Goal: Task Accomplishment & Management: Use online tool/utility

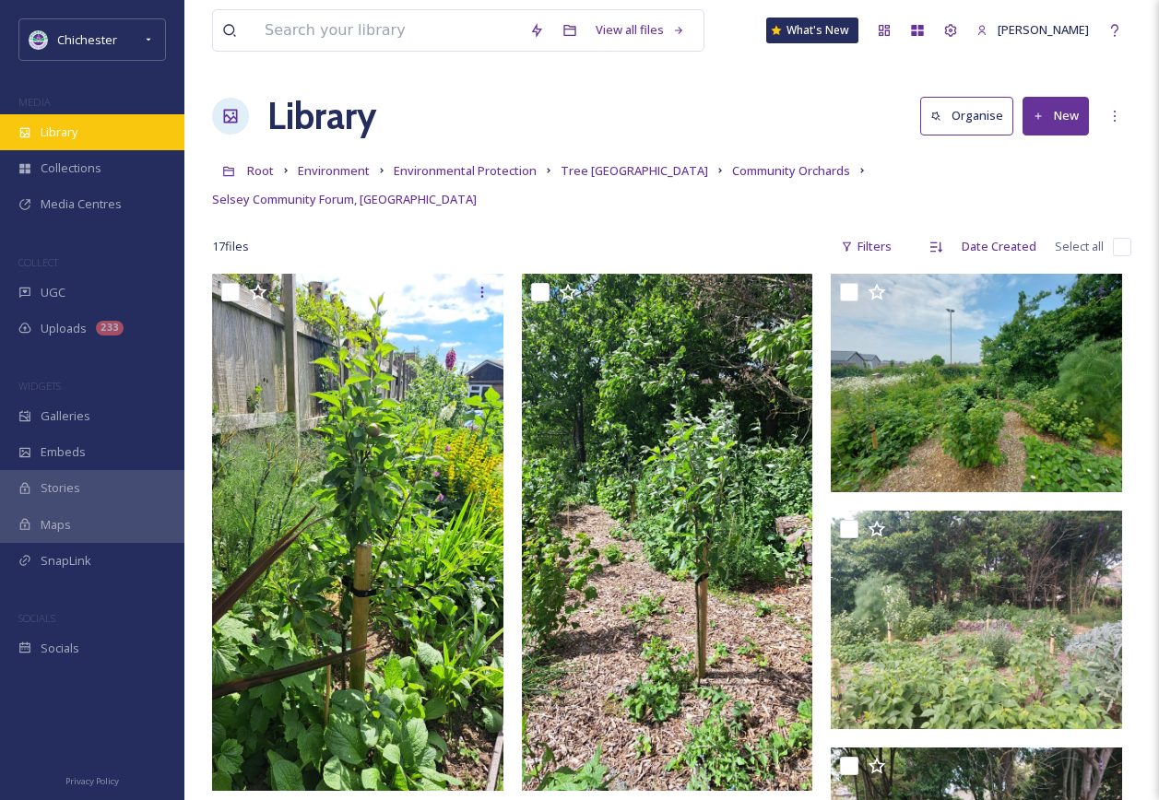
click at [80, 123] on div "Library" at bounding box center [92, 132] width 184 height 36
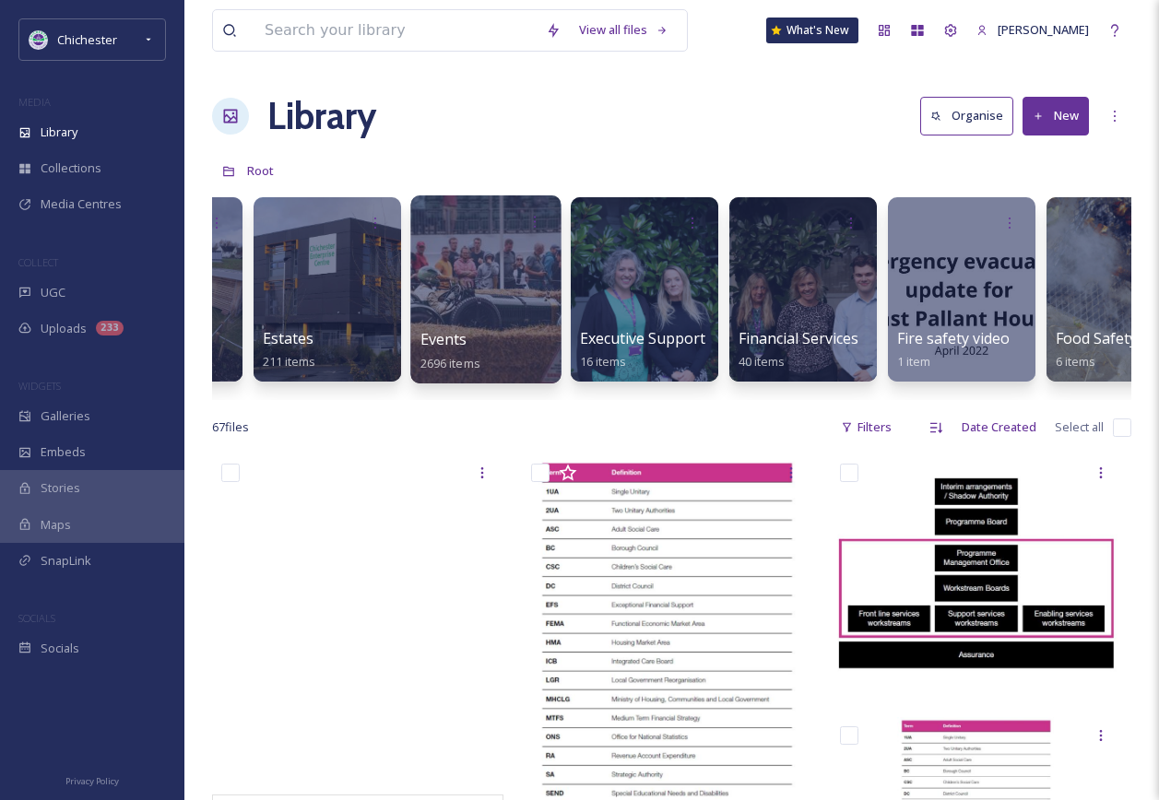
scroll to position [0, 3443]
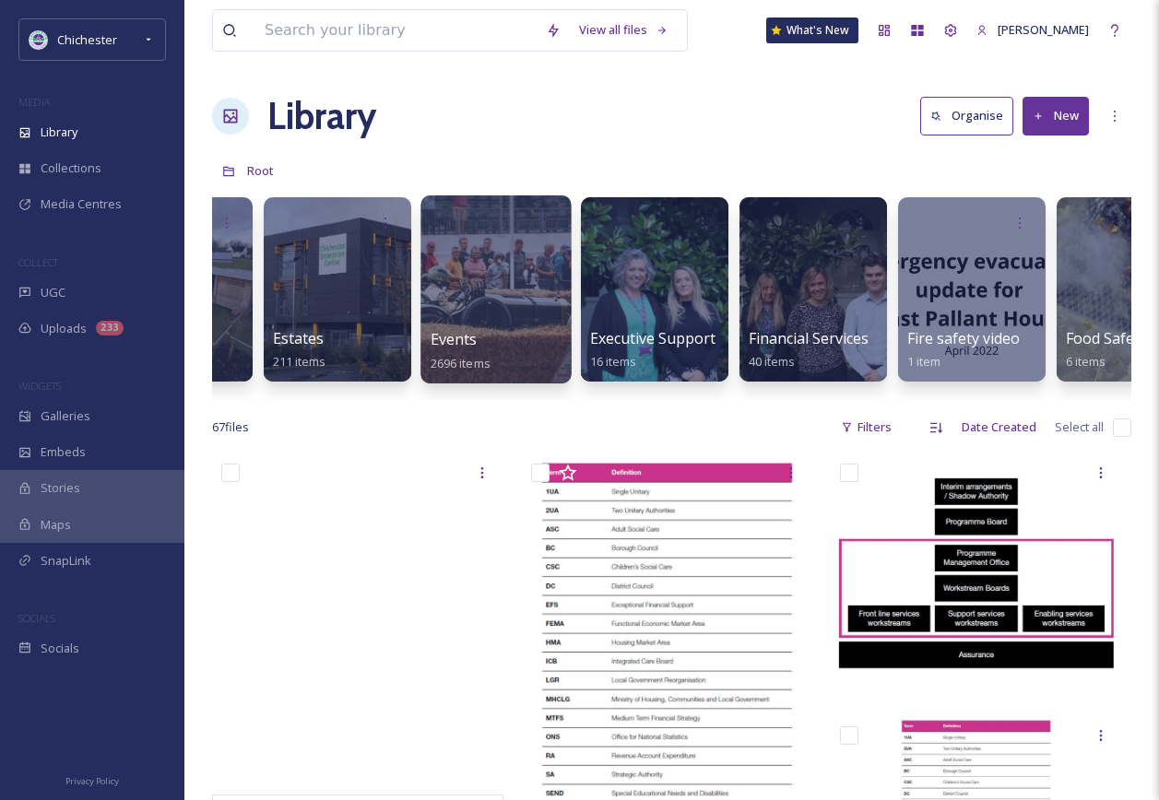
click at [484, 332] on div "Events 2696 items" at bounding box center [497, 351] width 132 height 46
click at [479, 334] on div "Events 2696 items" at bounding box center [497, 351] width 132 height 46
click at [475, 264] on div at bounding box center [495, 289] width 150 height 188
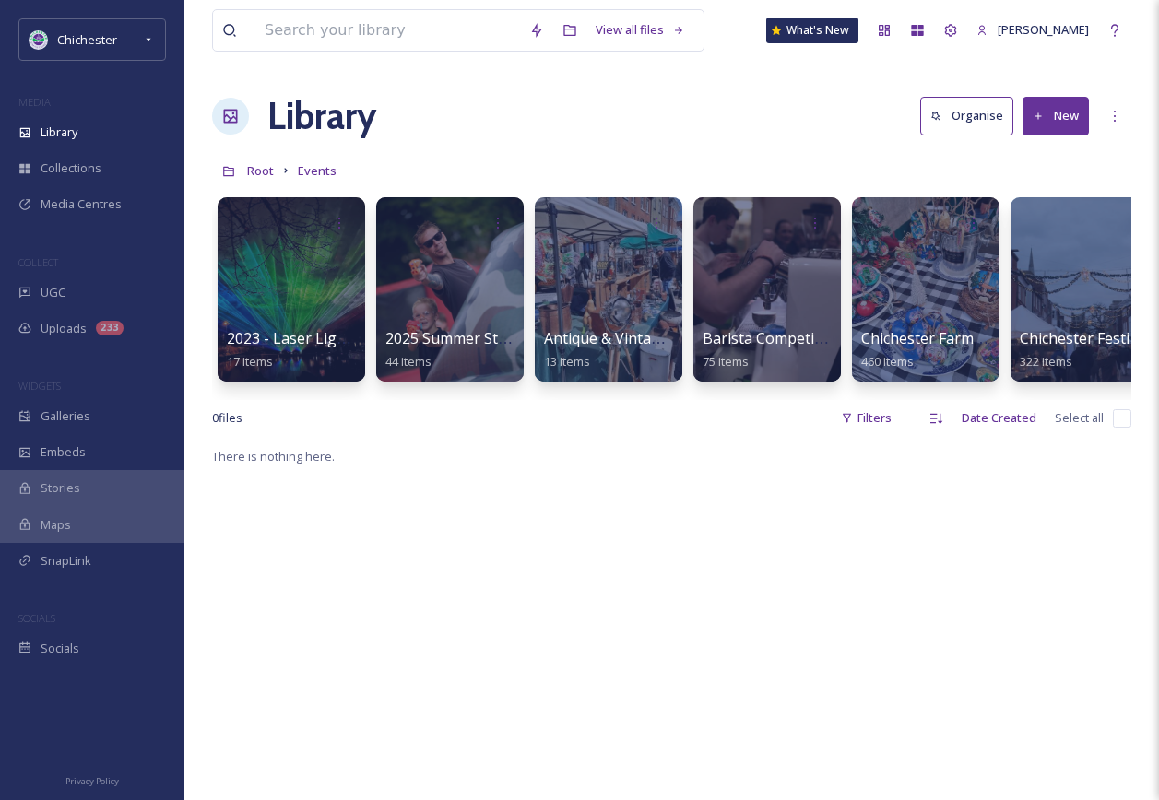
scroll to position [0, 780]
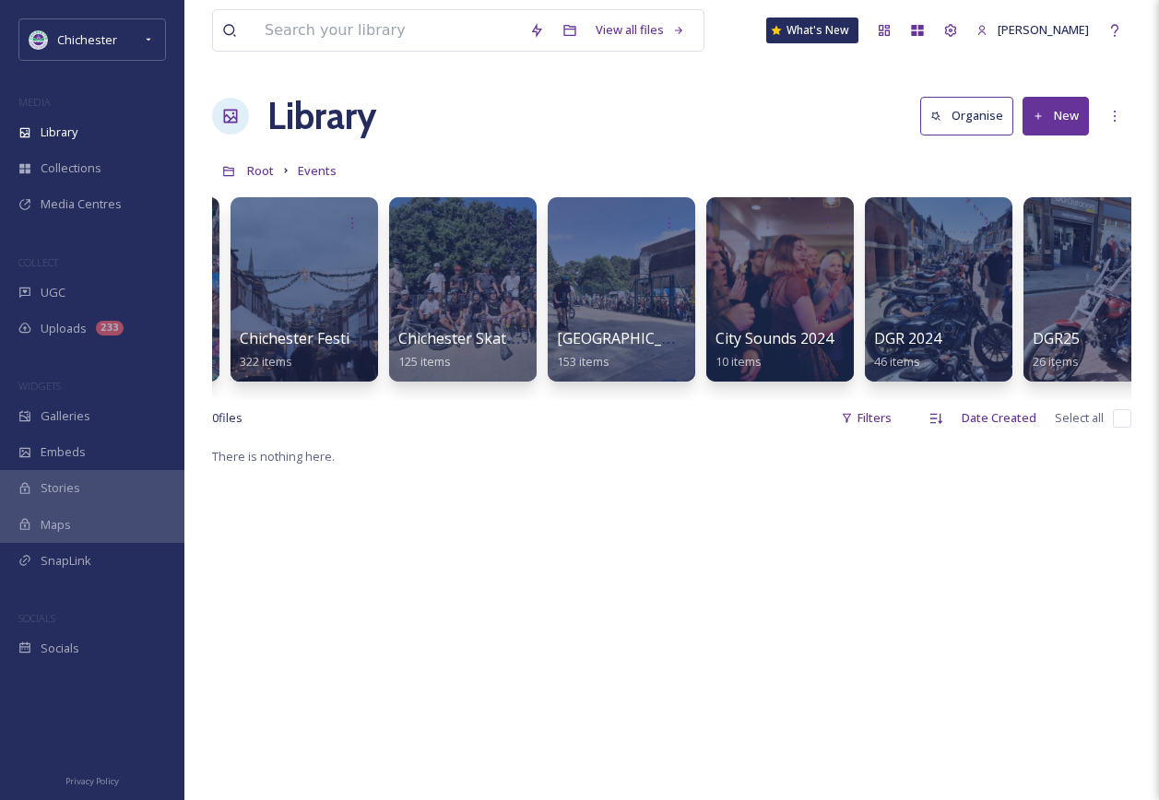
click at [450, 397] on div "2023 - Laser Light Show 17 items 2025 Summer Street Party 44 items Antique & Vi…" at bounding box center [671, 294] width 919 height 212
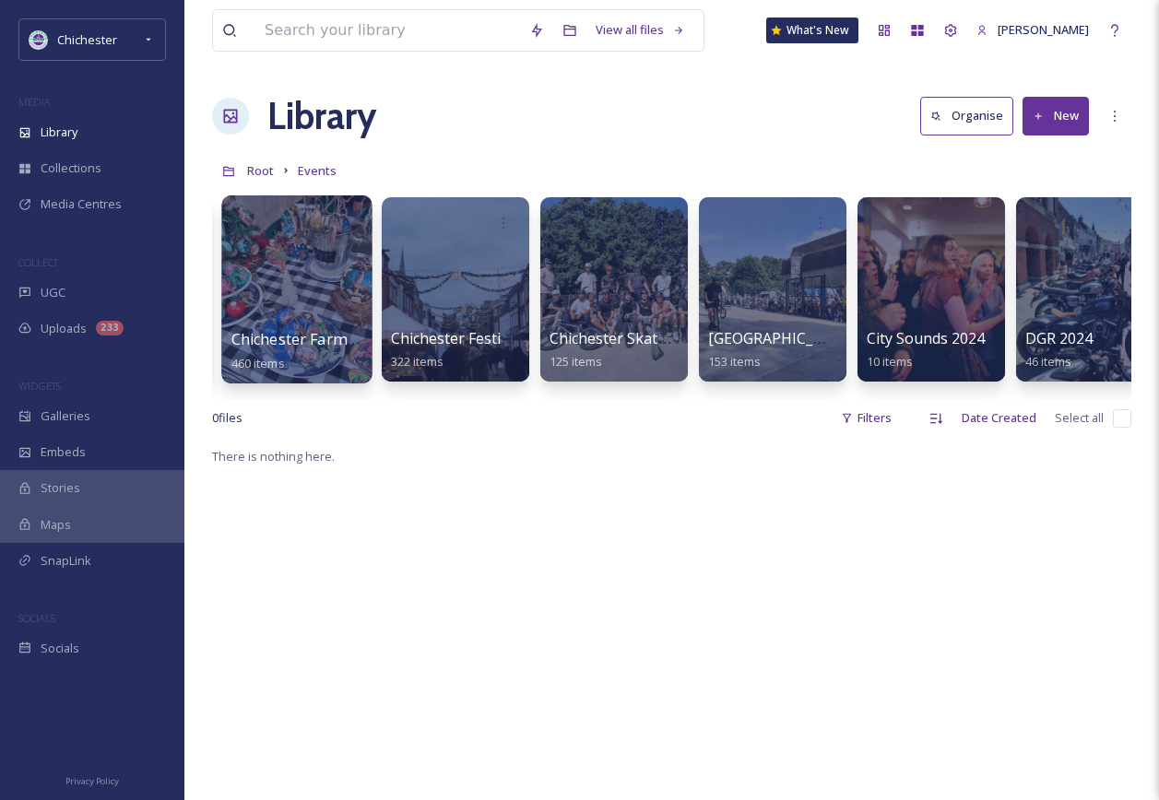
click at [348, 241] on div at bounding box center [296, 289] width 150 height 188
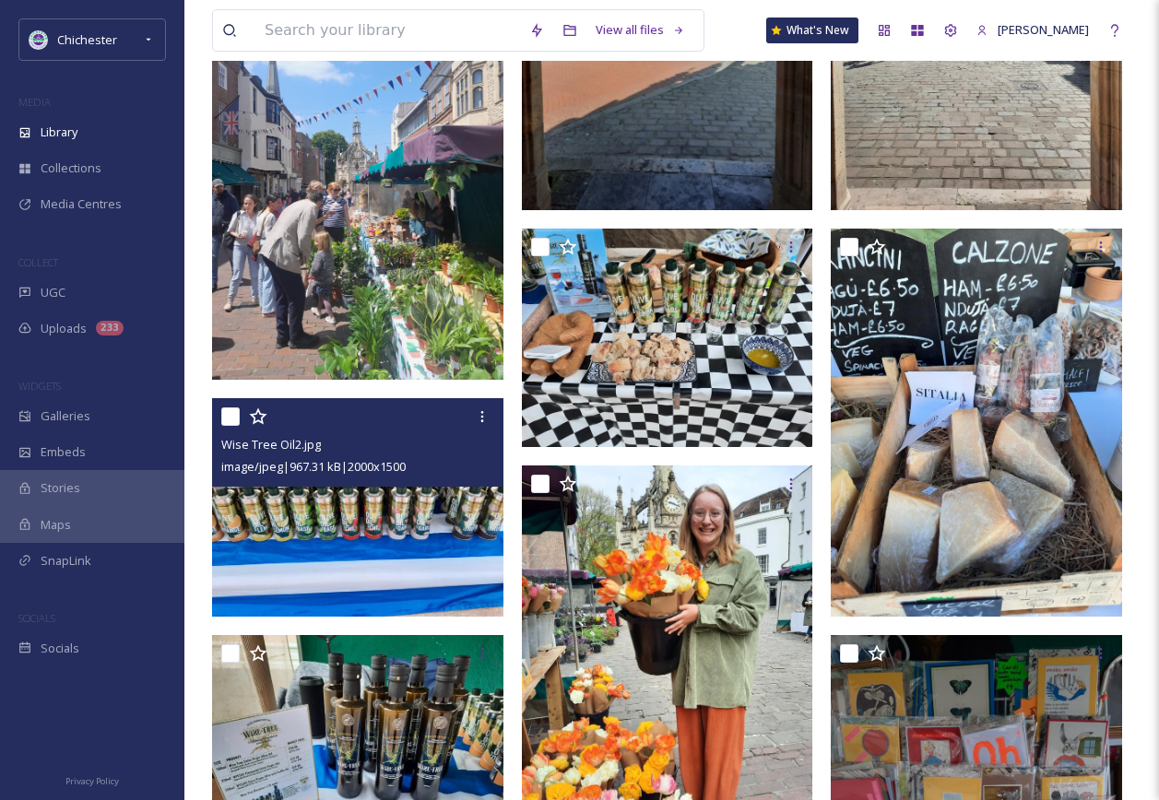
scroll to position [1383, 0]
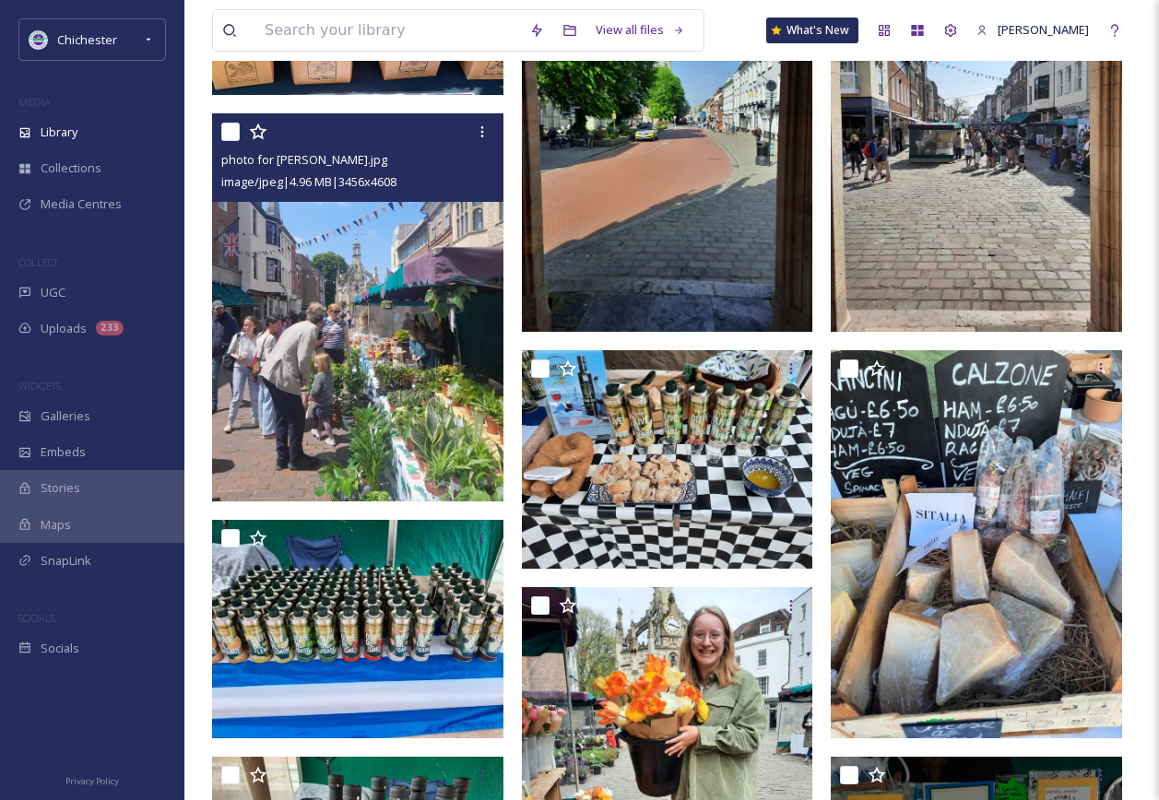
click at [229, 139] on input "checkbox" at bounding box center [230, 132] width 18 height 18
checkbox input "true"
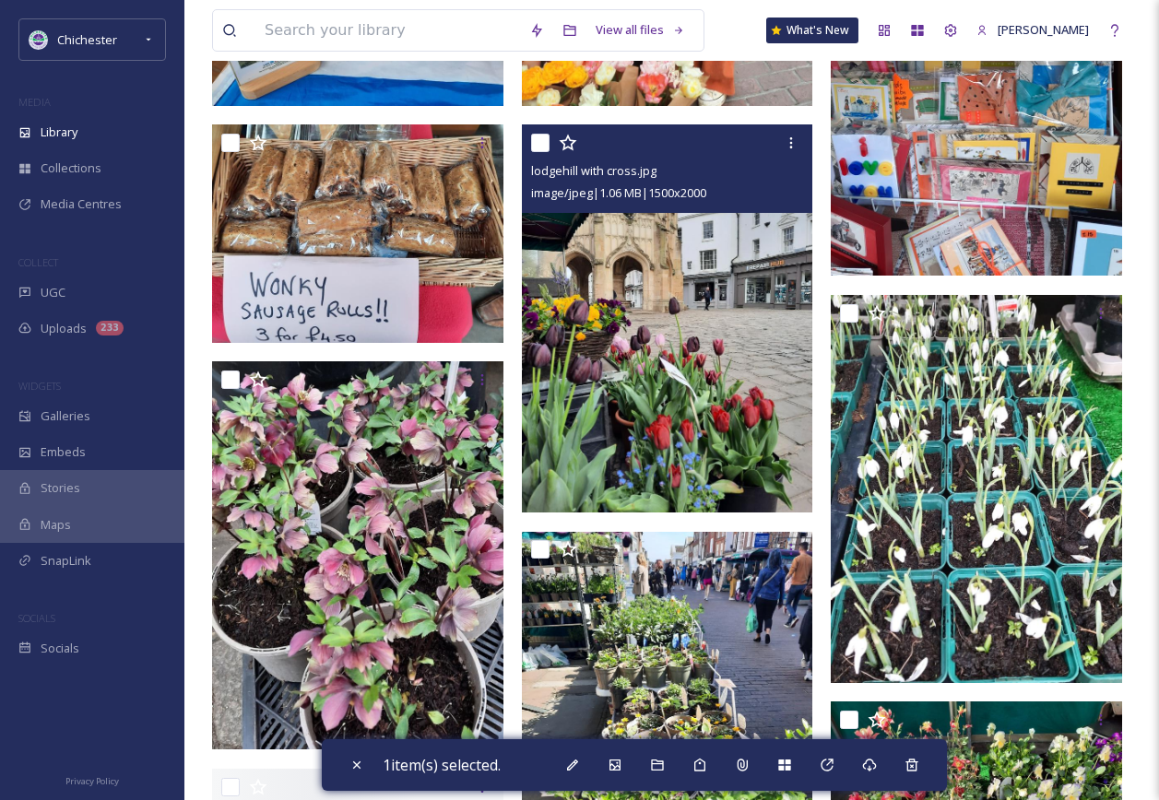
scroll to position [2489, 0]
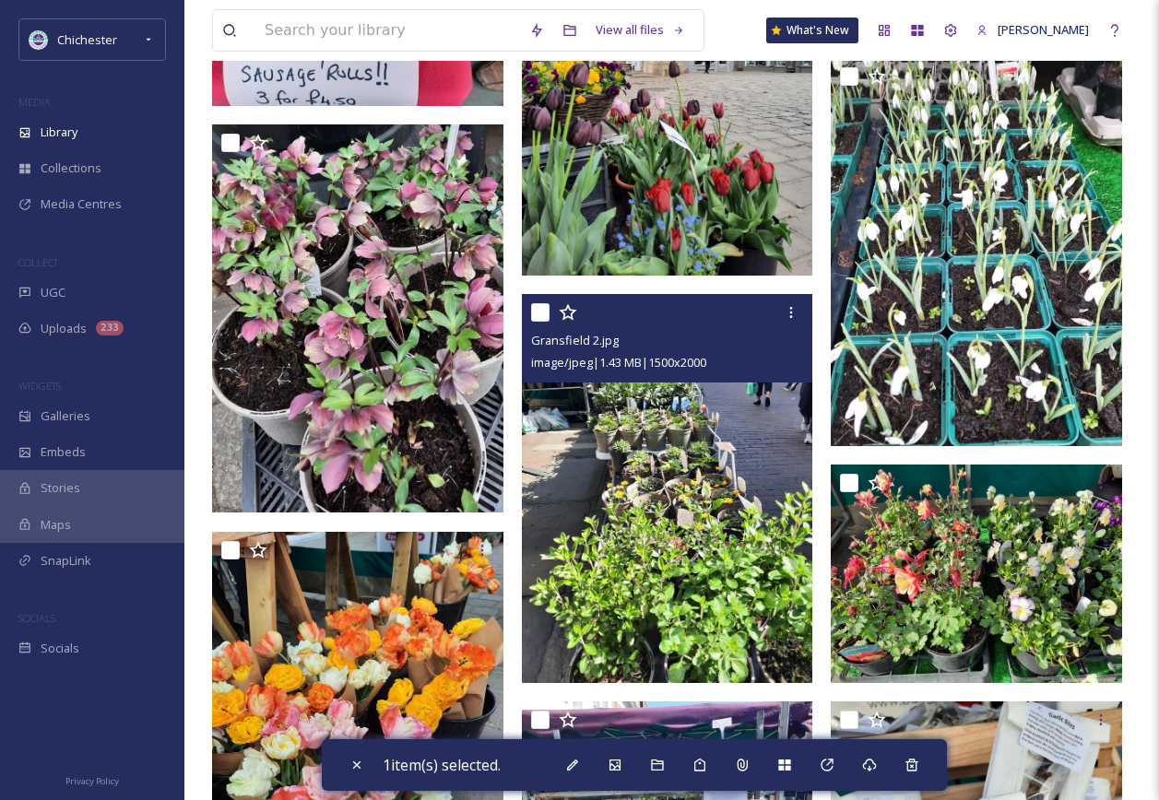
click at [538, 322] on input "checkbox" at bounding box center [540, 312] width 18 height 18
click at [537, 322] on input "checkbox" at bounding box center [540, 312] width 18 height 18
checkbox input "false"
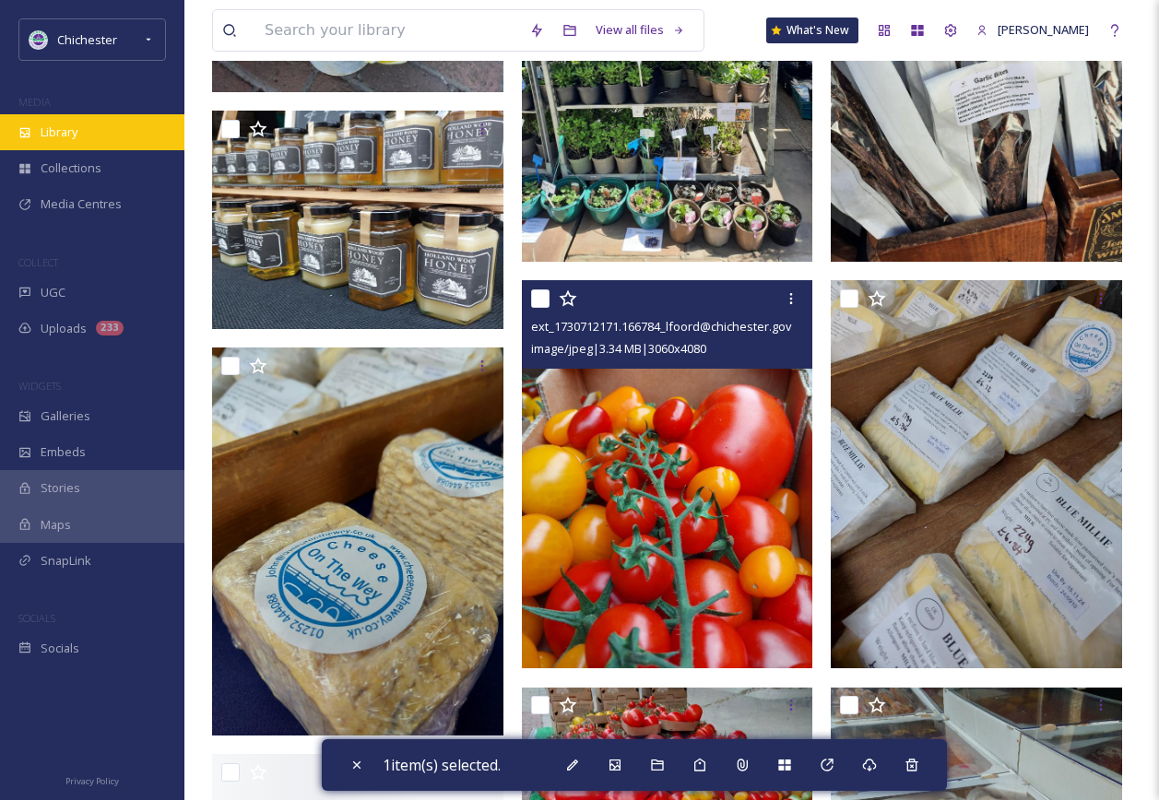
scroll to position [3319, 0]
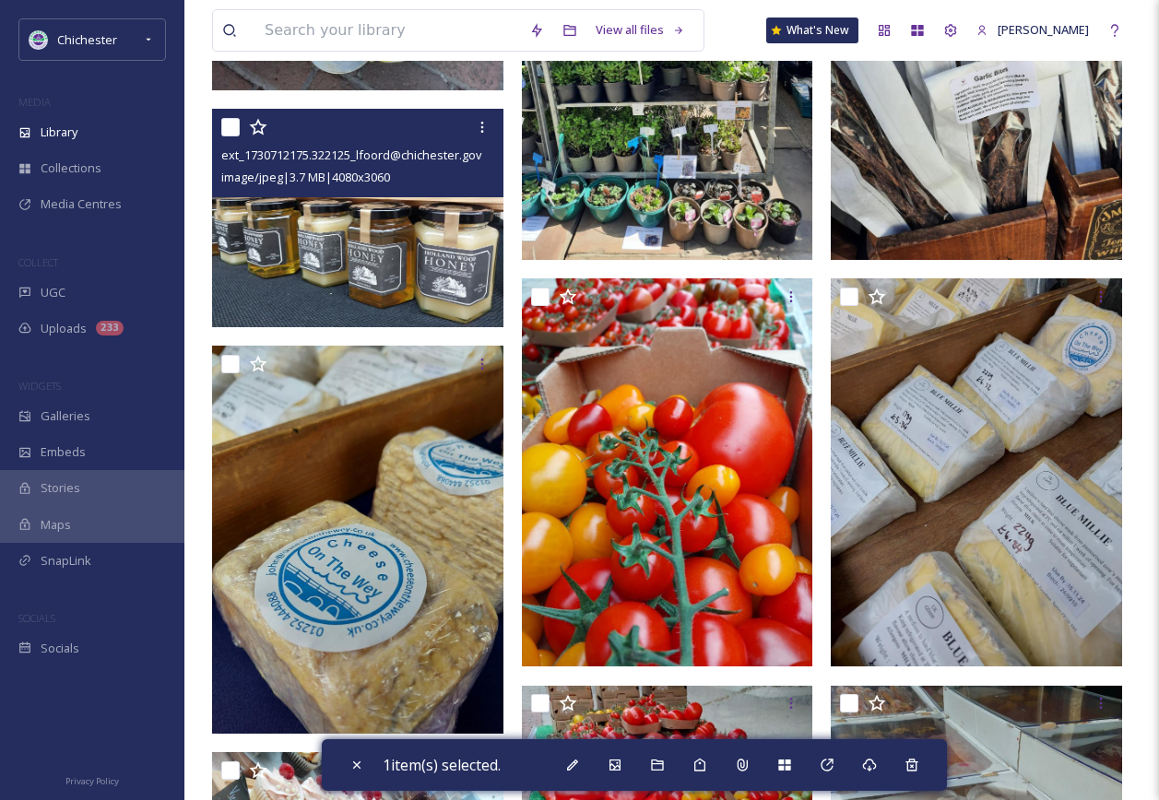
drag, startPoint x: 230, startPoint y: 144, endPoint x: 240, endPoint y: 164, distance: 22.7
click at [230, 136] on input "checkbox" at bounding box center [230, 127] width 18 height 18
checkbox input "true"
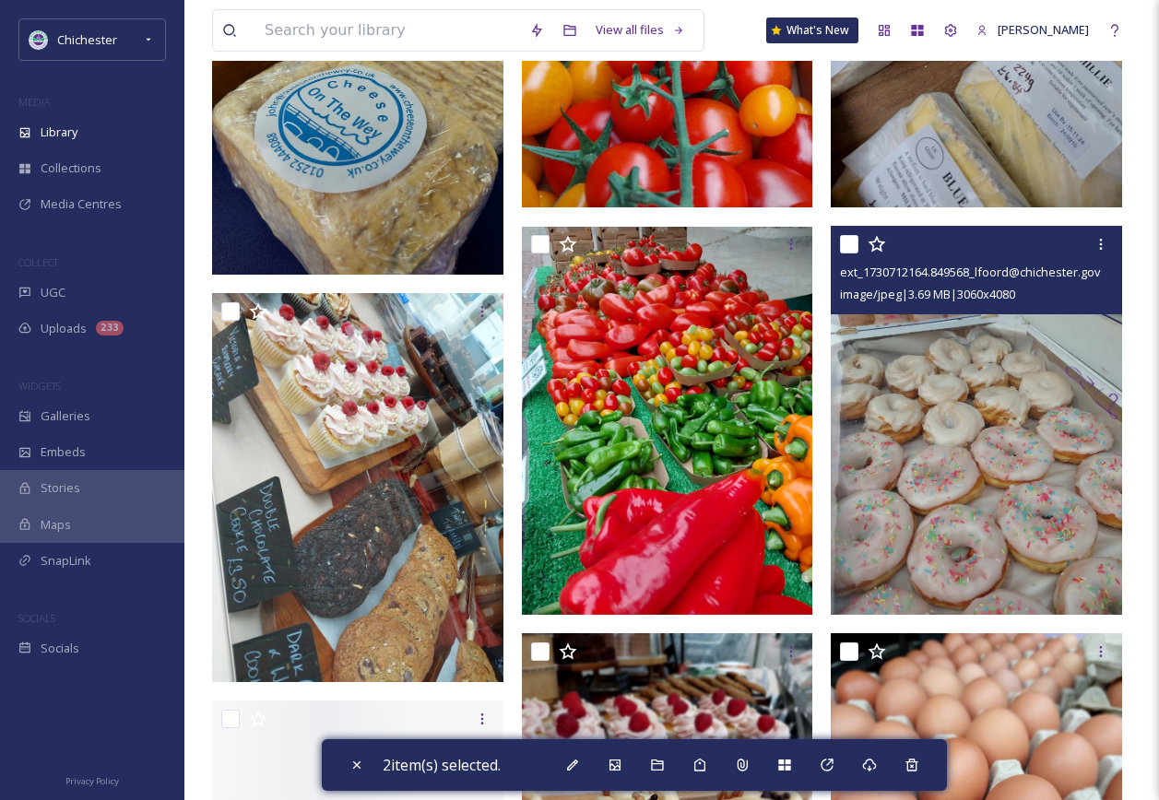
scroll to position [3780, 0]
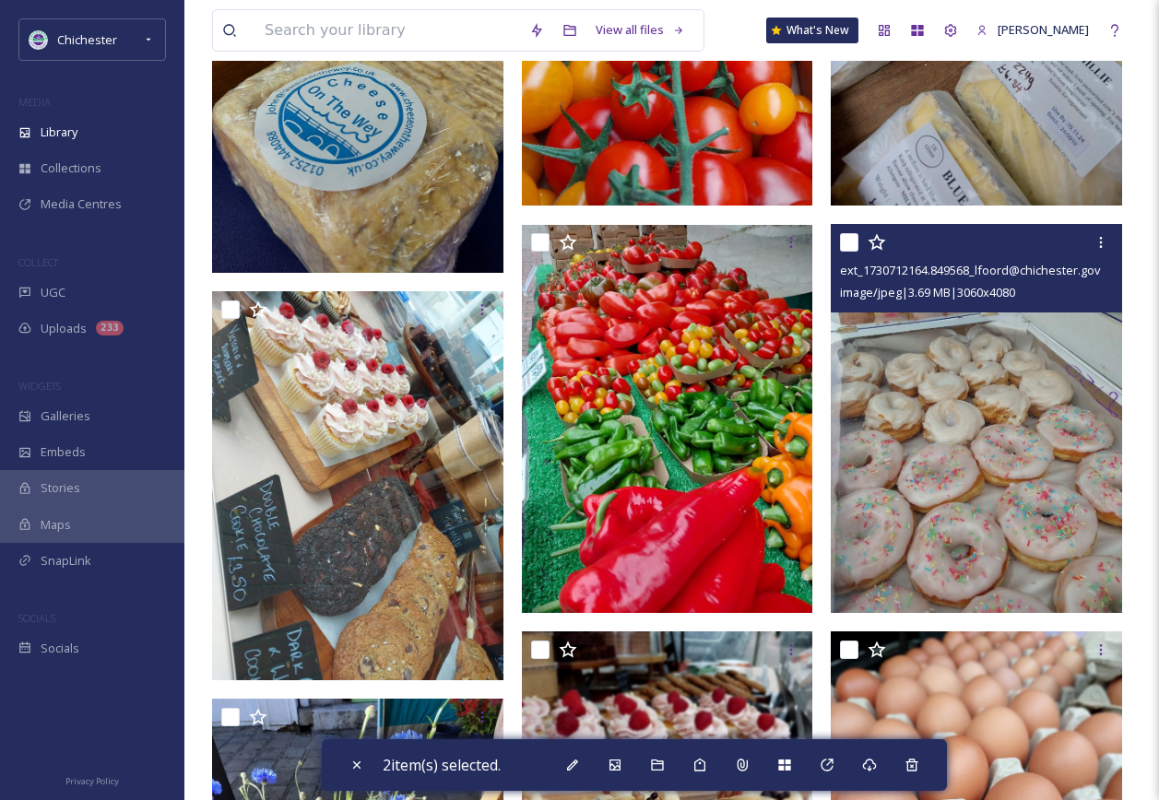
click at [849, 252] on input "checkbox" at bounding box center [849, 242] width 18 height 18
checkbox input "true"
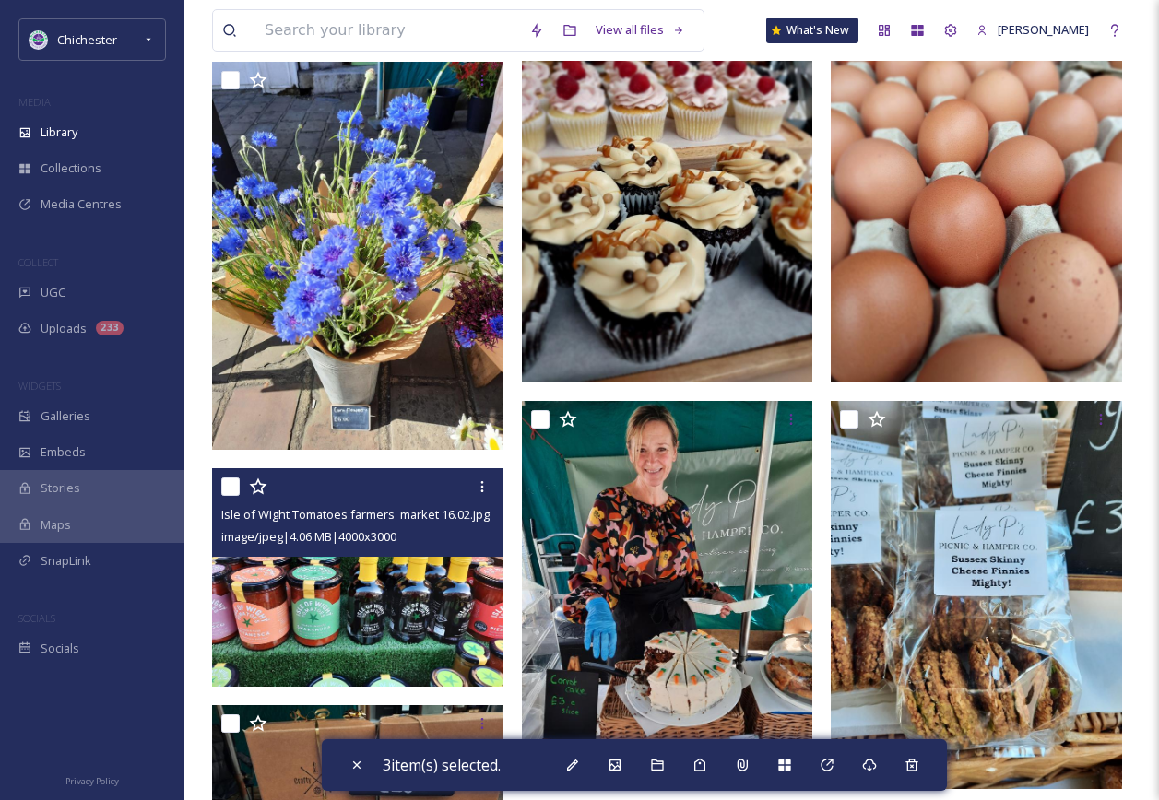
scroll to position [4517, 0]
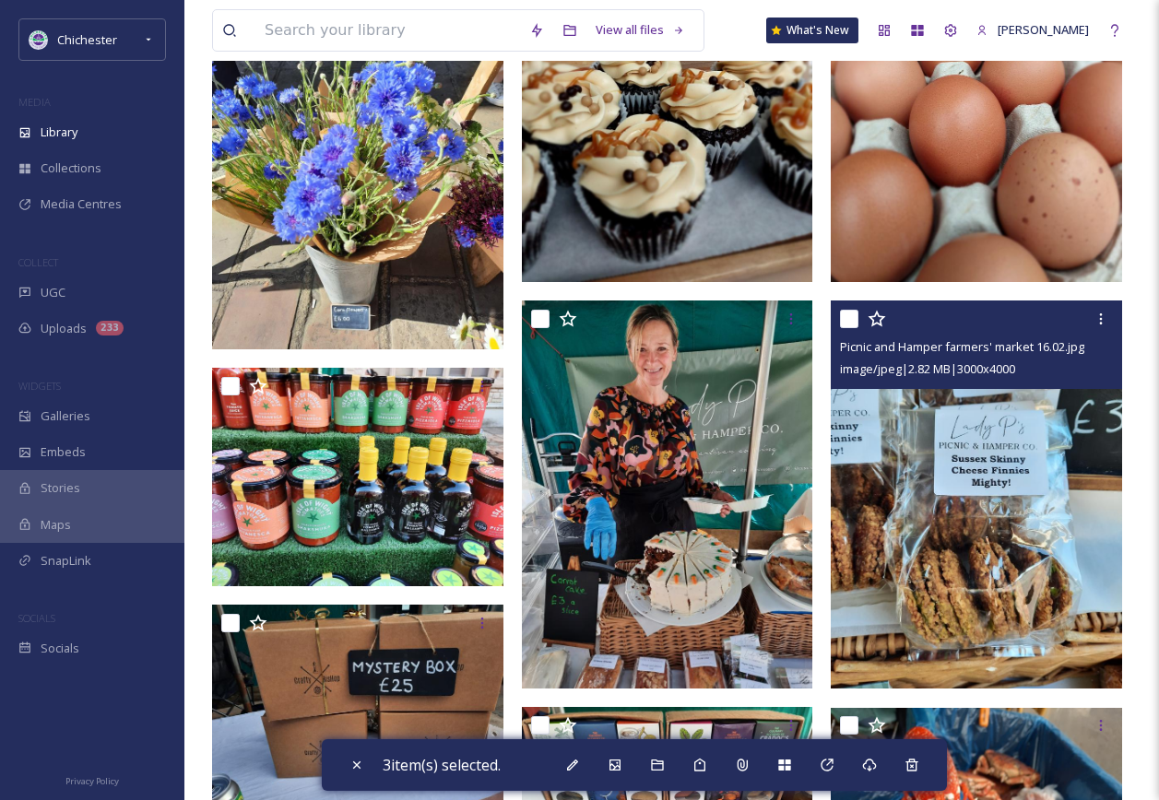
click at [848, 327] on input "checkbox" at bounding box center [849, 319] width 18 height 18
checkbox input "true"
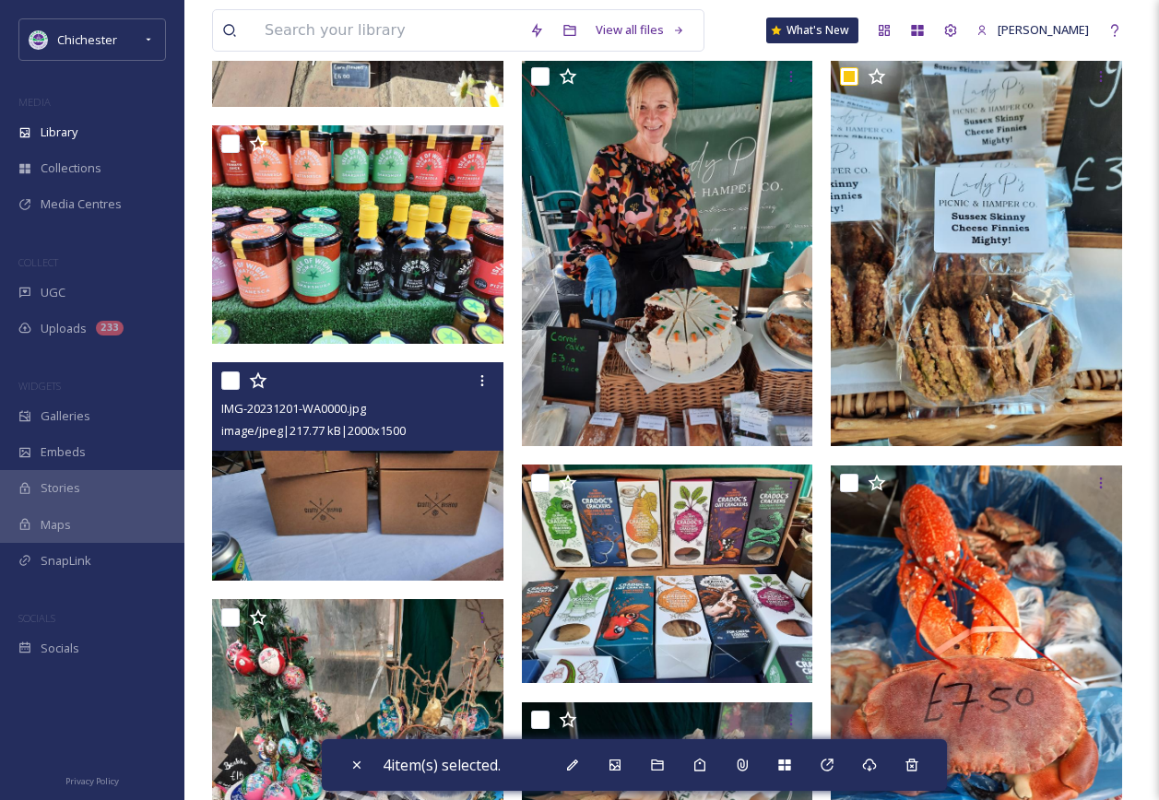
scroll to position [4794, 0]
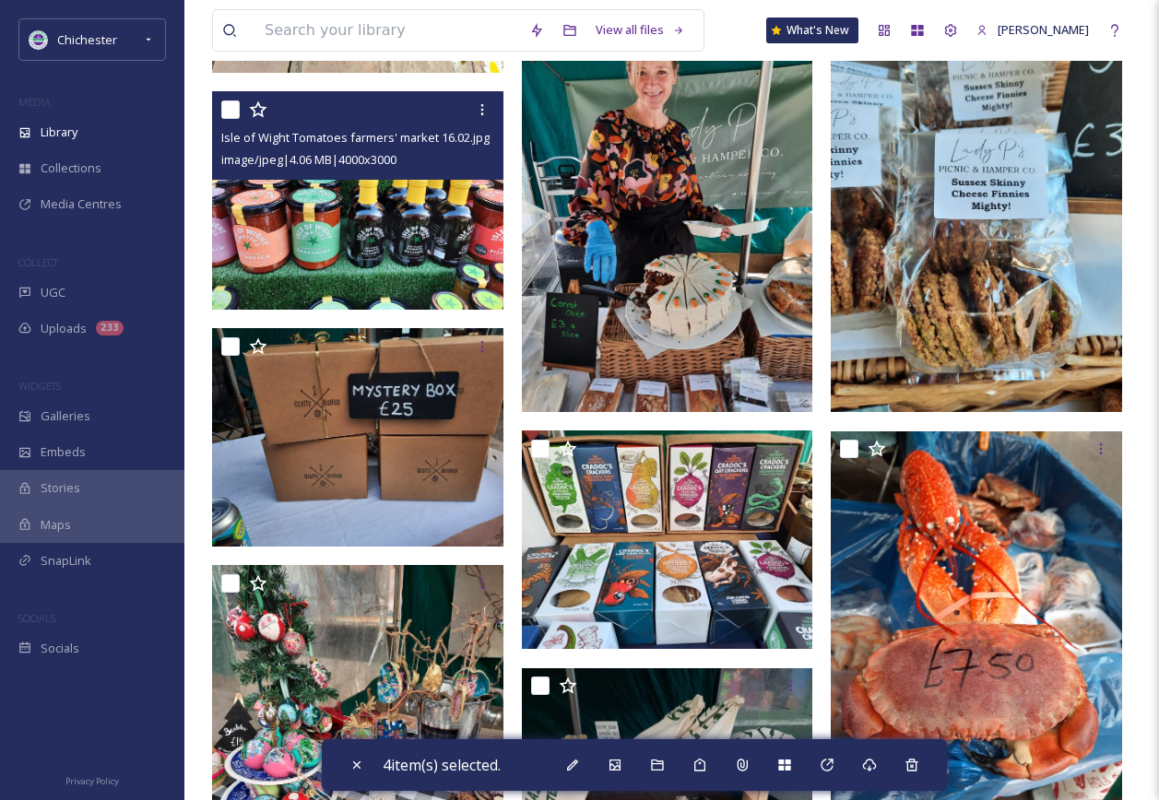
click at [222, 117] on input "checkbox" at bounding box center [230, 109] width 18 height 18
checkbox input "true"
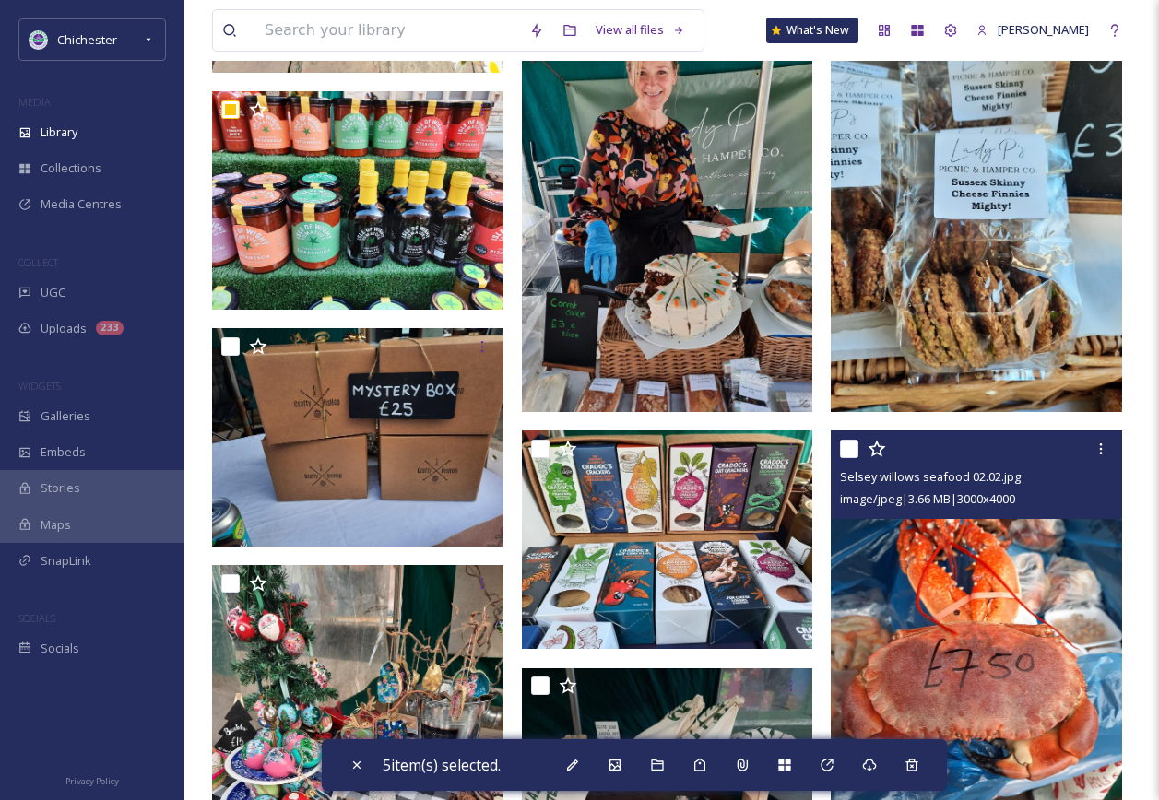
click at [853, 458] on input "checkbox" at bounding box center [849, 449] width 18 height 18
checkbox input "true"
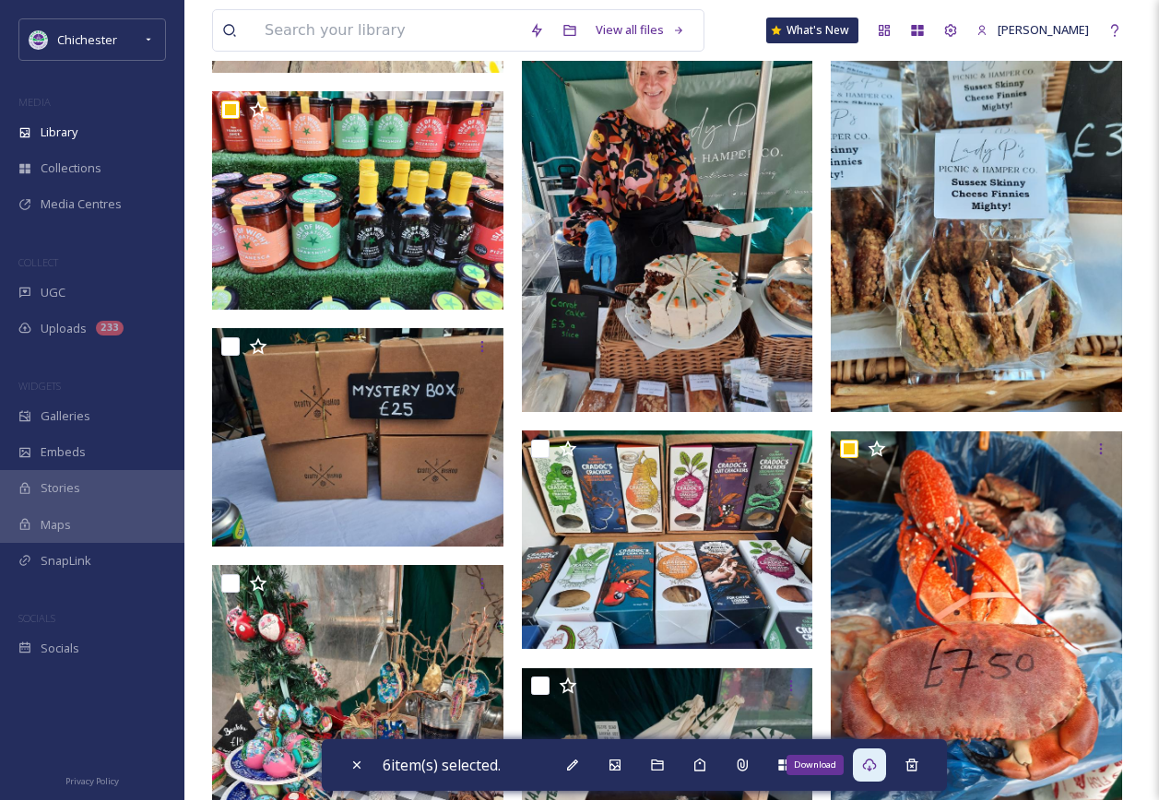
click at [870, 774] on div "Download" at bounding box center [869, 765] width 33 height 33
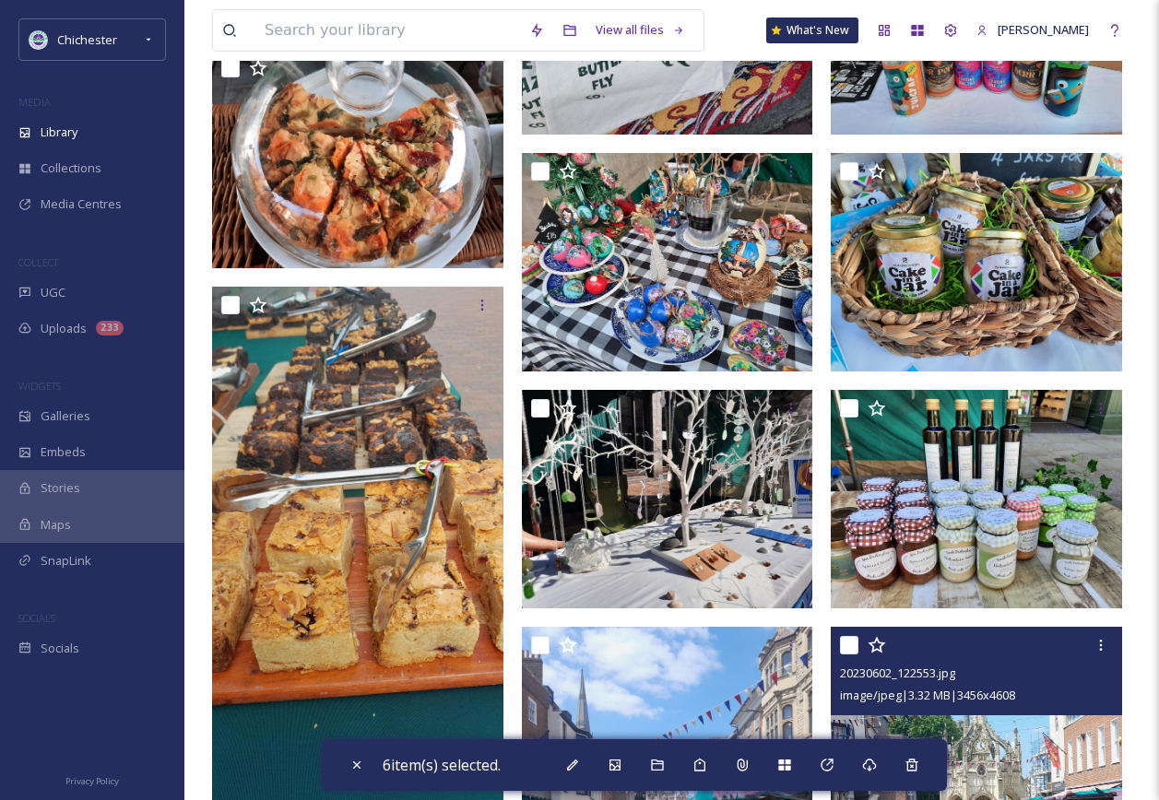
scroll to position [5976, 0]
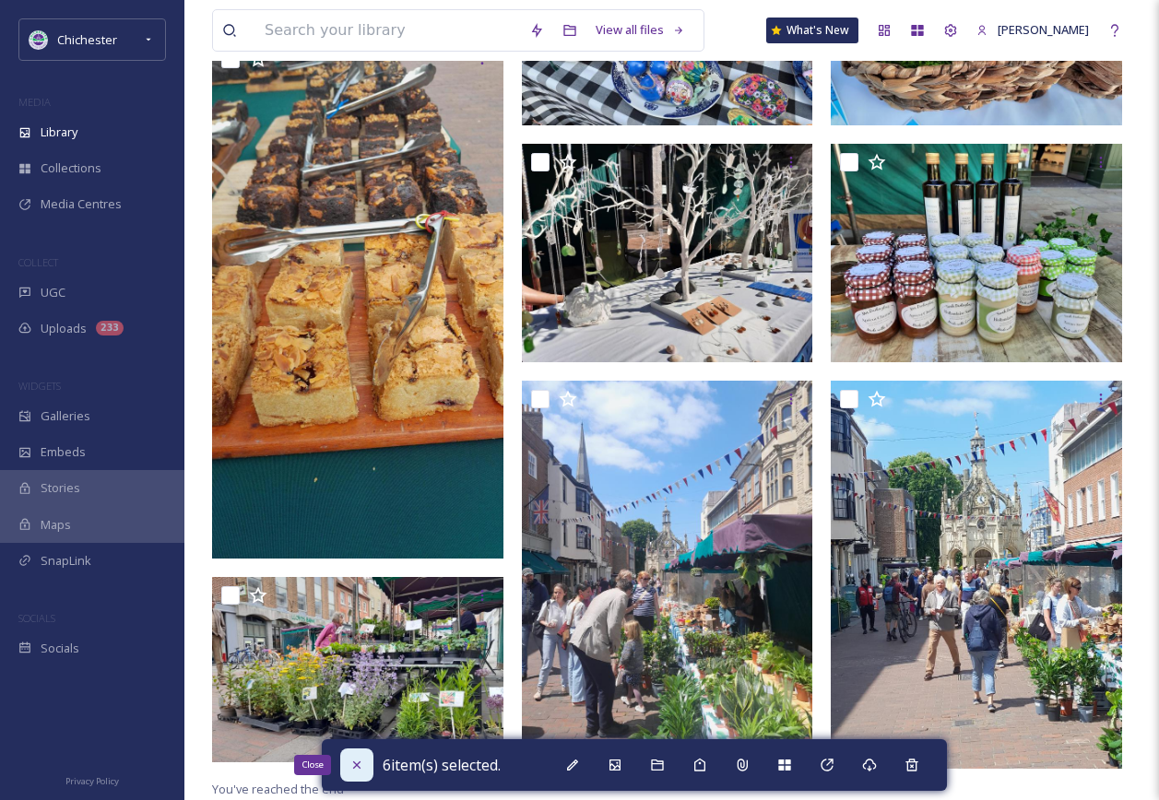
click at [359, 764] on icon at bounding box center [356, 765] width 15 height 15
checkbox input "false"
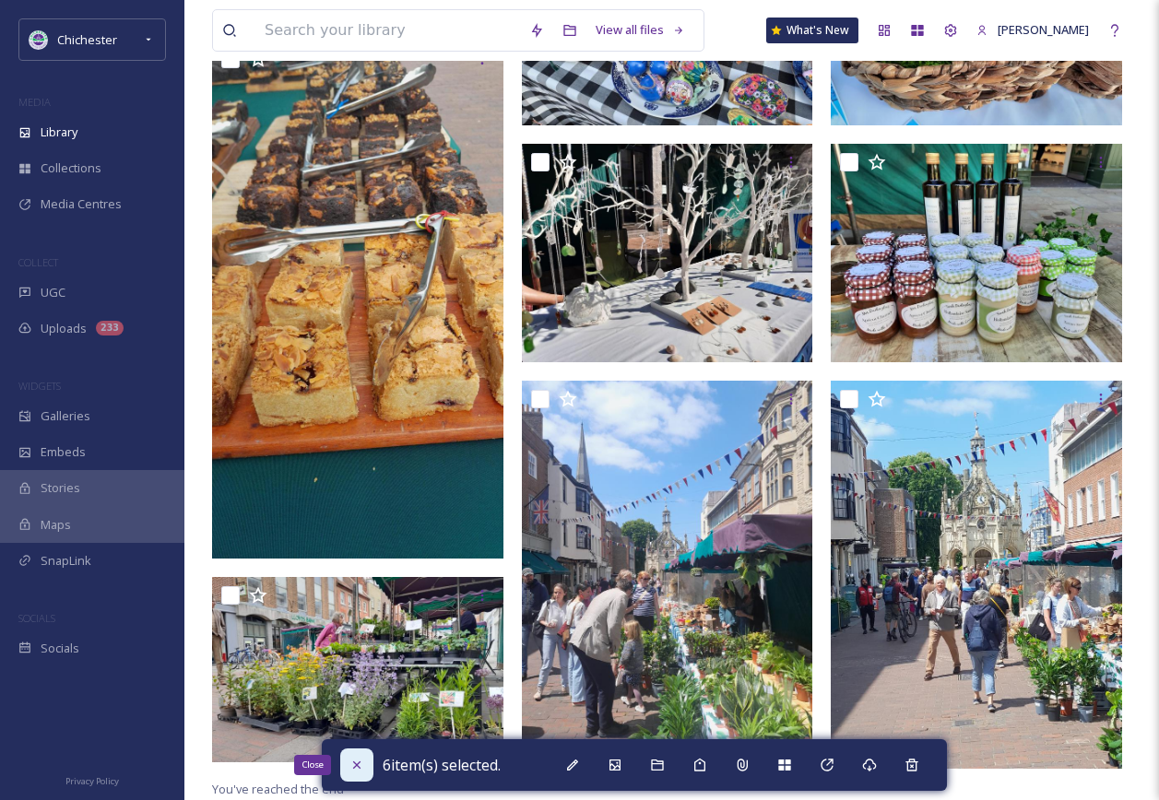
checkbox input "false"
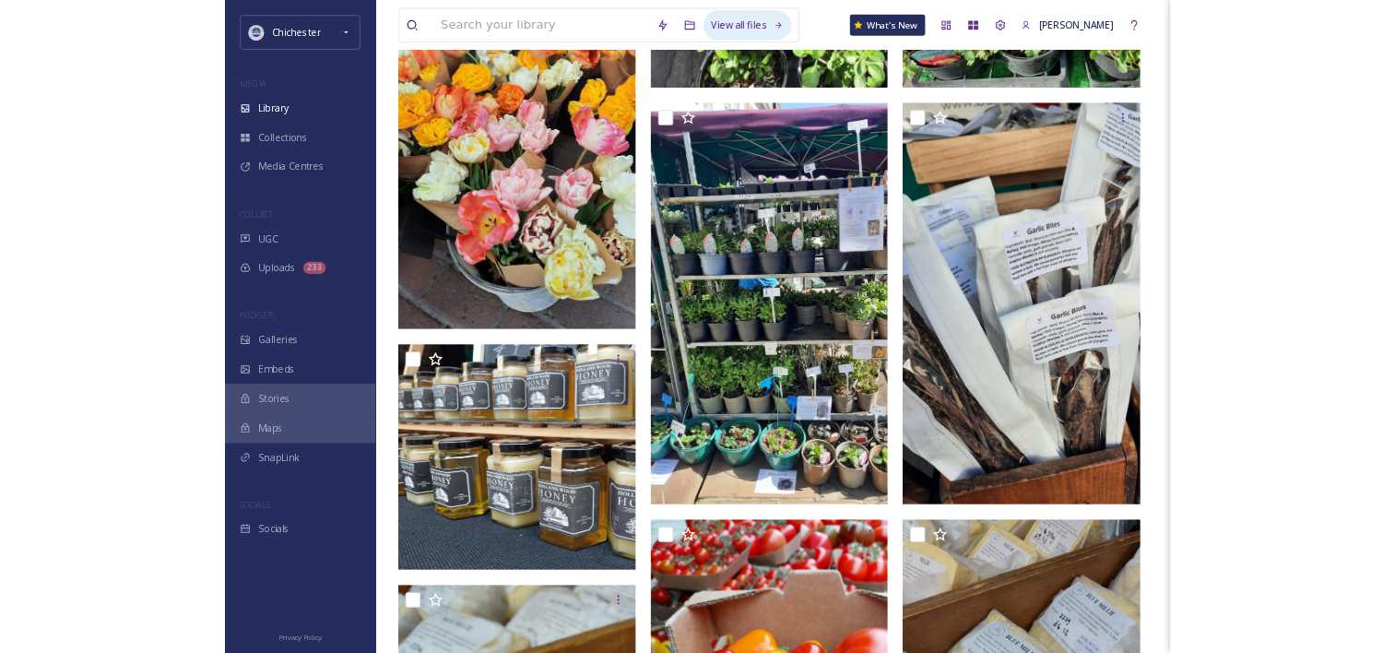
scroll to position [4580, 0]
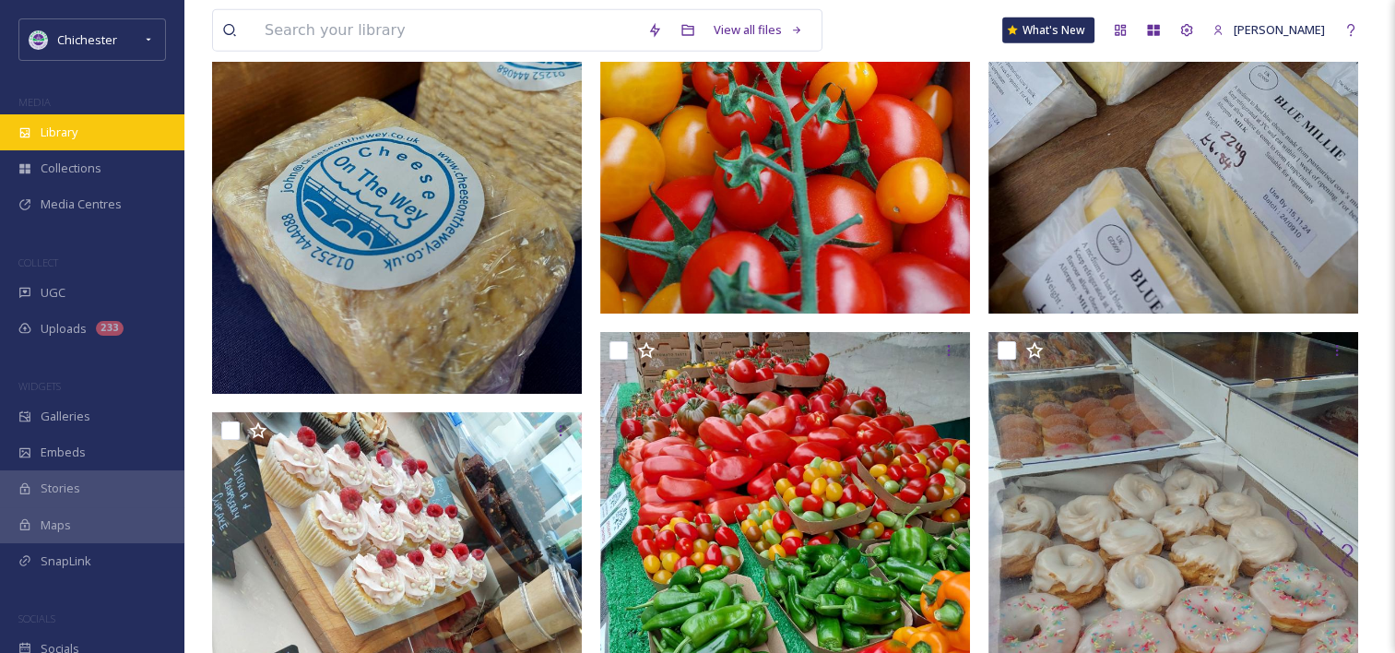
click at [148, 136] on div "Library" at bounding box center [92, 132] width 184 height 36
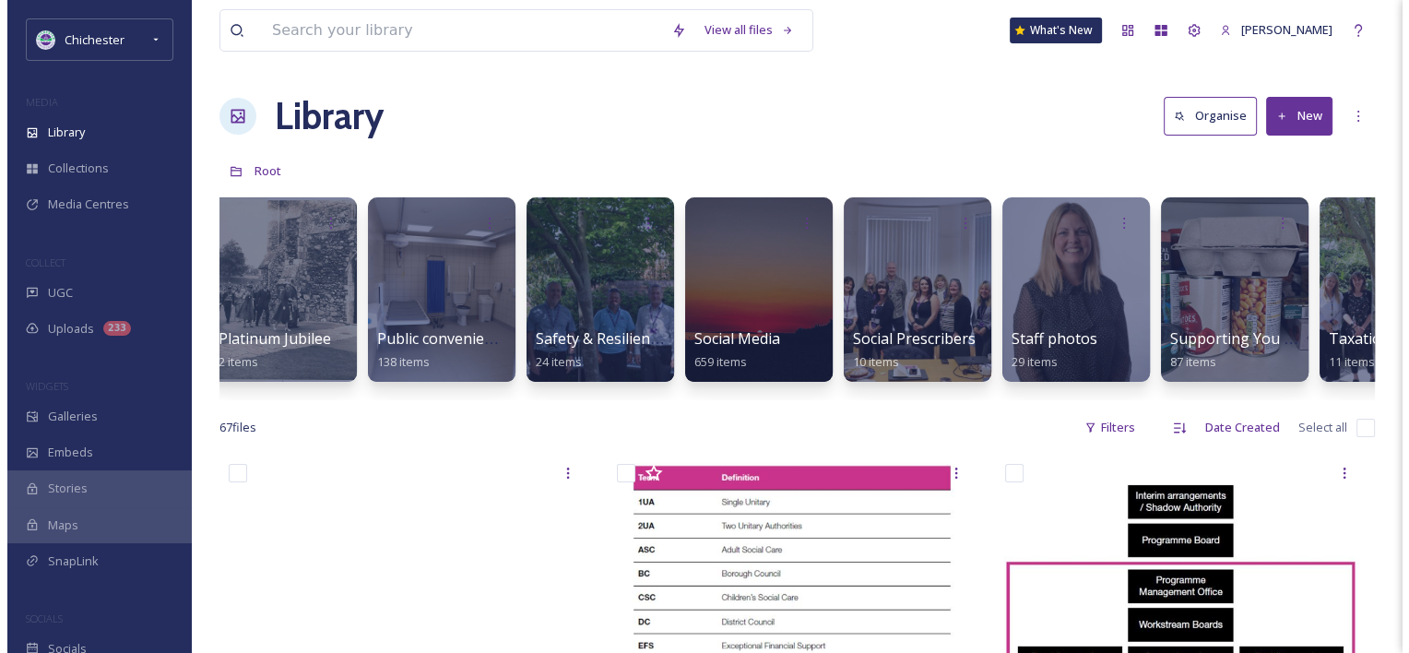
scroll to position [0, 6291]
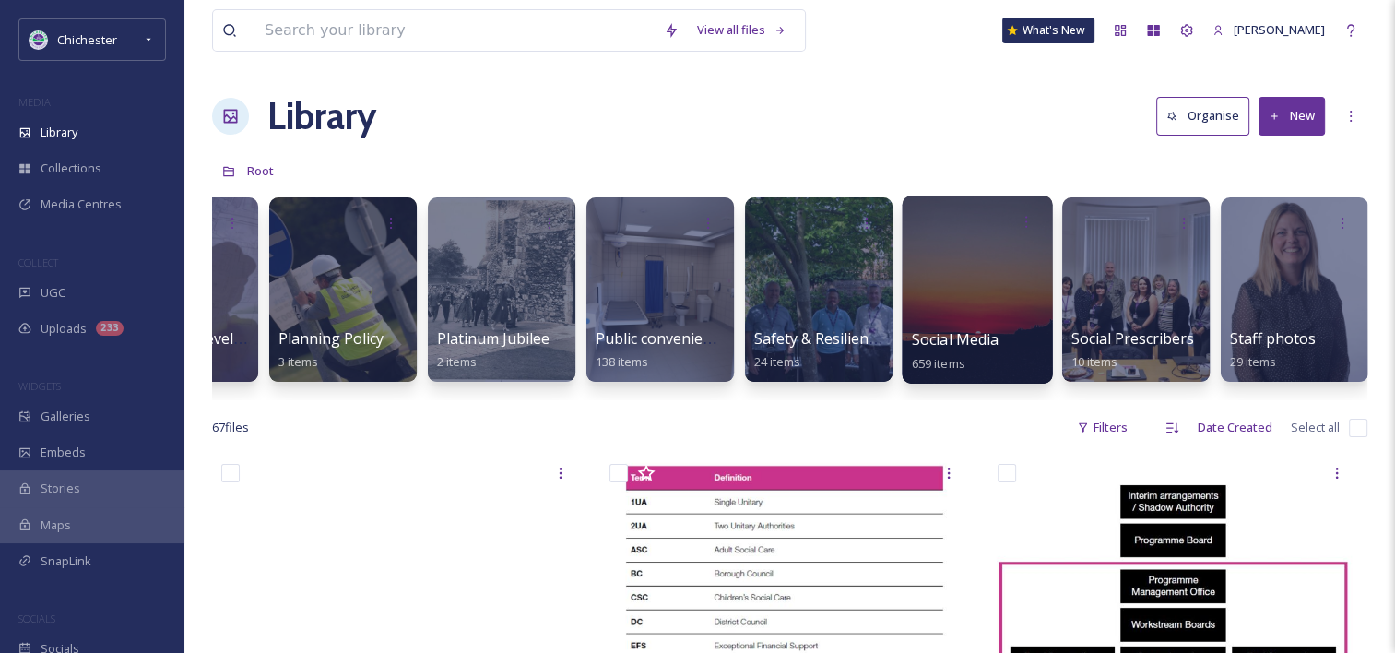
click at [993, 337] on span "Social Media" at bounding box center [956, 339] width 88 height 20
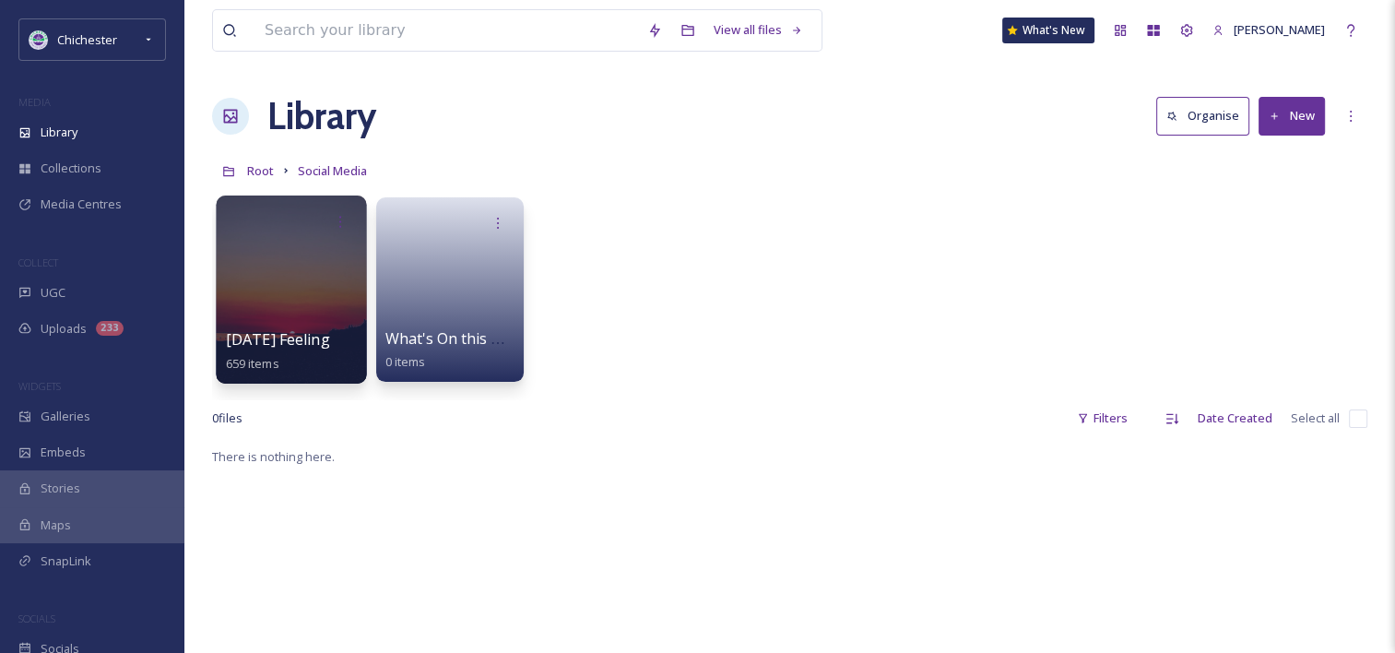
click at [295, 310] on div at bounding box center [291, 289] width 150 height 188
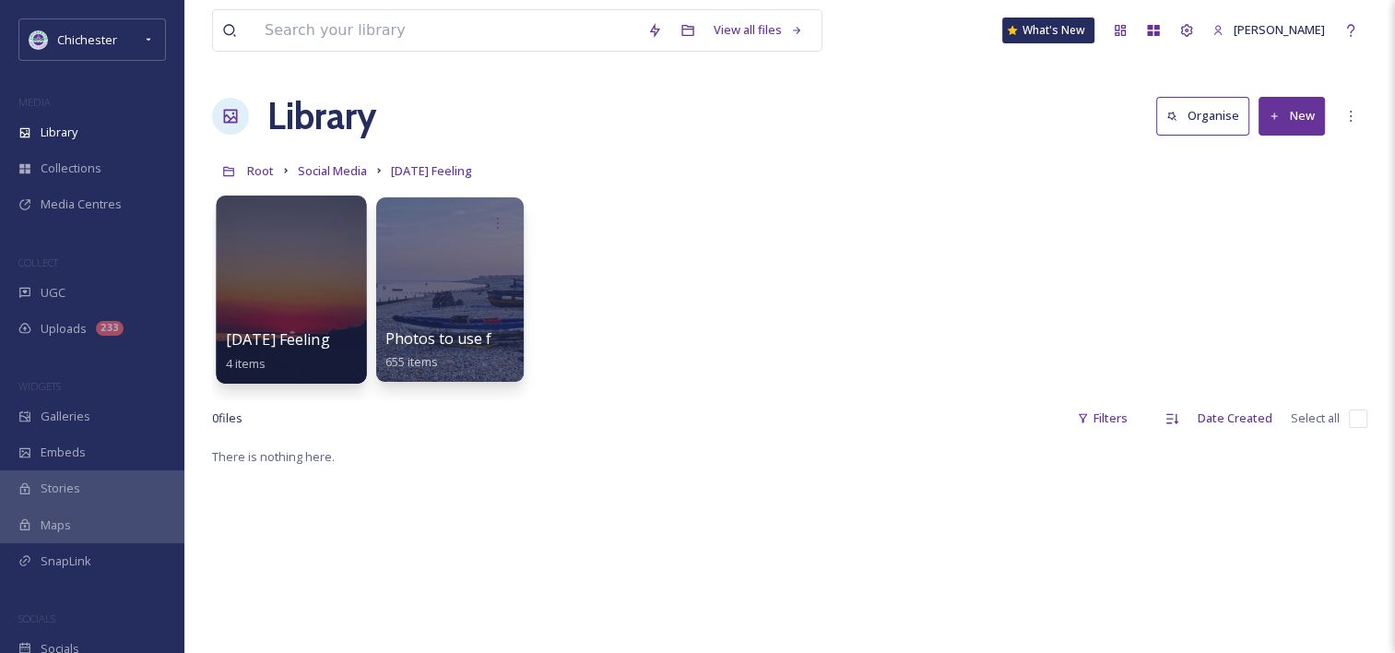
click at [275, 321] on div at bounding box center [291, 289] width 150 height 188
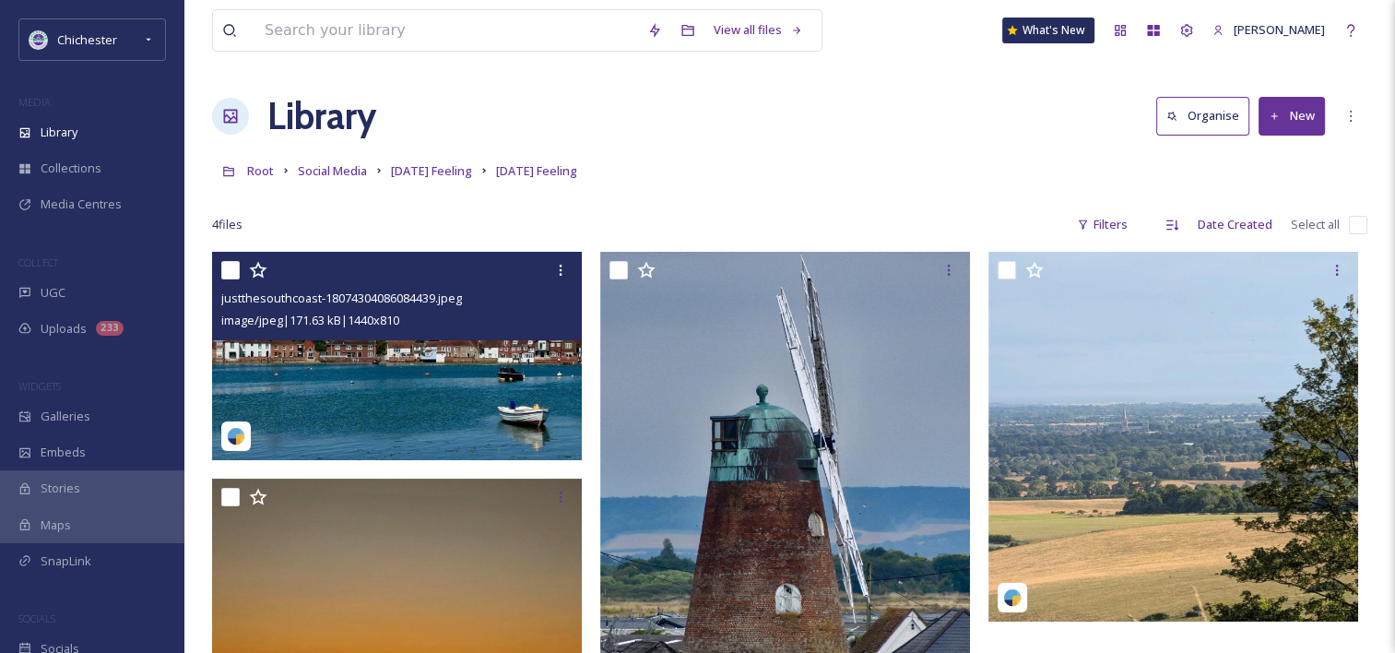
click at [433, 346] on img at bounding box center [397, 356] width 370 height 208
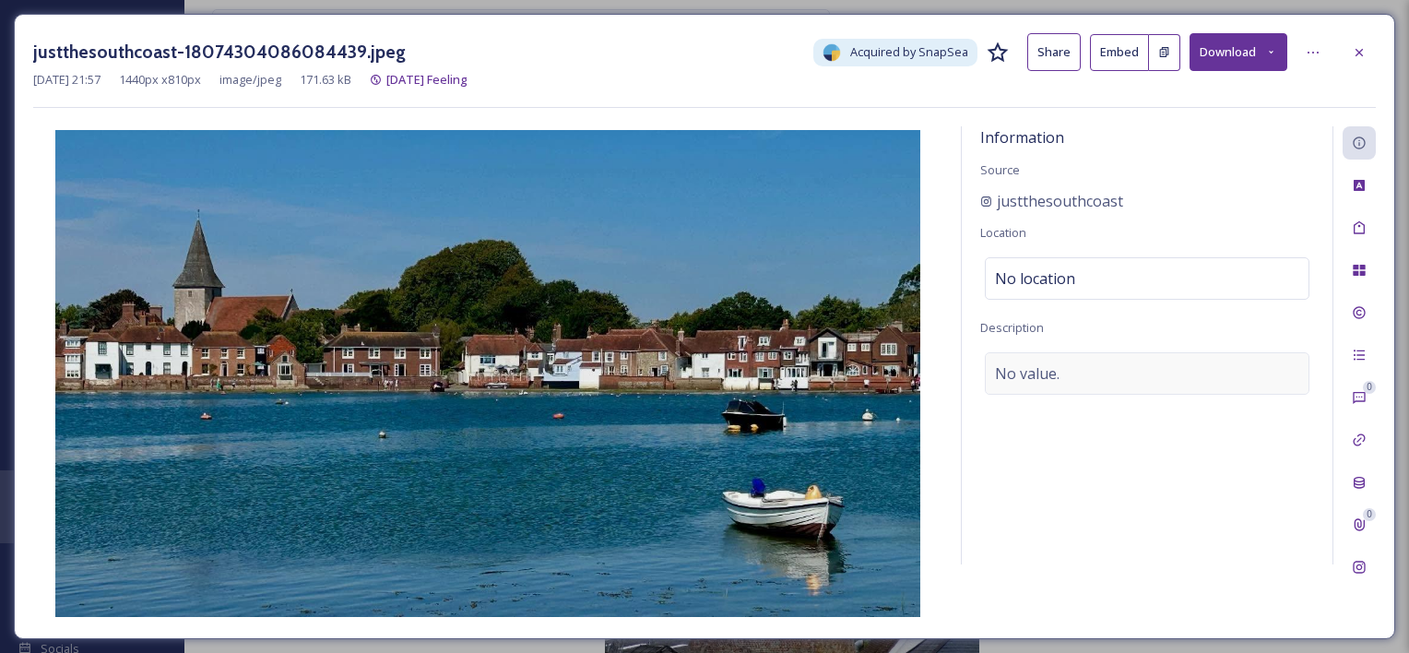
click at [999, 379] on span "No value." at bounding box center [1027, 373] width 65 height 22
click at [1037, 379] on textarea at bounding box center [1147, 428] width 334 height 153
type textarea "Bosham and Bosham Quay"
click at [1158, 237] on div "Tags" at bounding box center [1358, 227] width 33 height 33
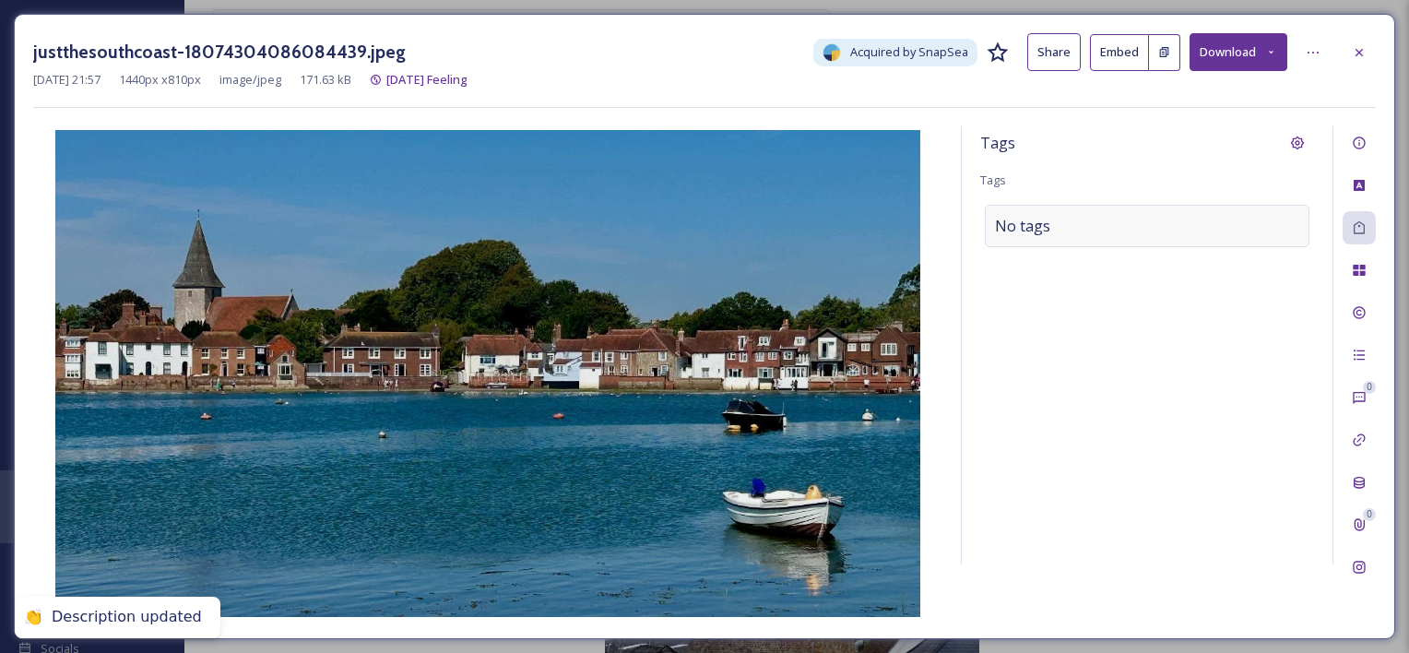
click at [1116, 225] on div "No tags" at bounding box center [1147, 226] width 325 height 42
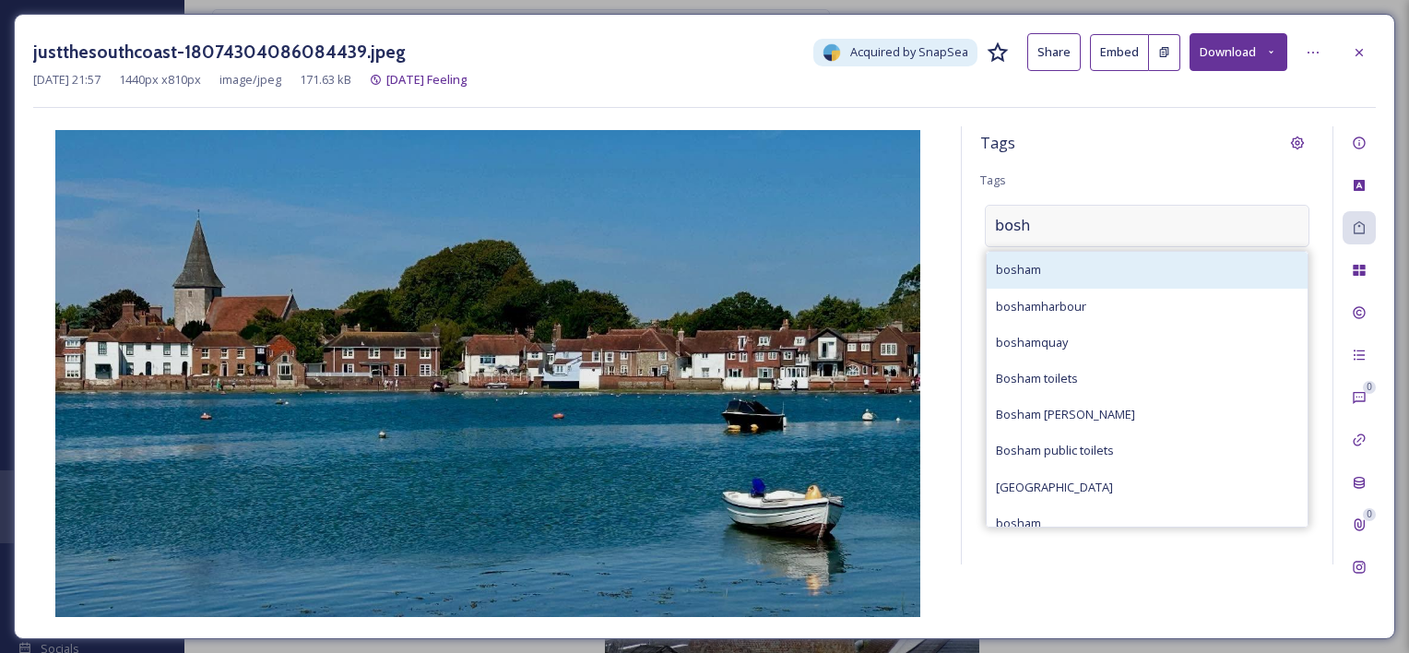
type input "bosh"
click at [1081, 263] on div "bosham" at bounding box center [1146, 270] width 321 height 36
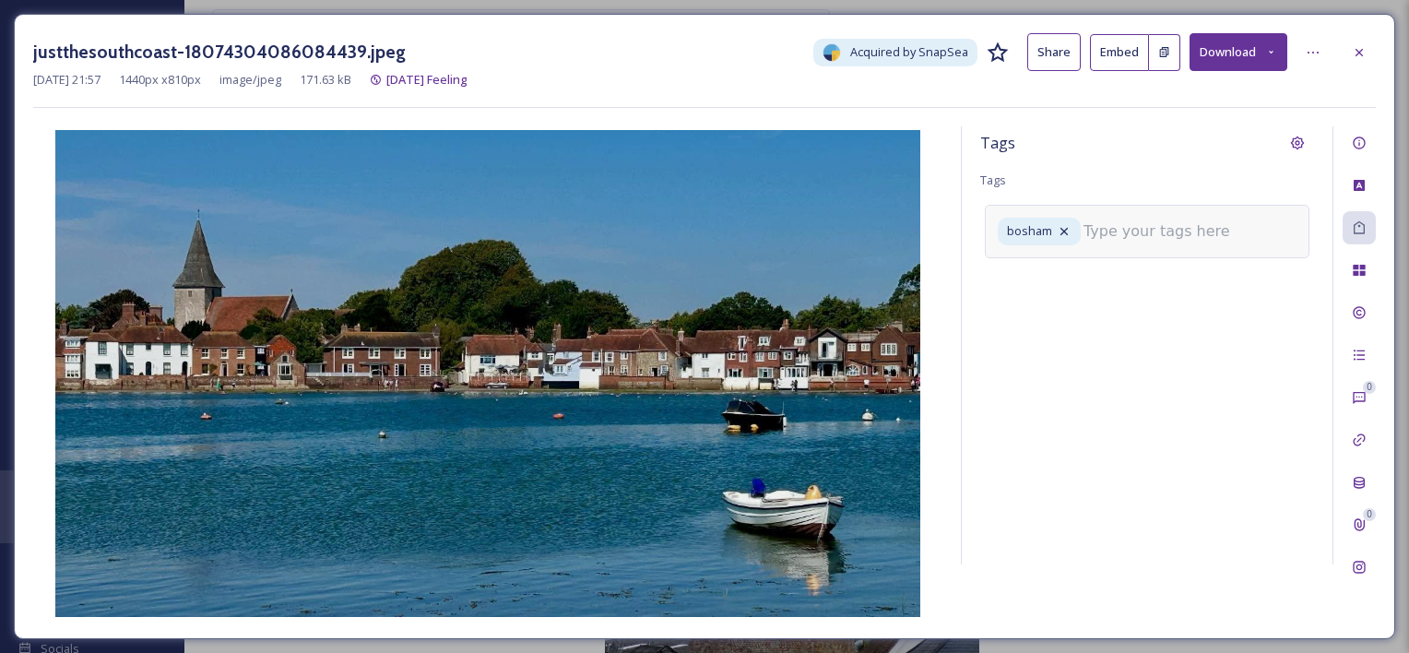
click at [1110, 240] on input at bounding box center [1175, 231] width 184 height 22
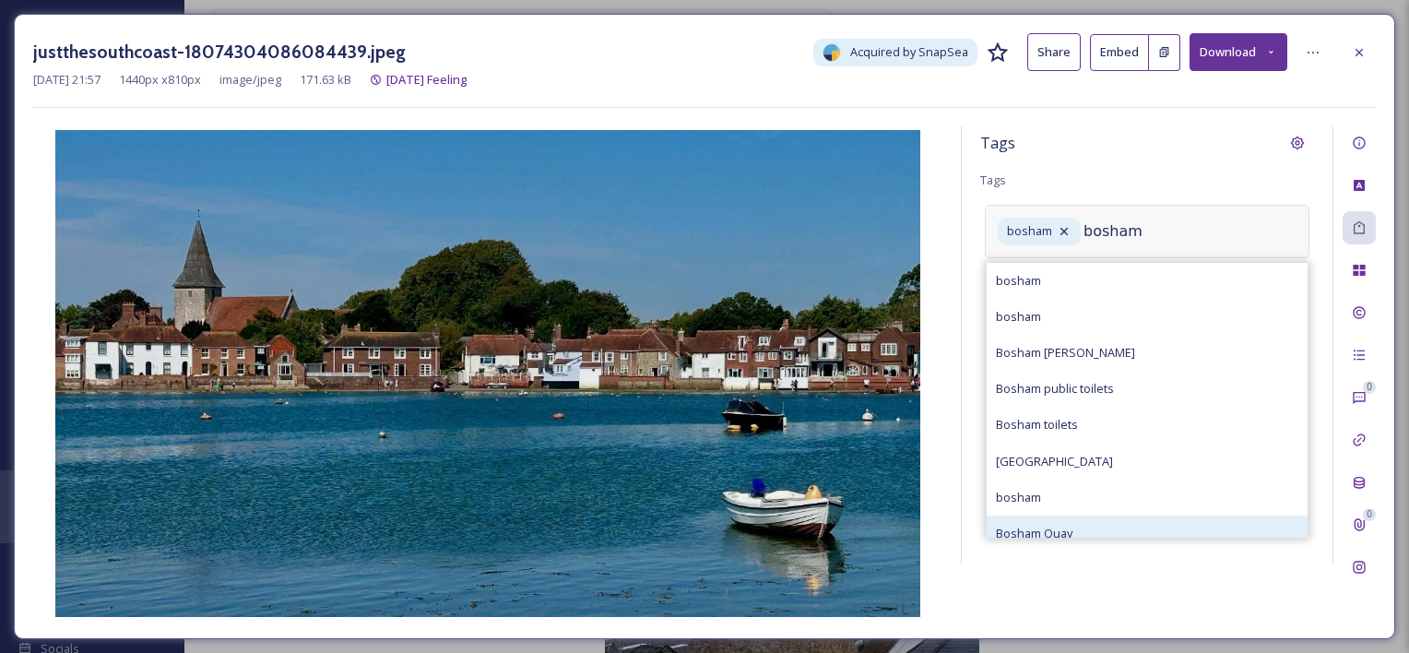
type input "bosham"
click at [1022, 527] on span "Bosham Quay" at bounding box center [1034, 534] width 77 height 18
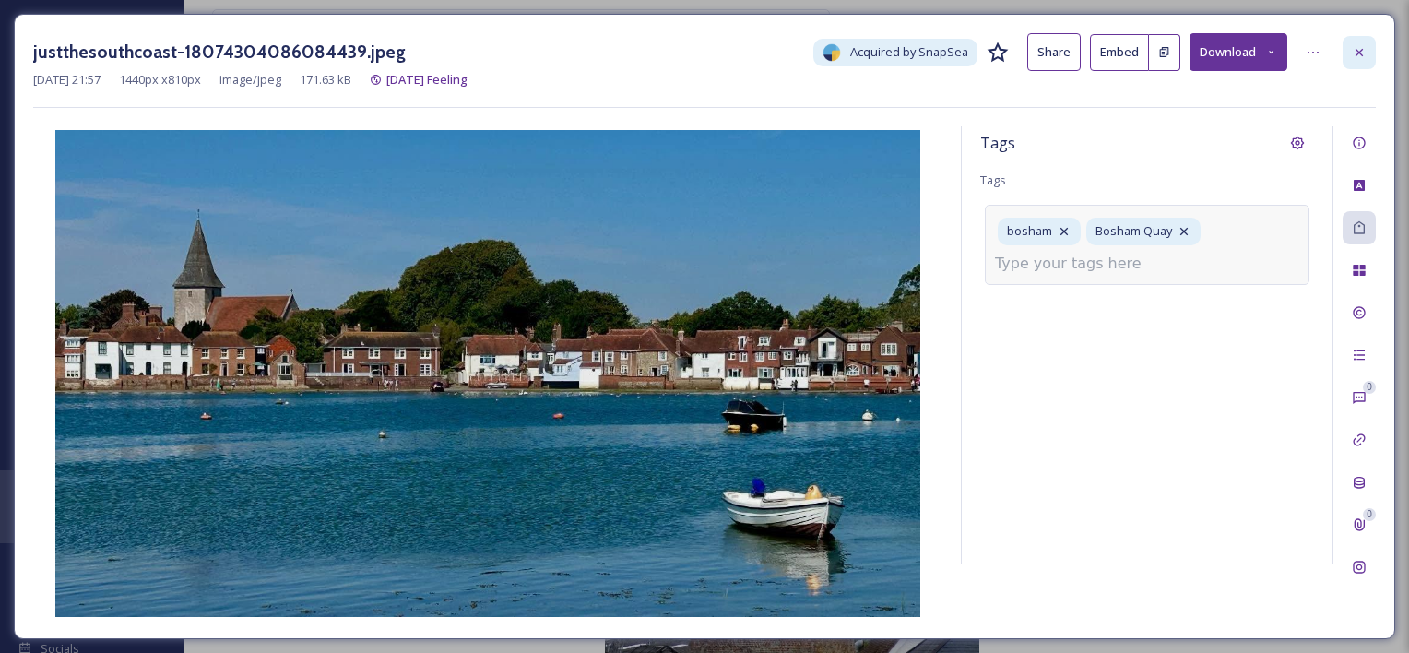
click at [1158, 51] on div at bounding box center [1358, 52] width 33 height 33
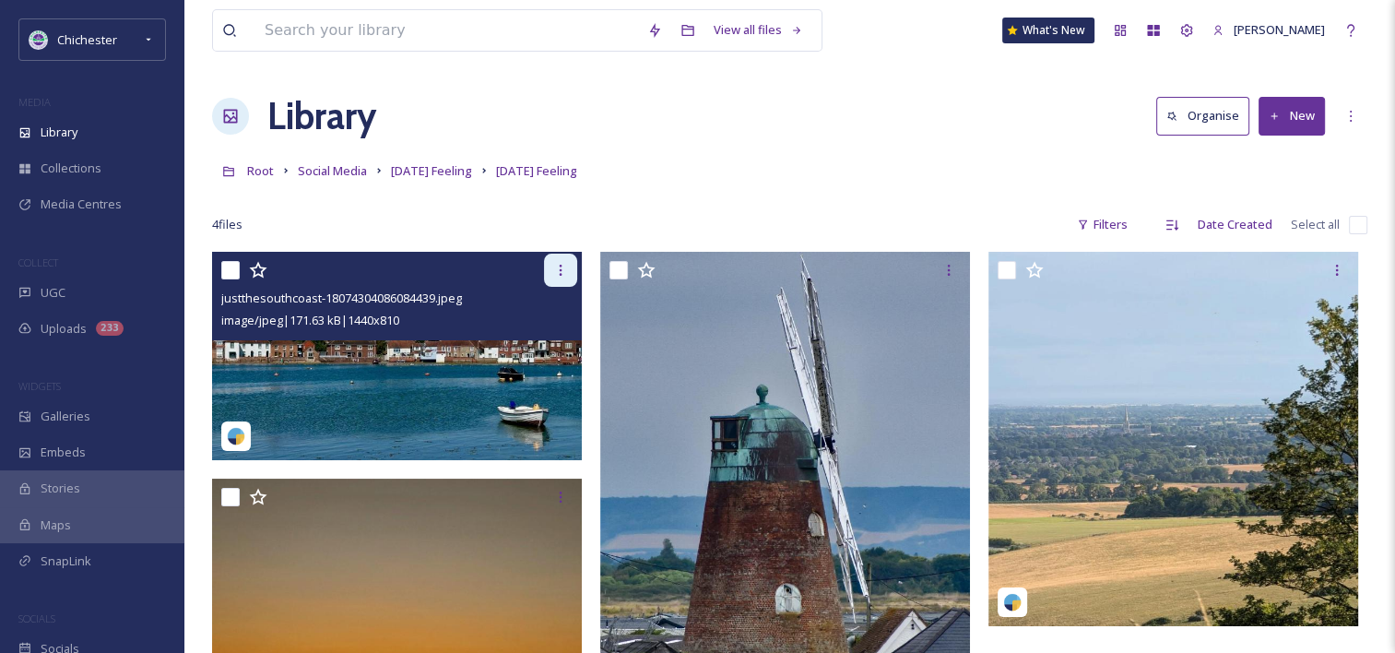
click at [561, 268] on icon at bounding box center [560, 270] width 15 height 15
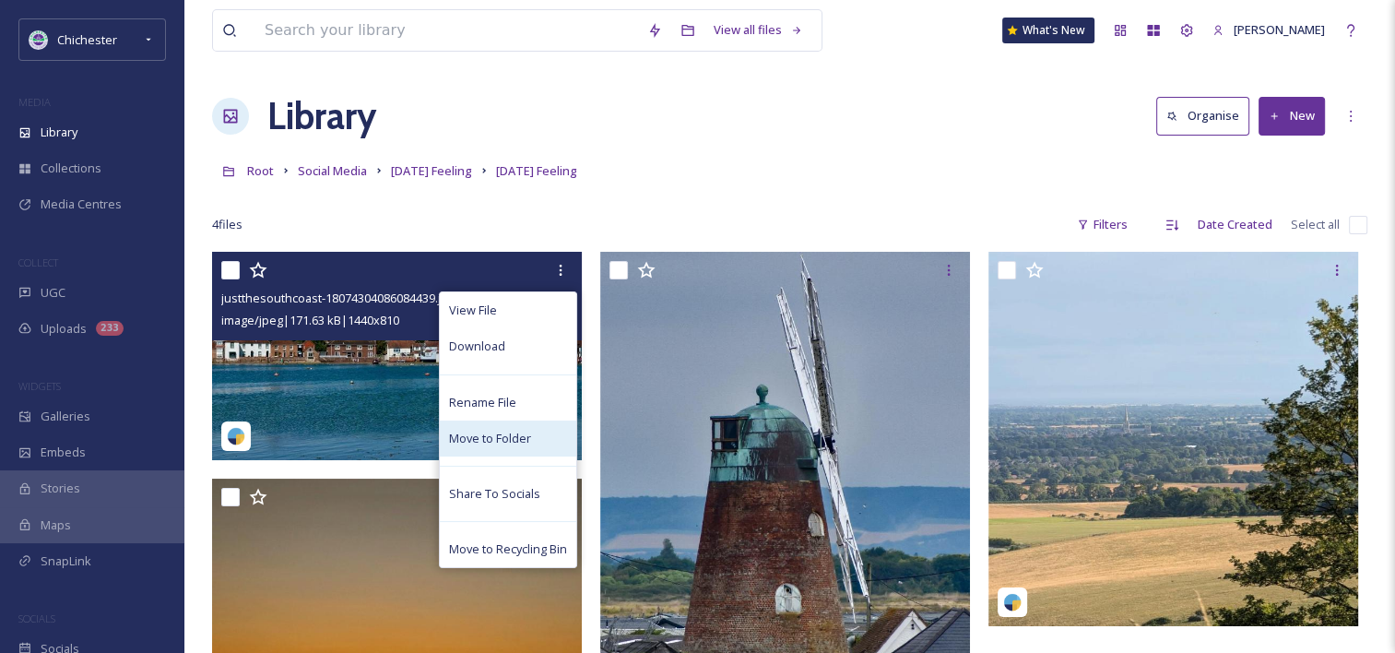
click at [466, 443] on span "Move to Folder" at bounding box center [490, 439] width 82 height 18
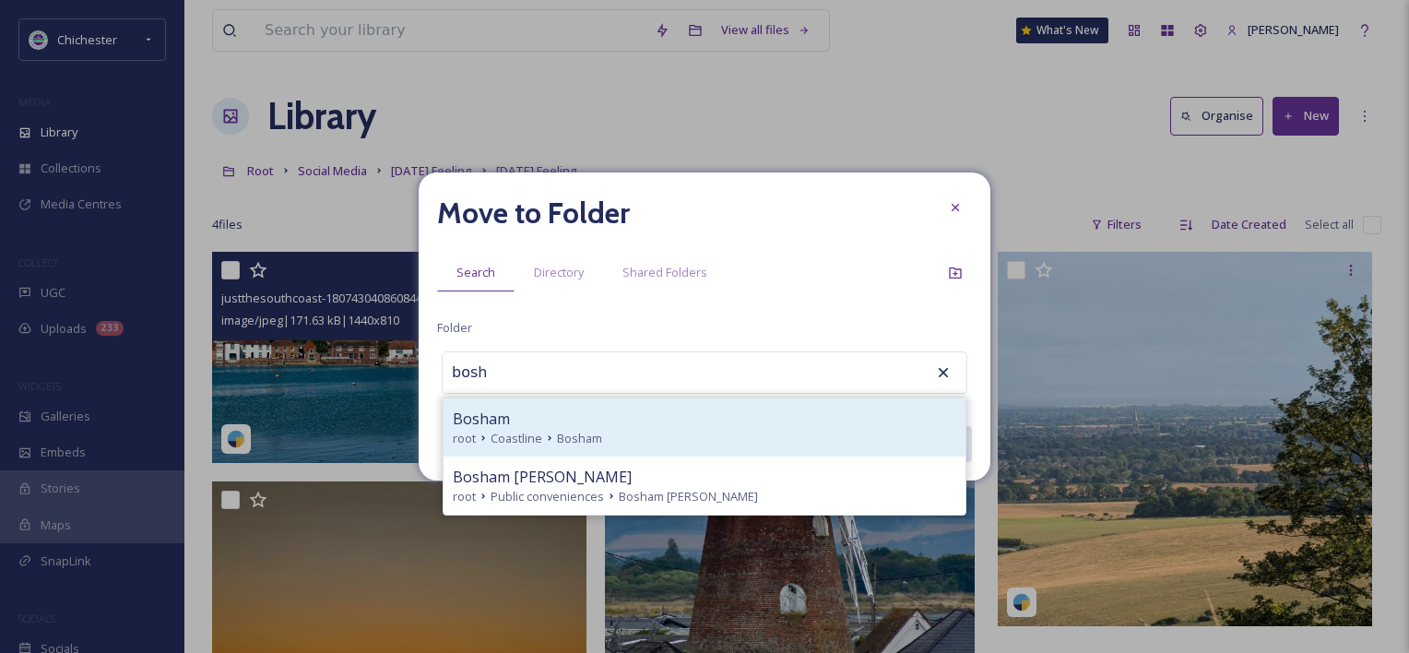
click at [561, 426] on div "Bosham" at bounding box center [704, 418] width 503 height 22
type input "Bosham"
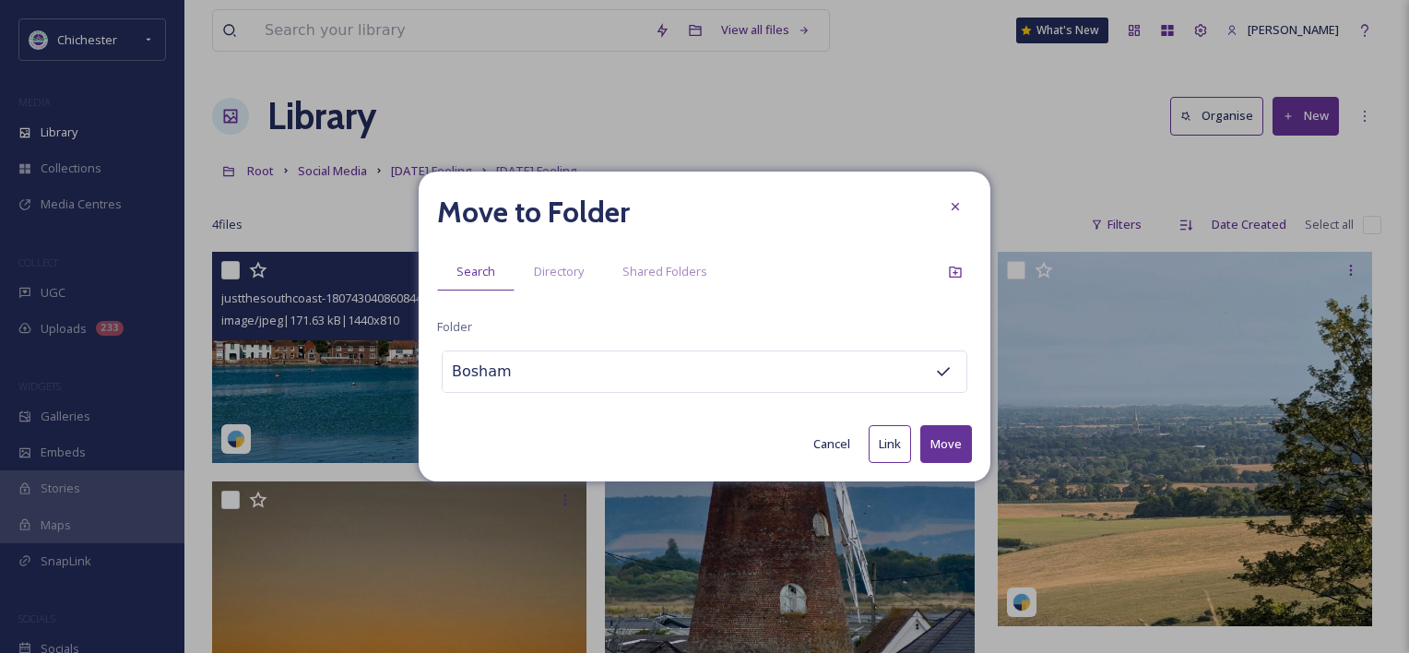
click at [928, 442] on button "Move" at bounding box center [946, 444] width 52 height 38
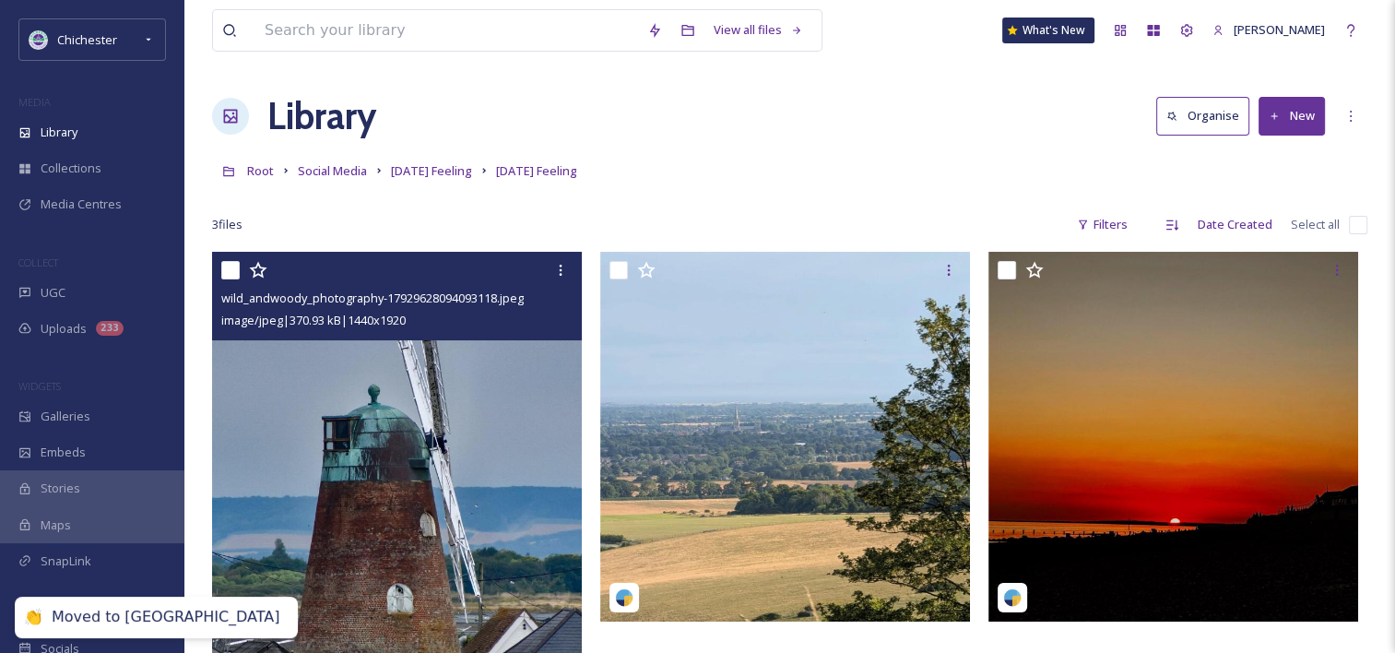
click at [517, 465] on img at bounding box center [397, 498] width 370 height 492
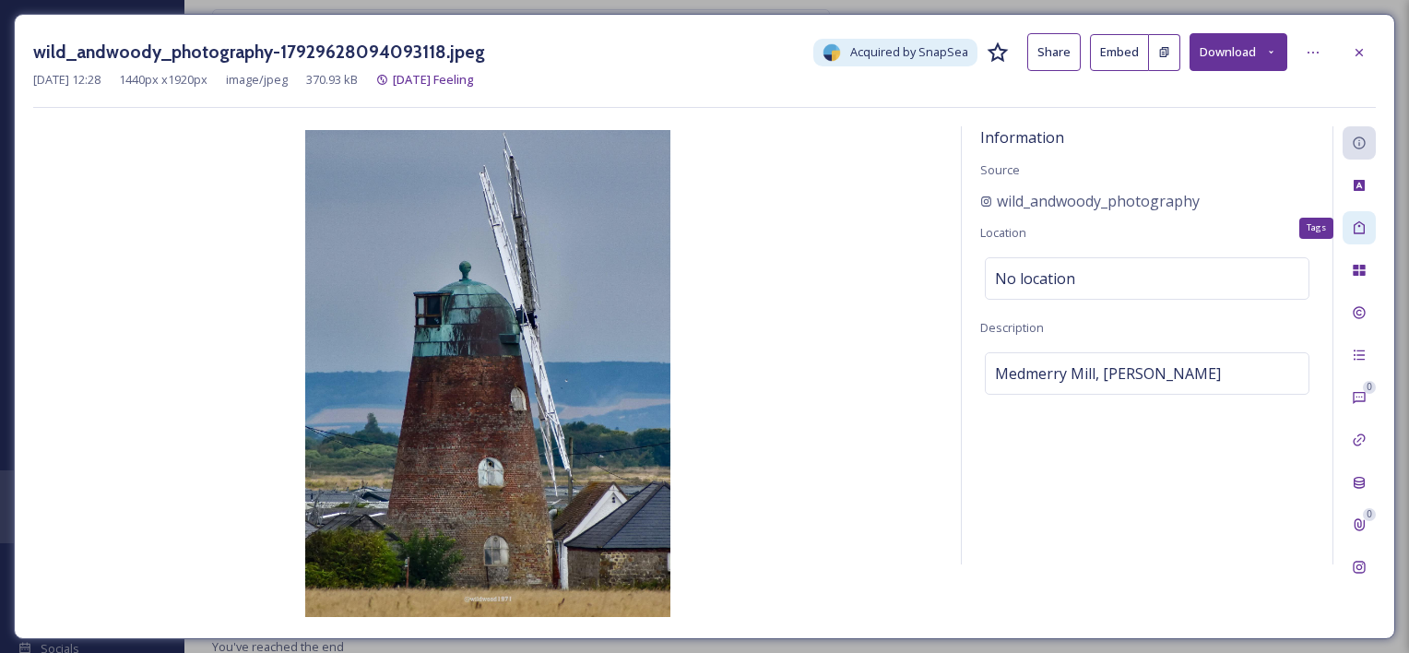
click at [1158, 218] on div "Tags" at bounding box center [1358, 227] width 33 height 33
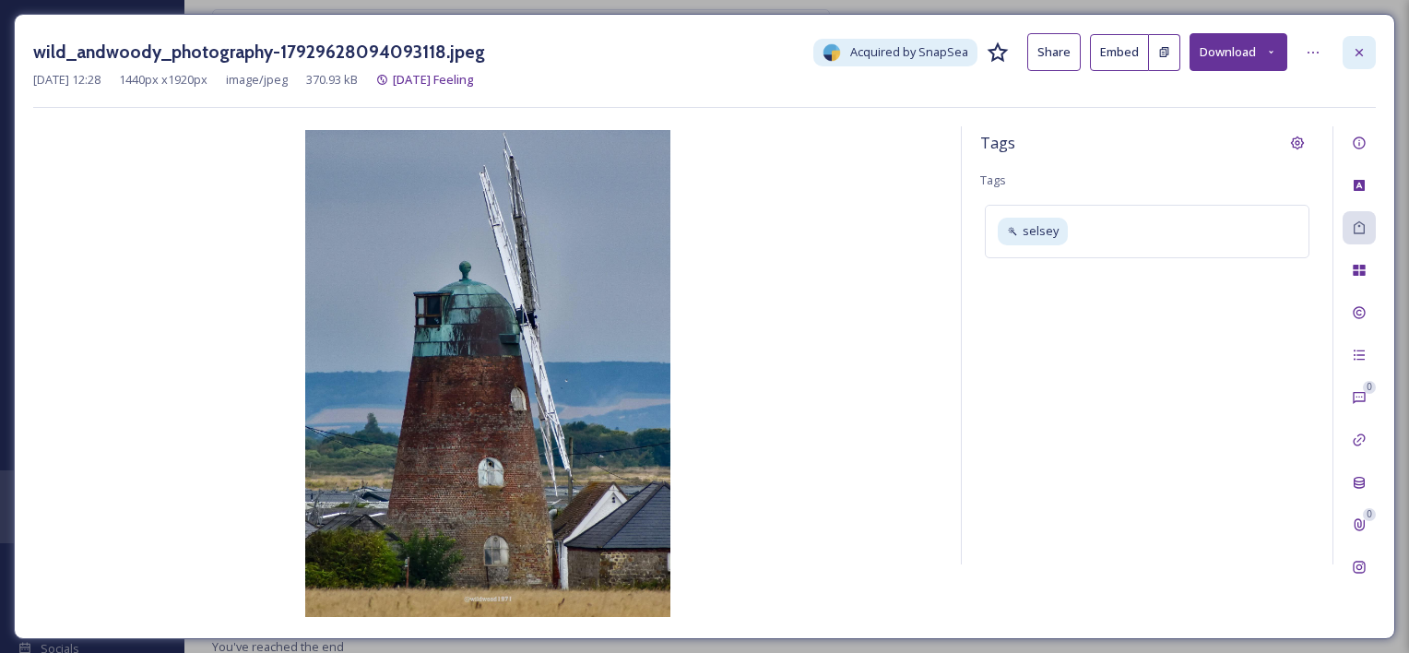
click at [1158, 46] on icon at bounding box center [1359, 52] width 15 height 15
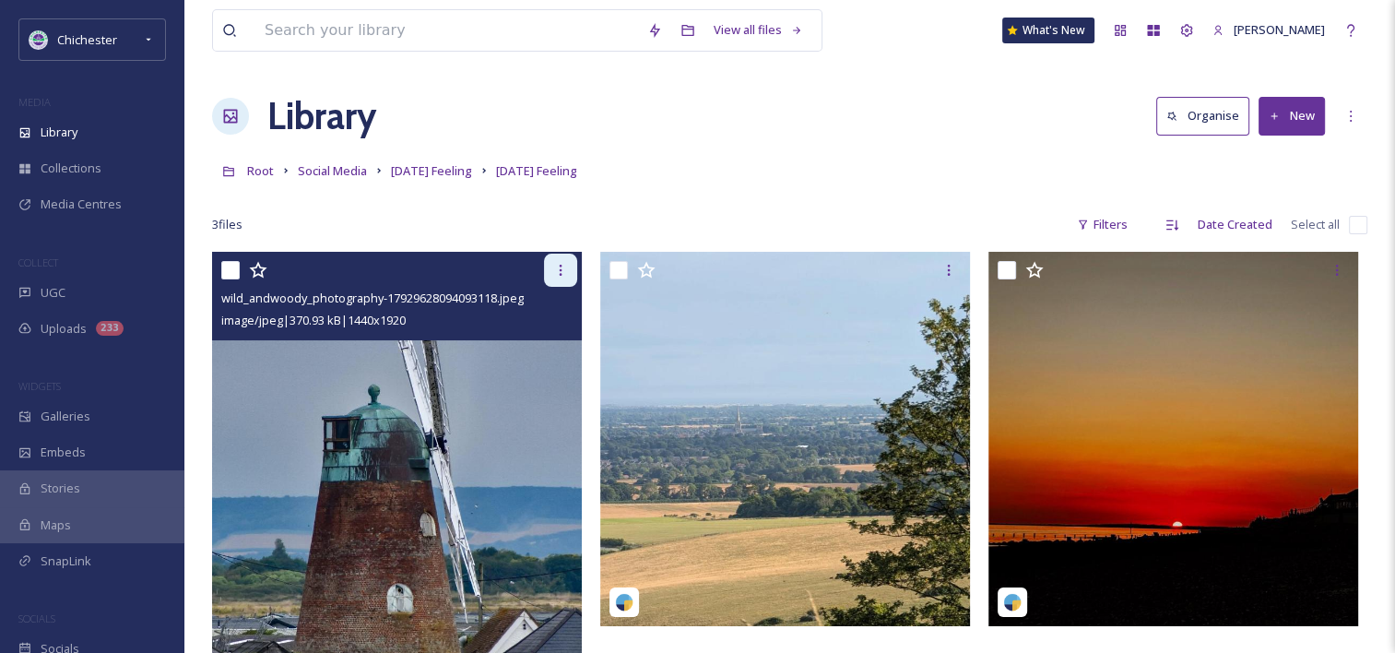
click at [569, 256] on div at bounding box center [560, 270] width 33 height 33
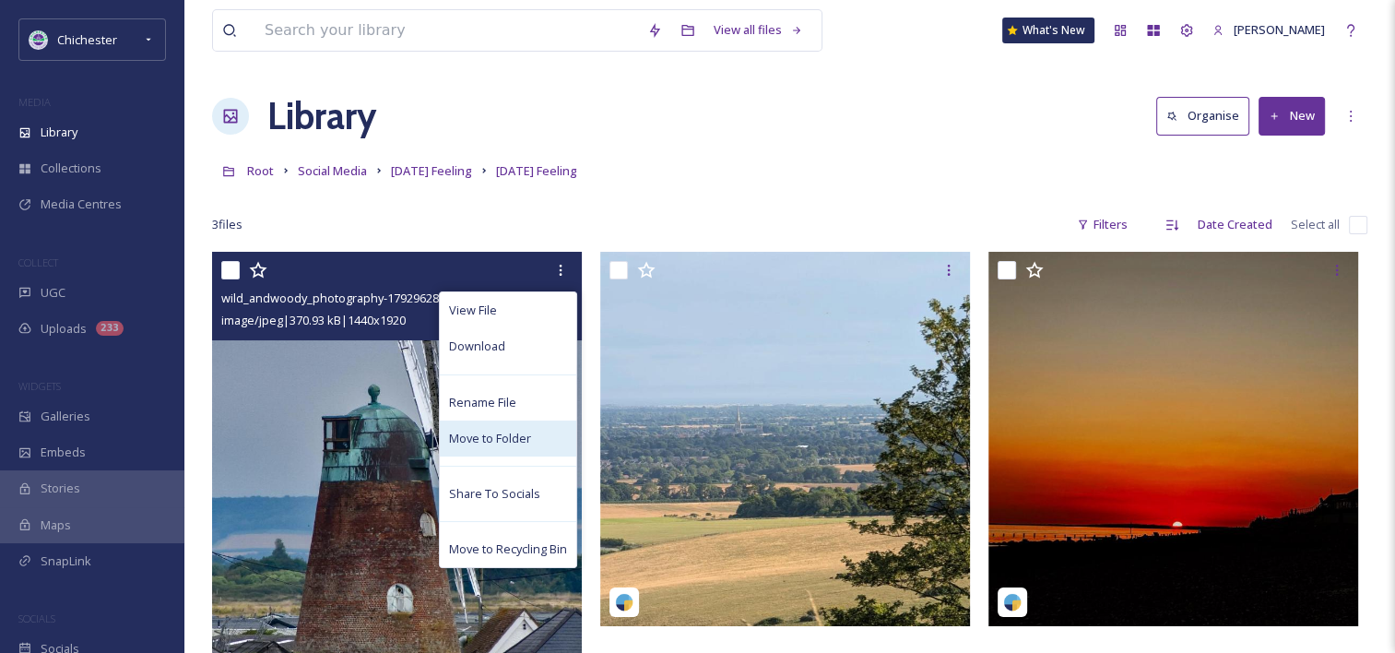
click at [464, 432] on span "Move to Folder" at bounding box center [490, 439] width 82 height 18
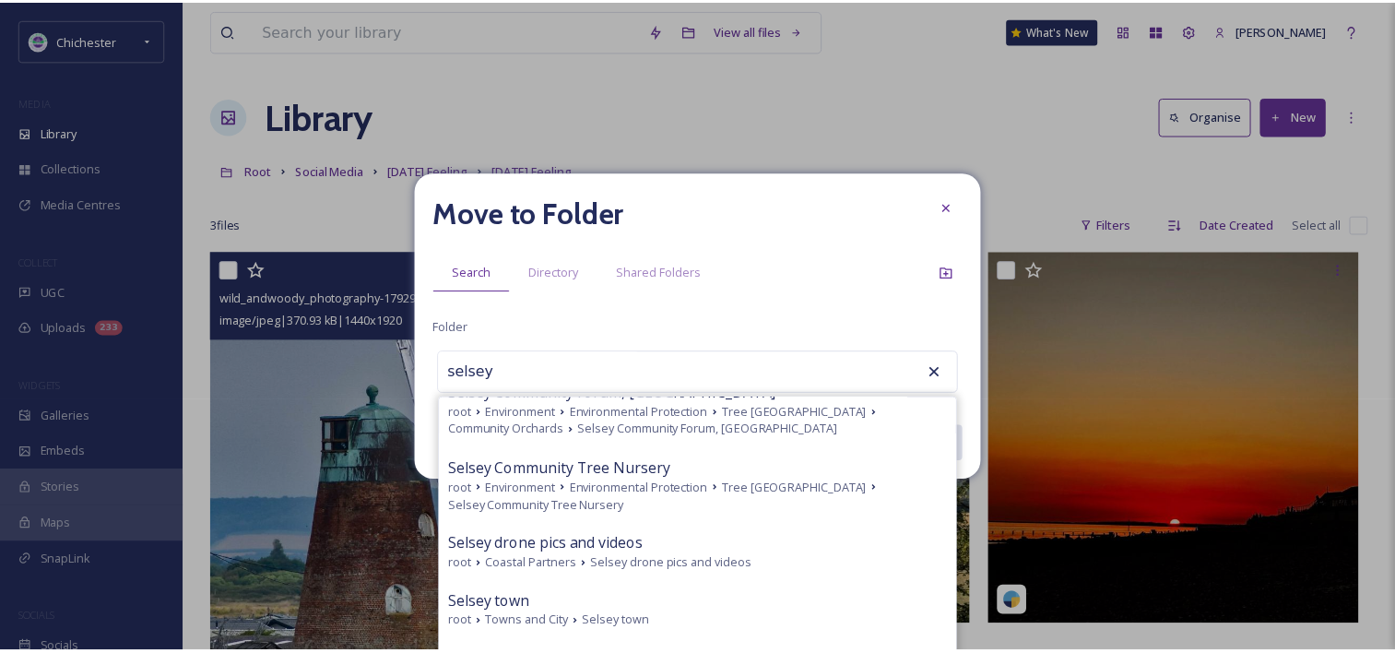
scroll to position [226, 0]
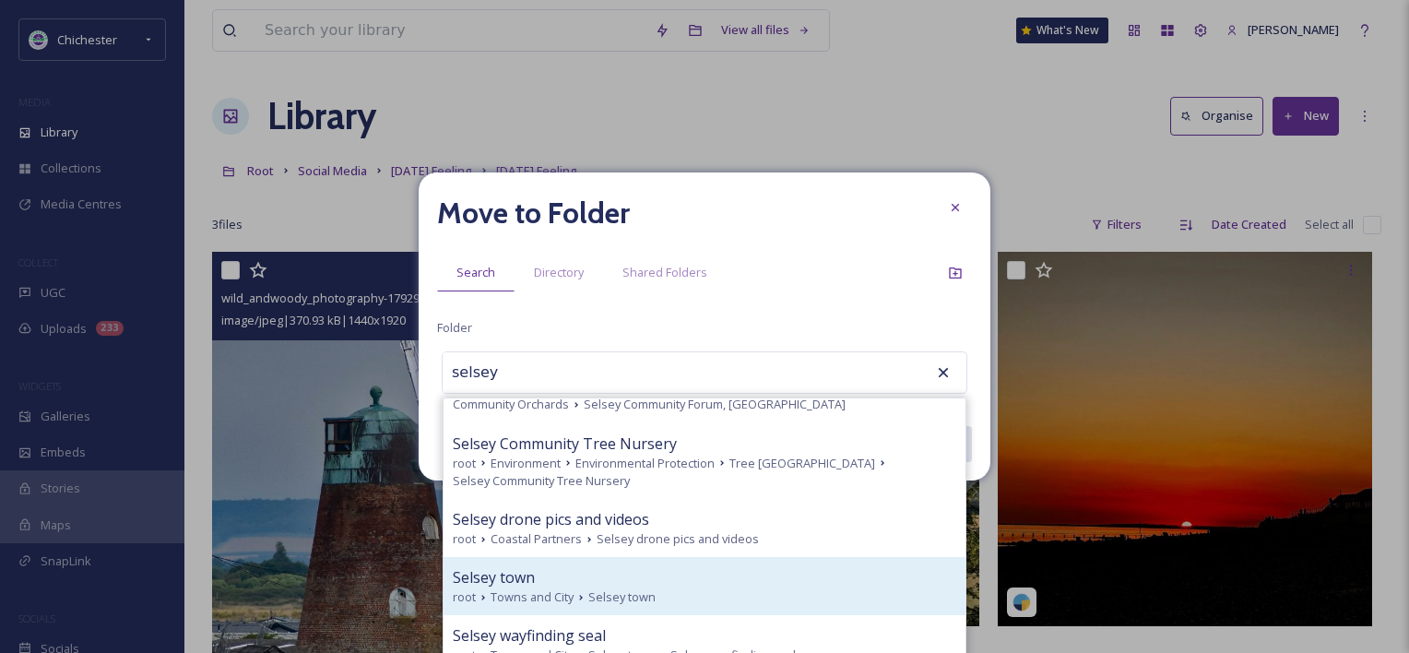
click at [646, 580] on div "Selsey town" at bounding box center [704, 577] width 503 height 22
type input "Selsey town"
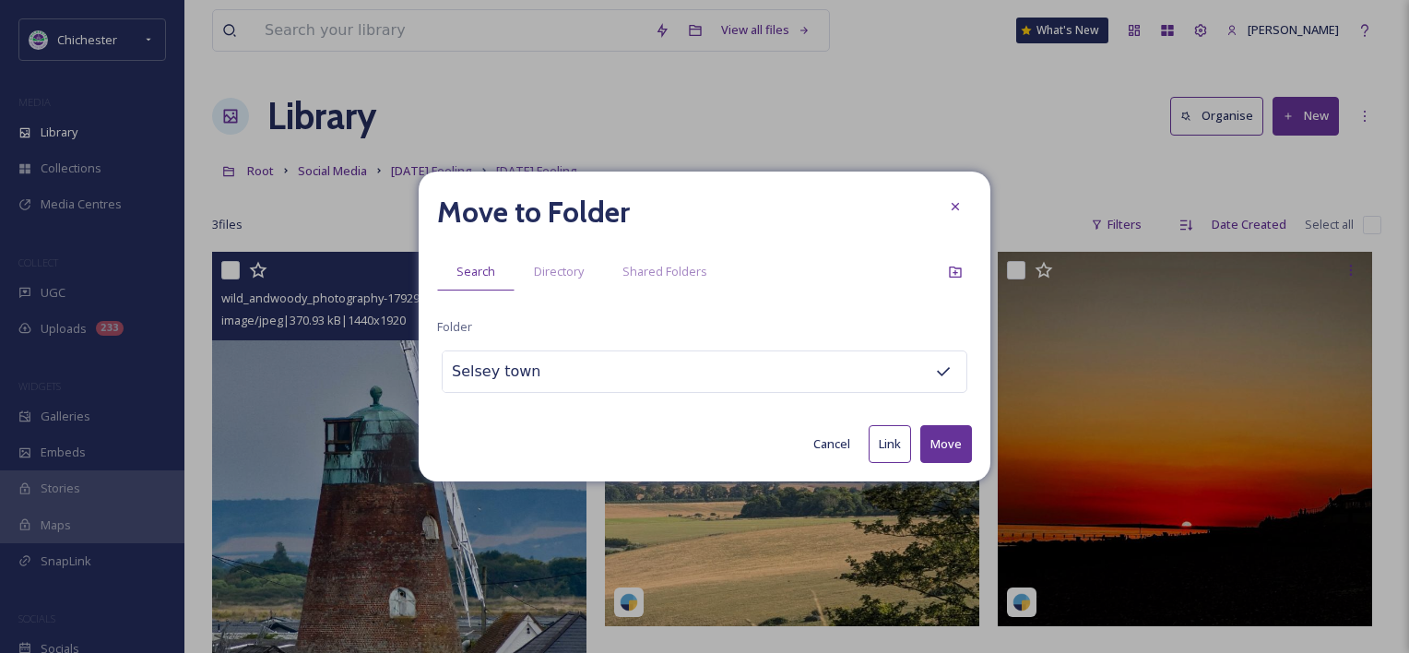
click at [943, 427] on button "Move" at bounding box center [946, 444] width 52 height 38
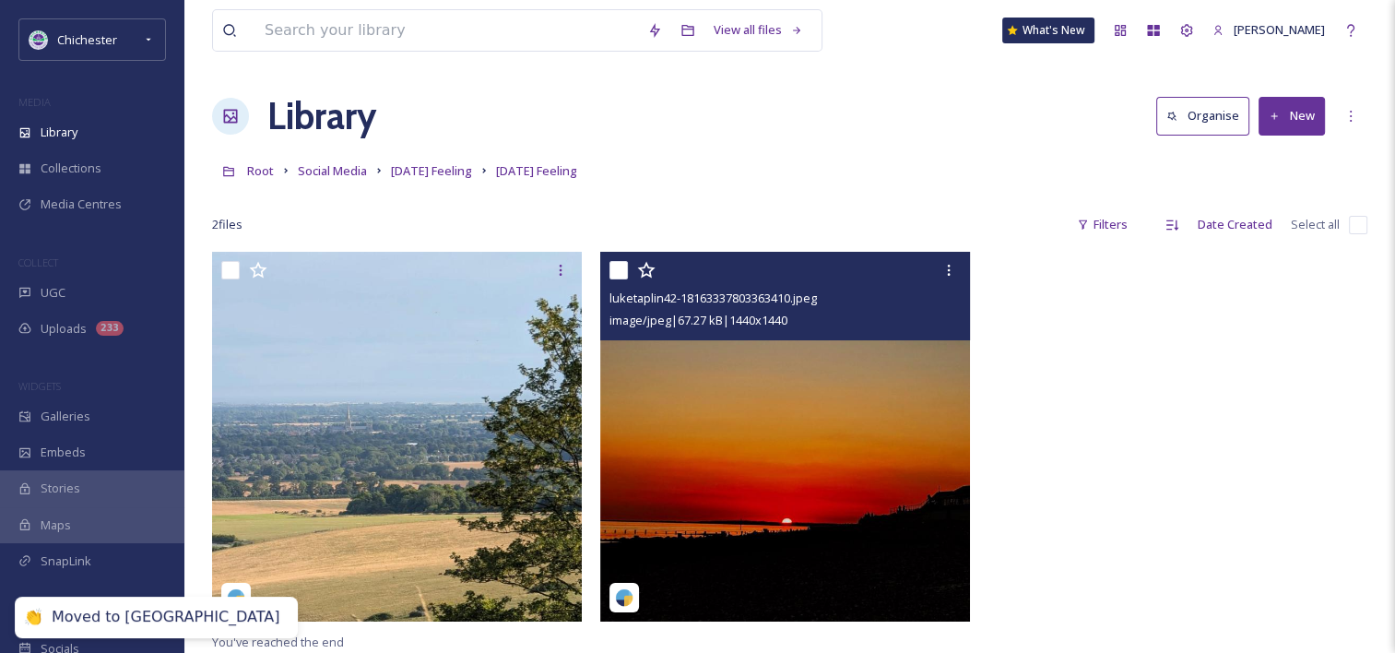
click at [517, 481] on img at bounding box center [397, 437] width 370 height 370
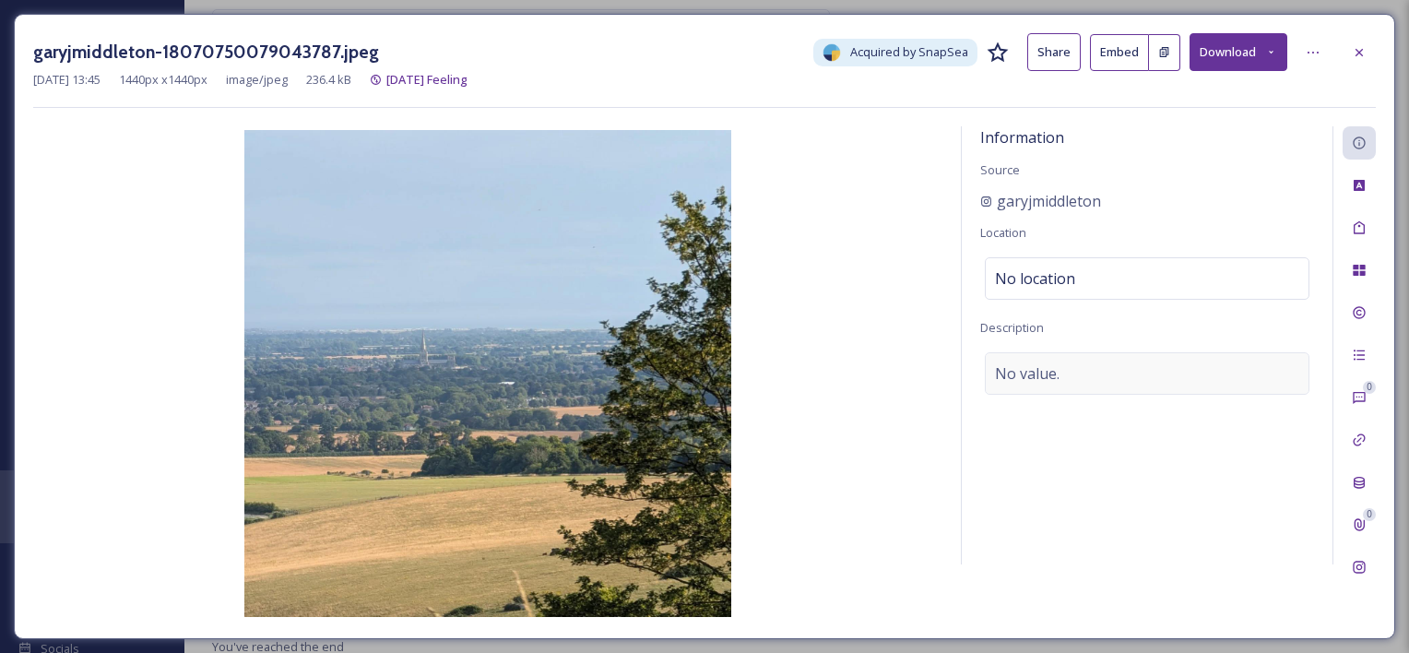
click at [1060, 377] on div "No value." at bounding box center [1147, 373] width 325 height 42
click at [1060, 377] on textarea at bounding box center [1147, 428] width 334 height 153
type textarea "Chichester and surrounding countryside"
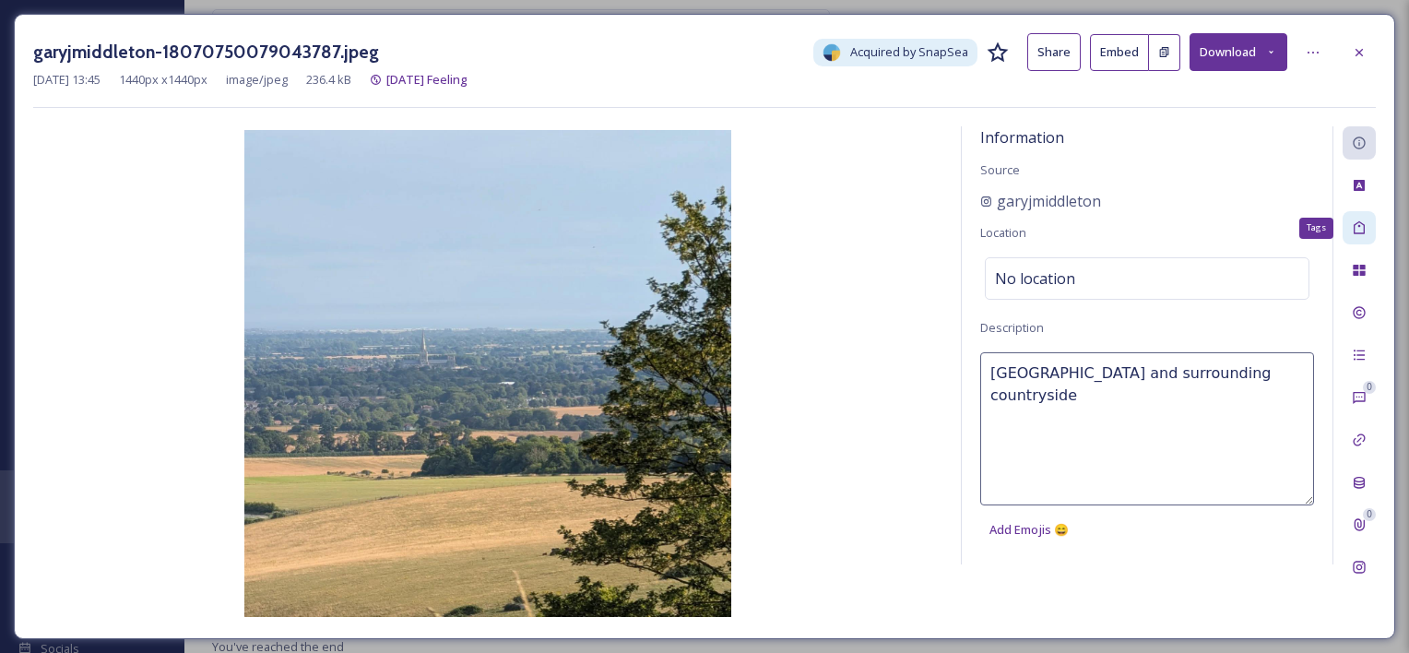
click at [1158, 237] on div "Tags" at bounding box center [1358, 227] width 33 height 33
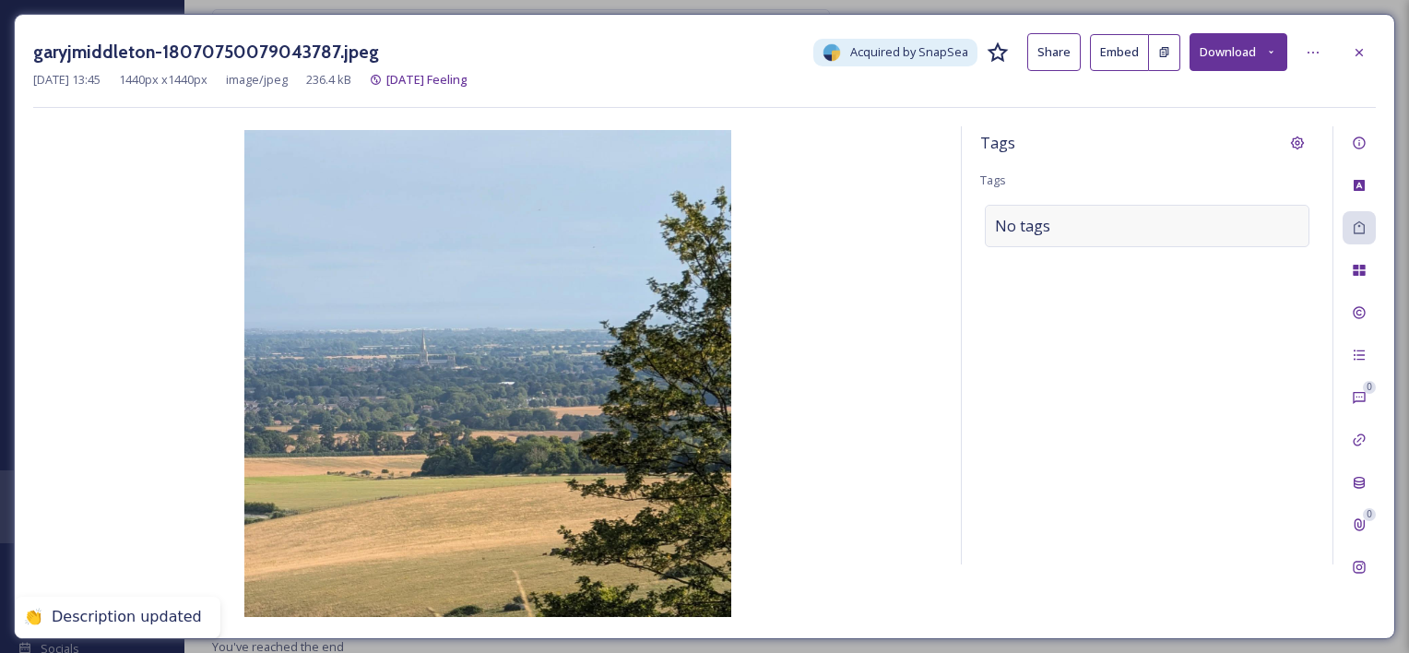
click at [1068, 229] on div "No tags" at bounding box center [1147, 226] width 325 height 42
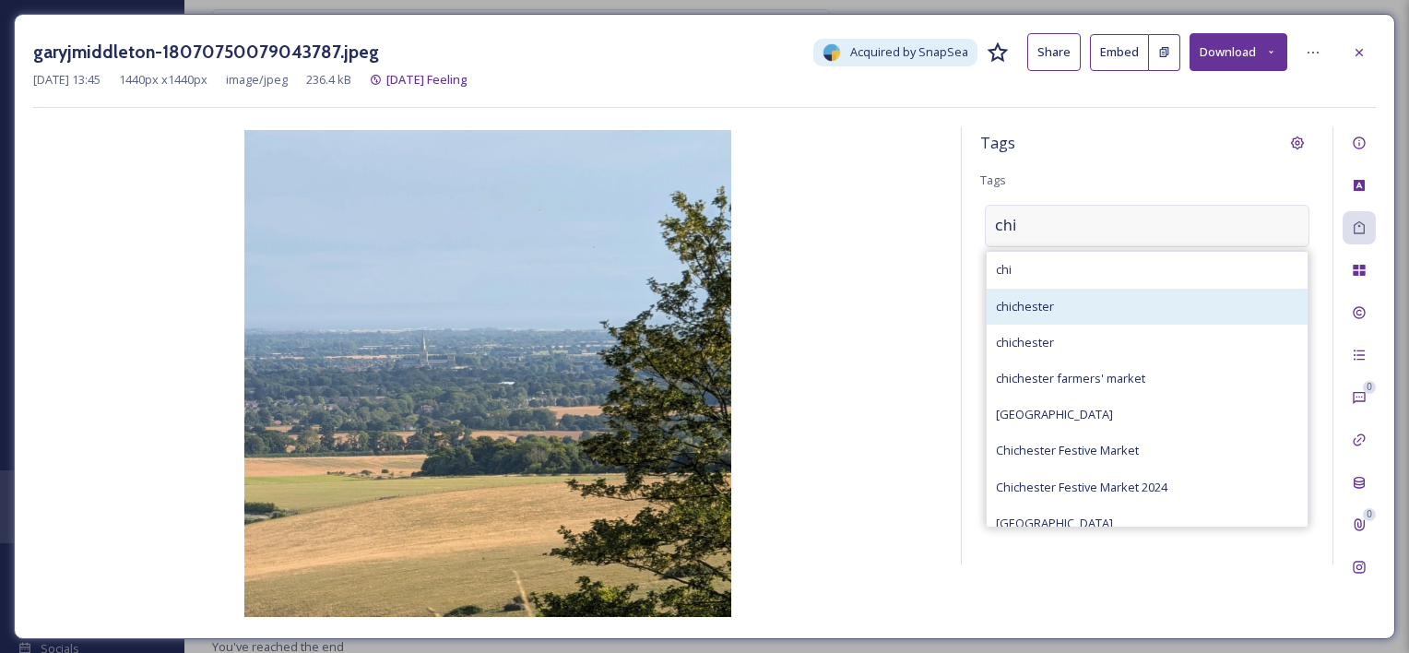
type input "chi"
click at [1020, 303] on span "chichester" at bounding box center [1025, 307] width 58 height 18
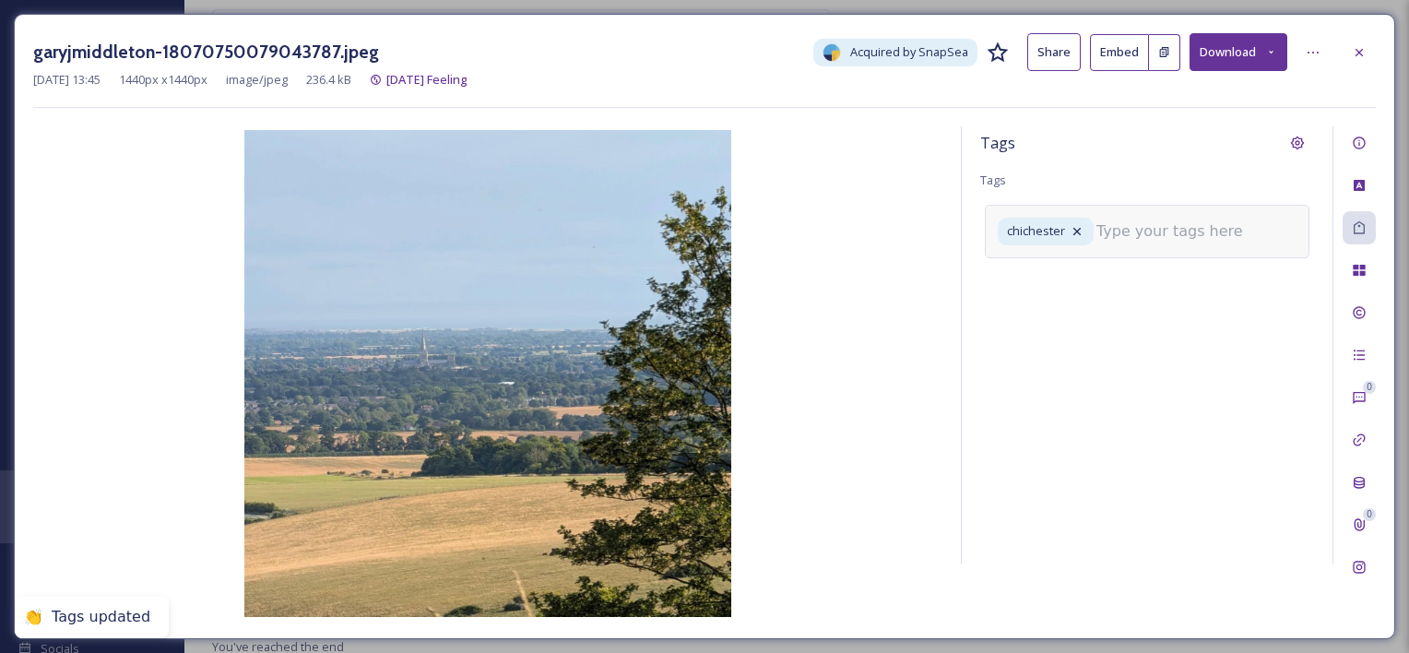
click at [1137, 234] on input at bounding box center [1188, 231] width 184 height 22
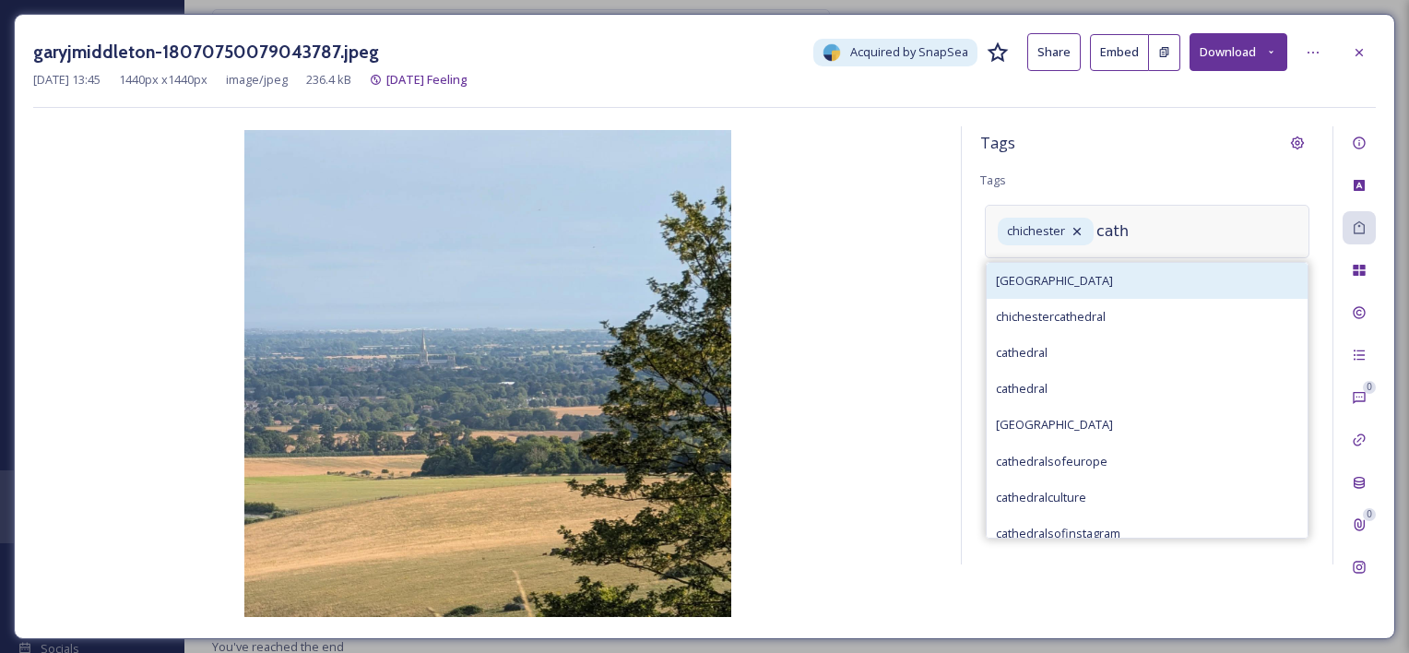
type input "cath"
click at [1113, 265] on div "chichester cathedral" at bounding box center [1146, 281] width 321 height 36
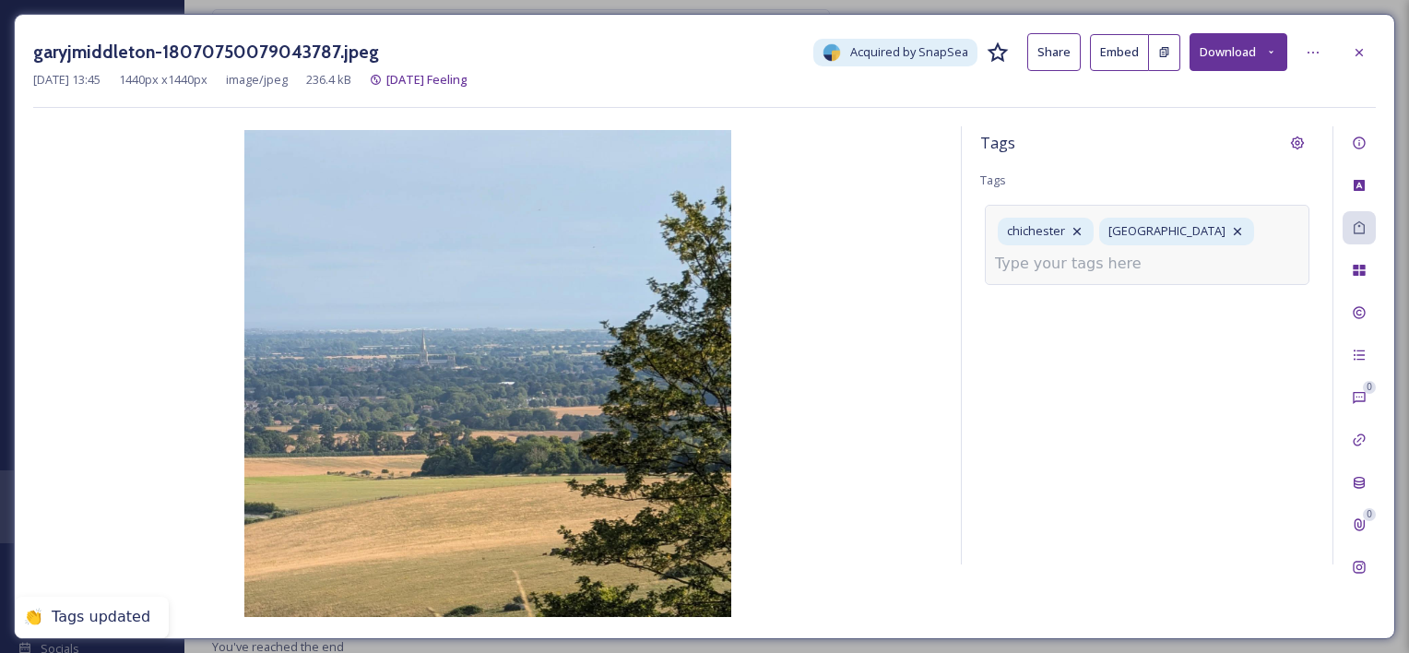
click at [1121, 276] on div "chichester chichester cathedral" at bounding box center [1147, 244] width 325 height 79
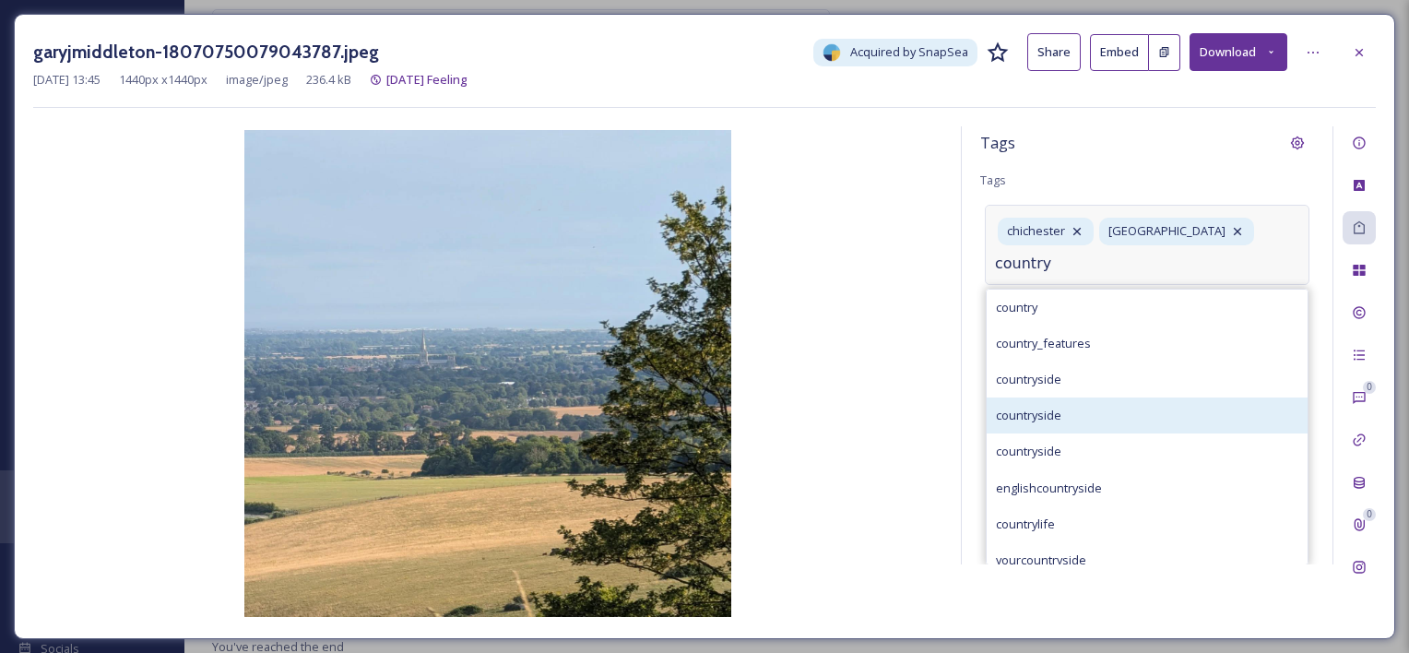
type input "country"
click at [1056, 413] on span "countryside" at bounding box center [1028, 416] width 65 height 18
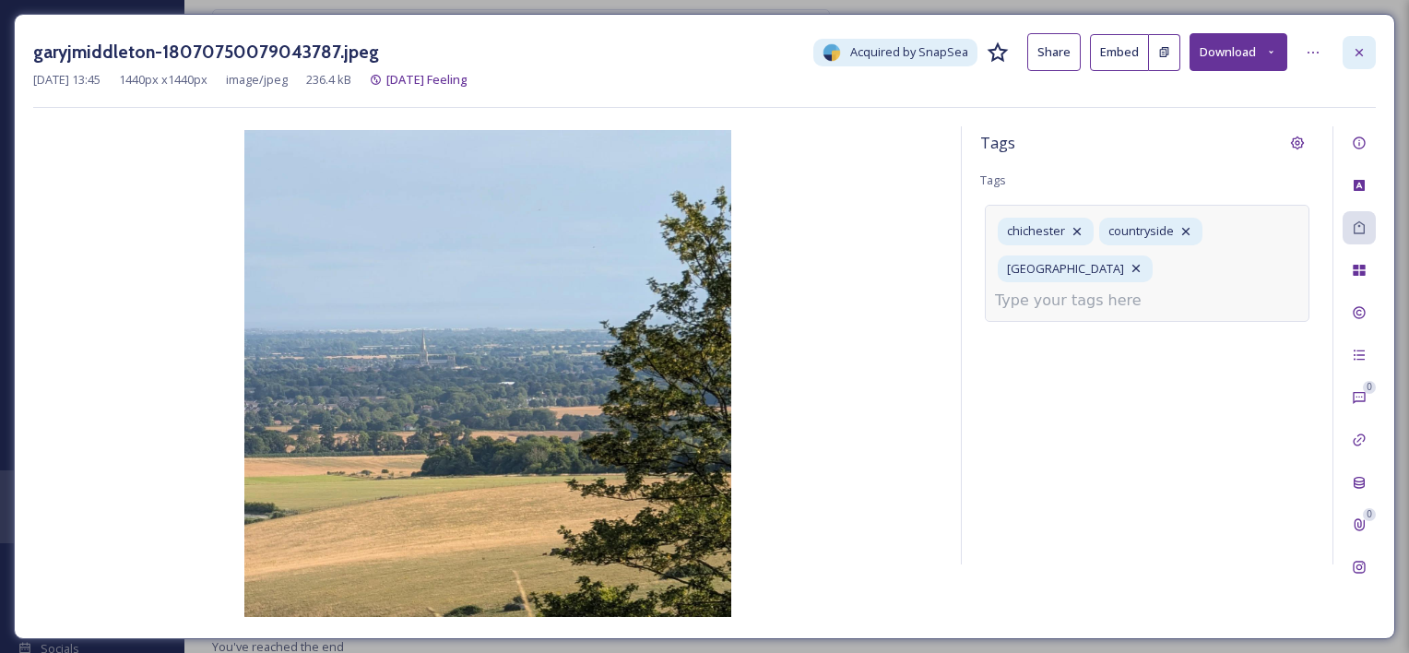
click at [1158, 55] on div at bounding box center [1358, 52] width 33 height 33
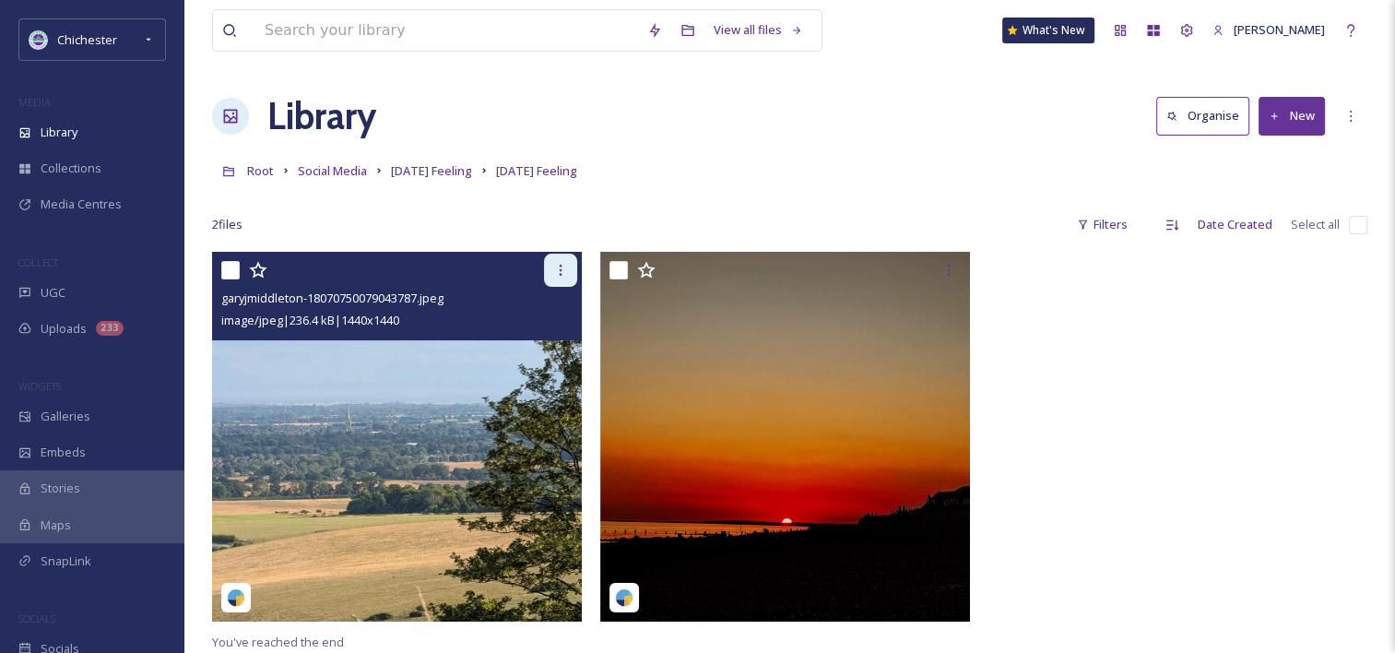
click at [561, 262] on div at bounding box center [560, 270] width 33 height 33
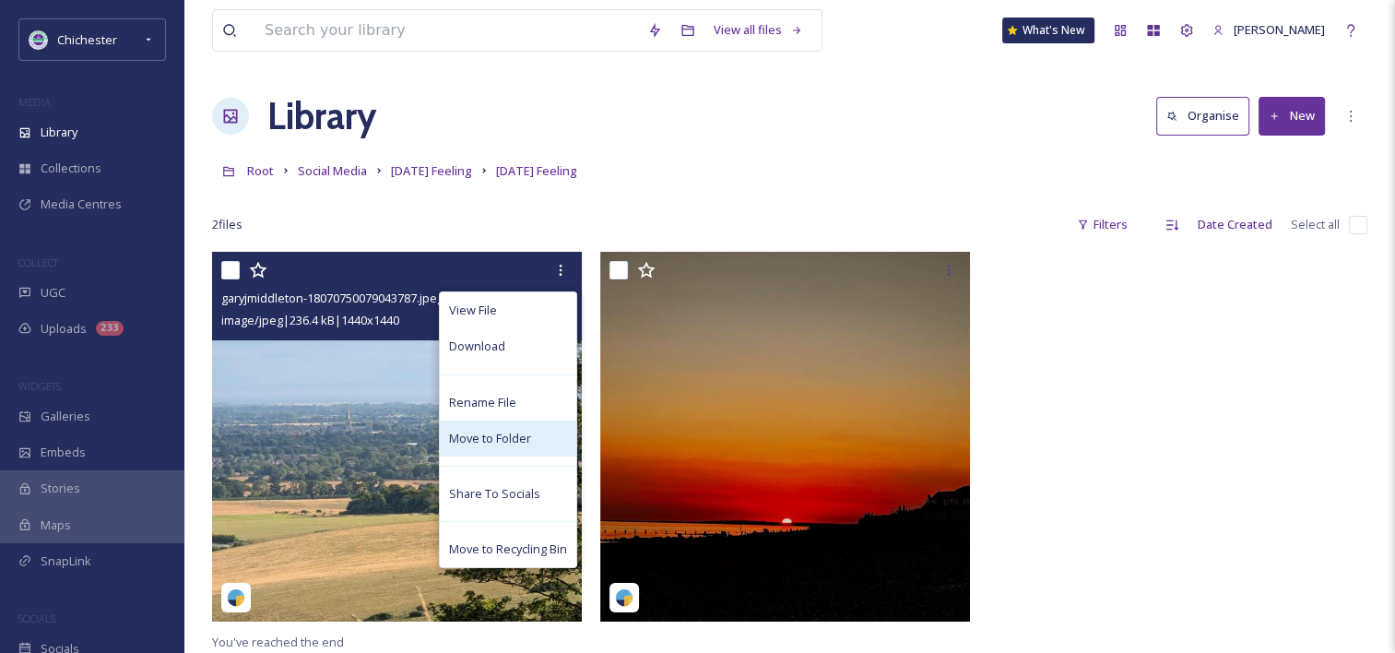
click at [476, 442] on span "Move to Folder" at bounding box center [490, 439] width 82 height 18
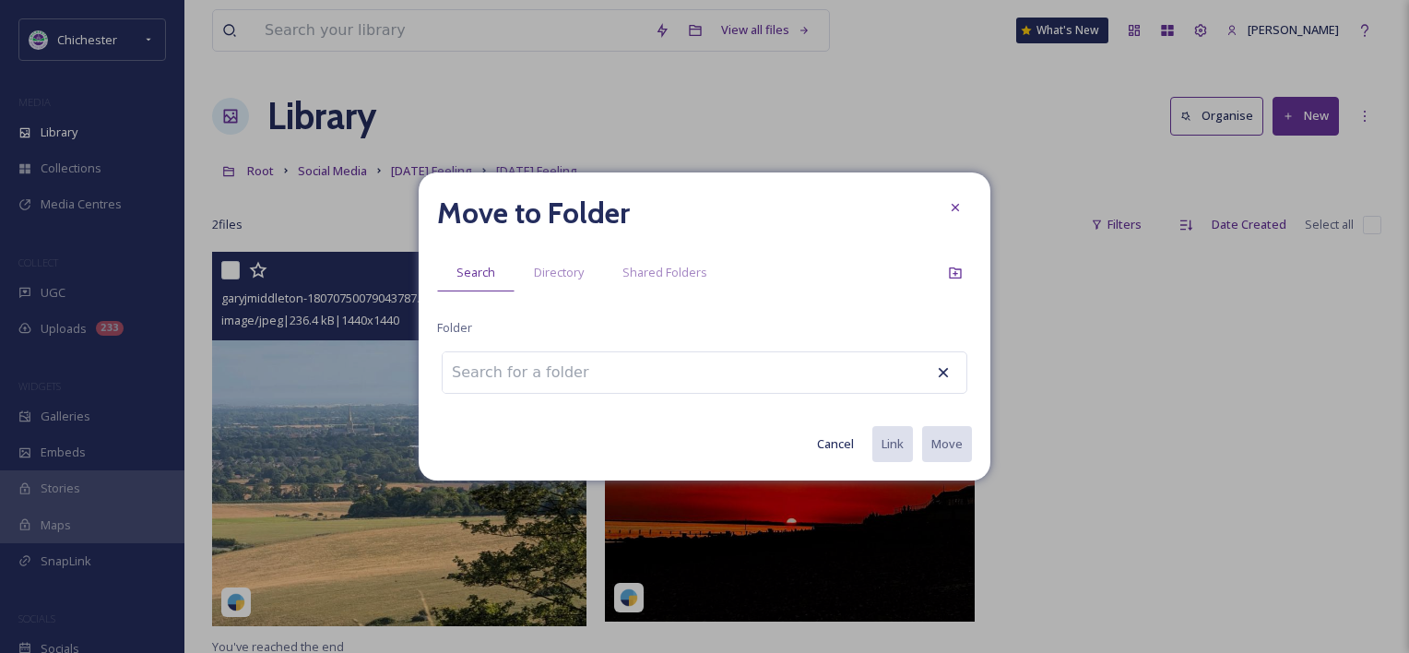
click at [519, 369] on input at bounding box center [544, 372] width 203 height 41
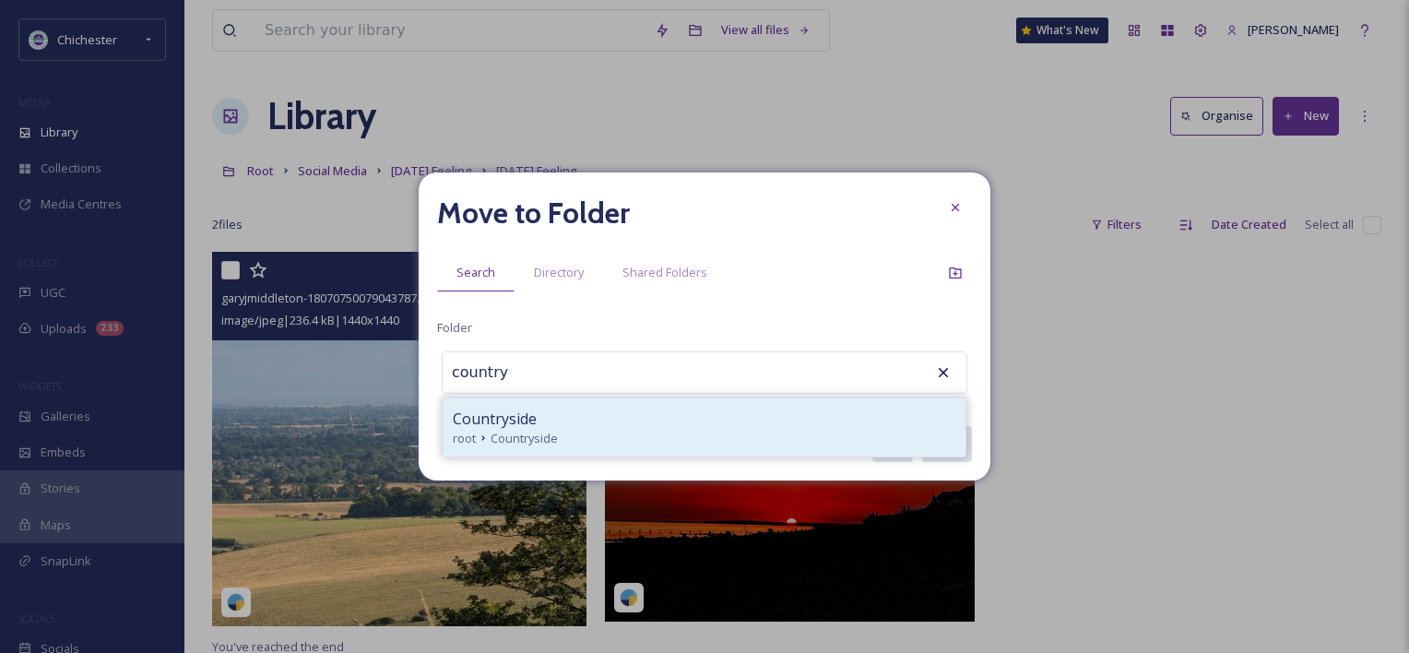
click at [535, 419] on span "Countryside" at bounding box center [495, 418] width 84 height 22
type input "Countryside"
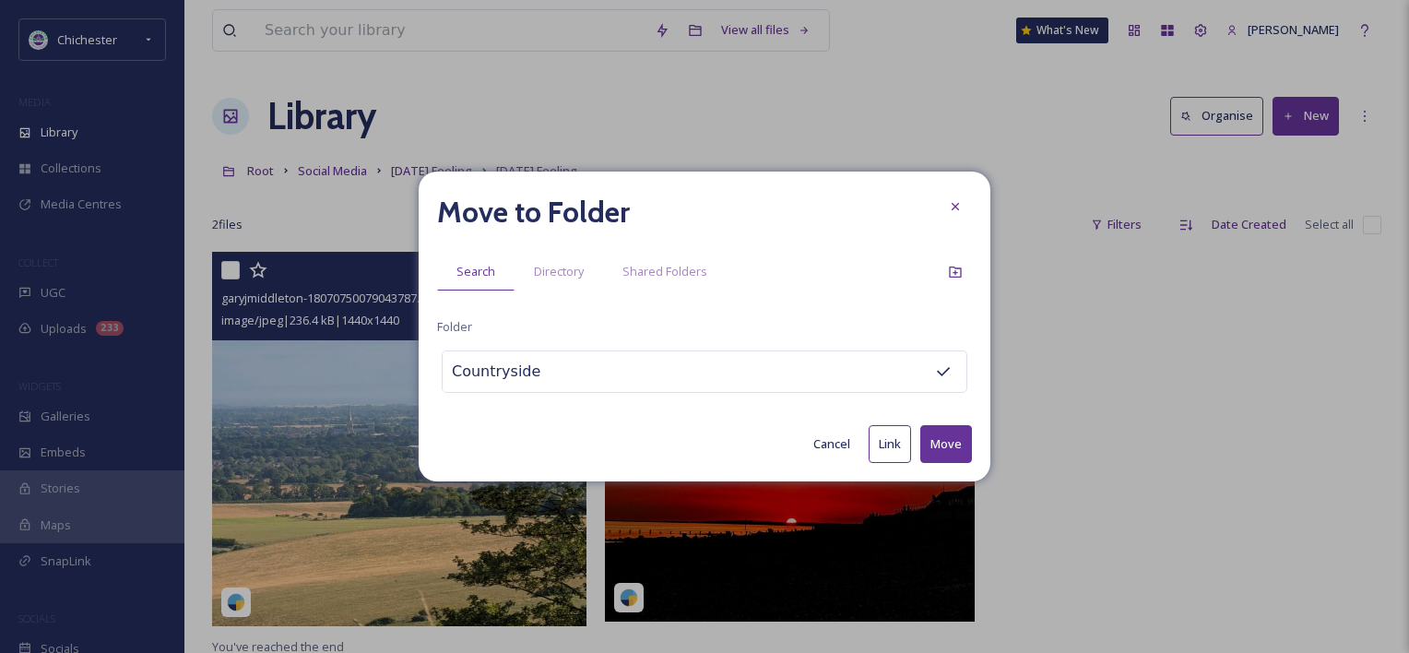
click at [949, 439] on button "Move" at bounding box center [946, 444] width 52 height 38
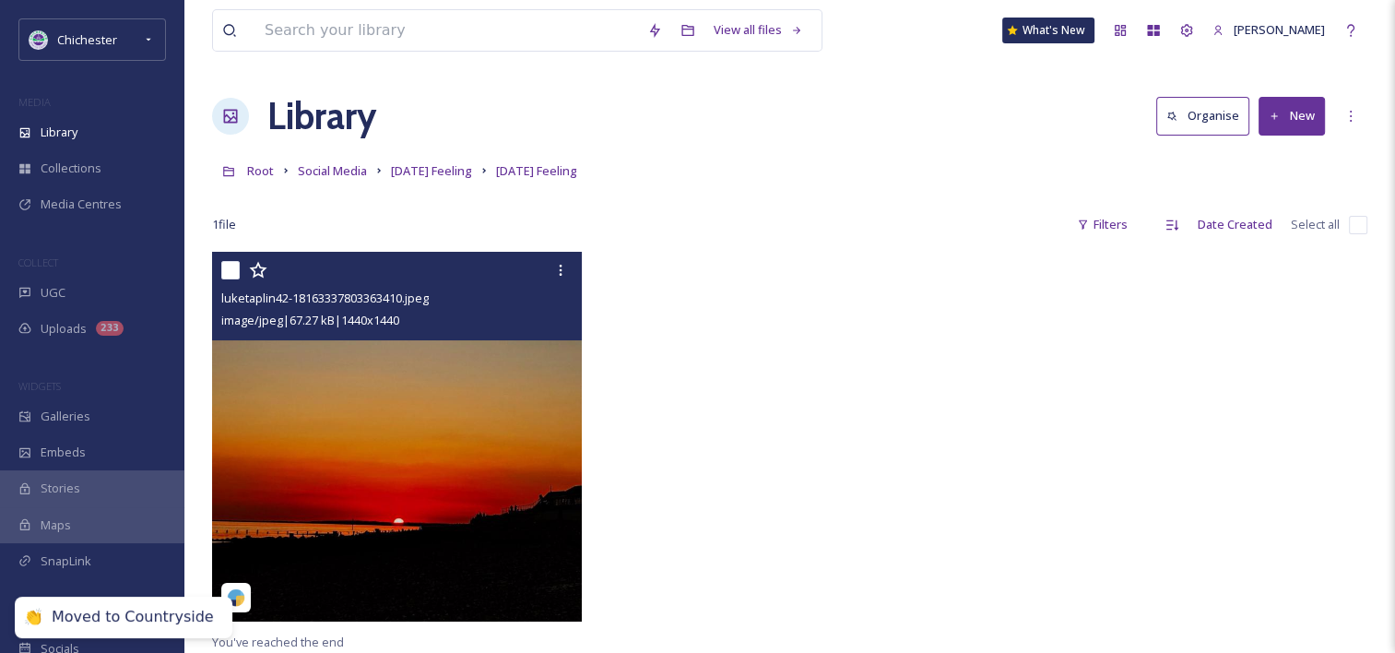
click at [458, 431] on img at bounding box center [397, 437] width 370 height 370
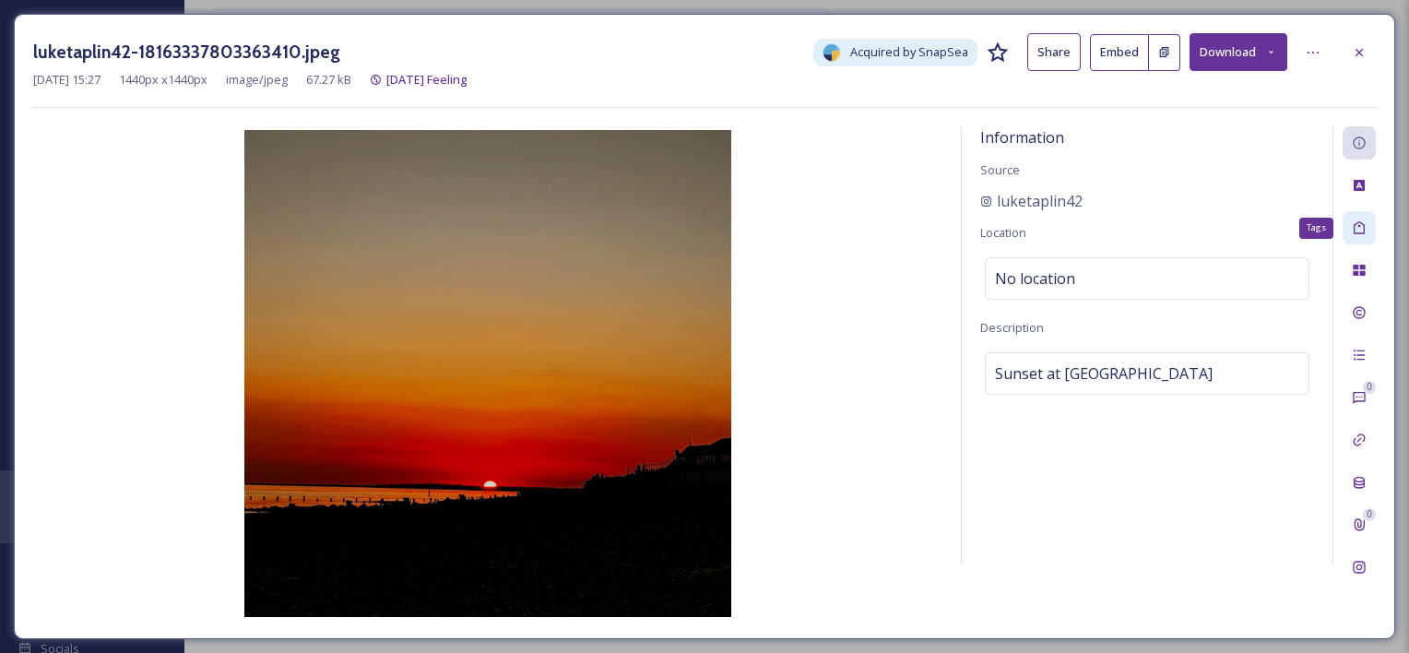
click at [1158, 225] on icon at bounding box center [1359, 227] width 15 height 15
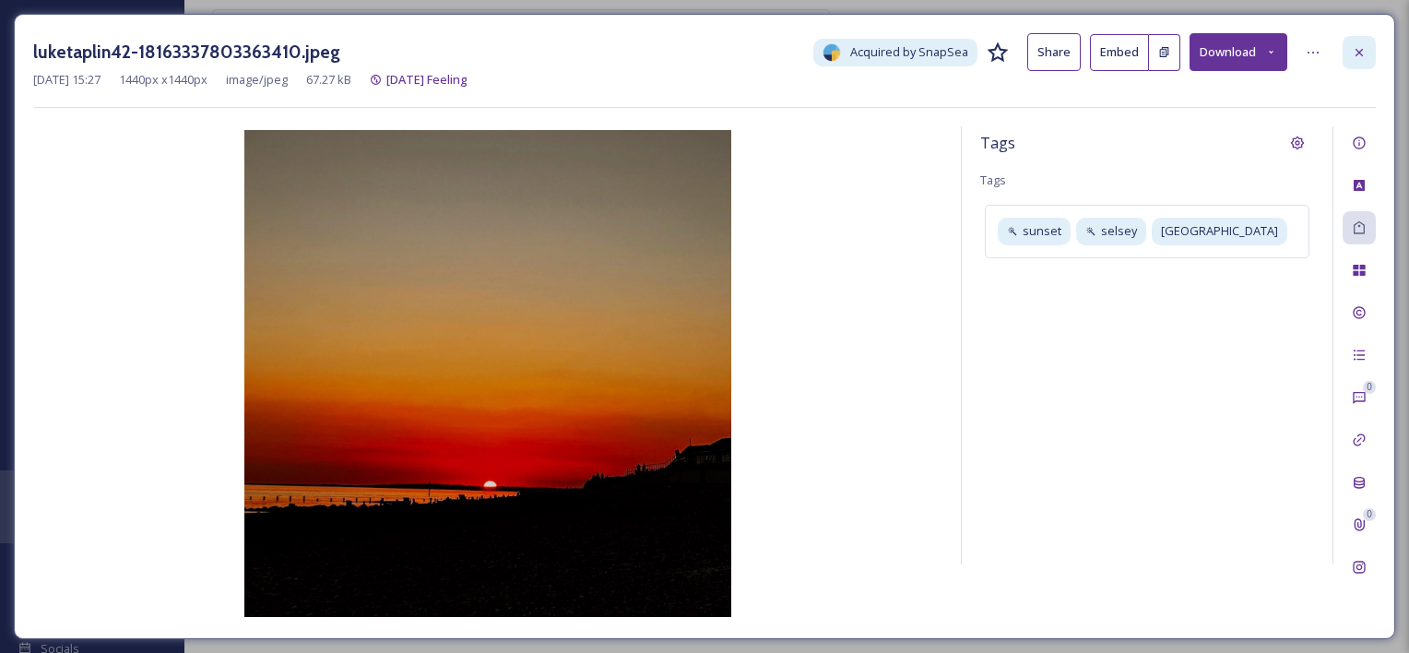
click at [1158, 51] on icon at bounding box center [1358, 51] width 7 height 7
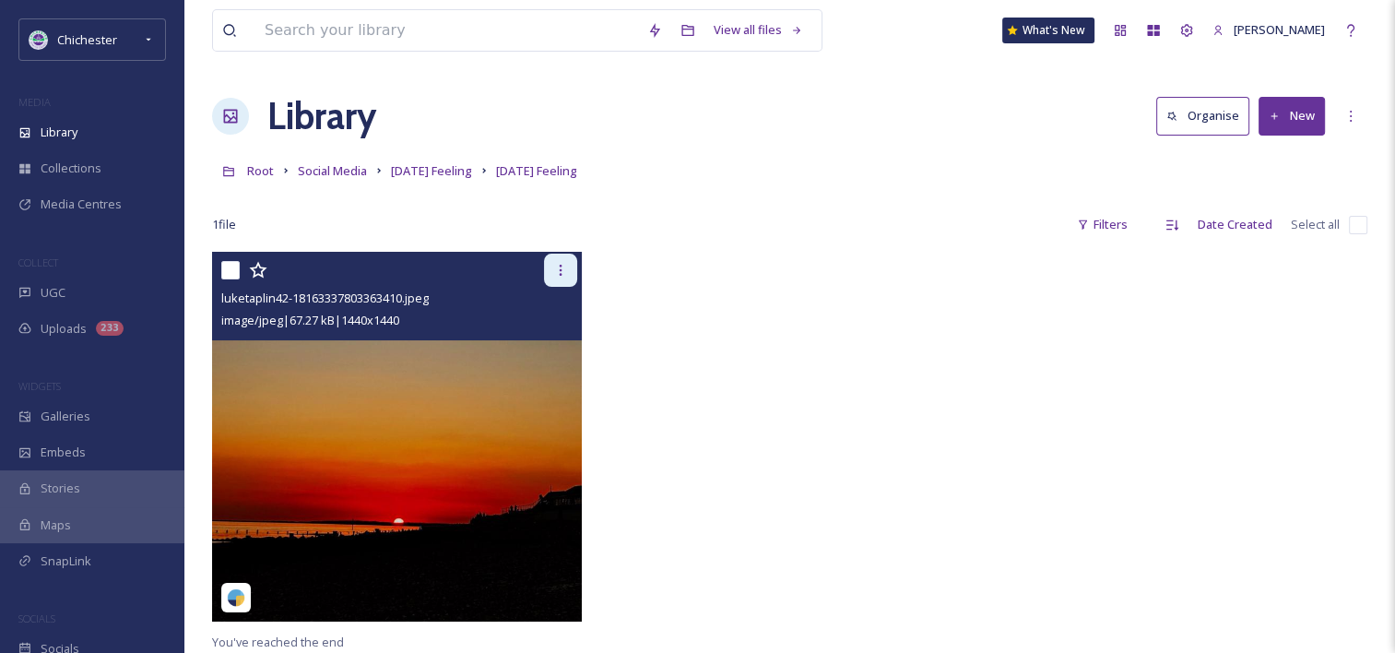
click at [564, 264] on icon at bounding box center [560, 270] width 15 height 15
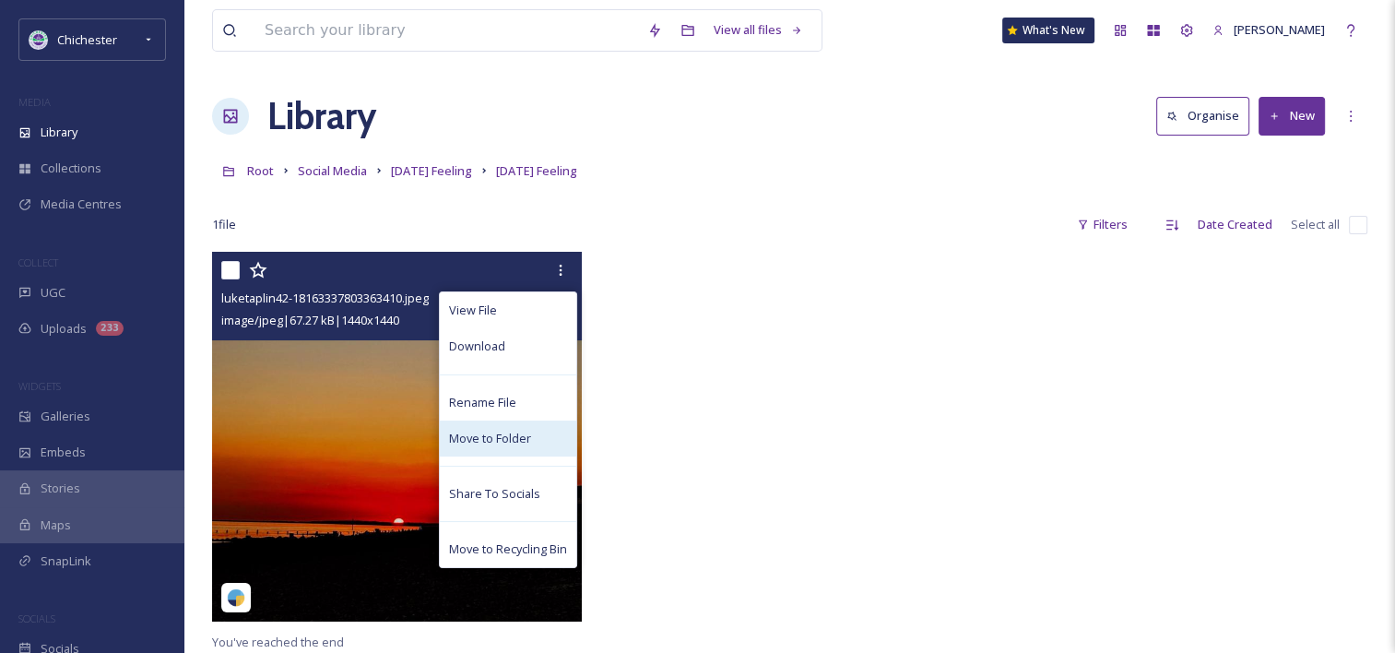
click at [474, 440] on span "Move to Folder" at bounding box center [490, 439] width 82 height 18
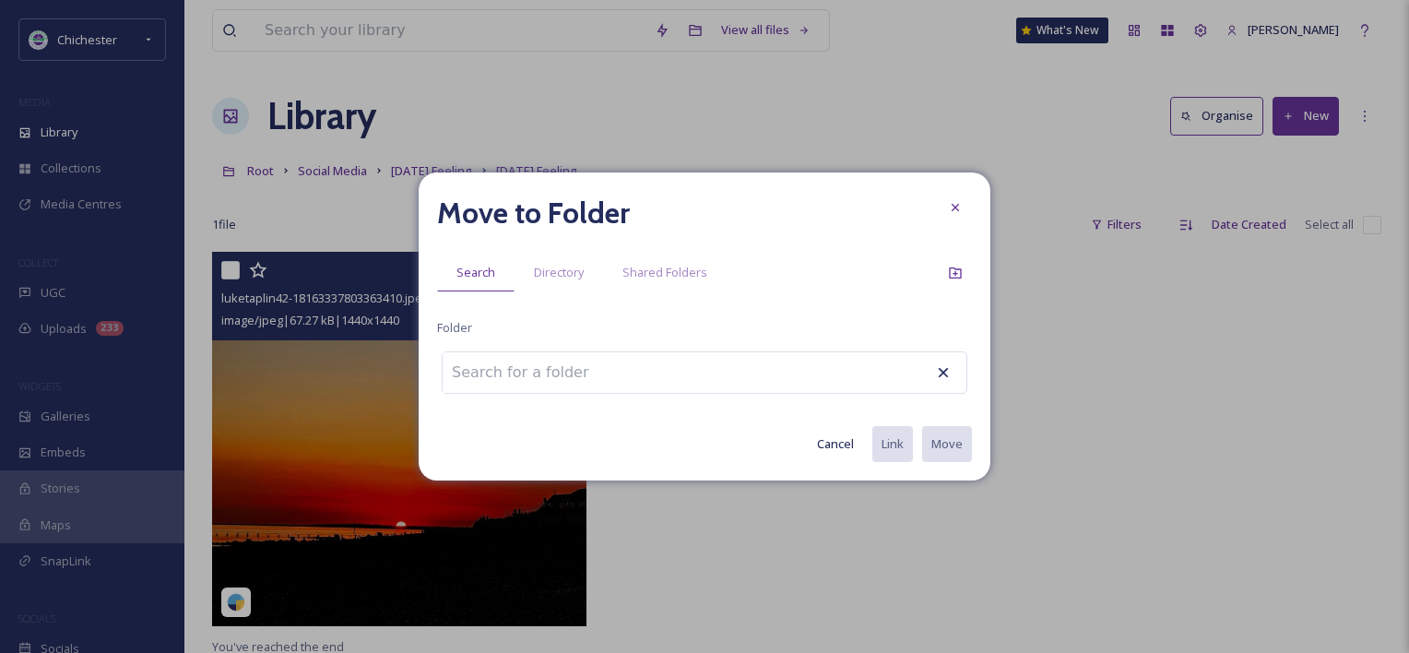
click at [552, 384] on input at bounding box center [544, 372] width 203 height 41
click at [542, 372] on input at bounding box center [544, 372] width 203 height 41
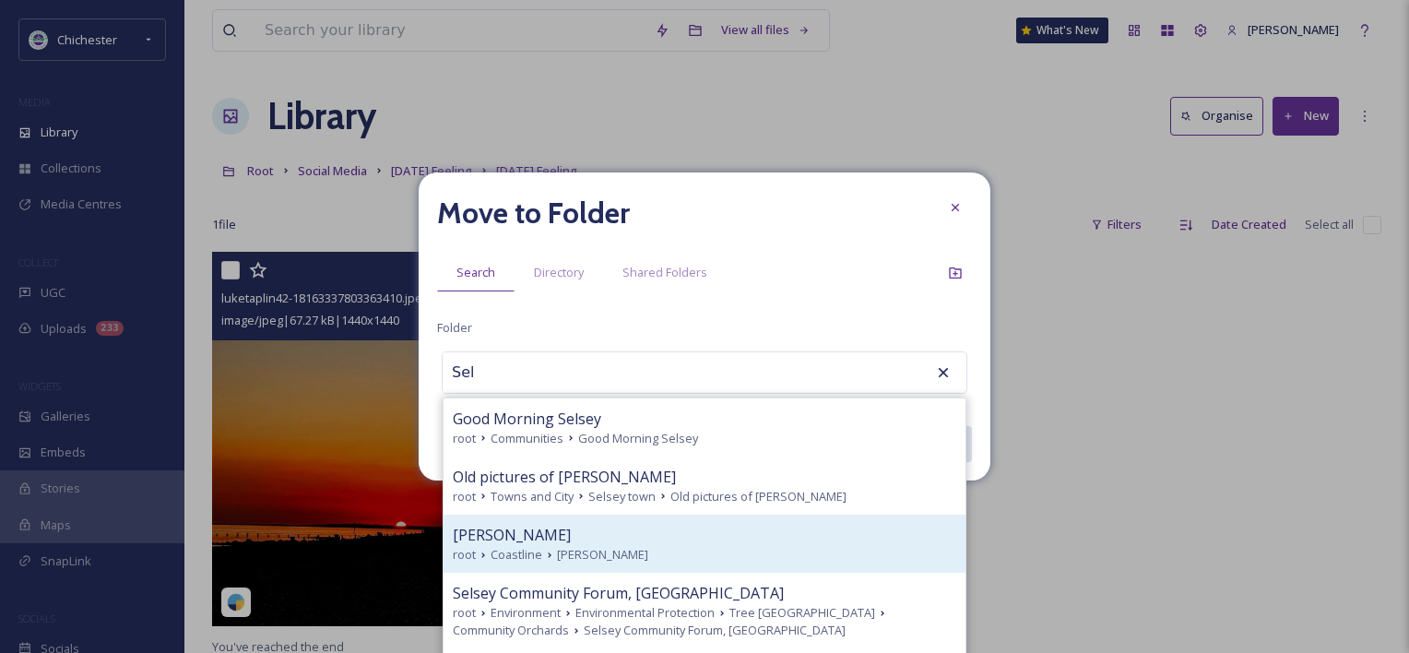
click at [499, 538] on div "Selsey" at bounding box center [704, 535] width 503 height 22
type input "Selsey"
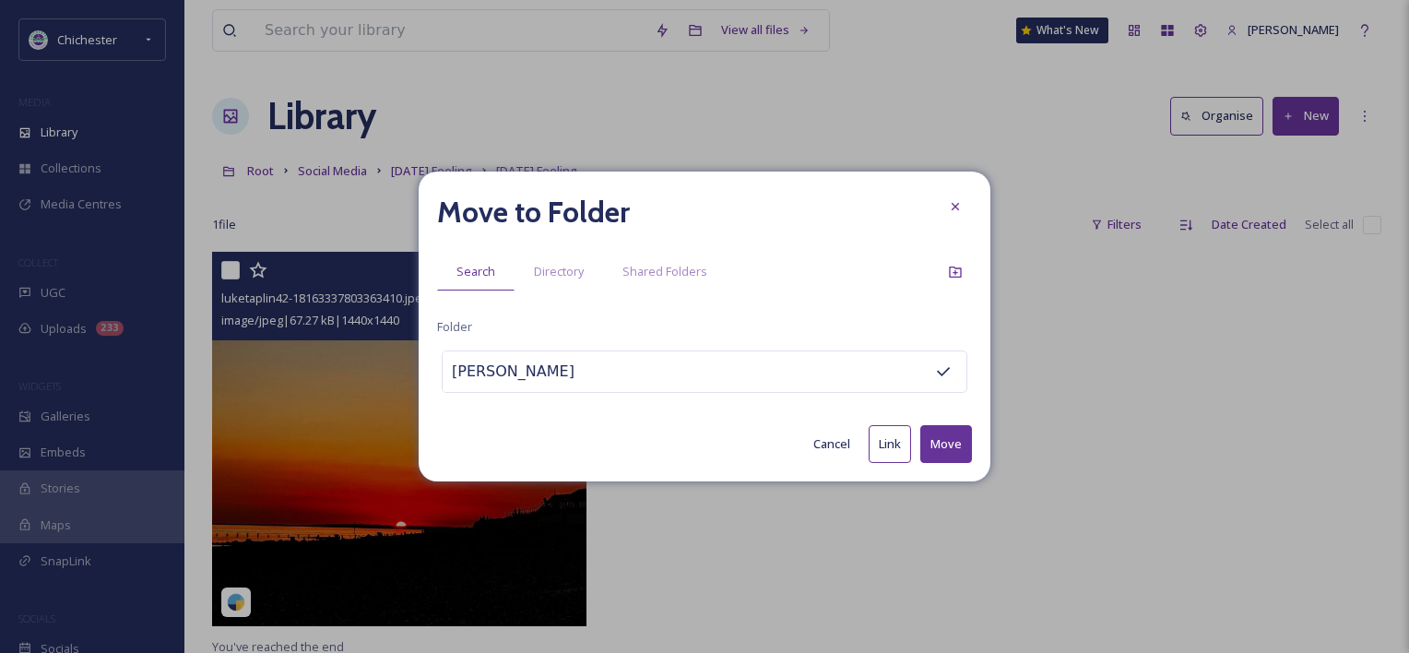
click at [948, 441] on button "Move" at bounding box center [946, 444] width 52 height 38
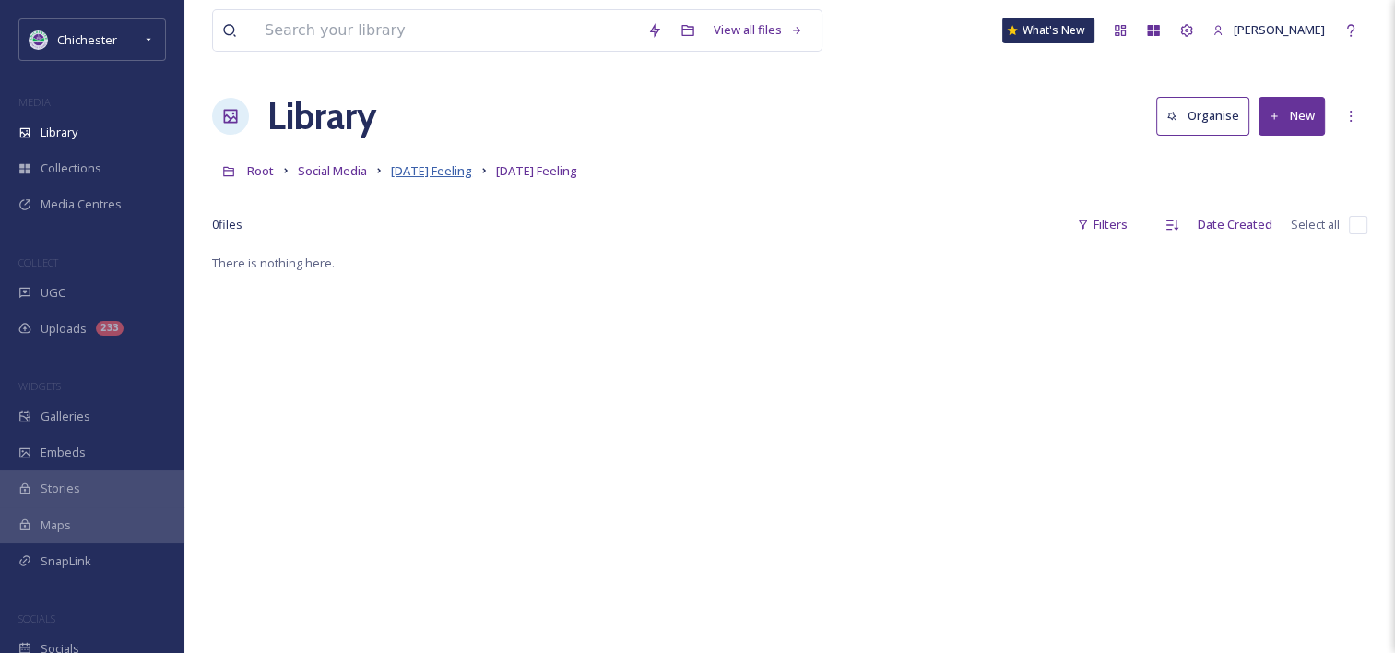
click at [446, 179] on span "Friday Feeling" at bounding box center [431, 170] width 81 height 17
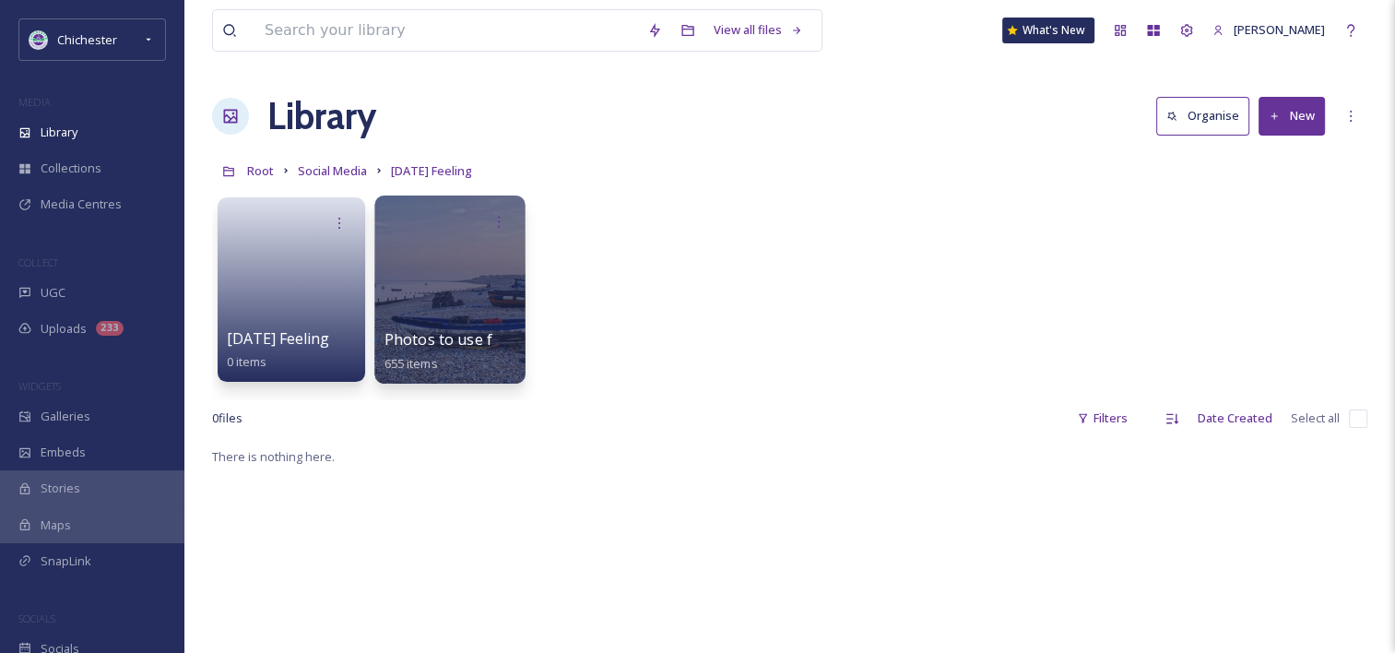
click at [487, 295] on div at bounding box center [449, 289] width 150 height 188
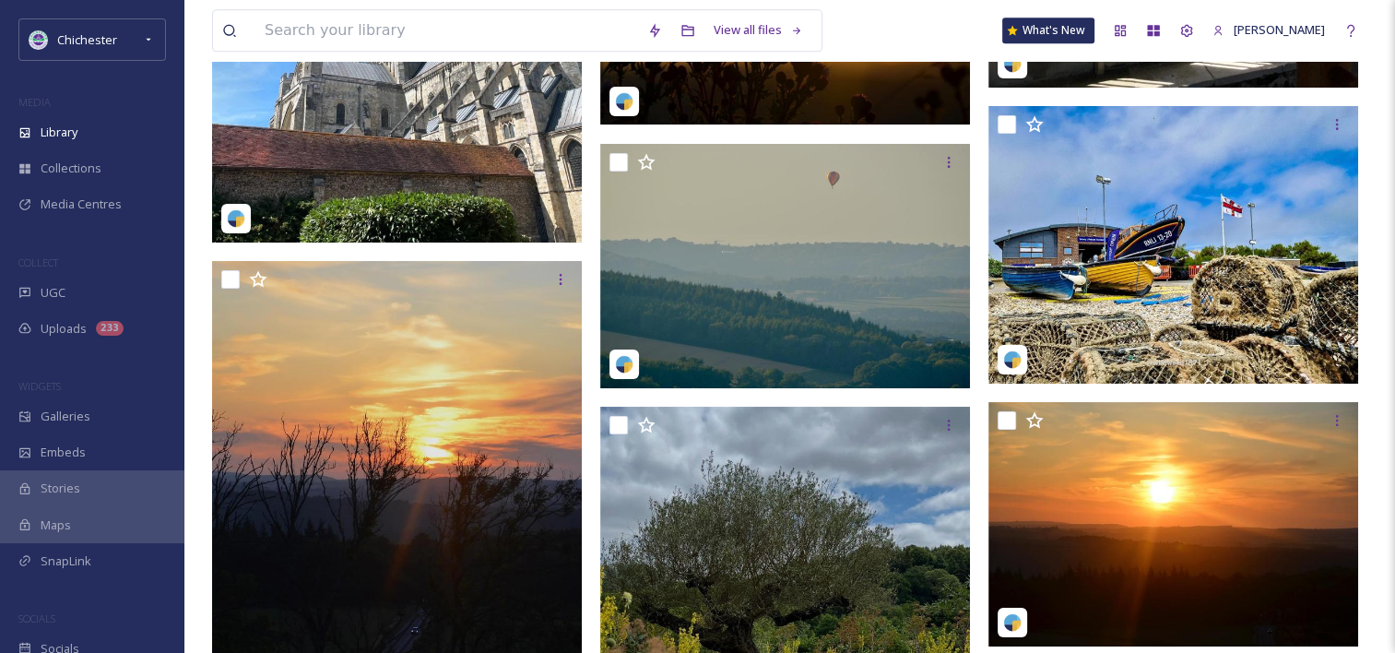
scroll to position [16321, 0]
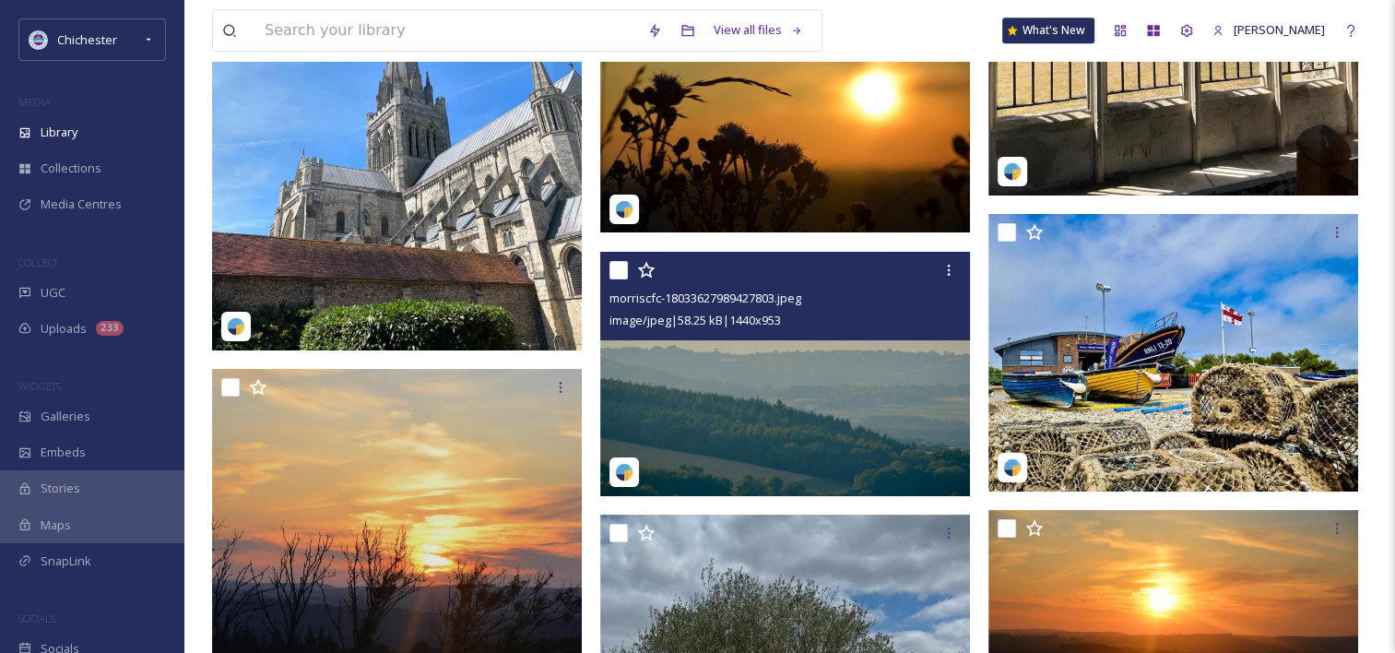
click at [874, 371] on img at bounding box center [785, 374] width 370 height 244
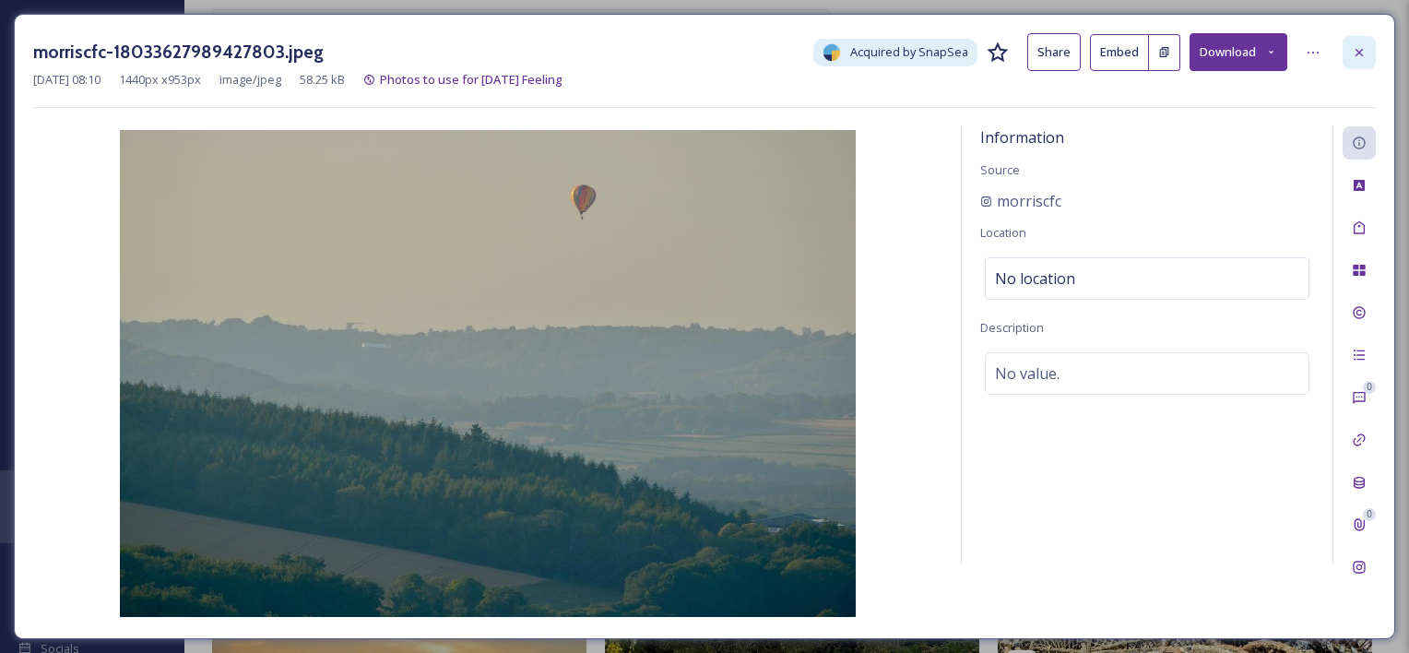
click at [1158, 53] on icon at bounding box center [1358, 51] width 7 height 7
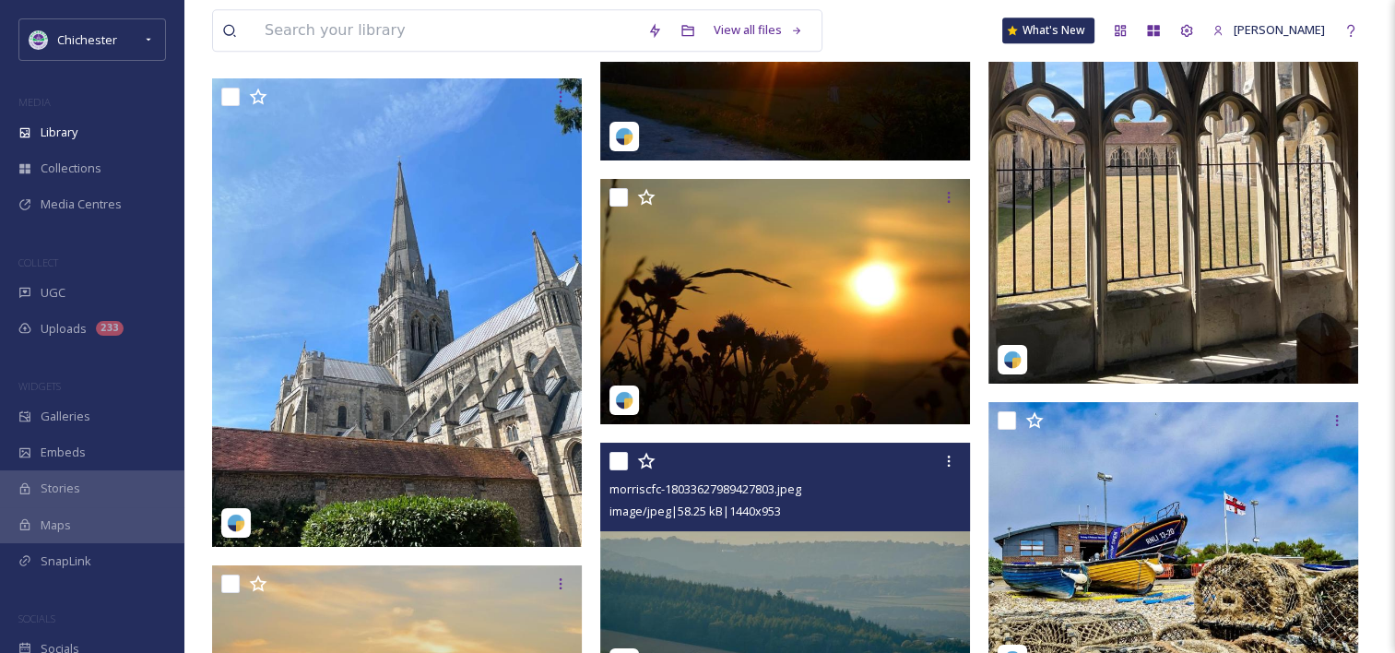
click at [626, 464] on input "checkbox" at bounding box center [618, 461] width 18 height 18
checkbox input "true"
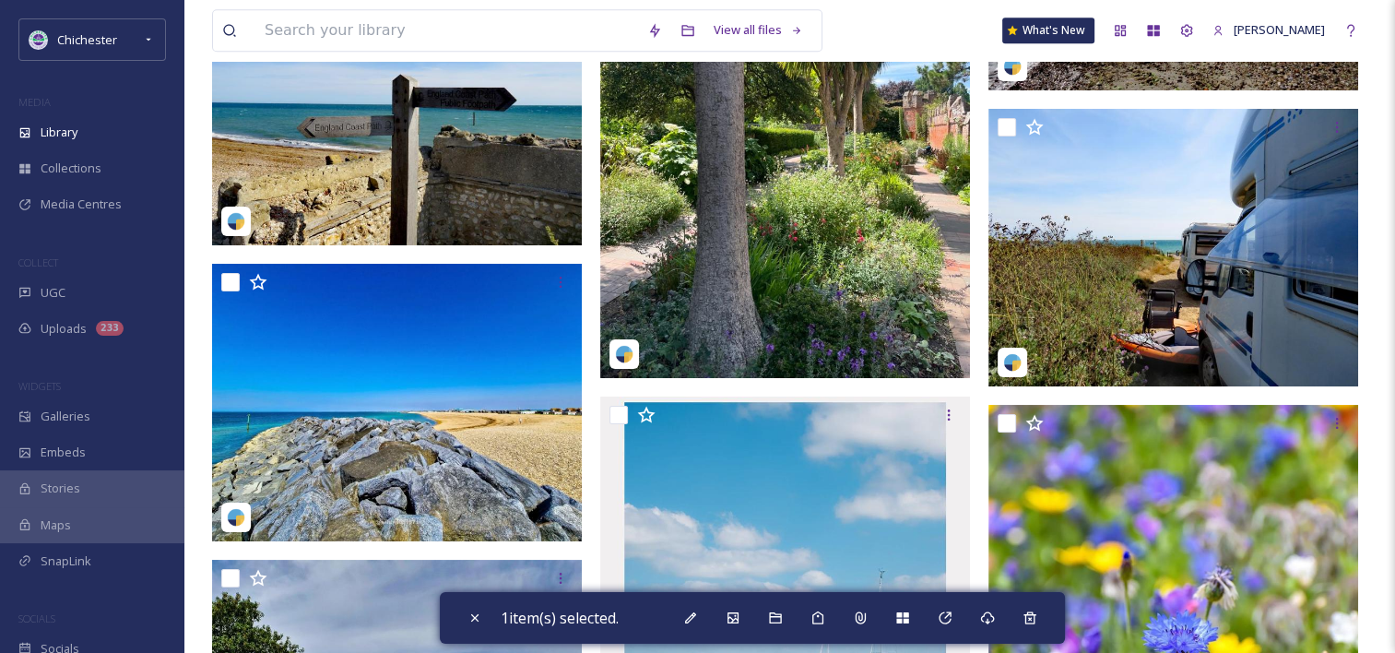
scroll to position [15353, 0]
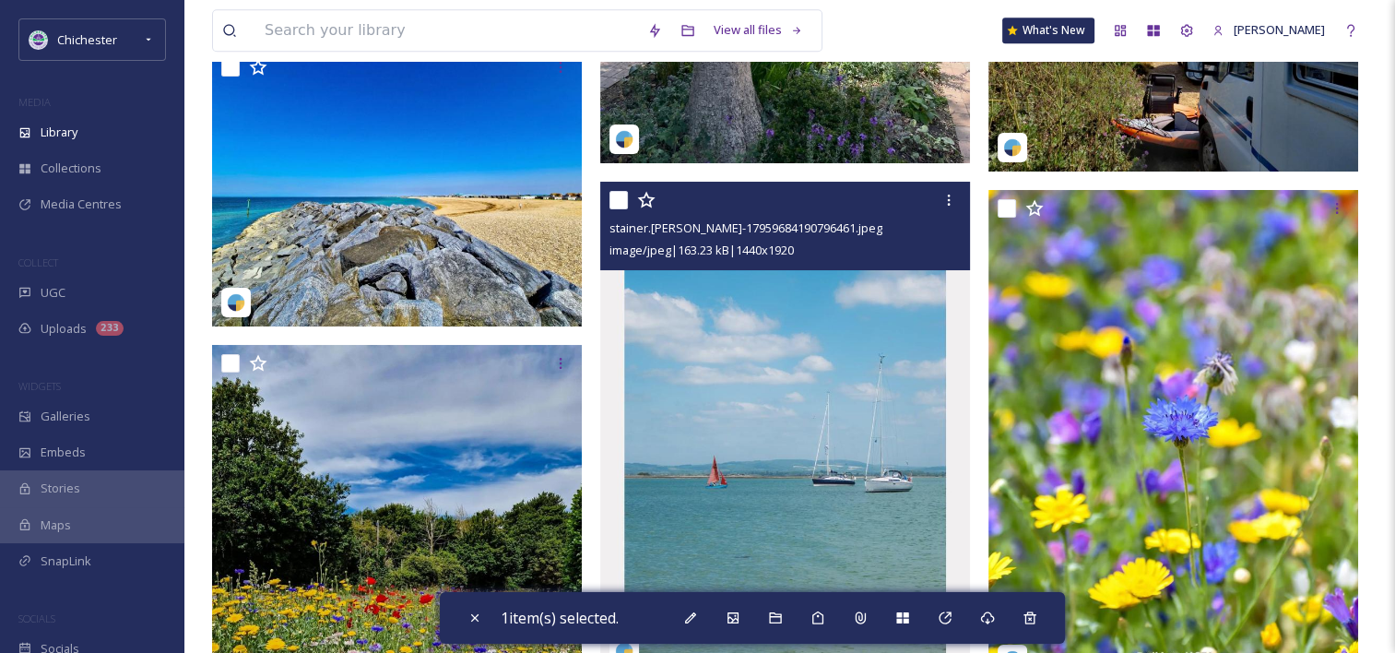
click at [619, 191] on input "checkbox" at bounding box center [618, 200] width 18 height 18
checkbox input "true"
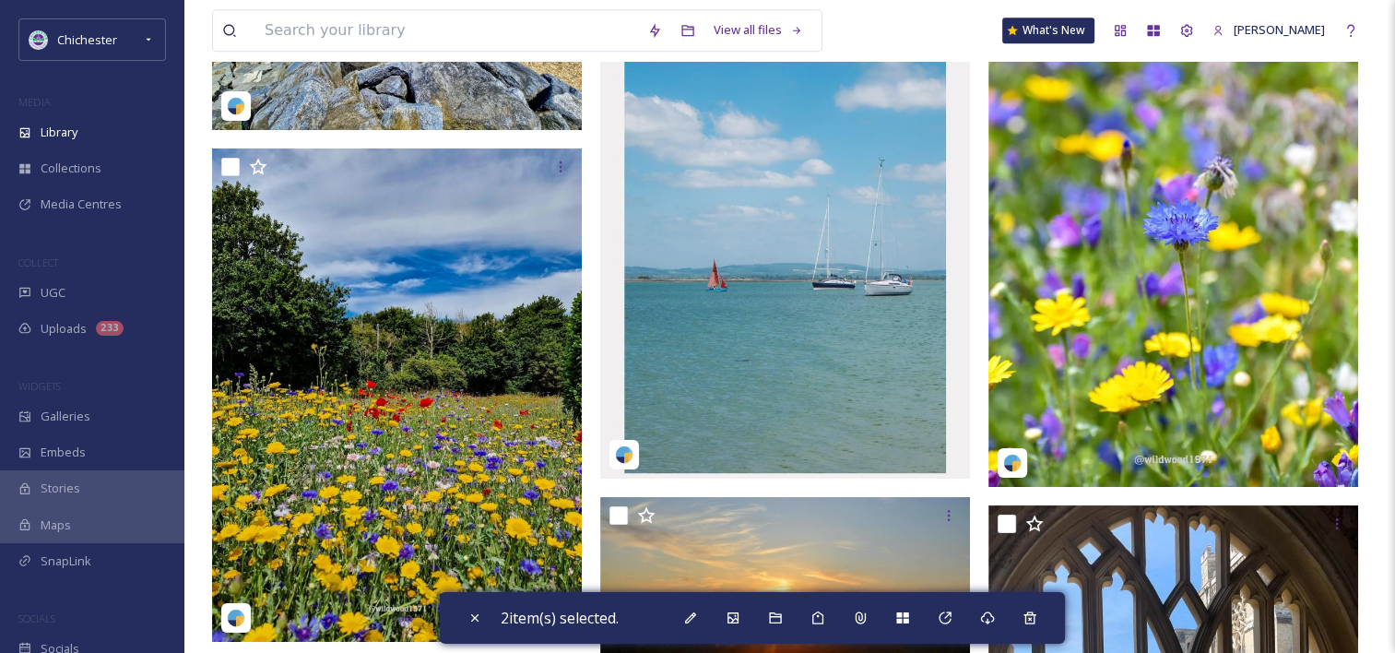
scroll to position [15512, 0]
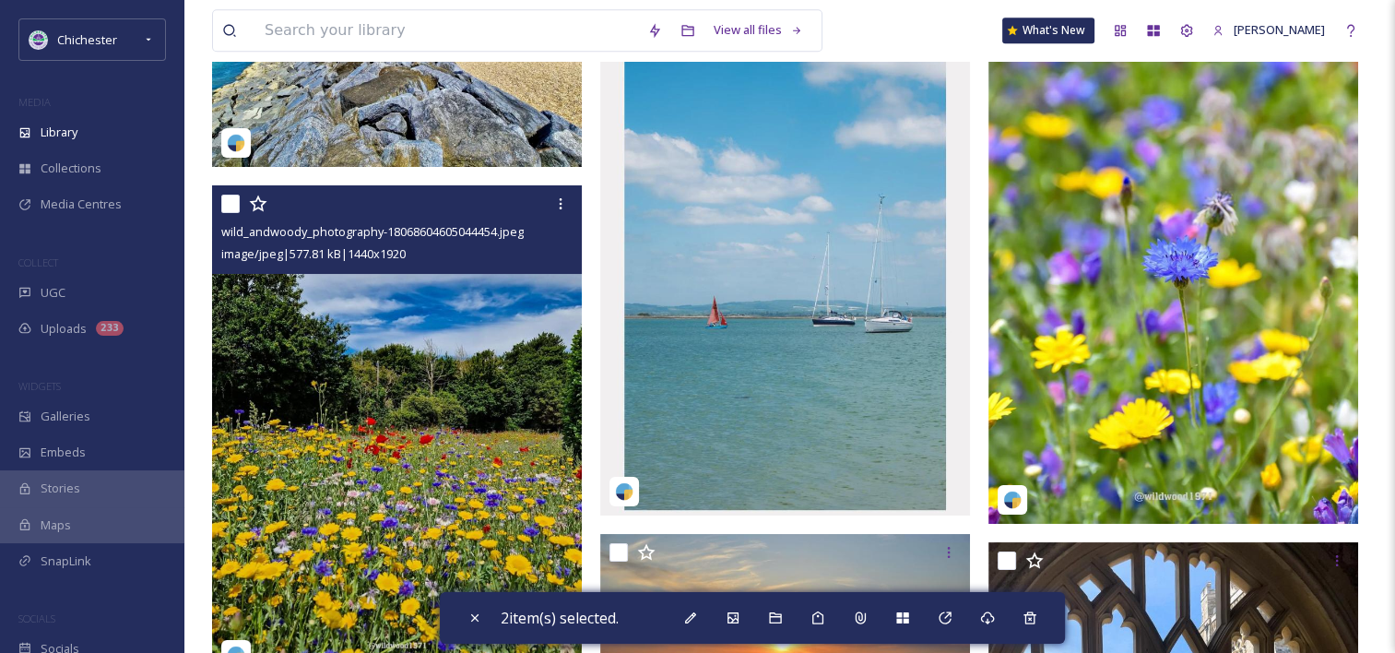
click at [337, 321] on img at bounding box center [397, 431] width 370 height 492
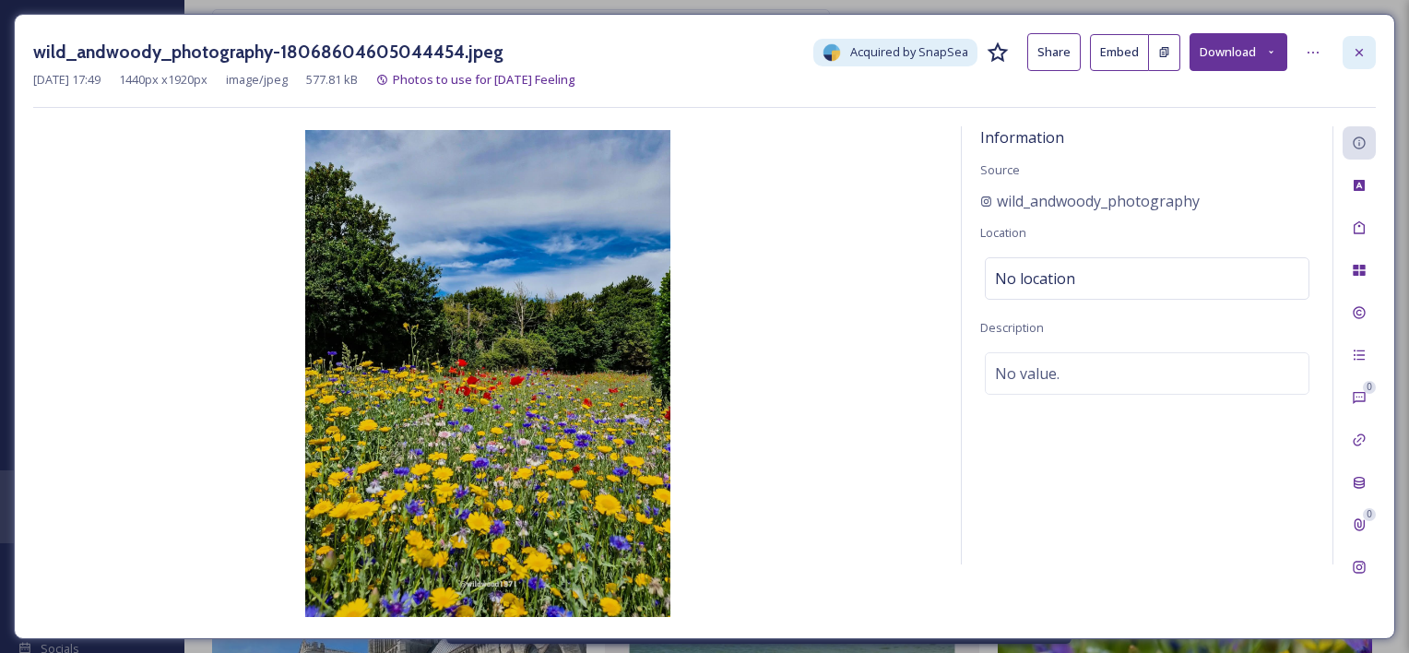
click at [1158, 50] on div at bounding box center [1358, 52] width 33 height 33
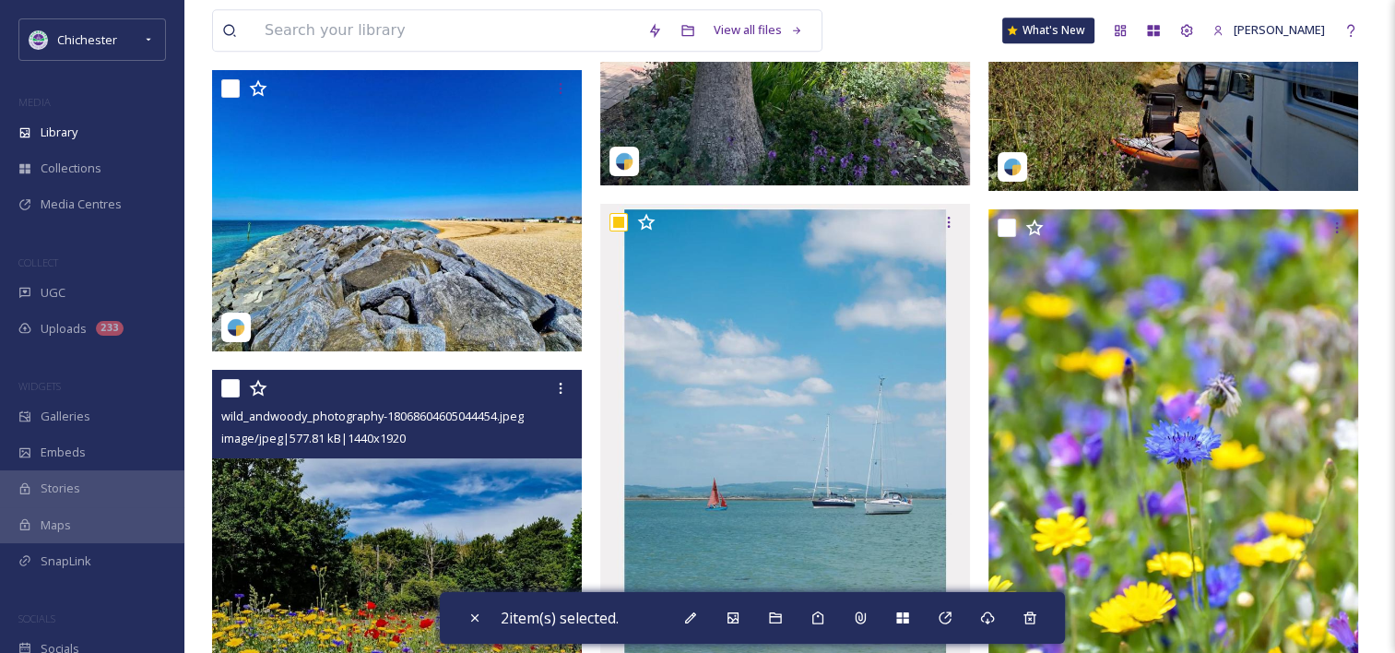
click at [232, 383] on input "checkbox" at bounding box center [230, 388] width 18 height 18
checkbox input "true"
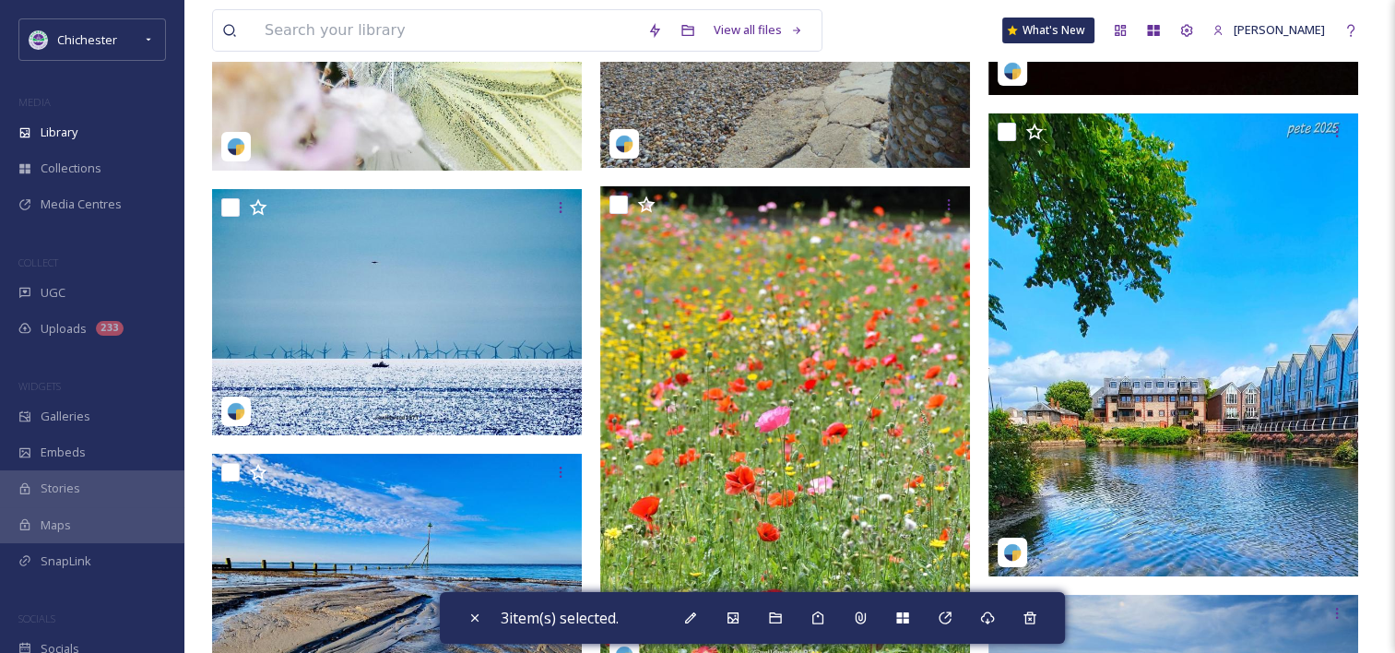
scroll to position [14235, 0]
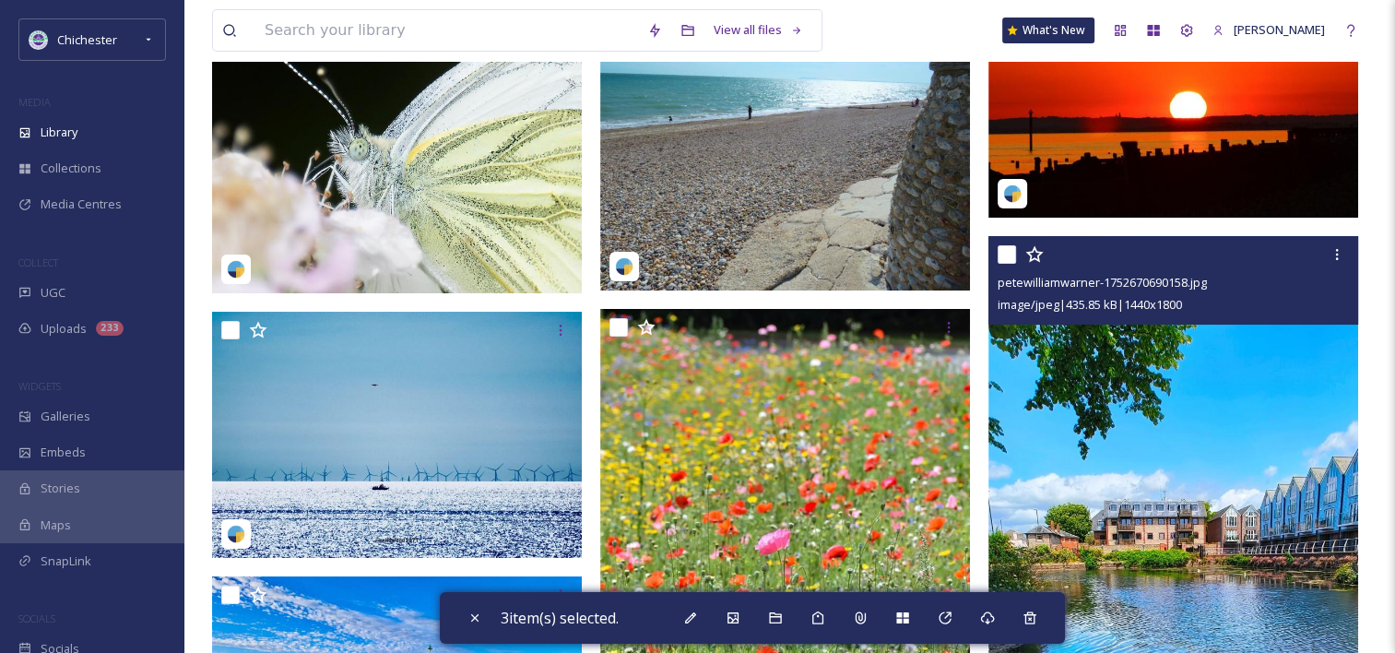
click at [1004, 250] on input "checkbox" at bounding box center [1007, 254] width 18 height 18
checkbox input "true"
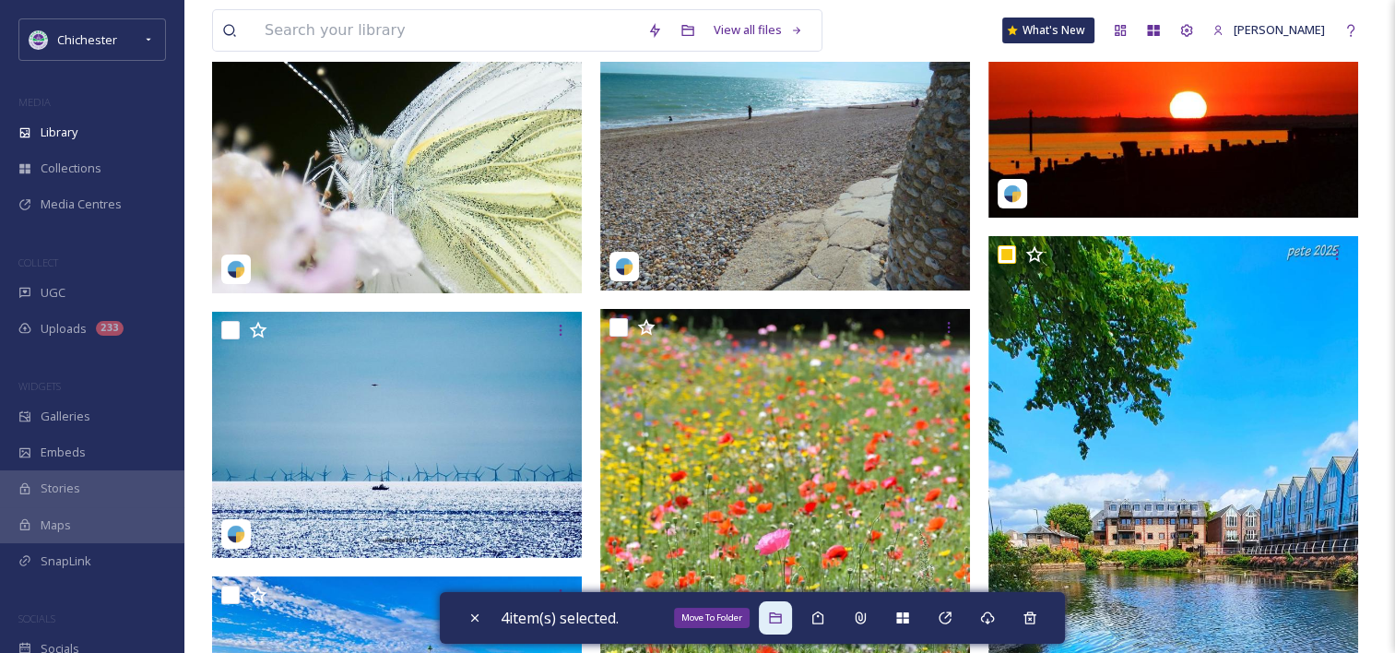
click at [771, 614] on div "Move To Folder" at bounding box center [775, 617] width 33 height 33
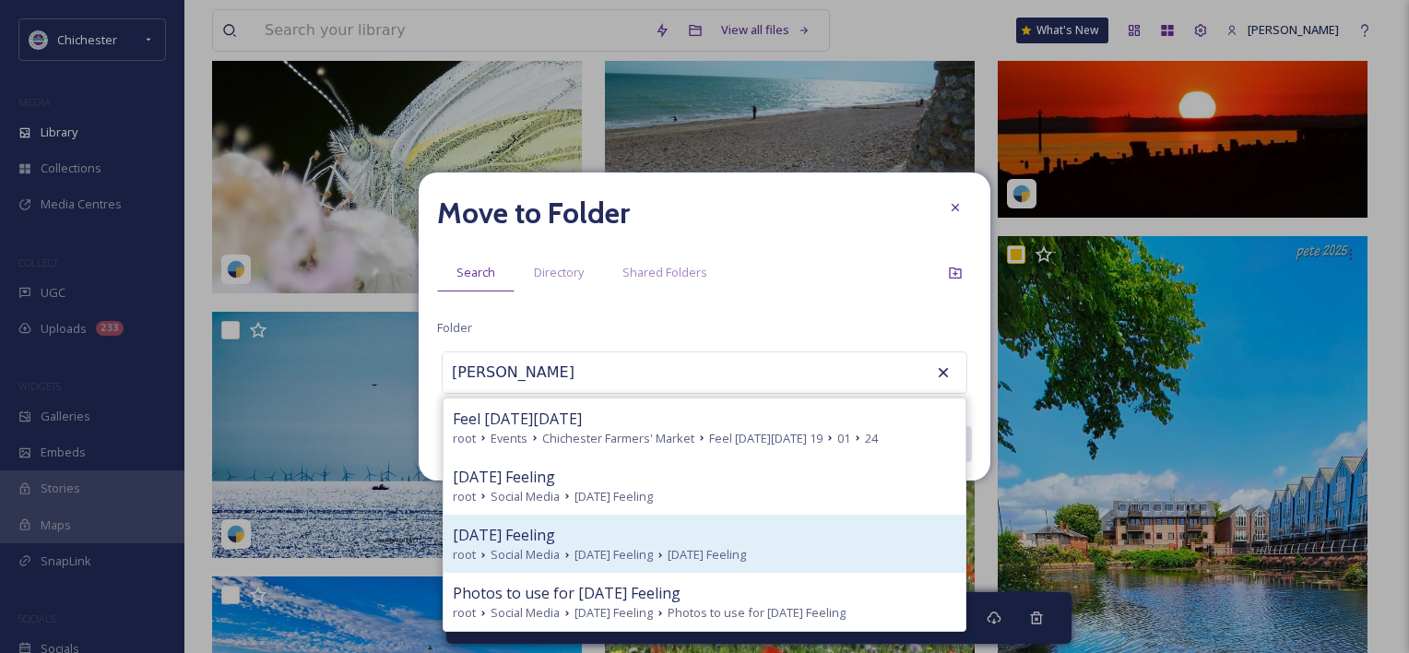
click at [531, 531] on span "Next Friday Feeling" at bounding box center [504, 535] width 102 height 22
type input "Next Friday Feeling"
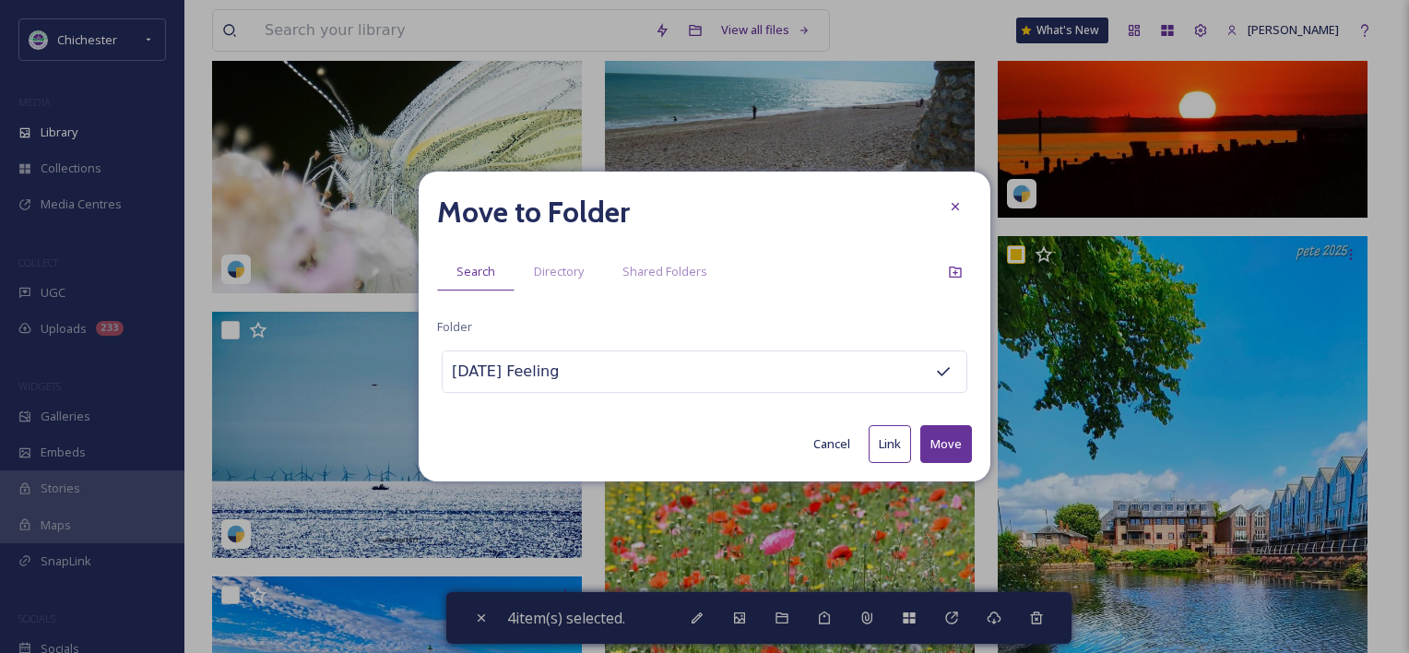
click at [944, 432] on button "Move" at bounding box center [946, 444] width 52 height 38
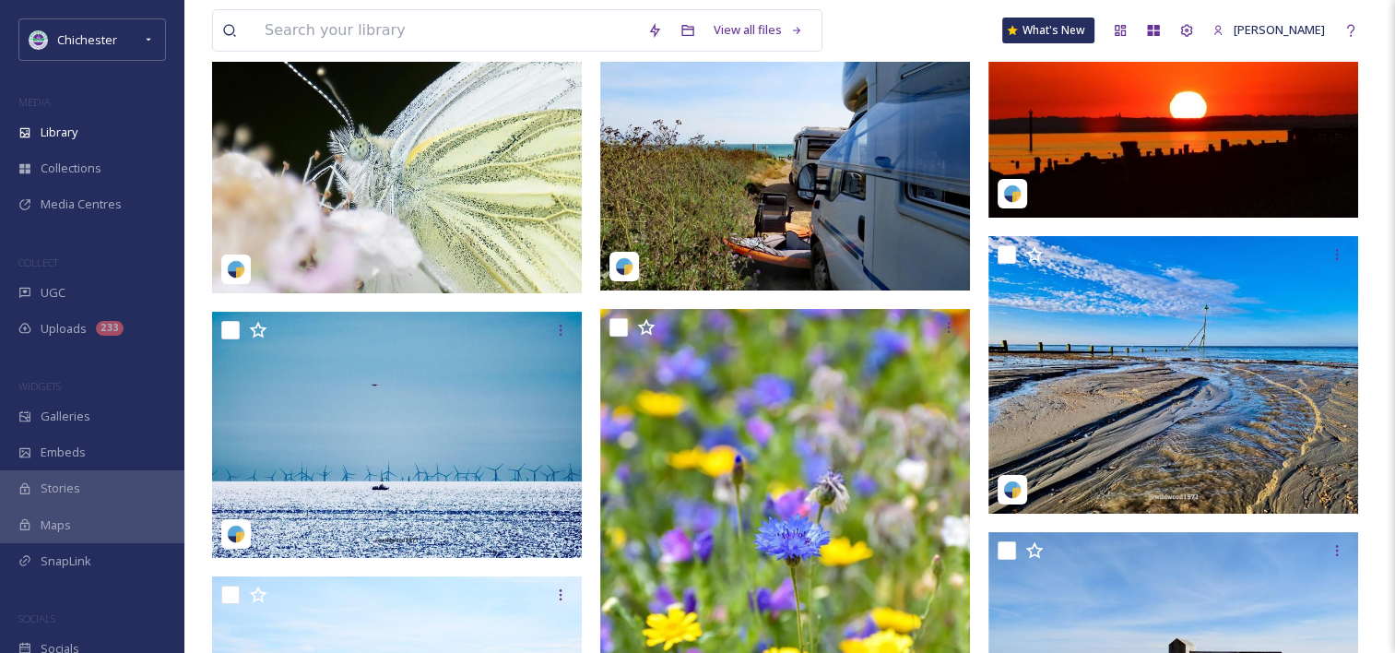
scroll to position [0, 0]
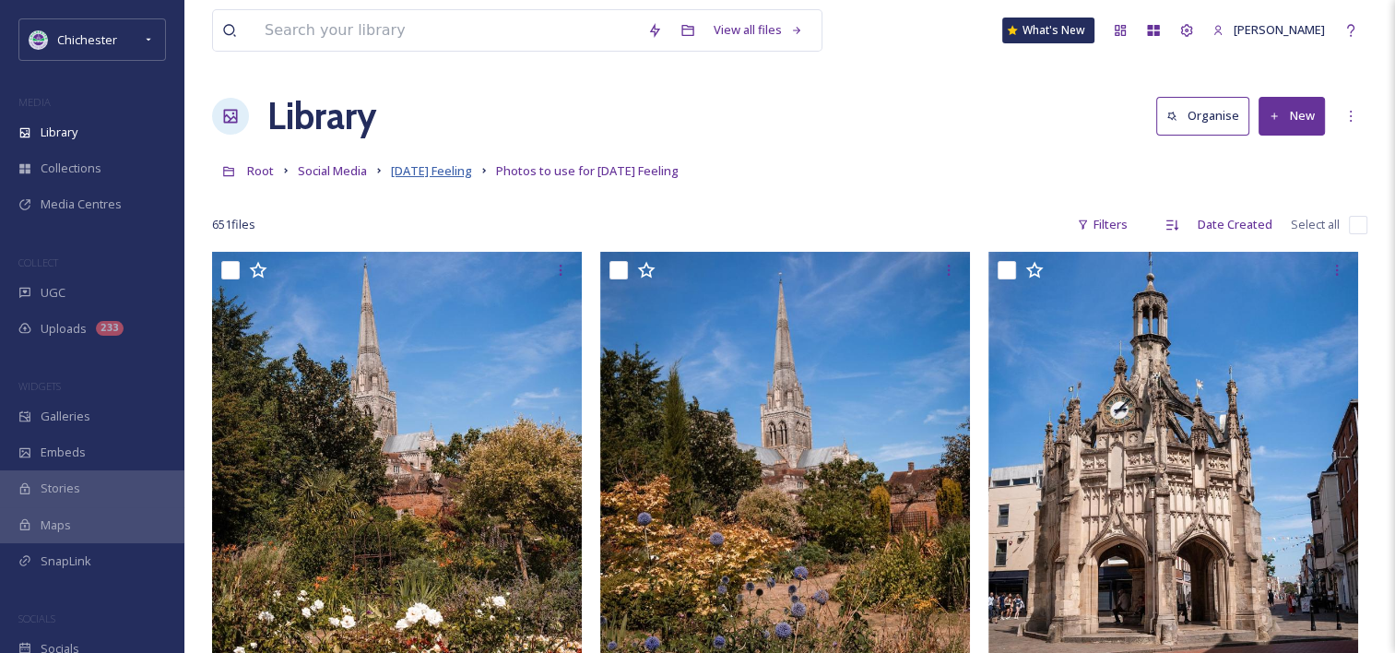
click at [430, 169] on span "Friday Feeling" at bounding box center [431, 170] width 81 height 17
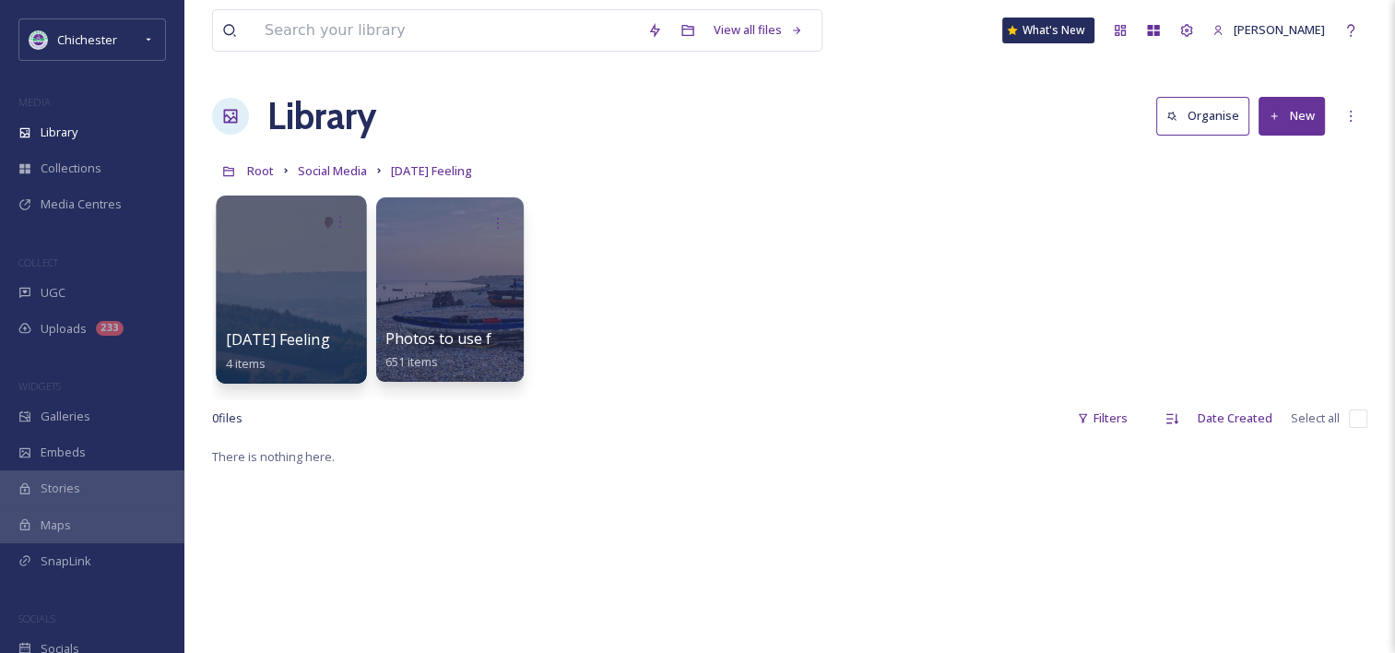
click at [325, 288] on div at bounding box center [291, 289] width 150 height 188
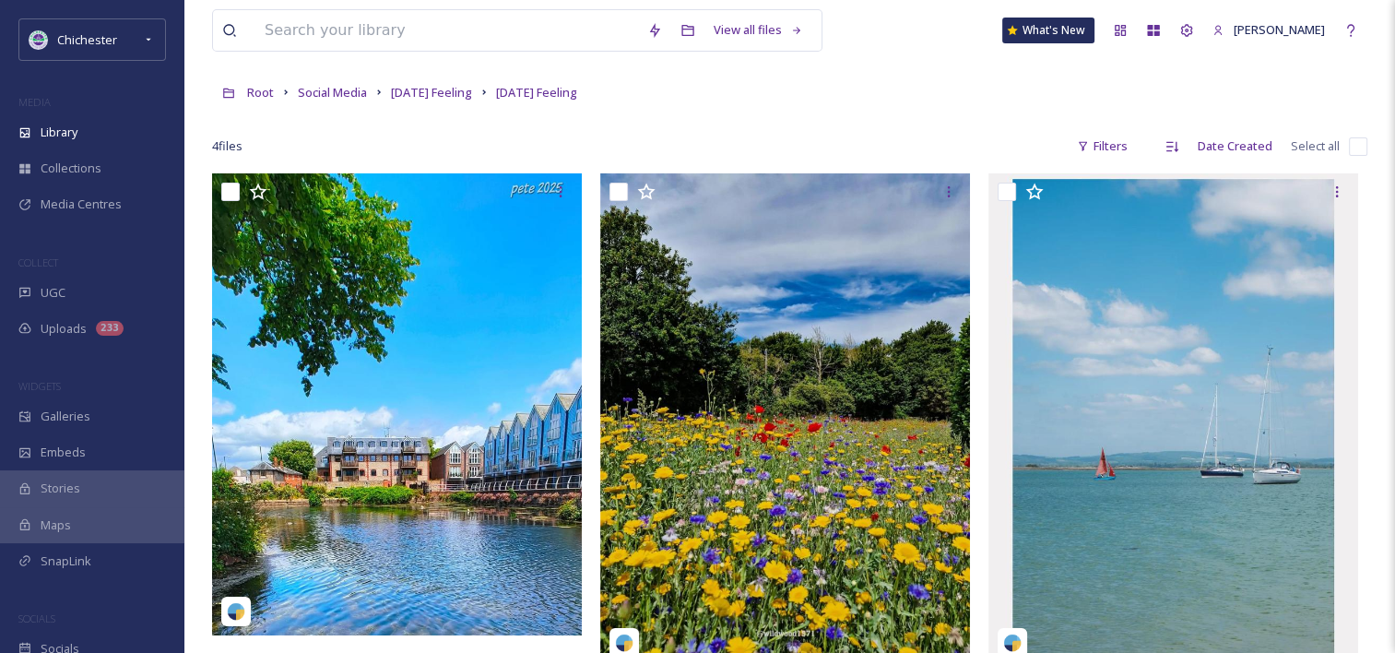
scroll to position [77, 0]
click at [1158, 148] on input "checkbox" at bounding box center [1358, 147] width 18 height 18
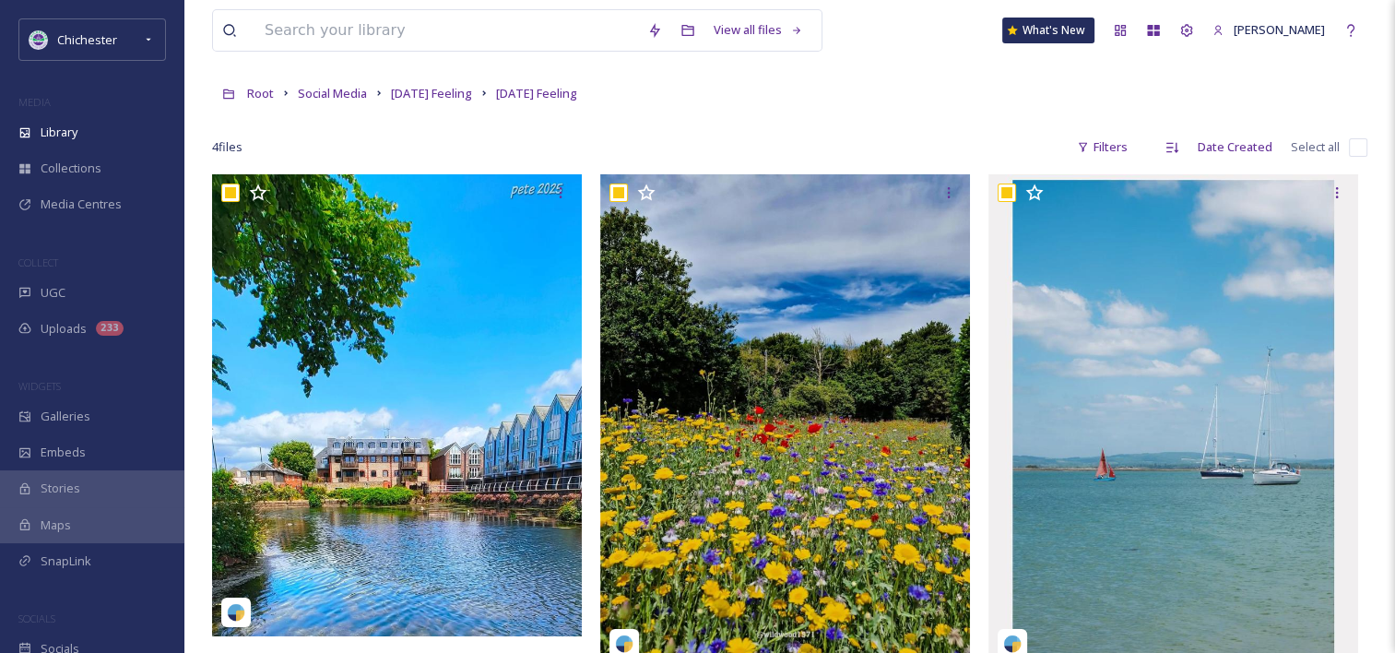
checkbox input "true"
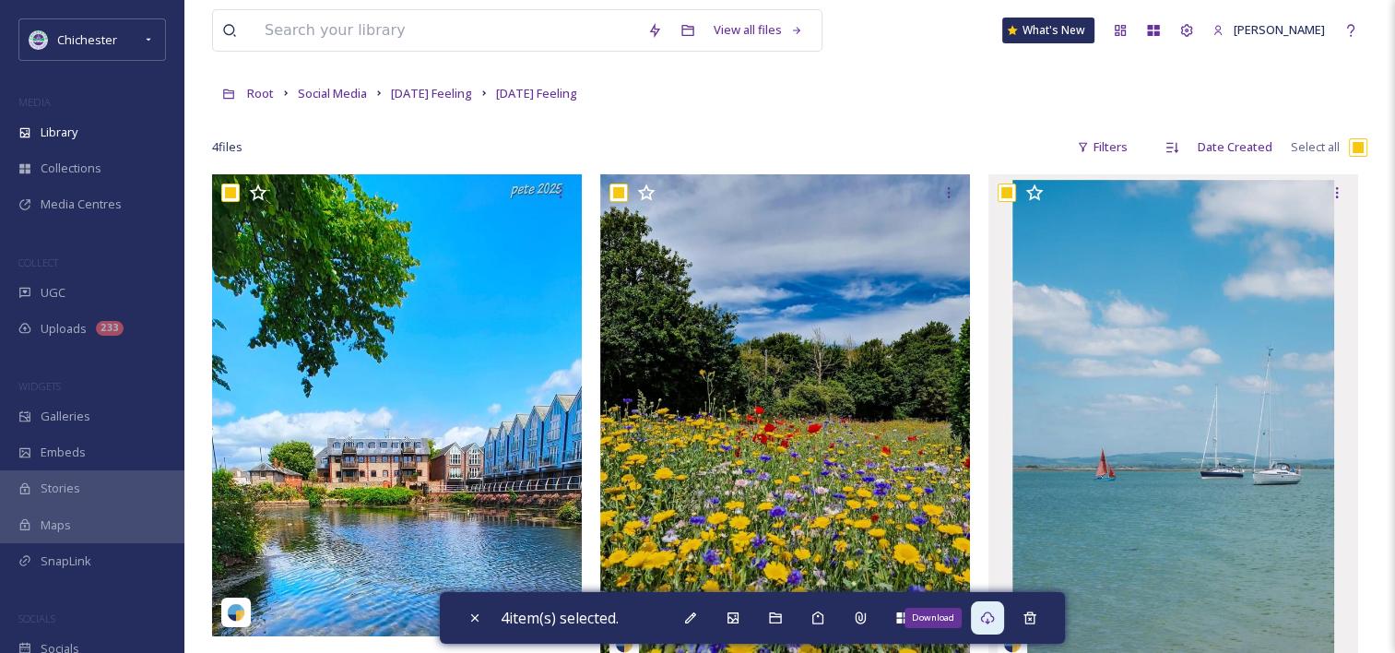
click at [986, 616] on icon at bounding box center [987, 617] width 15 height 15
click at [472, 625] on div "Close" at bounding box center [474, 617] width 33 height 33
checkbox input "false"
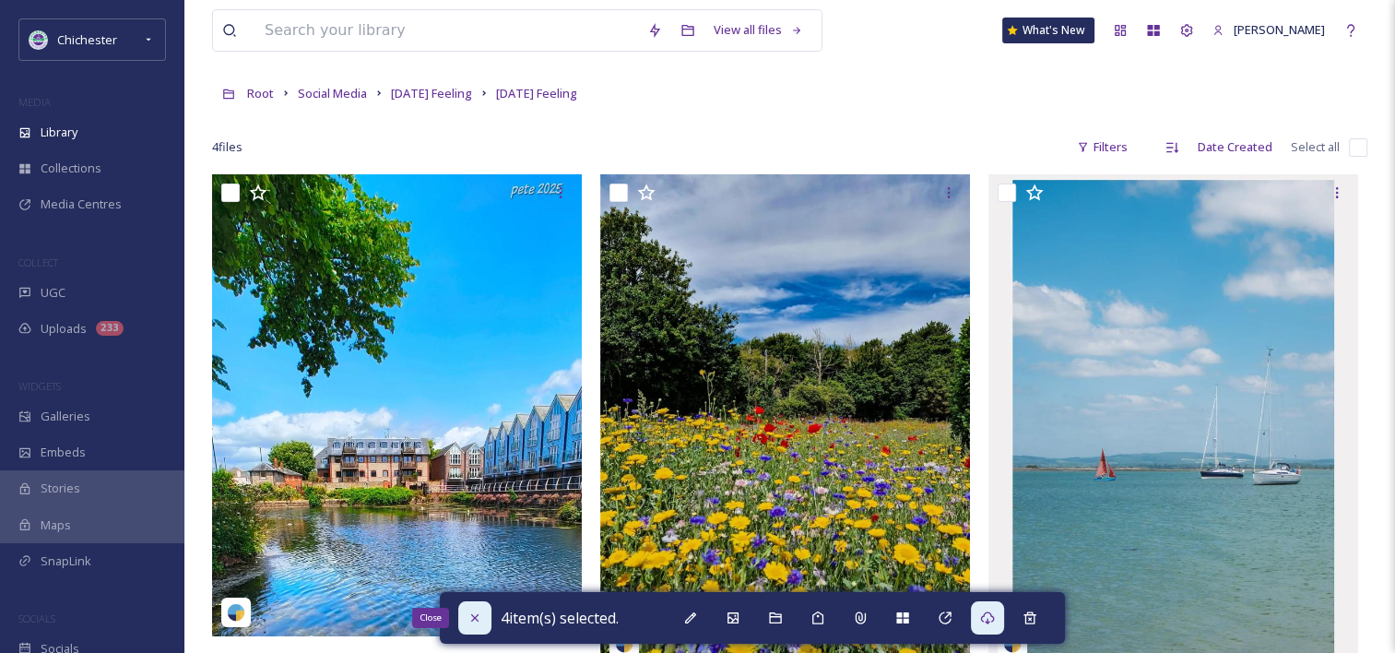
checkbox input "false"
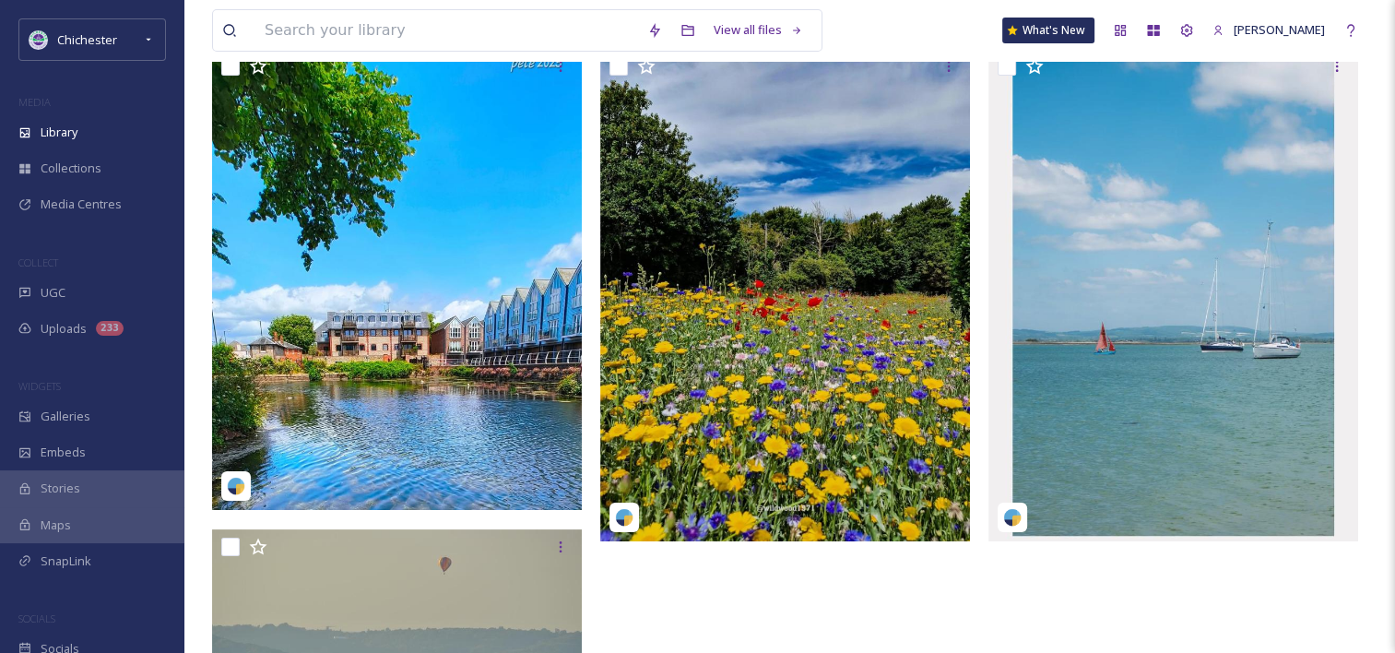
scroll to position [355, 0]
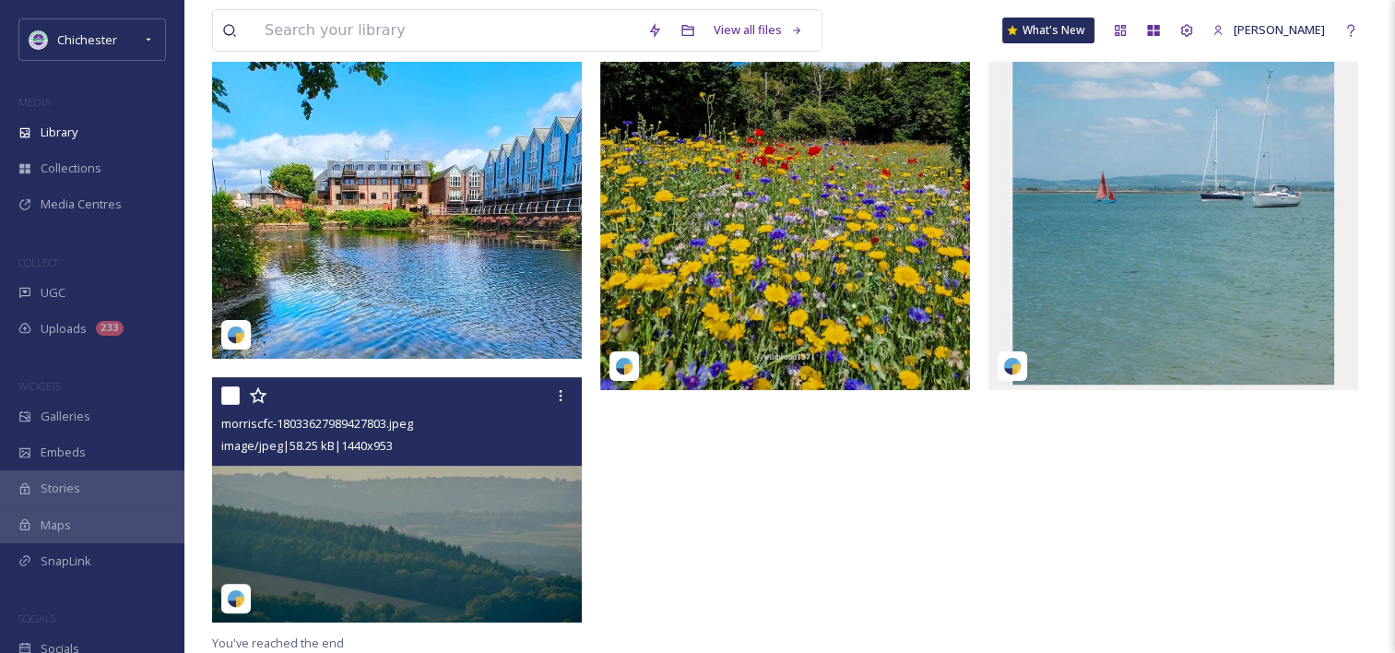
click at [556, 537] on img at bounding box center [397, 500] width 370 height 244
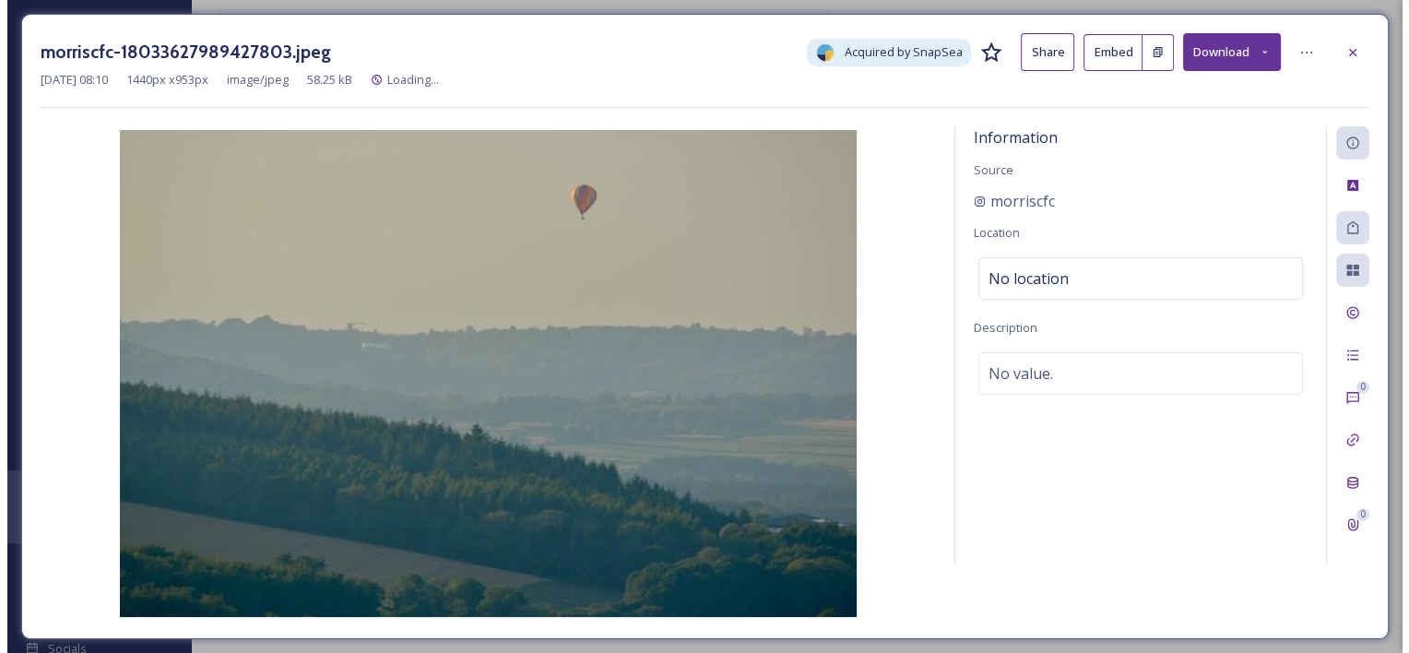
scroll to position [251, 0]
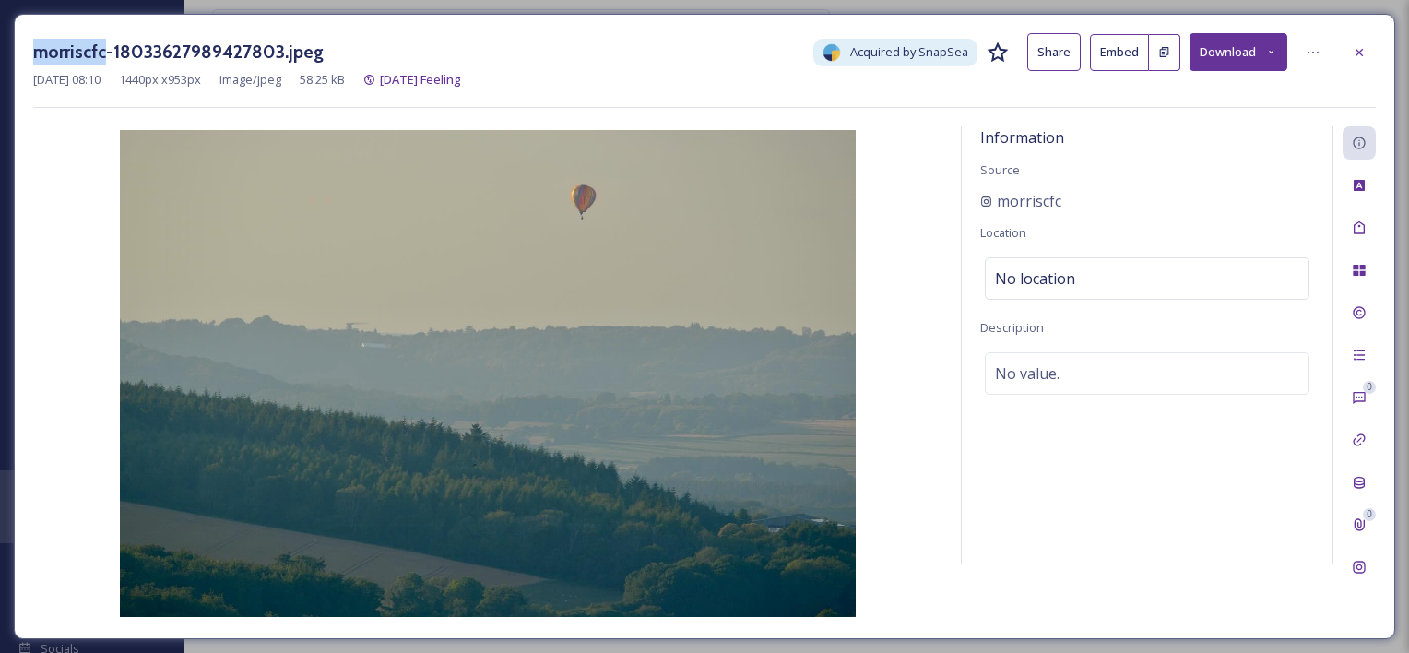
drag, startPoint x: 102, startPoint y: 53, endPoint x: 37, endPoint y: 52, distance: 65.5
click at [37, 52] on h3 "morriscfc-18033627989427803.jpeg" at bounding box center [178, 52] width 290 height 27
copy h3 "morriscfc"
click at [1158, 45] on icon at bounding box center [1359, 52] width 15 height 15
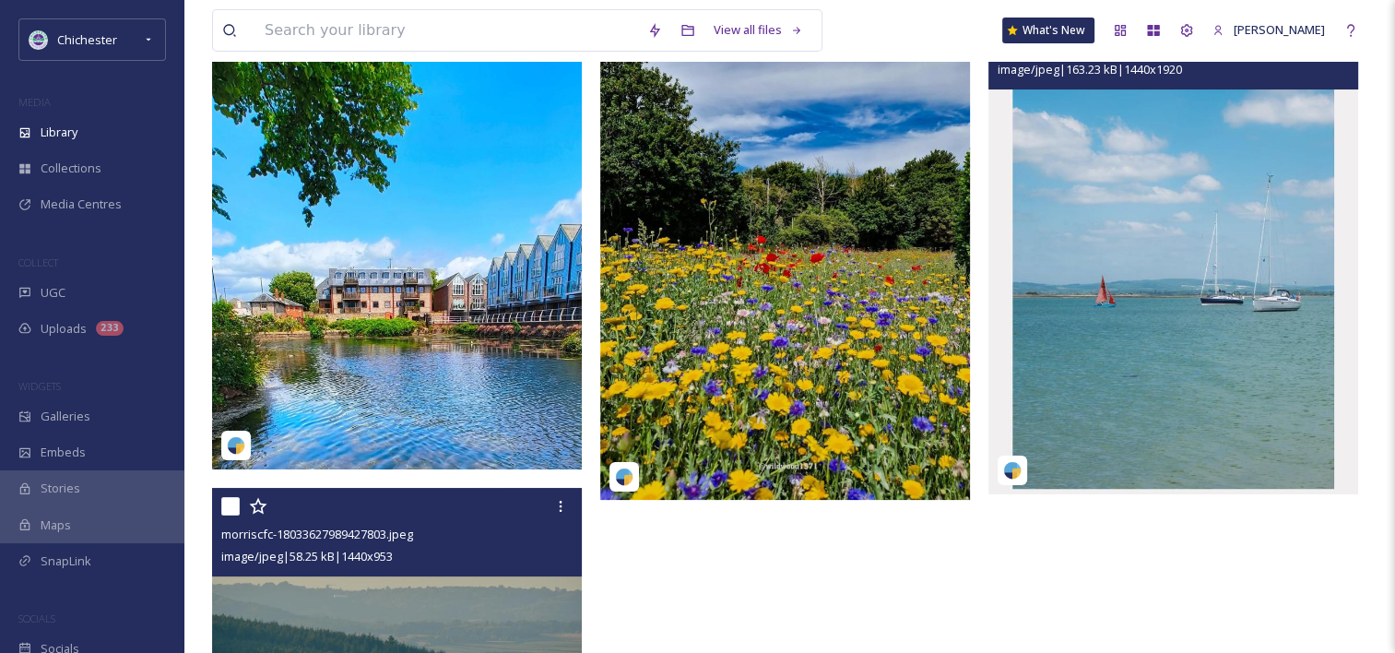
click at [1158, 263] on img at bounding box center [1173, 247] width 370 height 492
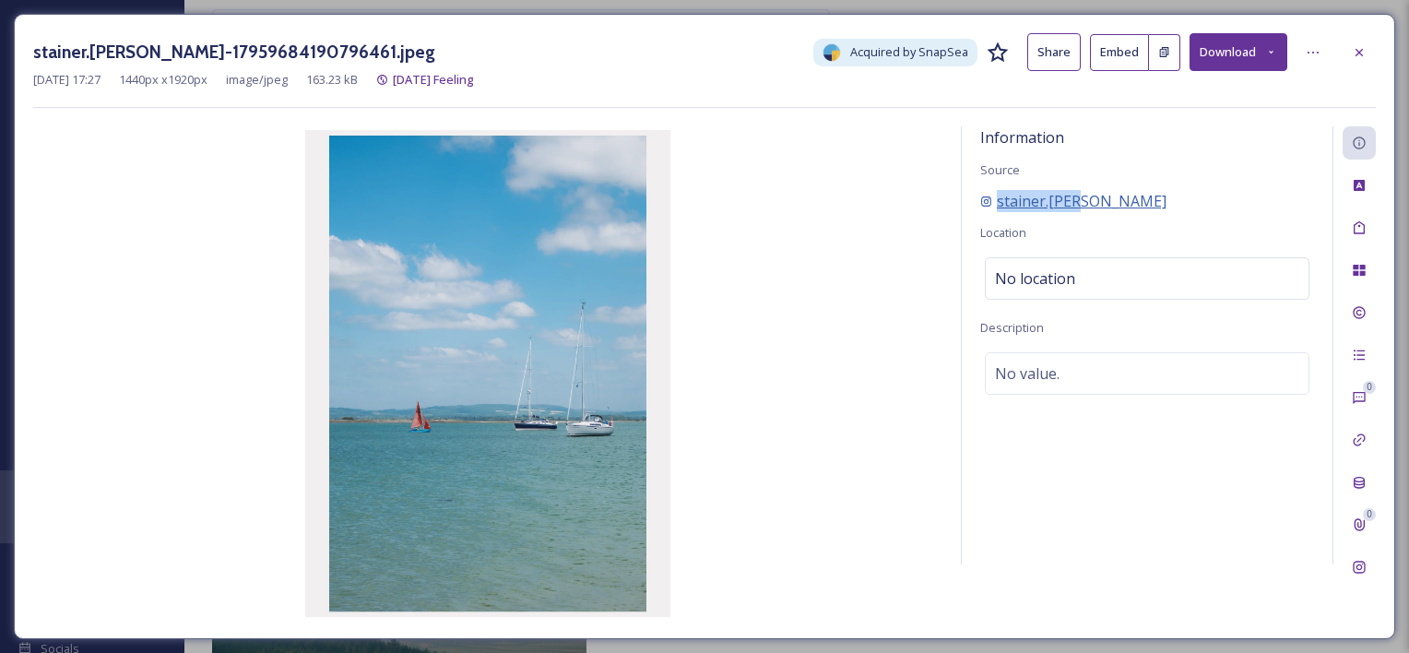
drag, startPoint x: 1076, startPoint y: 198, endPoint x: 992, endPoint y: 207, distance: 84.3
click at [992, 207] on div "stainer.joel" at bounding box center [1147, 201] width 334 height 22
copy span "stainer.joel"
click at [1158, 52] on icon at bounding box center [1359, 52] width 15 height 15
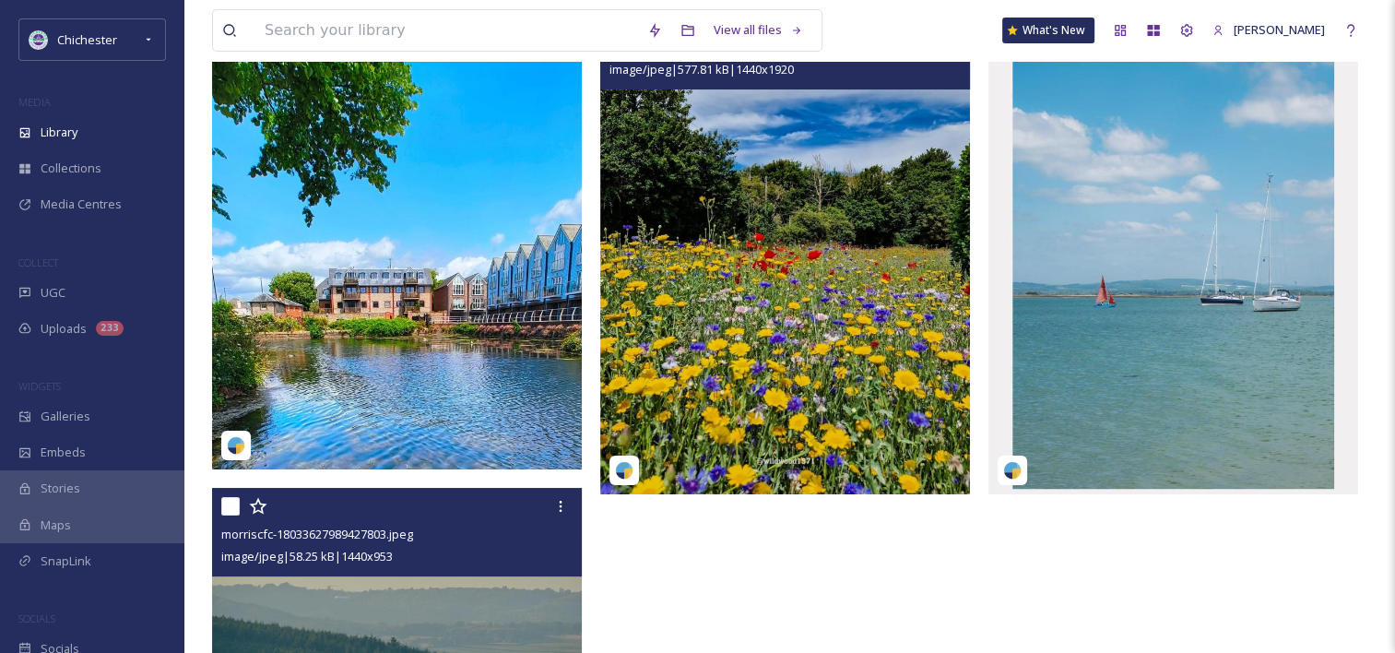
click at [945, 321] on img at bounding box center [785, 247] width 370 height 492
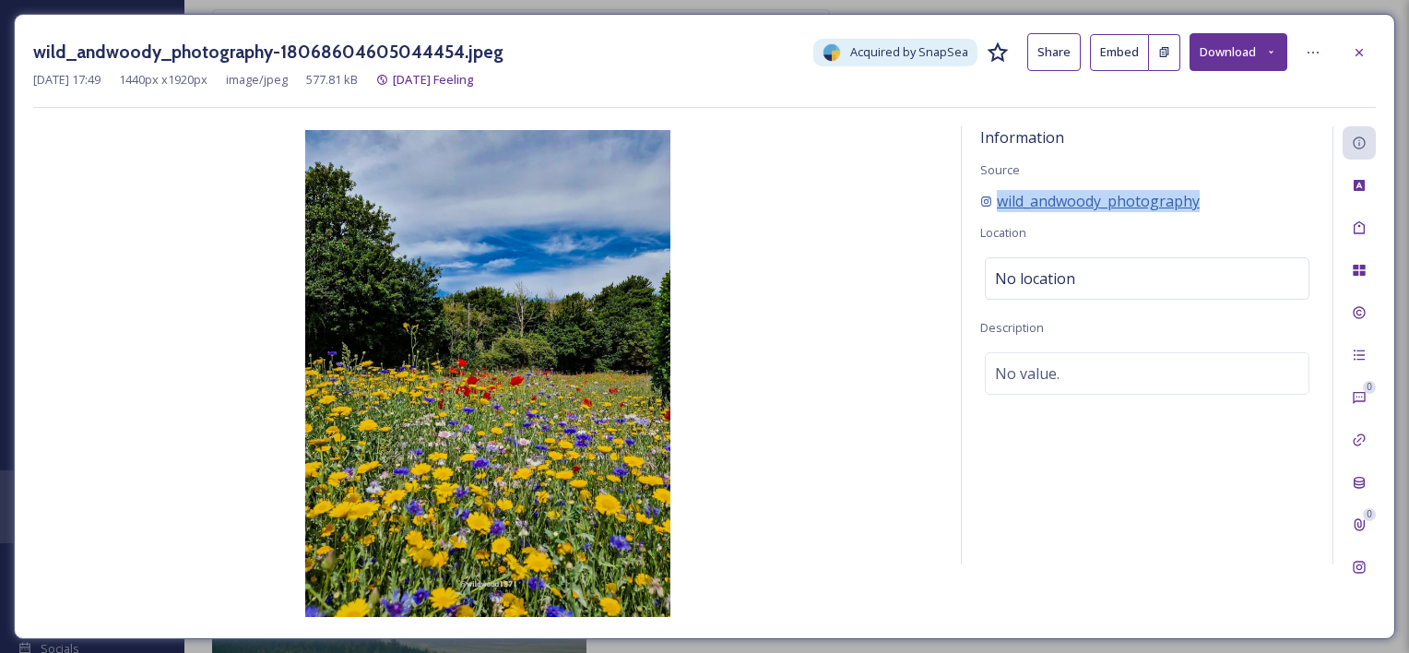
drag, startPoint x: 1210, startPoint y: 206, endPoint x: 994, endPoint y: 208, distance: 215.8
click at [994, 208] on div "wild_andwoody_photography" at bounding box center [1147, 201] width 334 height 22
copy span "wild_andwoody_photography"
click at [1158, 42] on div at bounding box center [1358, 52] width 33 height 33
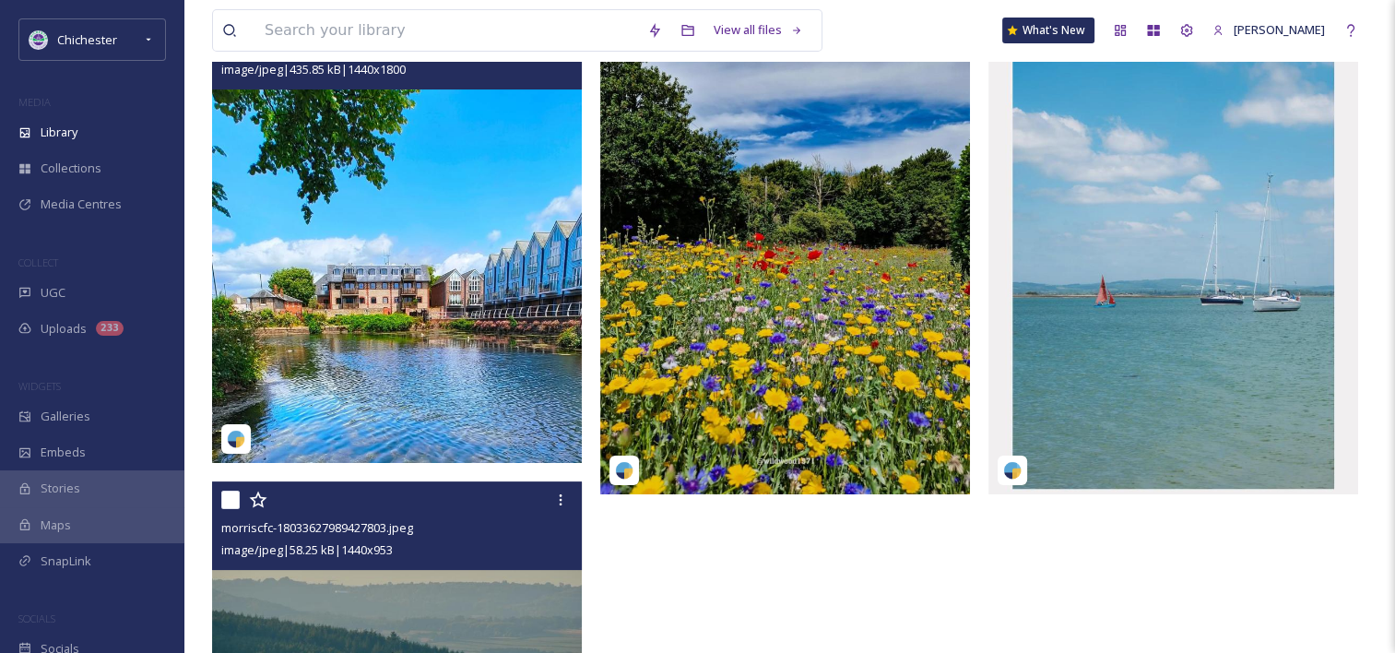
click at [430, 316] on img at bounding box center [397, 232] width 370 height 462
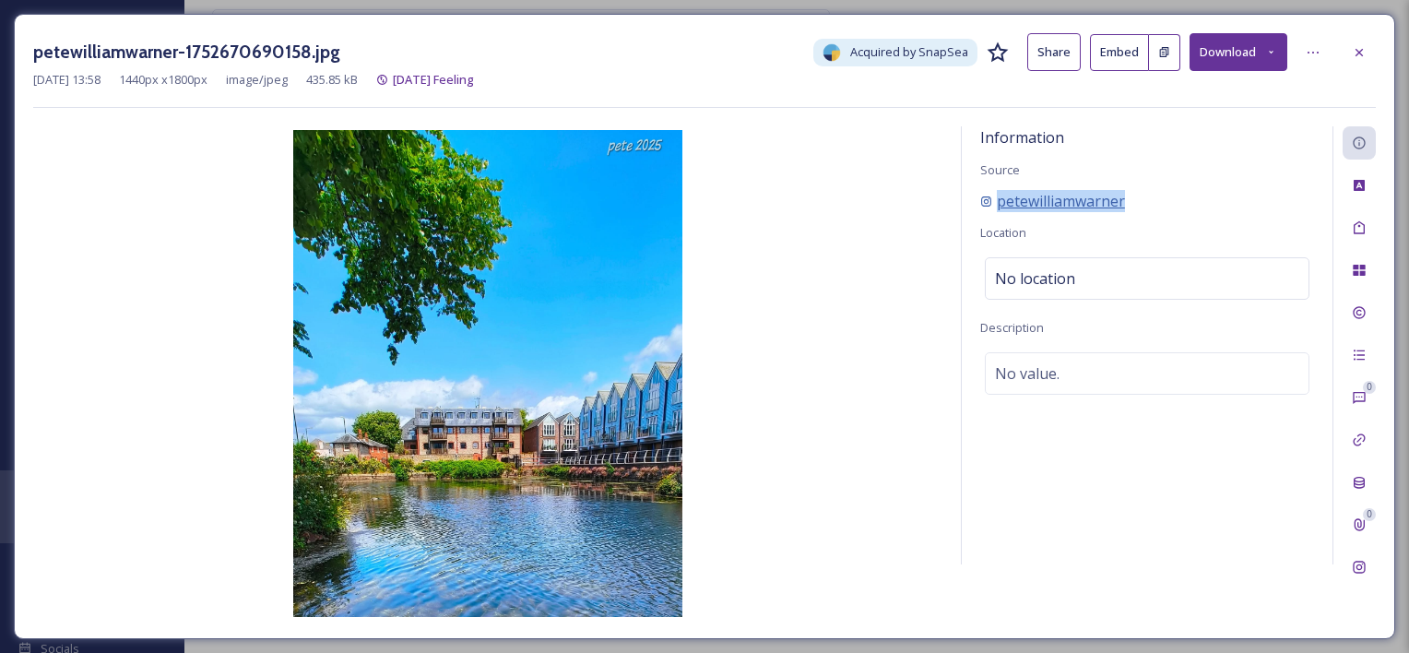
drag, startPoint x: 1138, startPoint y: 207, endPoint x: 985, endPoint y: 195, distance: 153.4
click at [985, 195] on div "petewilliamwarner" at bounding box center [1147, 201] width 334 height 22
copy span "petewilliamwarner"
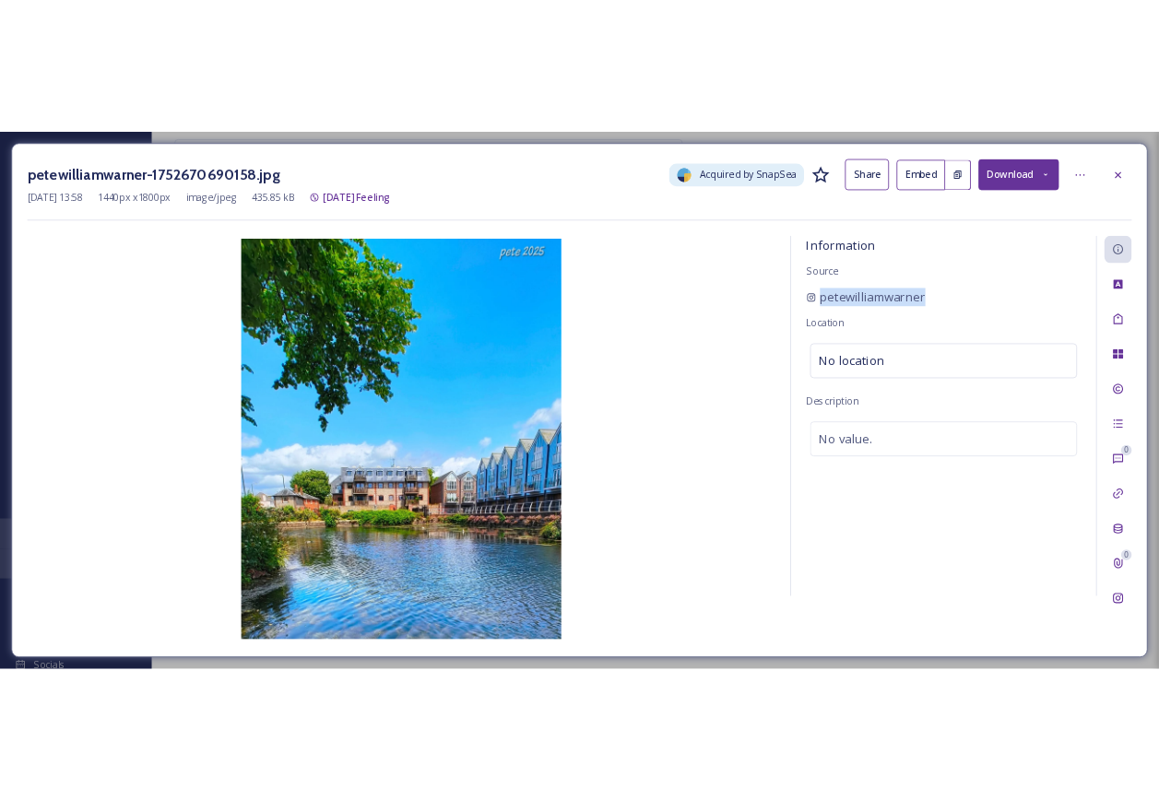
scroll to position [252, 0]
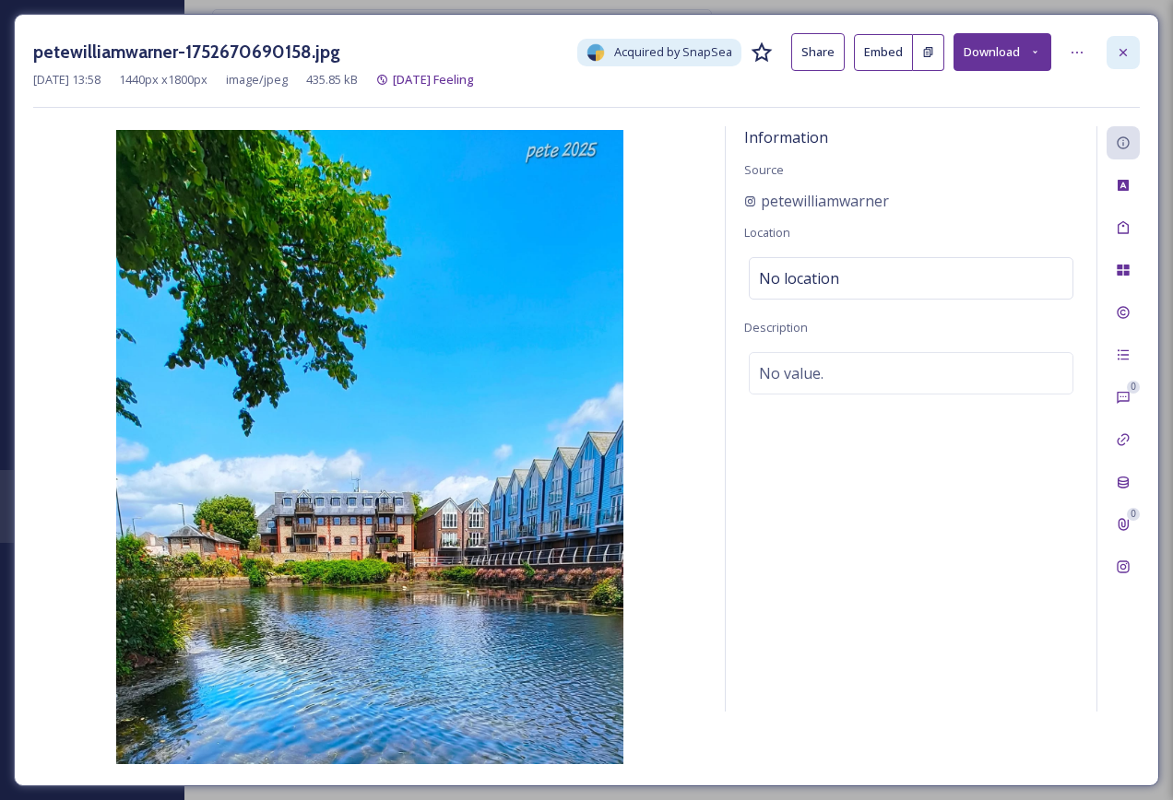
click at [1126, 37] on div at bounding box center [1122, 52] width 33 height 33
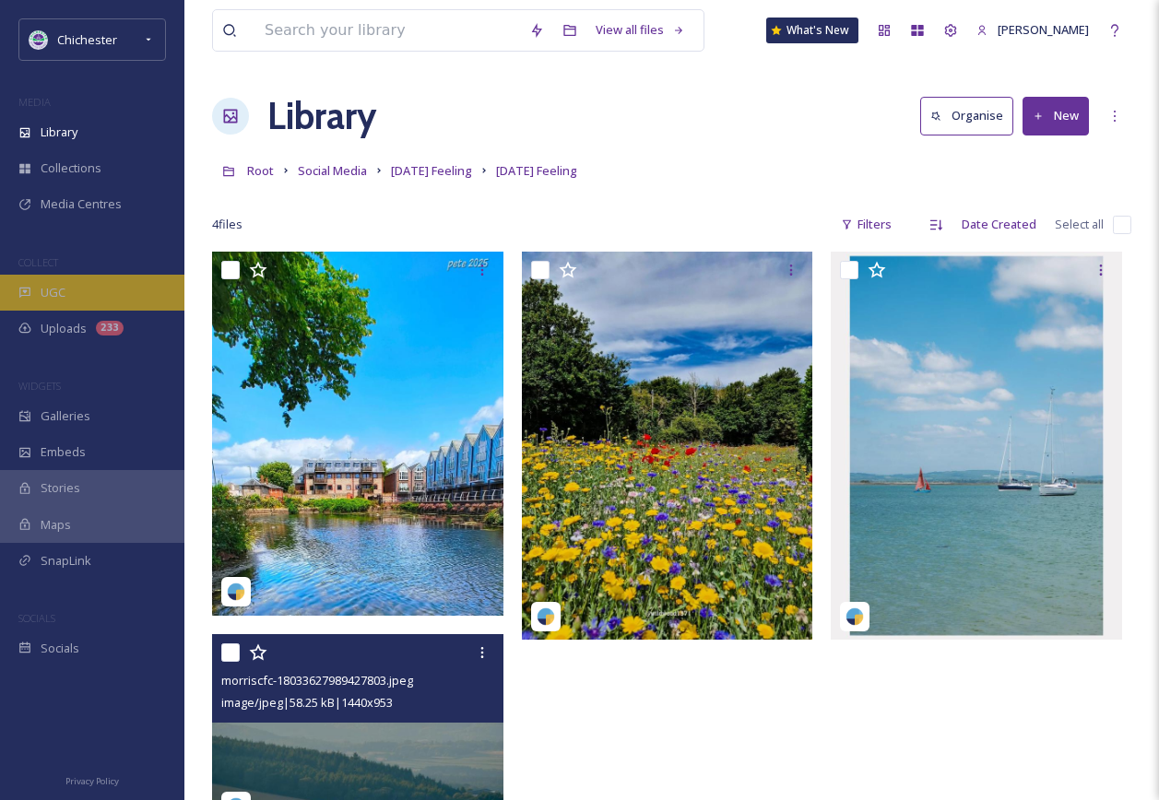
click at [97, 309] on div "UGC" at bounding box center [92, 293] width 184 height 36
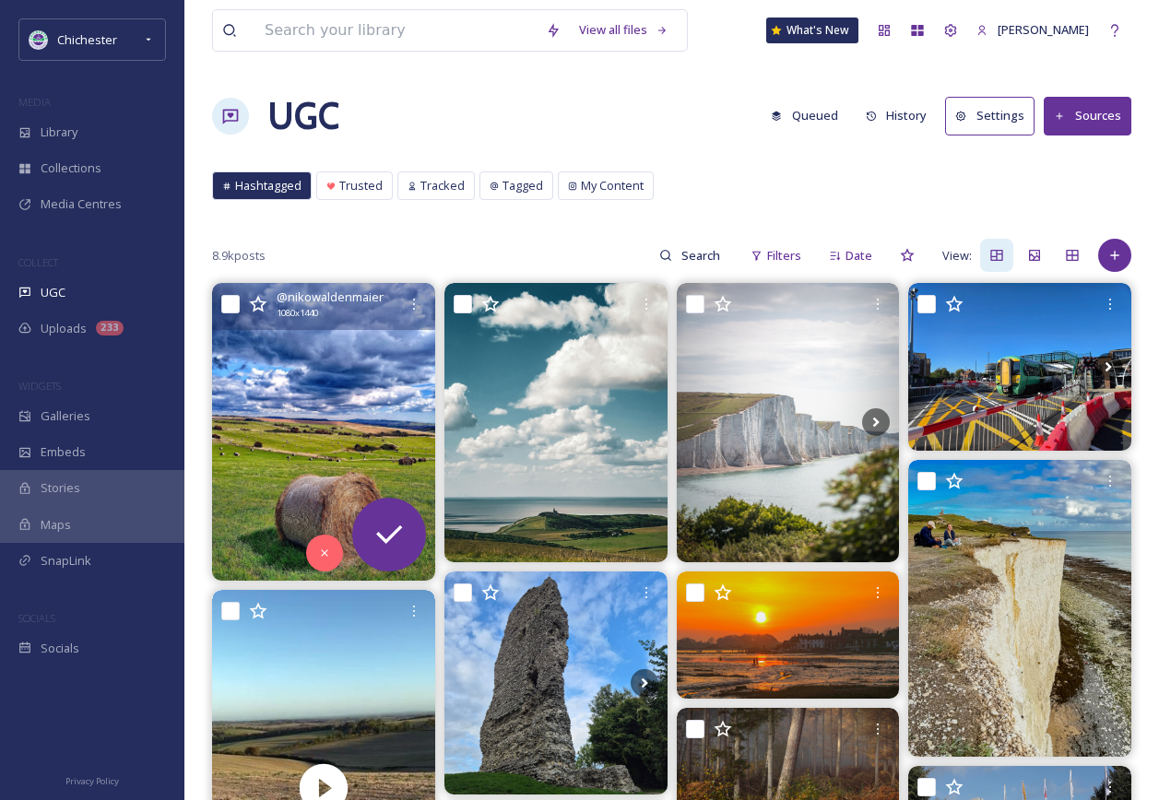
click at [327, 415] on img at bounding box center [323, 431] width 223 height 297
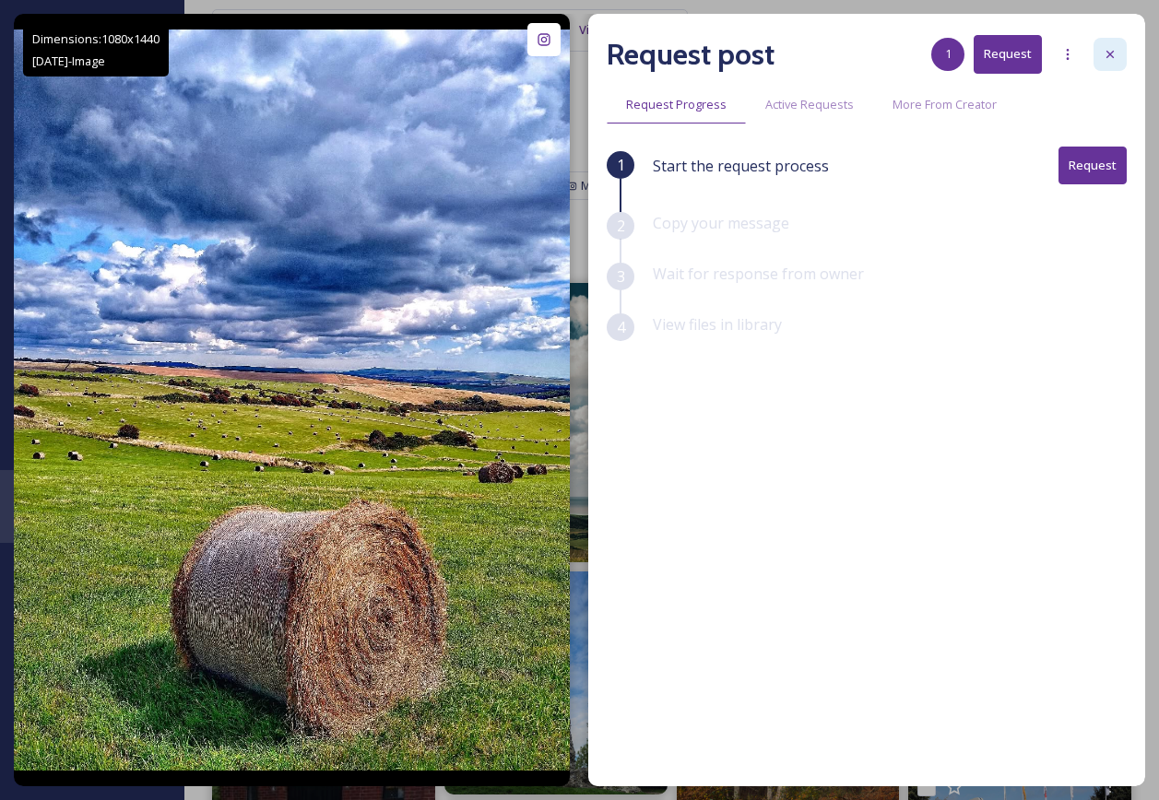
click at [1111, 51] on icon at bounding box center [1110, 54] width 15 height 15
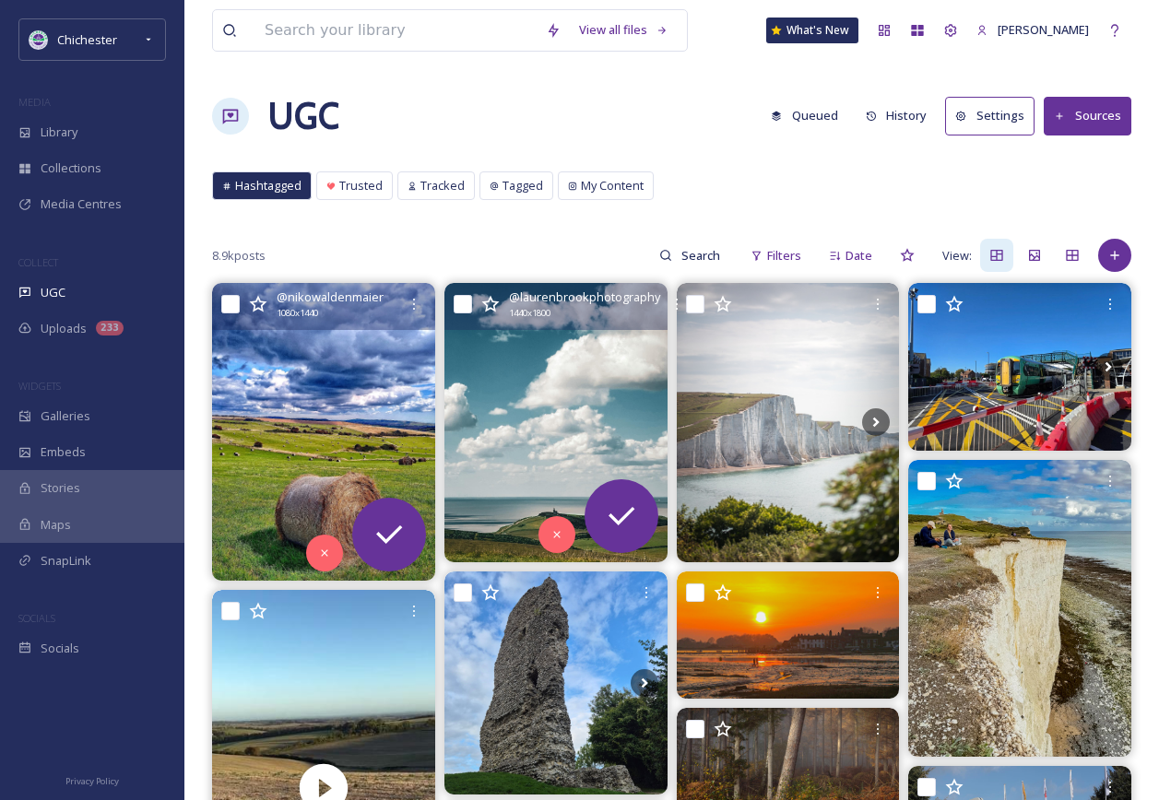
scroll to position [184, 0]
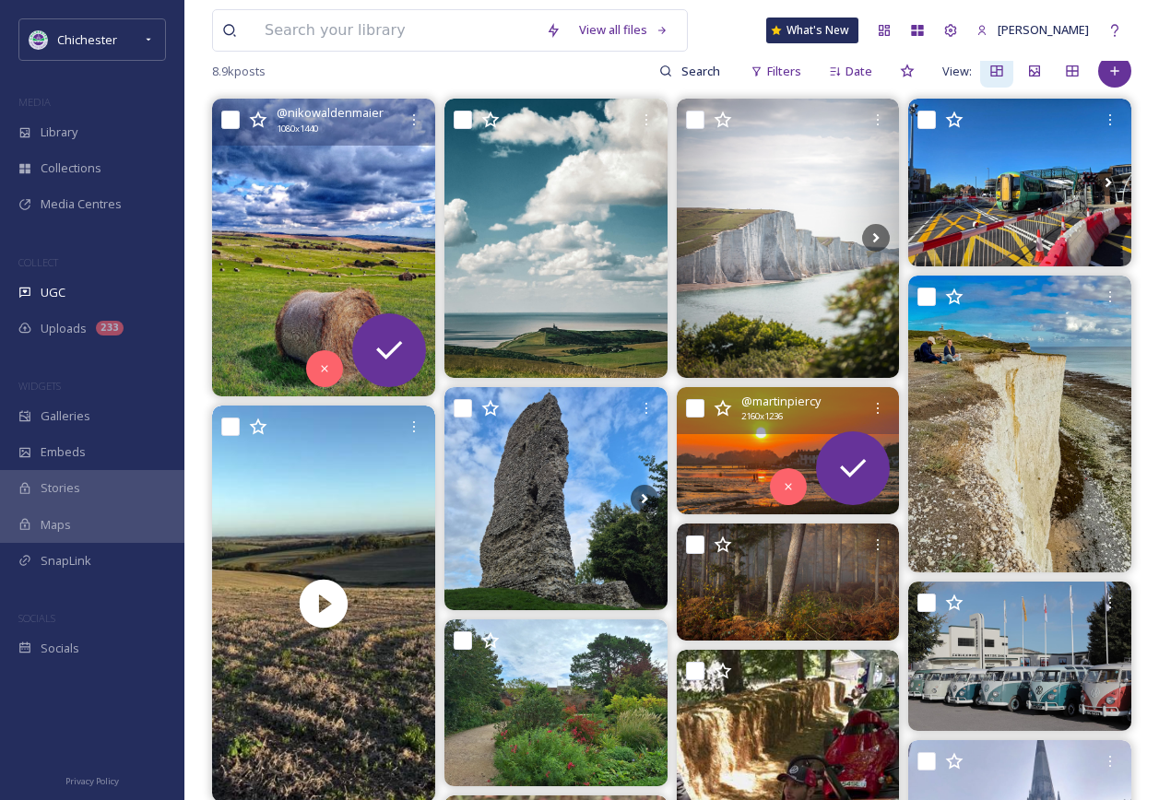
click at [749, 446] on img at bounding box center [788, 450] width 223 height 127
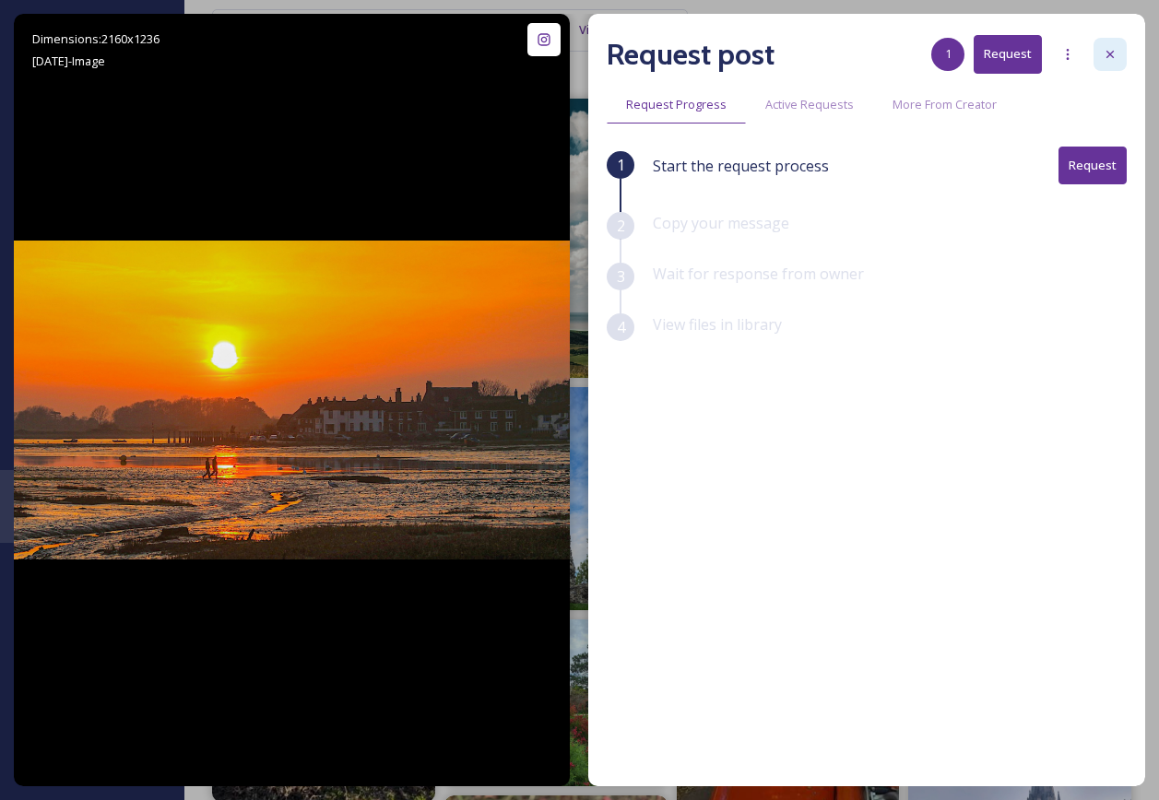
click at [1110, 58] on icon at bounding box center [1110, 54] width 15 height 15
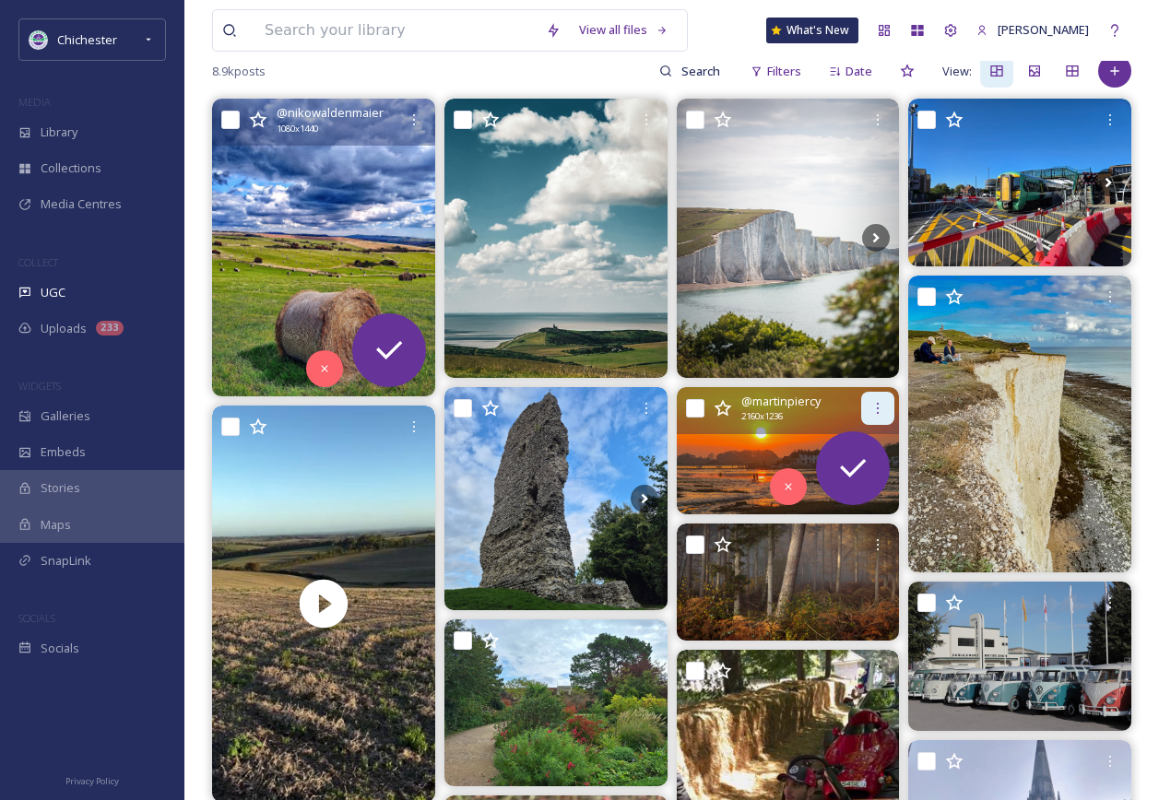
click at [875, 398] on div at bounding box center [877, 408] width 33 height 33
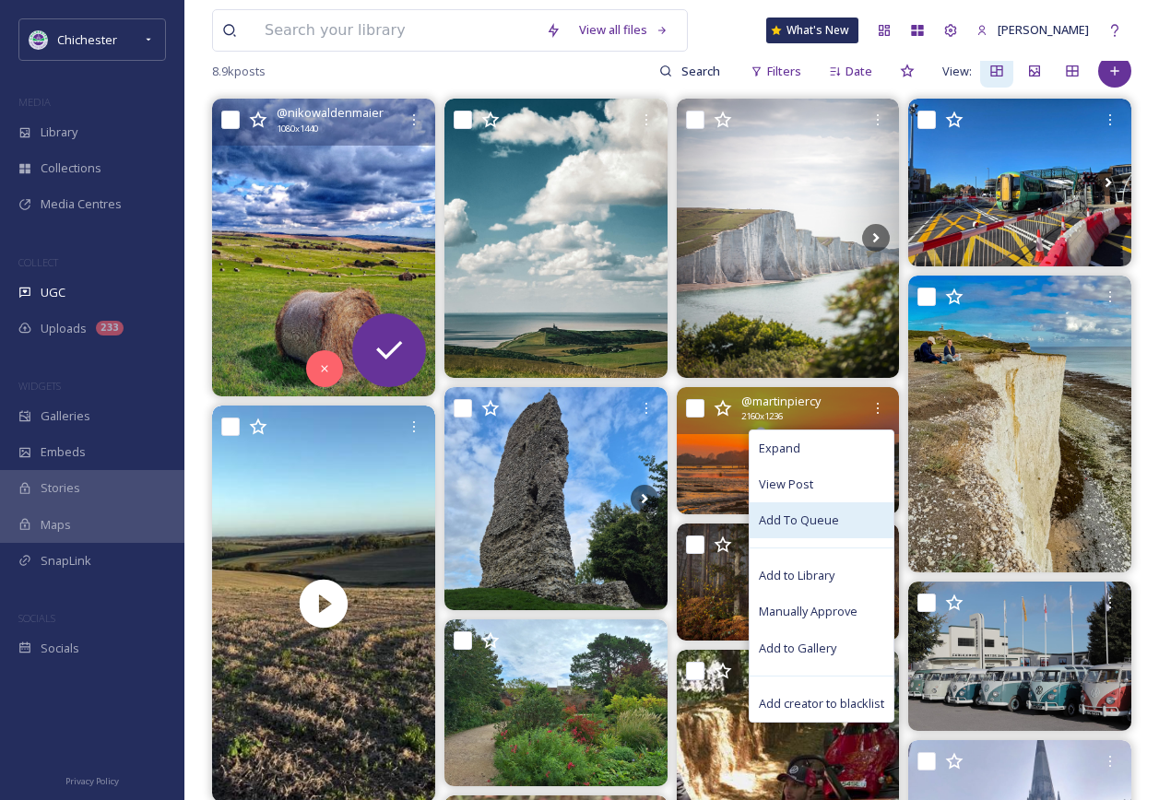
click at [819, 514] on span "Add To Queue" at bounding box center [799, 521] width 80 height 18
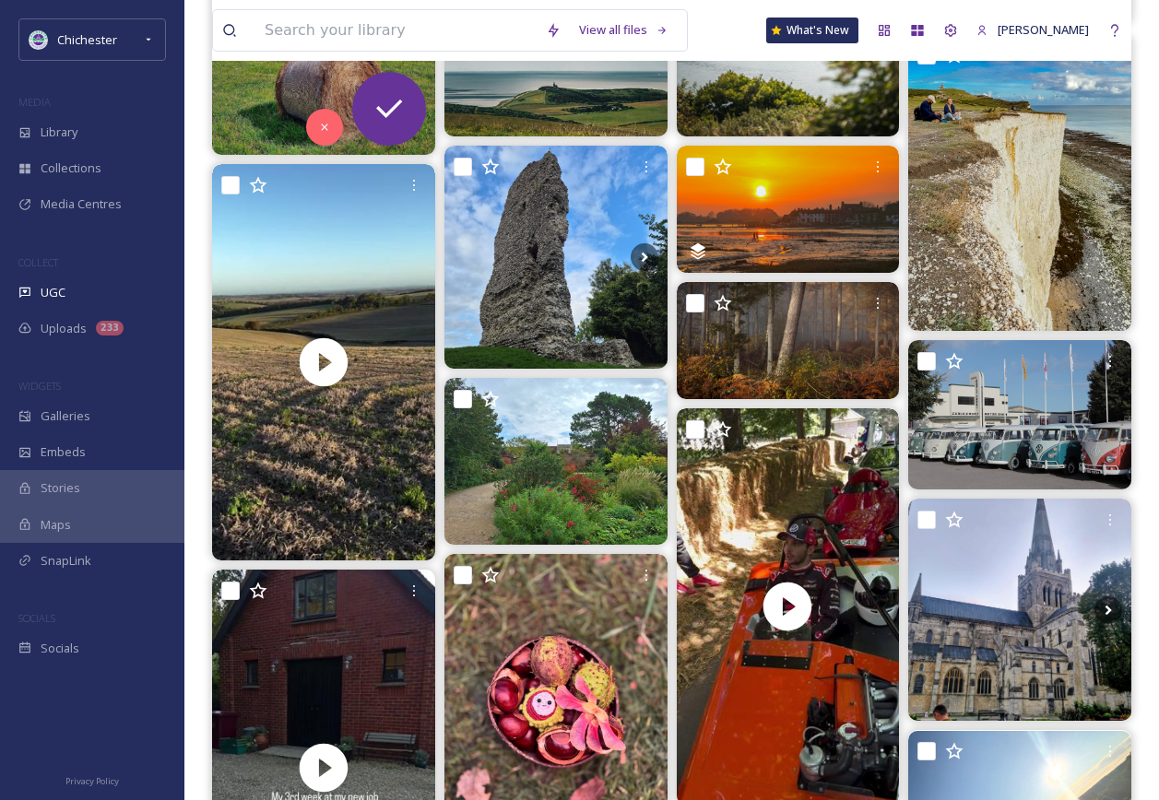
scroll to position [423, 0]
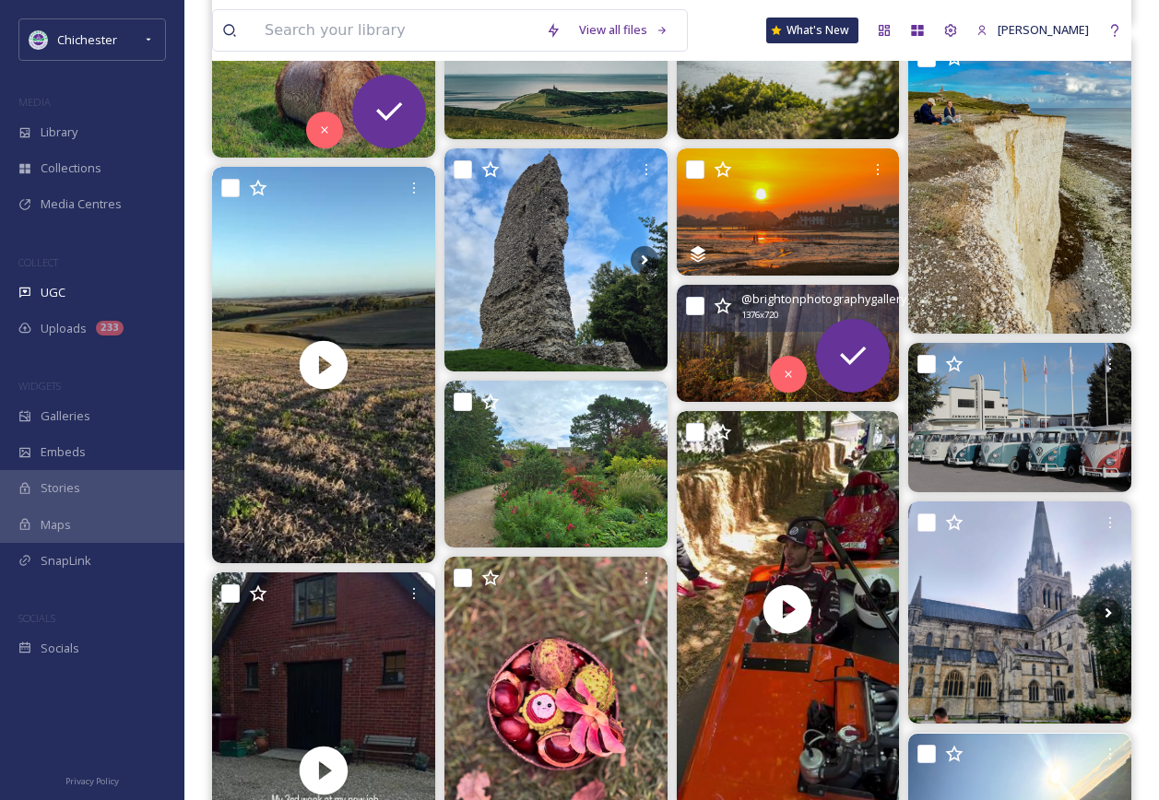
click at [712, 355] on icon at bounding box center [700, 343] width 28 height 28
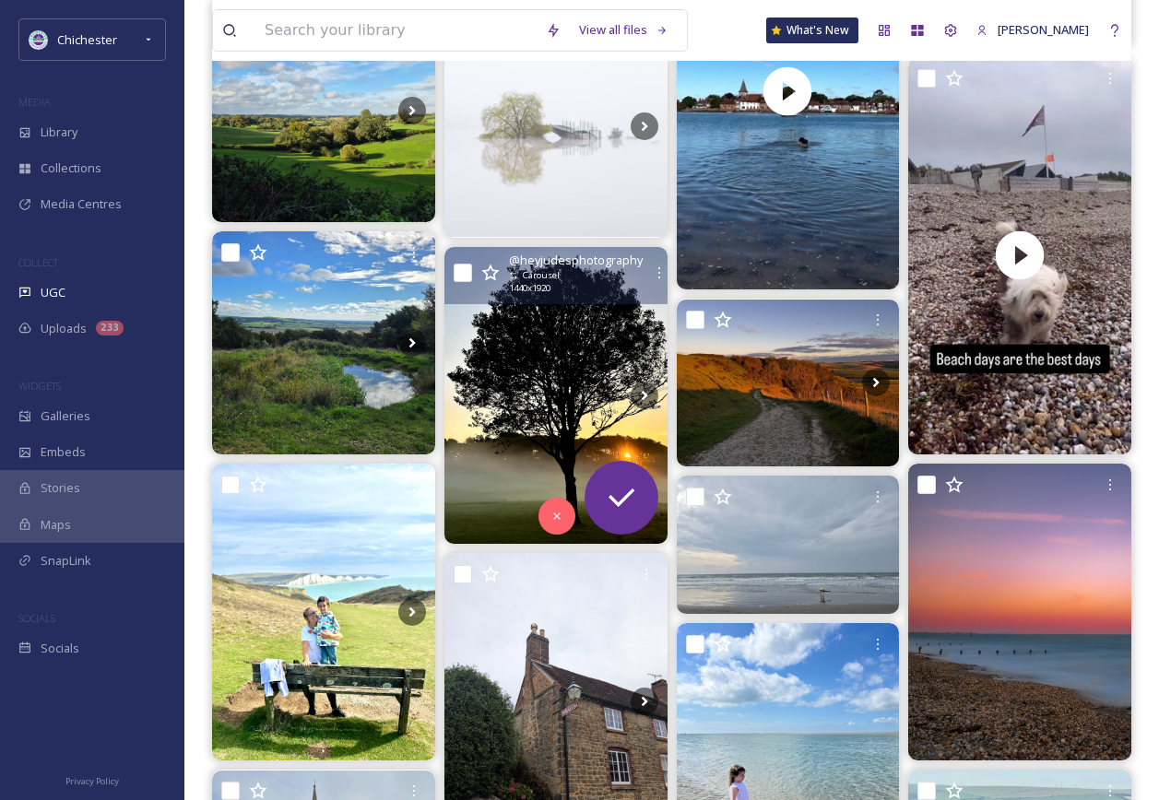
scroll to position [1898, 0]
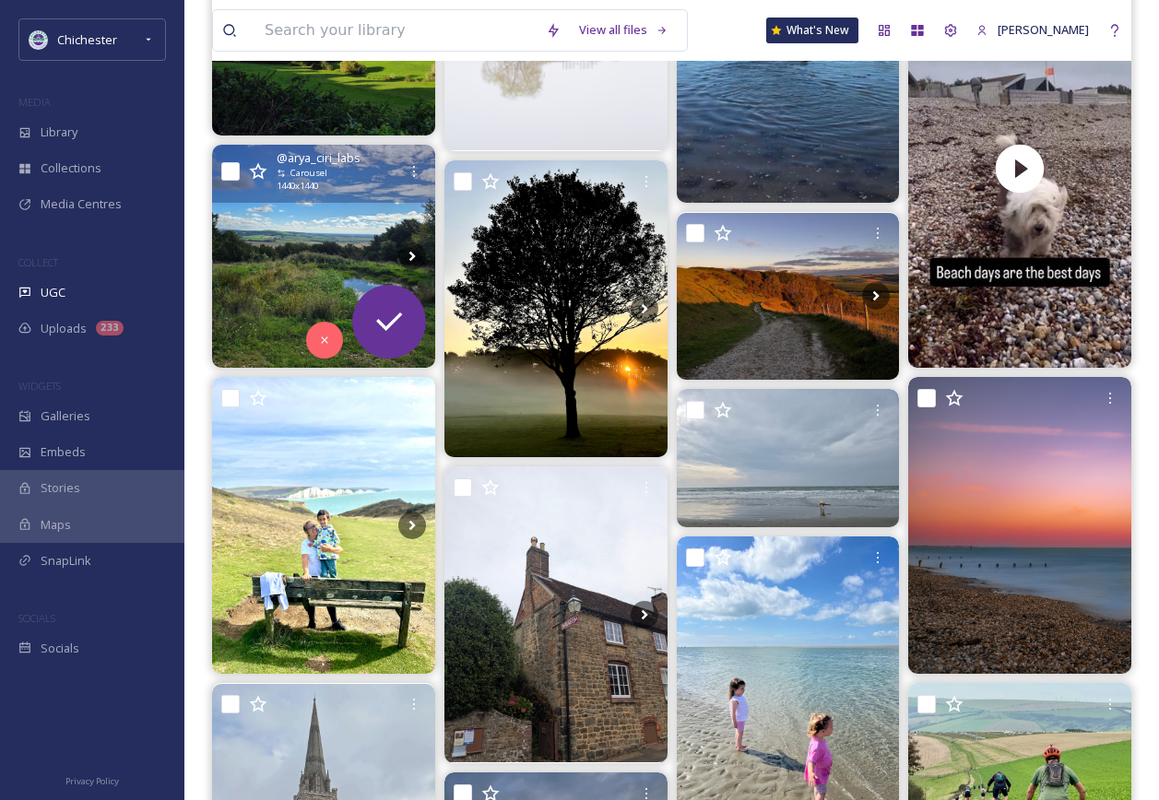
click at [289, 281] on img at bounding box center [323, 256] width 223 height 223
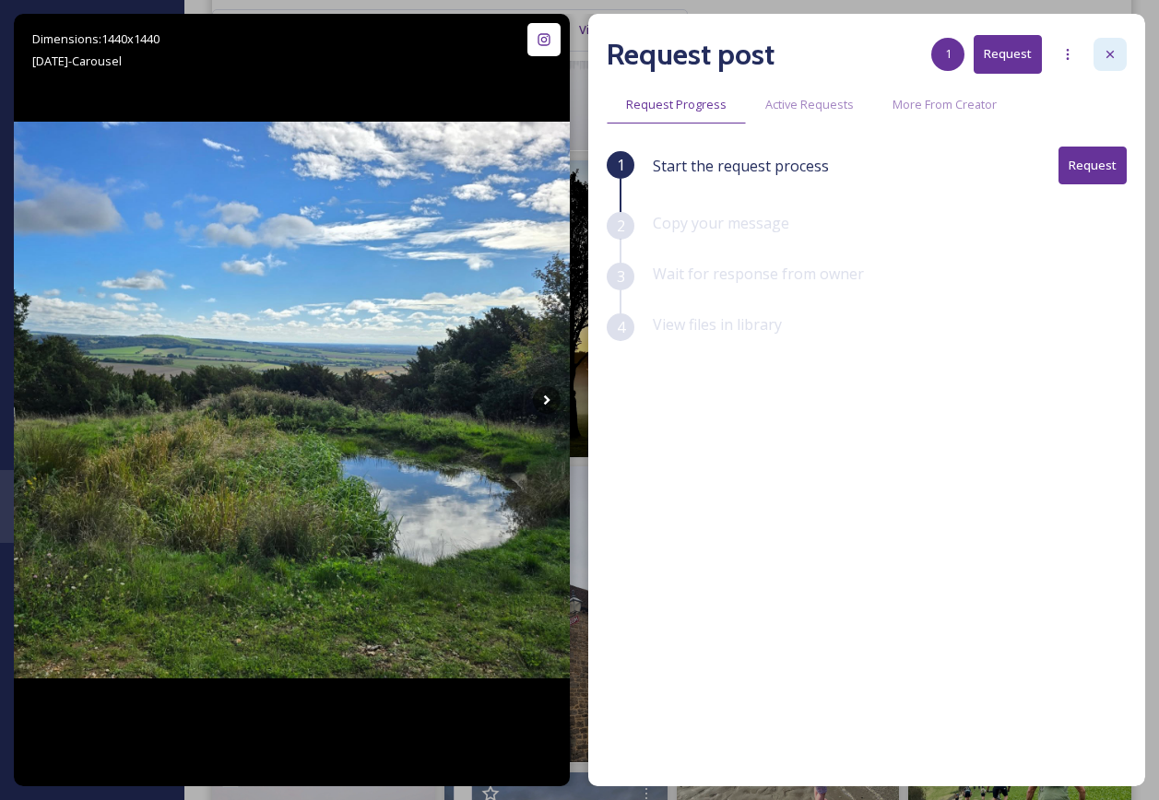
click at [1107, 64] on div at bounding box center [1109, 54] width 33 height 33
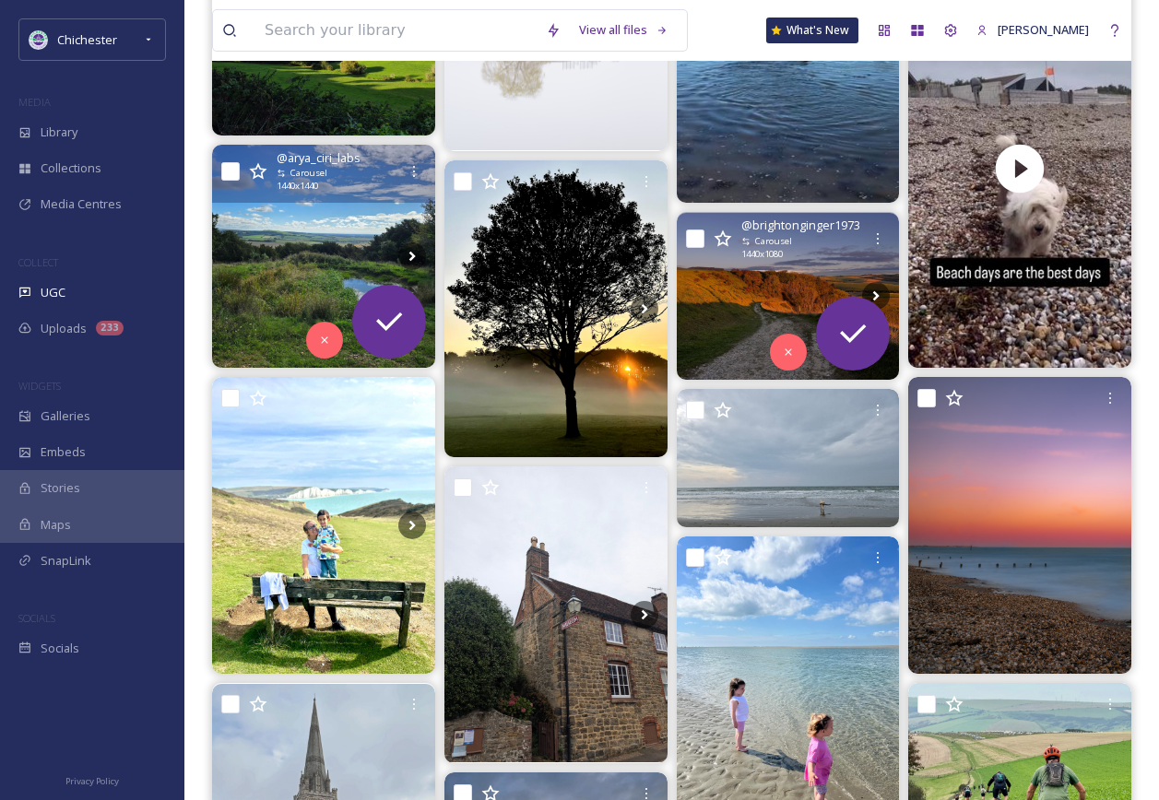
click at [750, 307] on img at bounding box center [788, 296] width 223 height 167
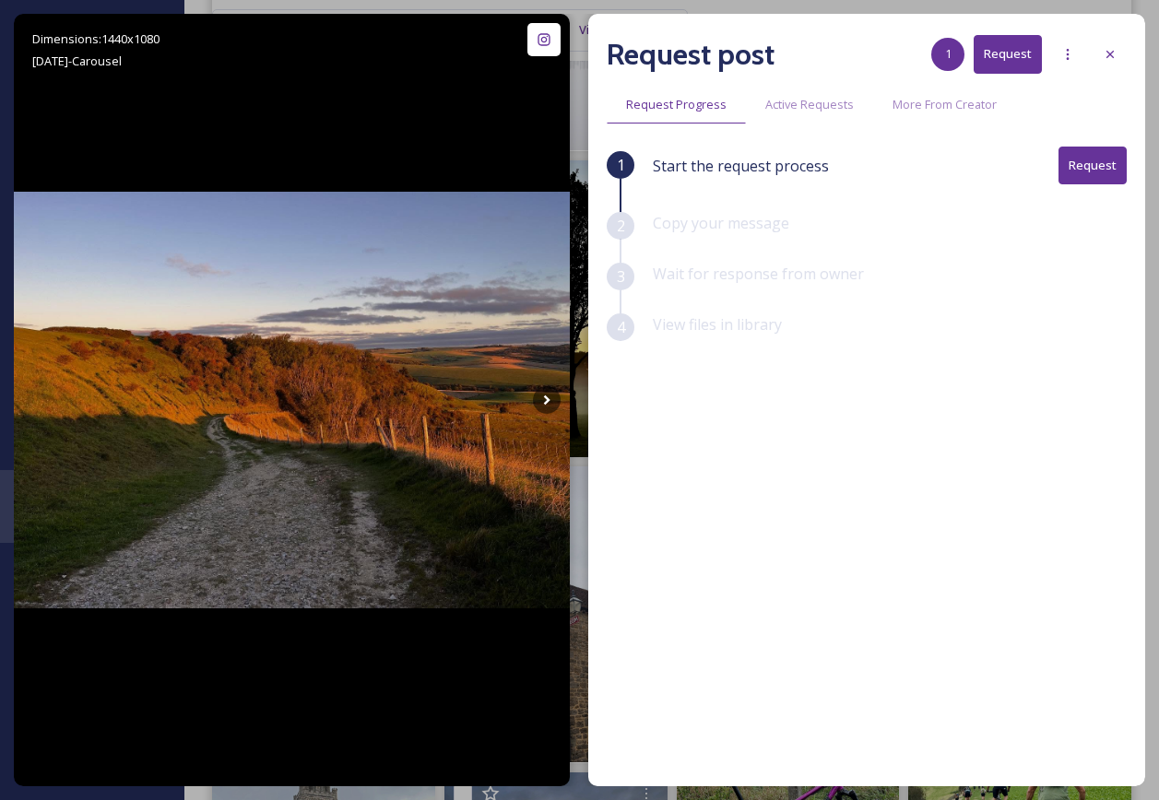
click at [1123, 55] on div at bounding box center [1109, 54] width 33 height 33
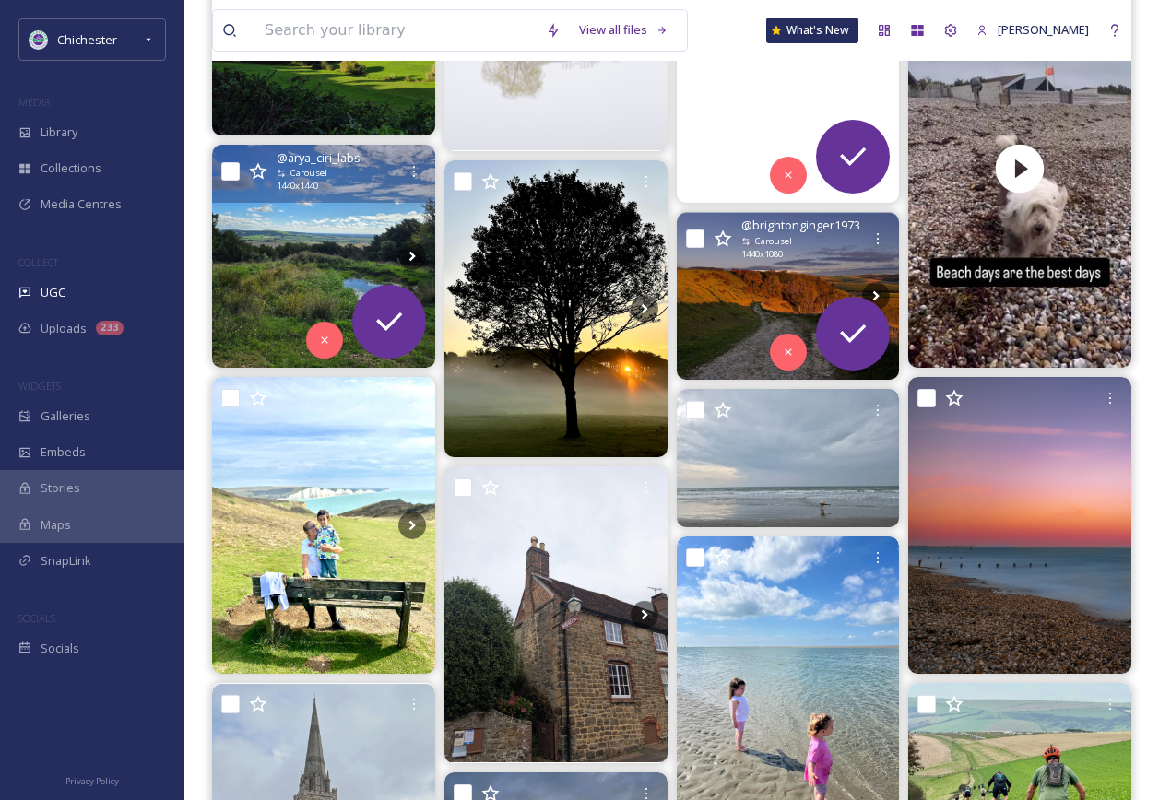
scroll to position [2175, 0]
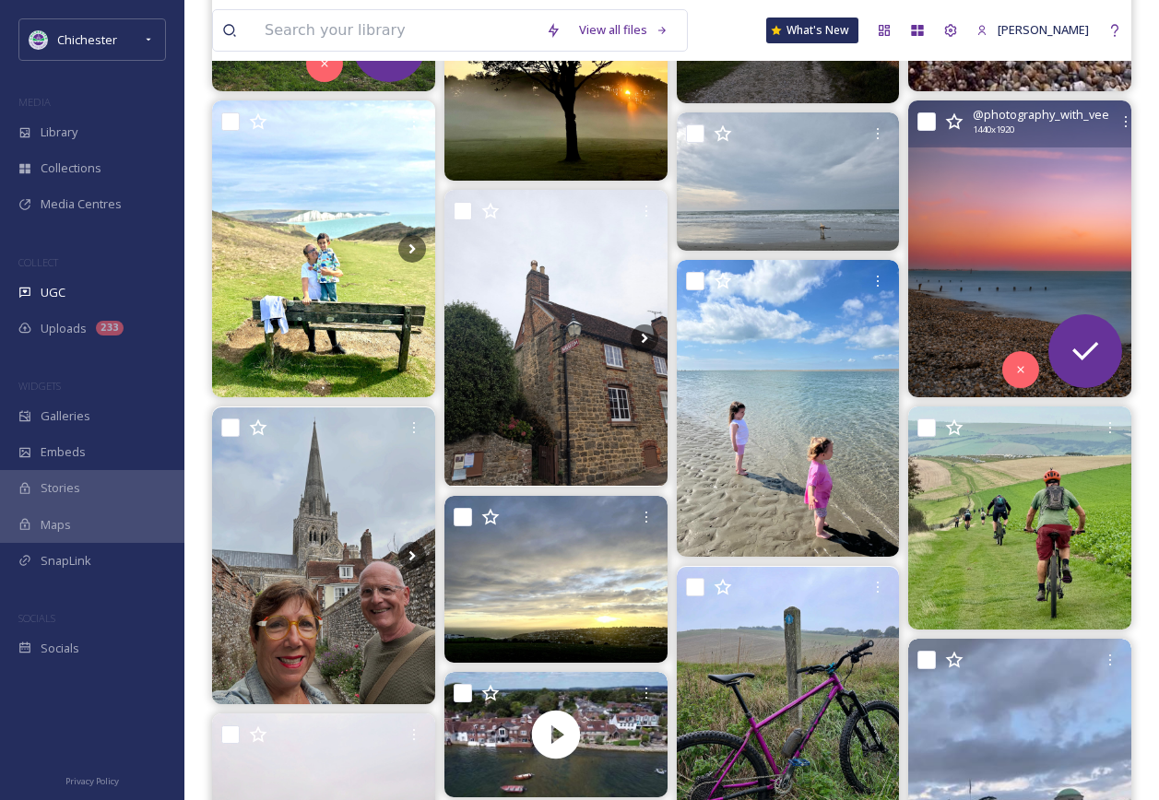
click at [1005, 255] on img at bounding box center [1019, 248] width 223 height 297
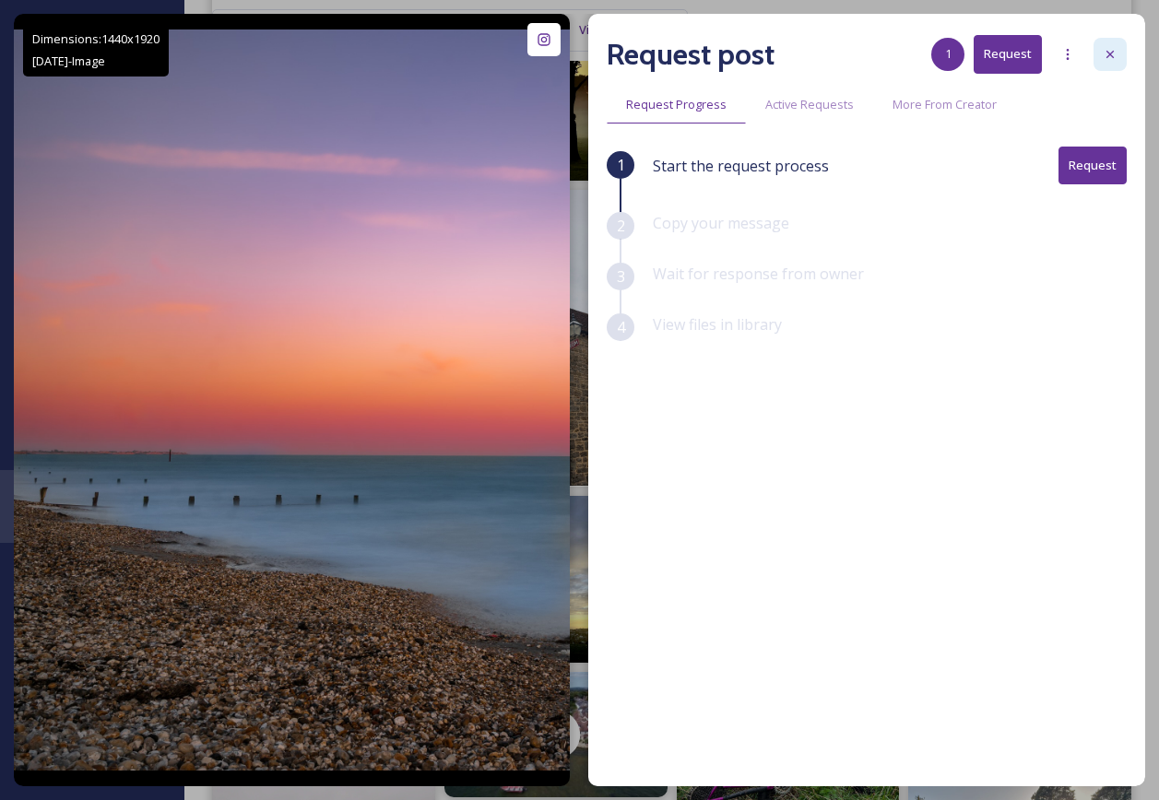
click at [1104, 56] on icon at bounding box center [1110, 54] width 15 height 15
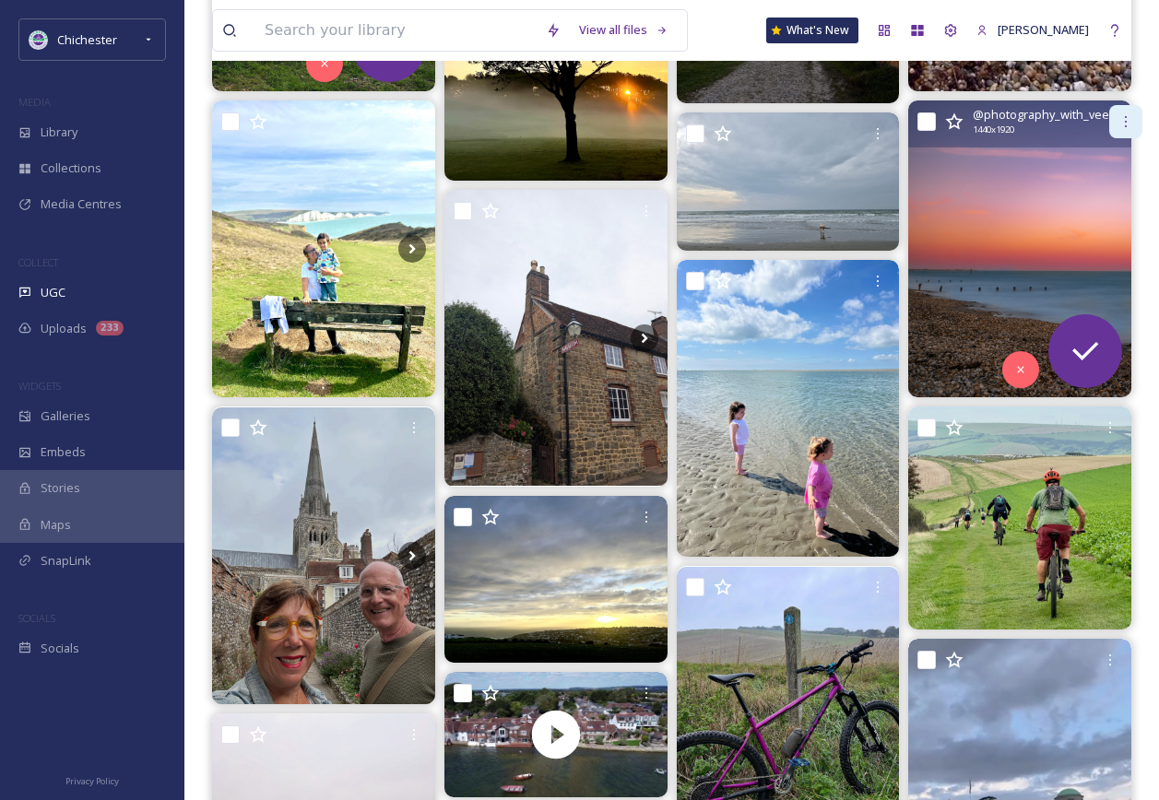
click at [1131, 119] on icon at bounding box center [1125, 121] width 15 height 15
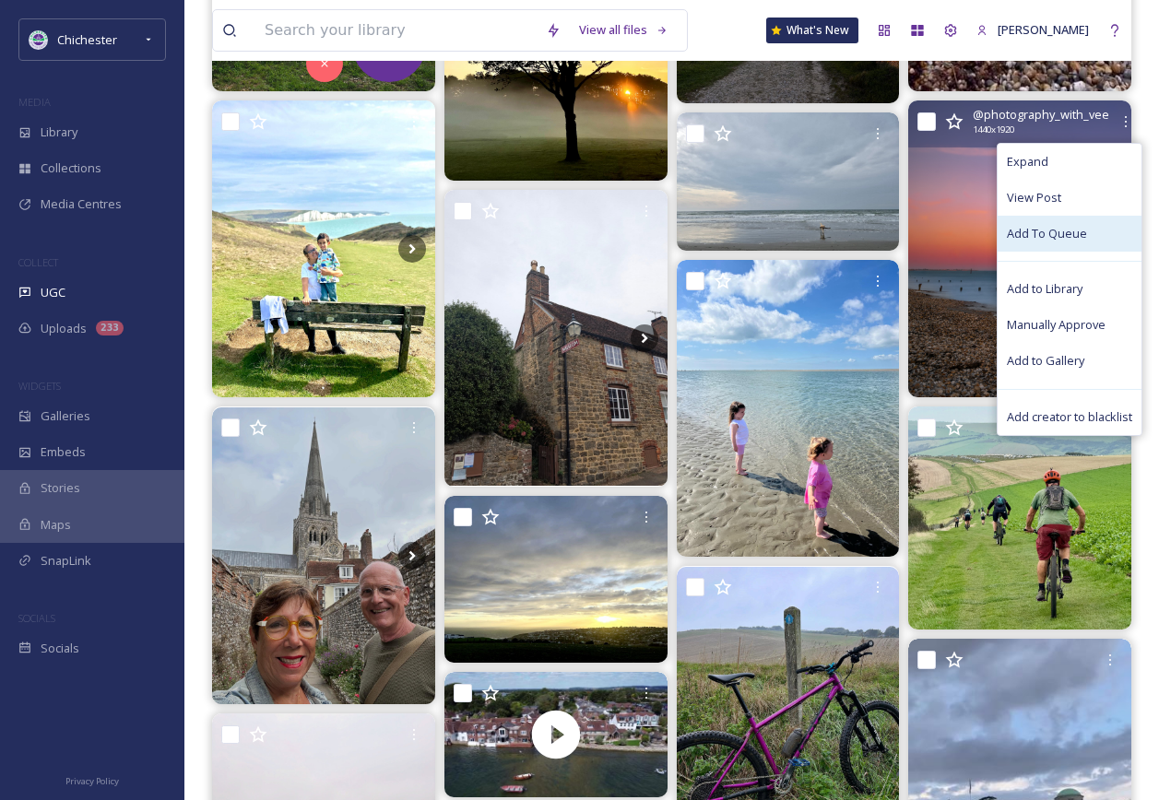
click at [1065, 229] on span "Add To Queue" at bounding box center [1047, 234] width 80 height 18
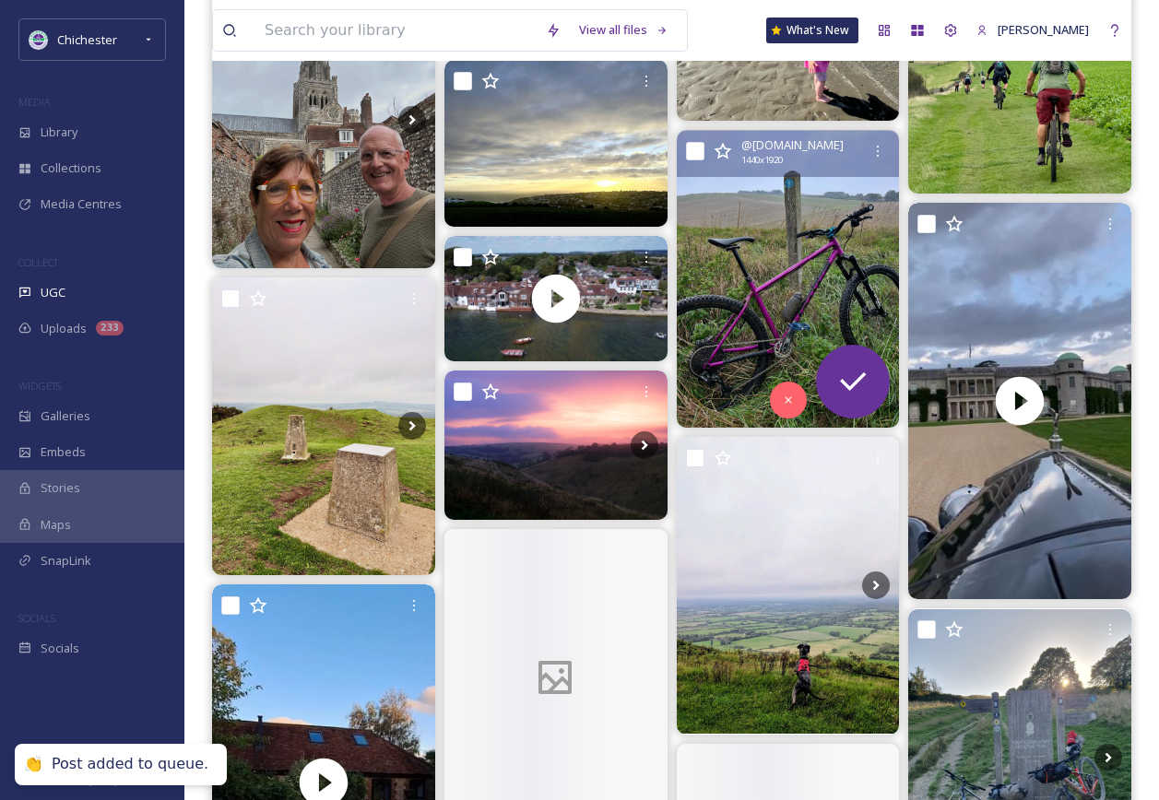
scroll to position [2636, 0]
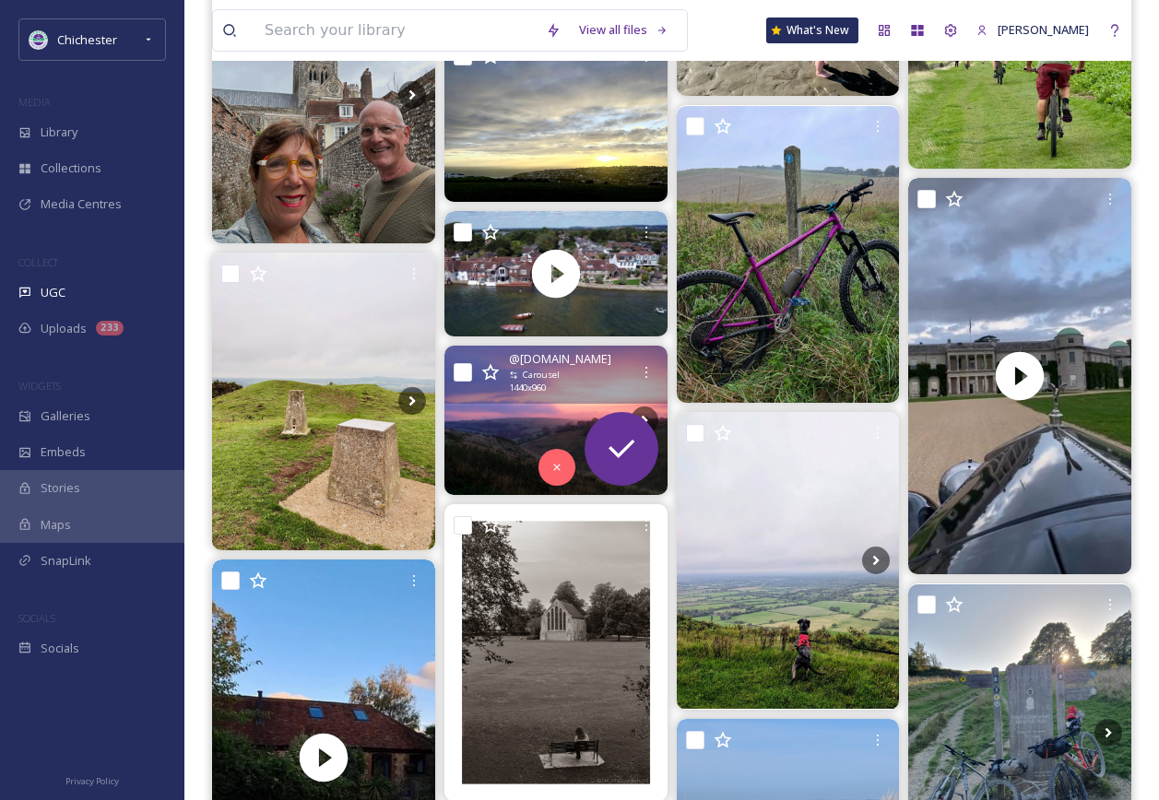
click at [534, 418] on img at bounding box center [555, 420] width 223 height 148
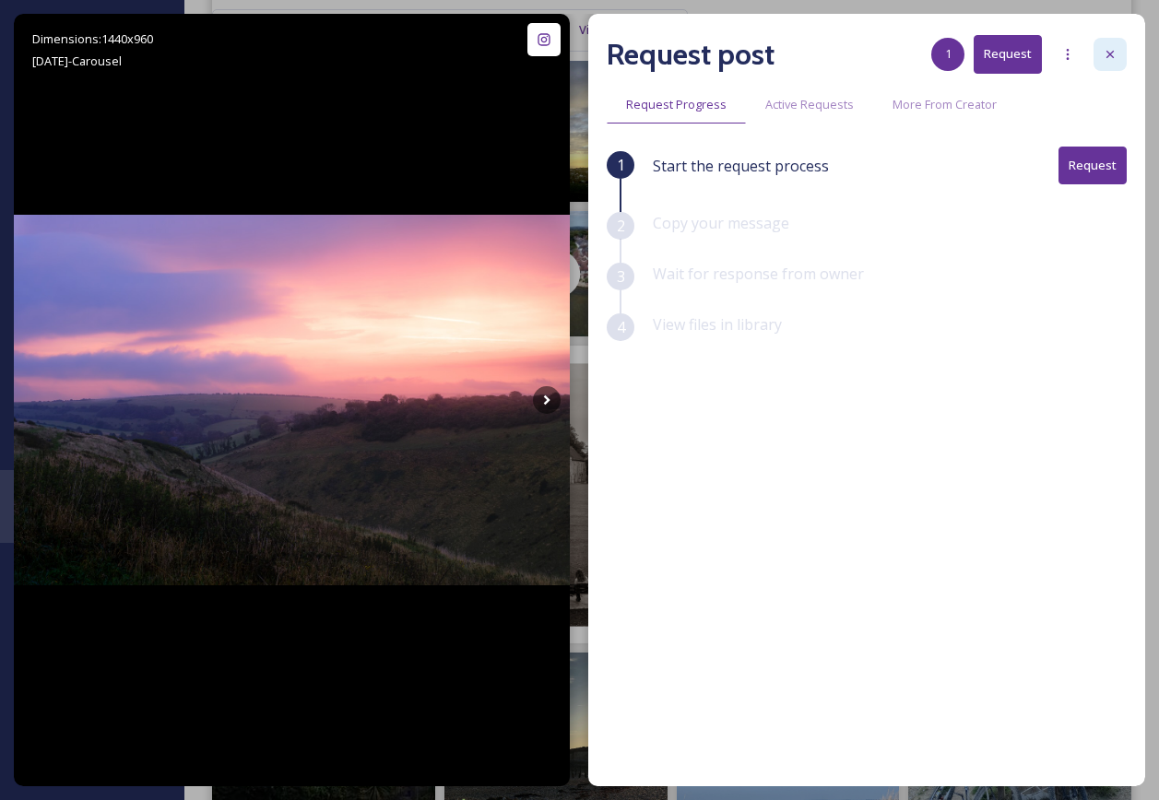
click at [1116, 46] on div at bounding box center [1109, 54] width 33 height 33
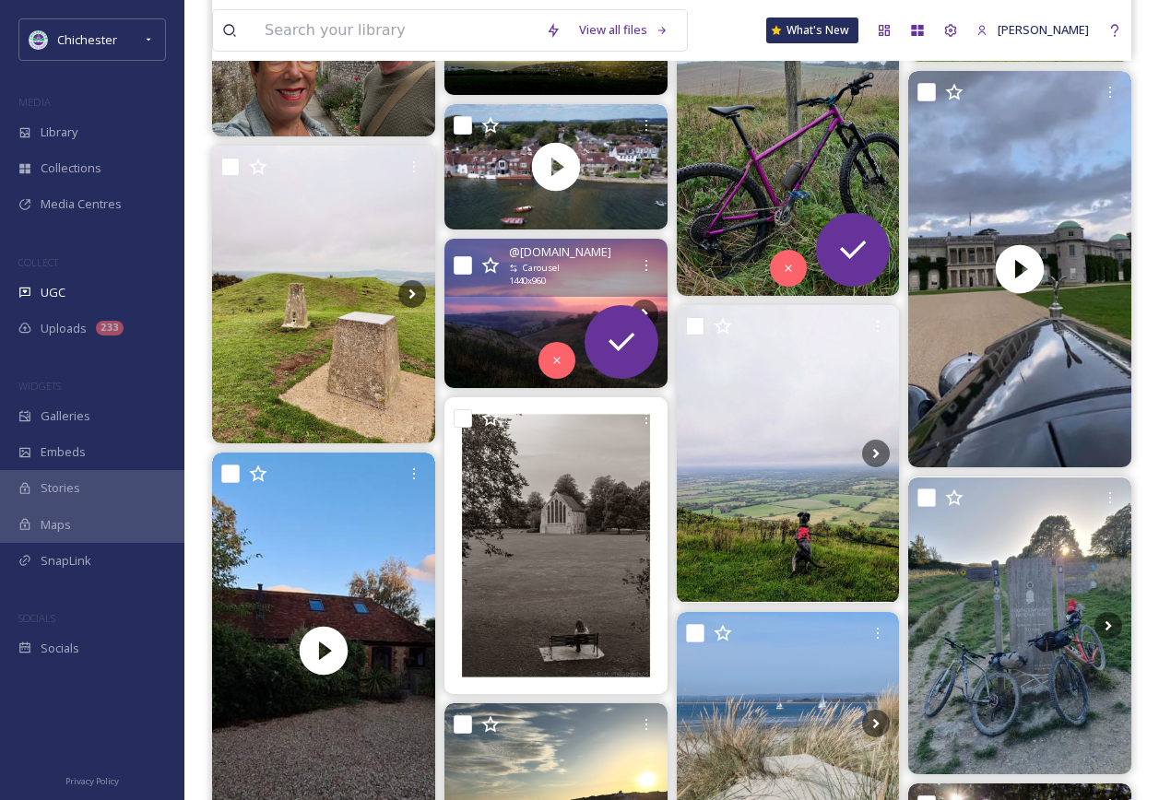
scroll to position [2912, 0]
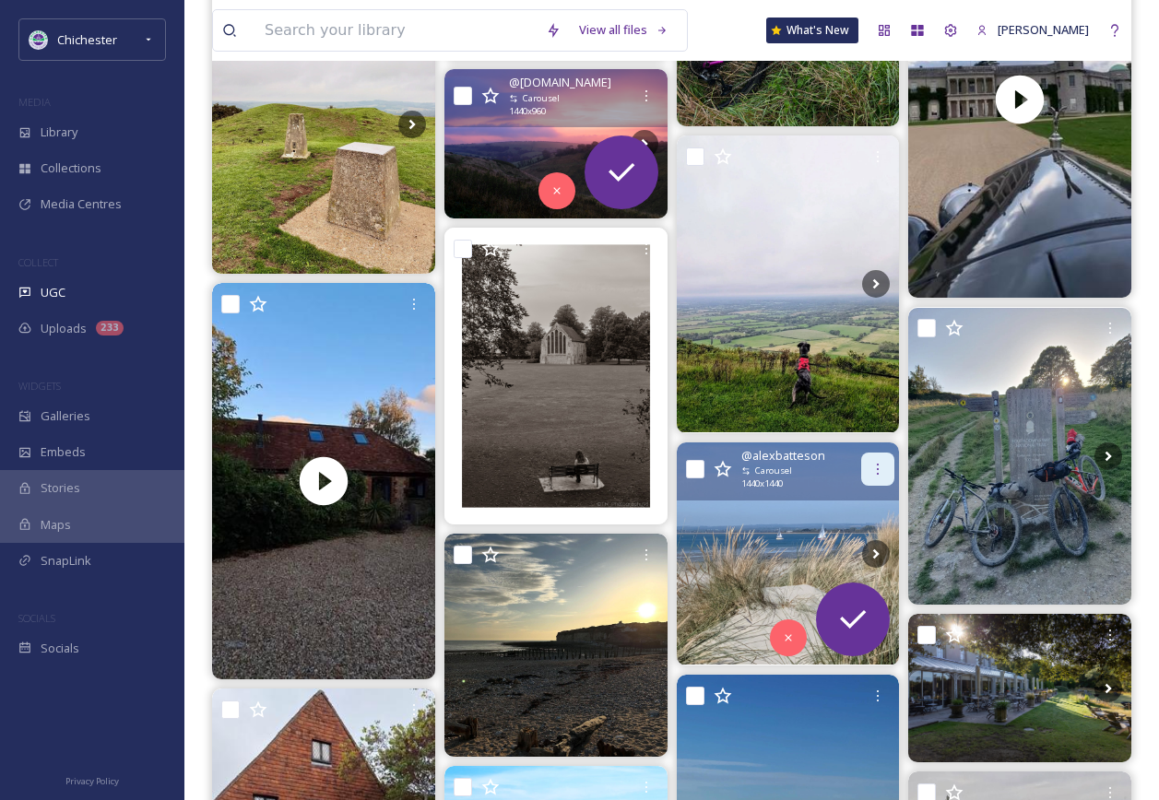
click at [886, 468] on div at bounding box center [877, 469] width 33 height 33
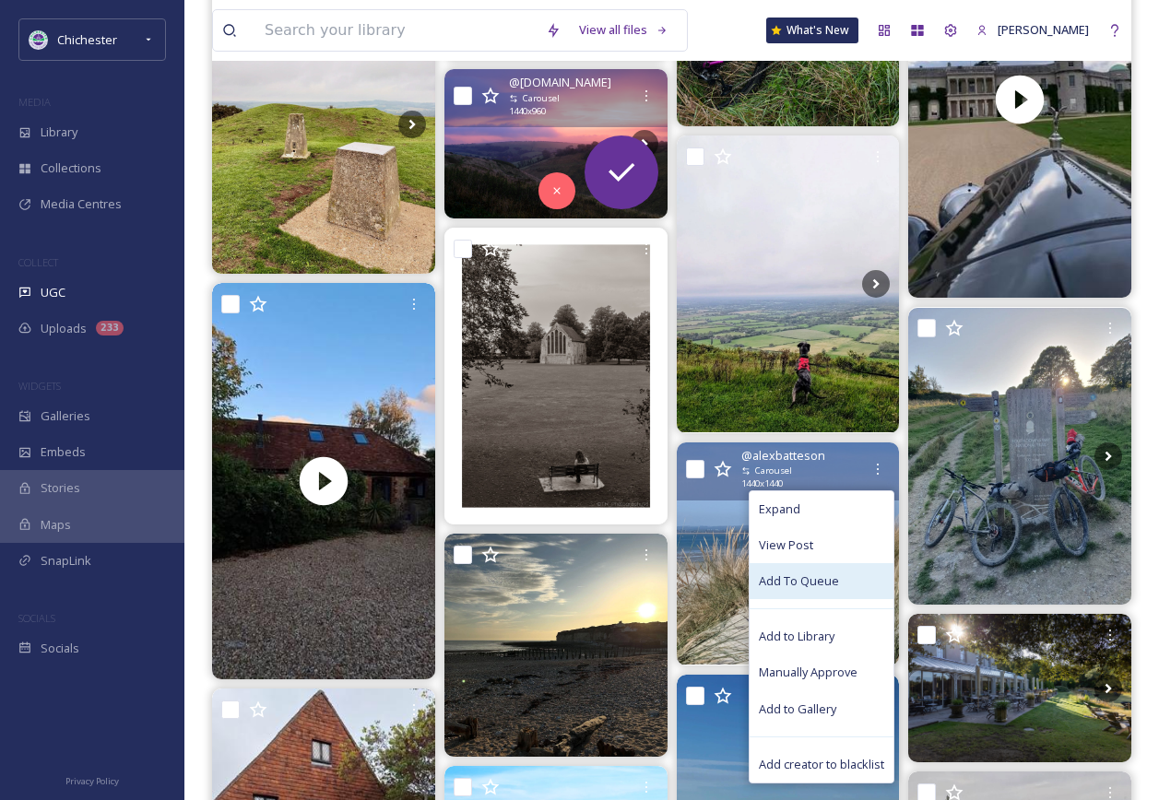
click at [774, 584] on span "Add To Queue" at bounding box center [799, 582] width 80 height 18
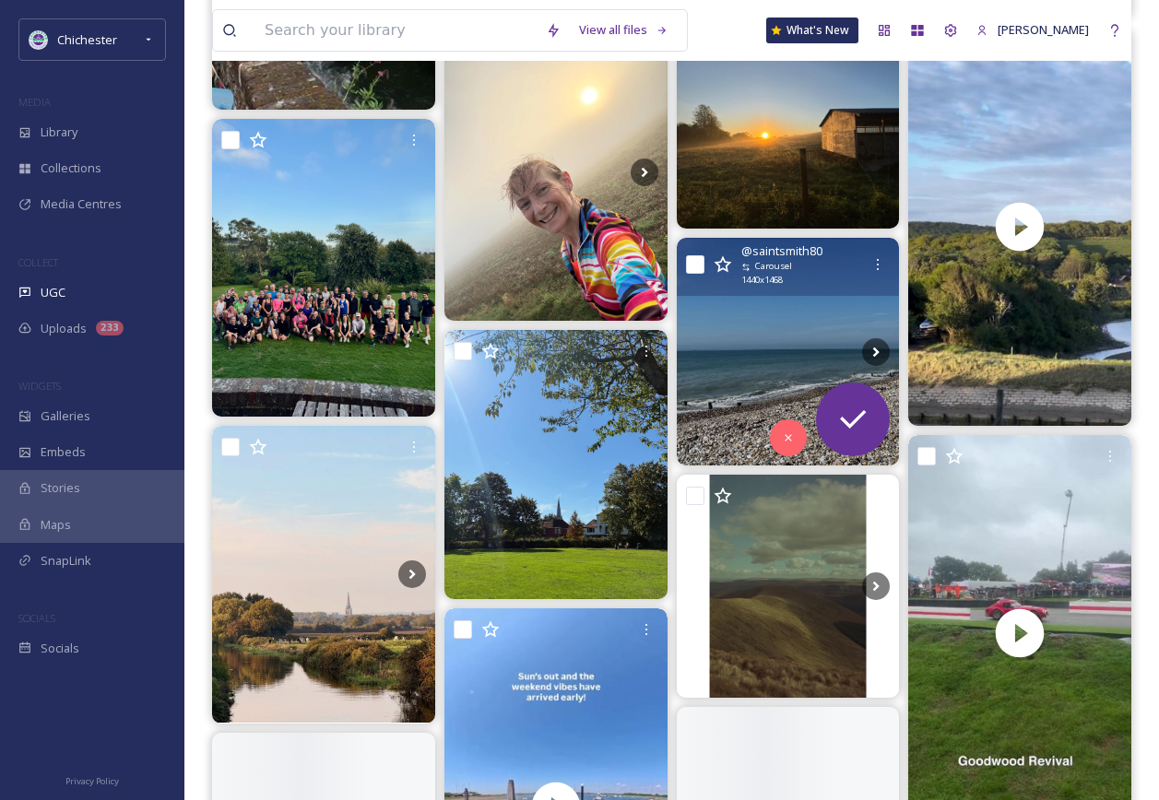
scroll to position [4019, 0]
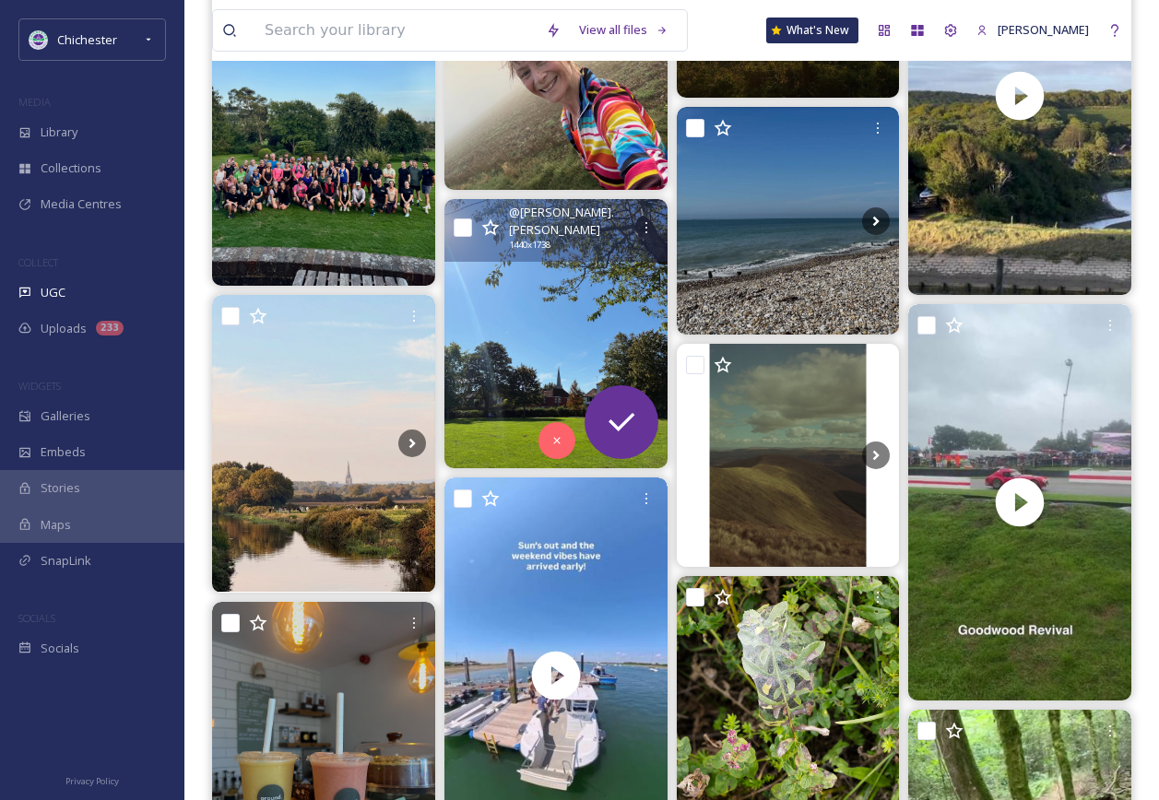
click at [539, 354] on img at bounding box center [555, 333] width 223 height 269
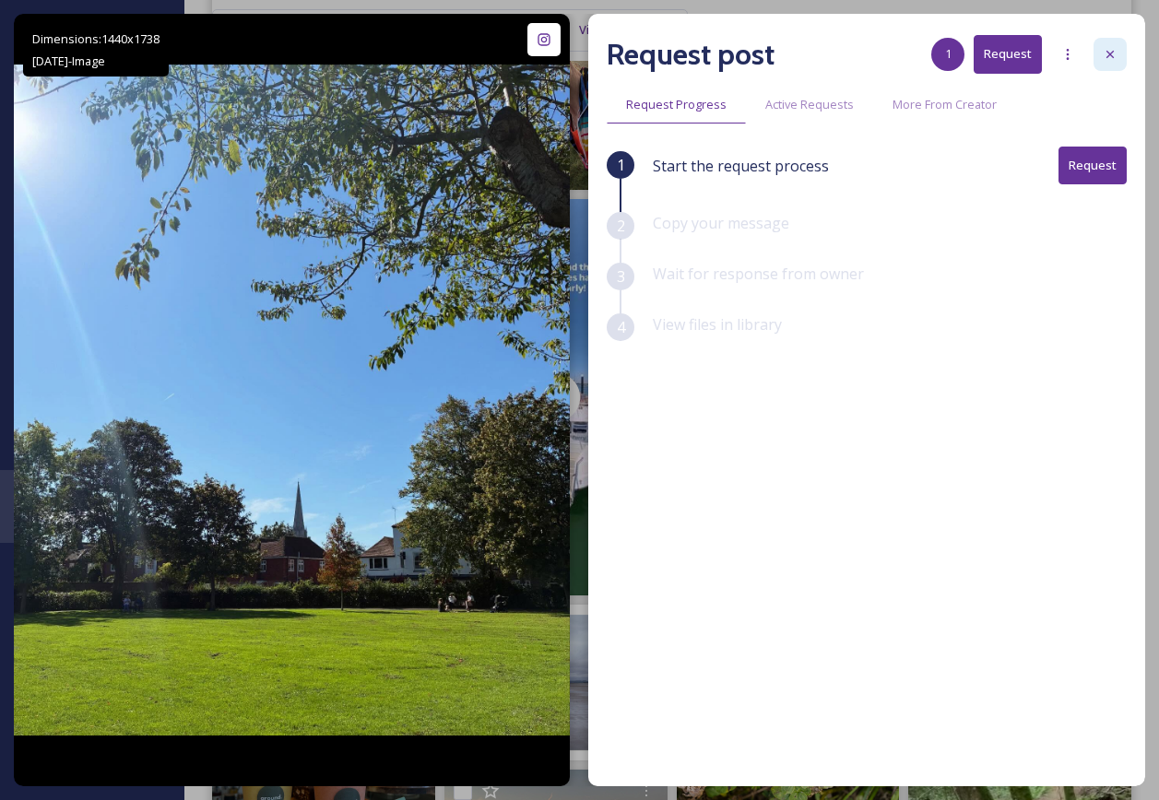
click at [1112, 43] on div at bounding box center [1109, 54] width 33 height 33
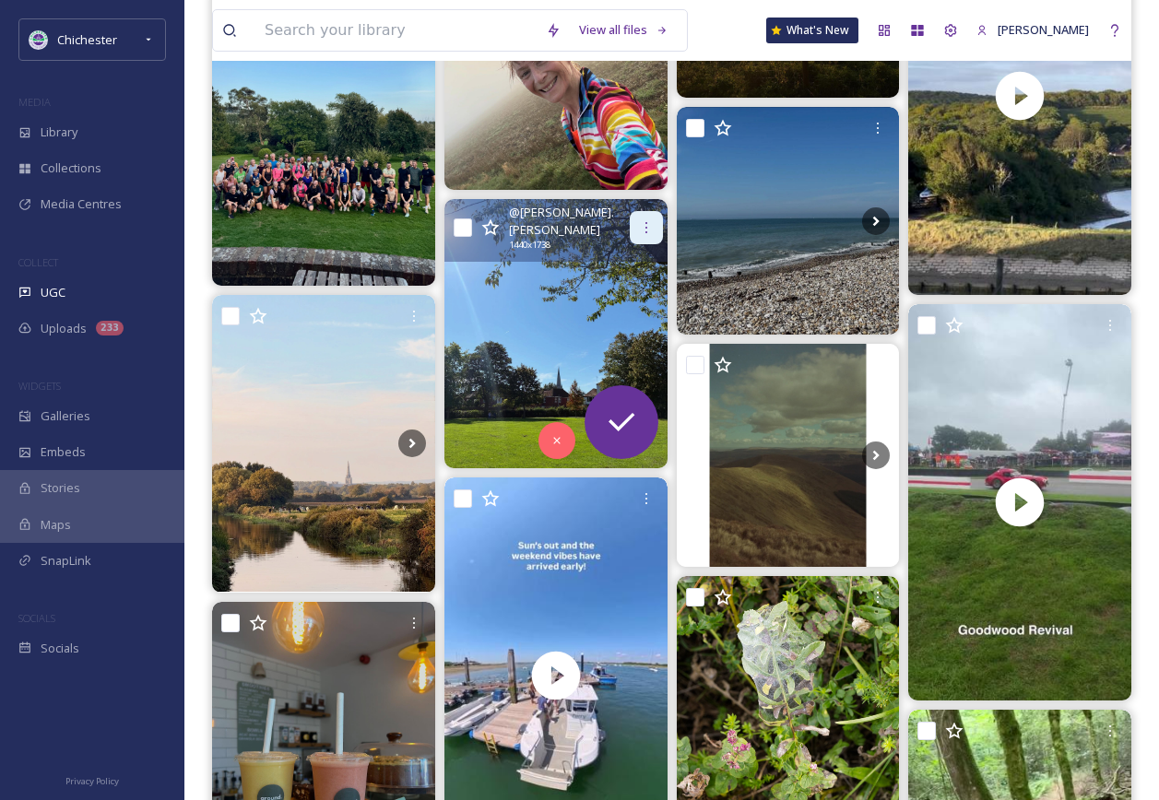
click at [651, 211] on div at bounding box center [646, 227] width 33 height 33
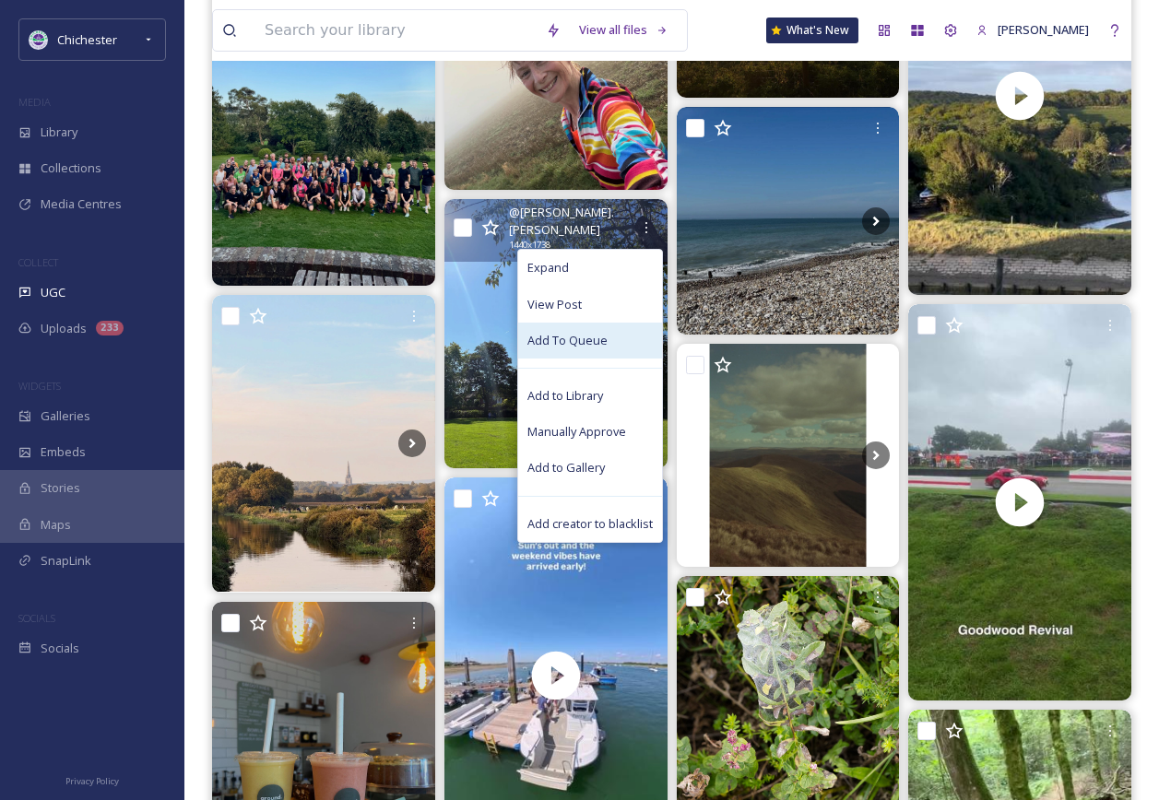
click at [586, 332] on span "Add To Queue" at bounding box center [567, 341] width 80 height 18
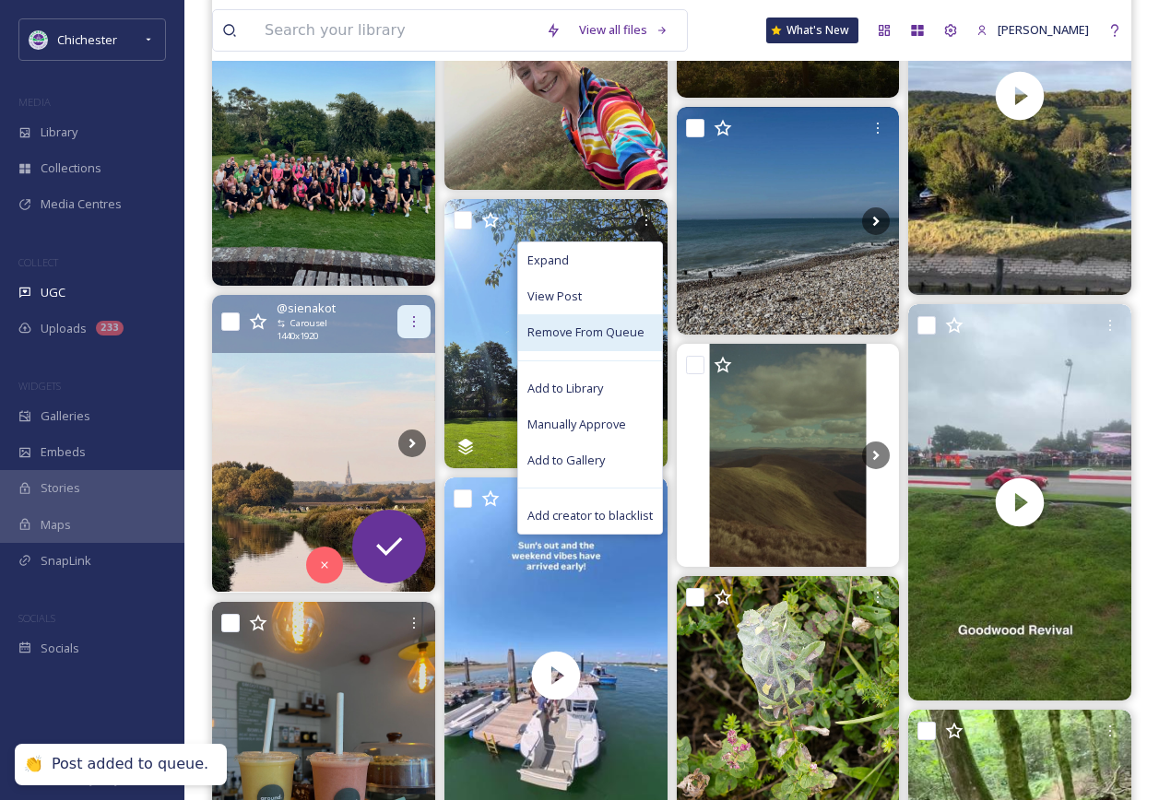
click at [419, 320] on icon at bounding box center [414, 321] width 15 height 15
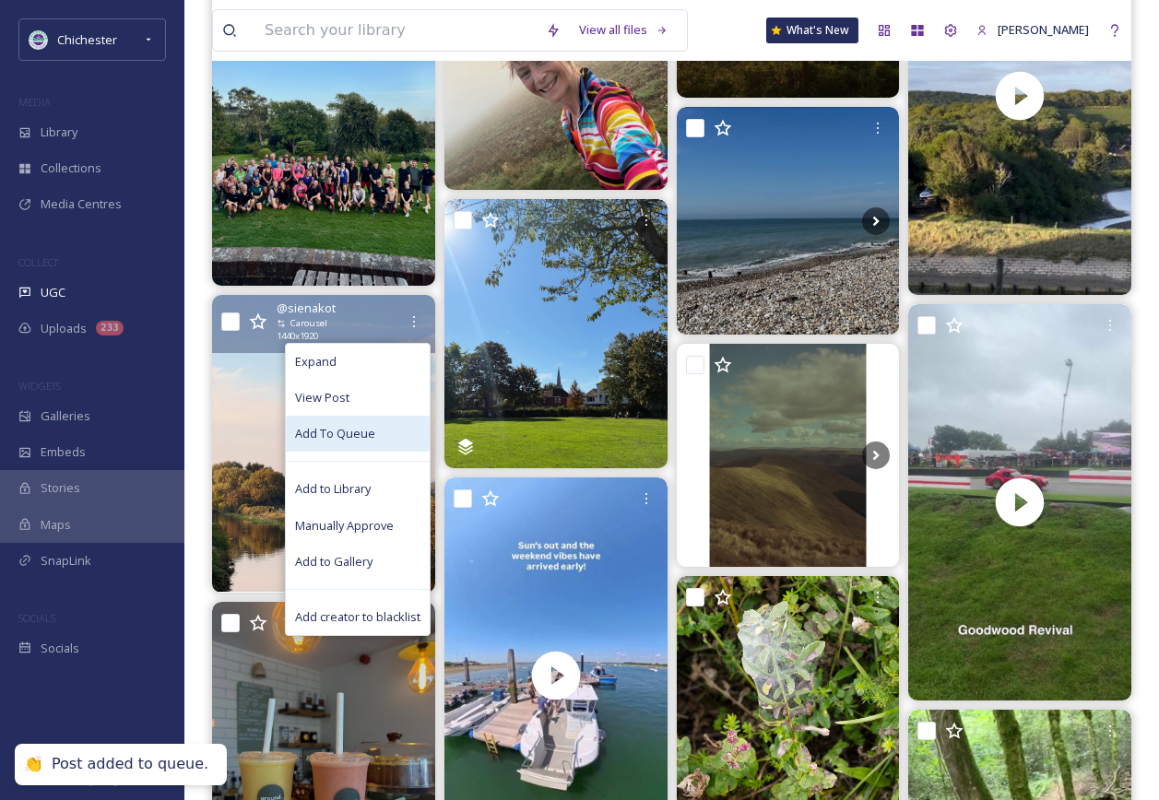
click at [373, 430] on div "Add To Queue" at bounding box center [358, 434] width 144 height 36
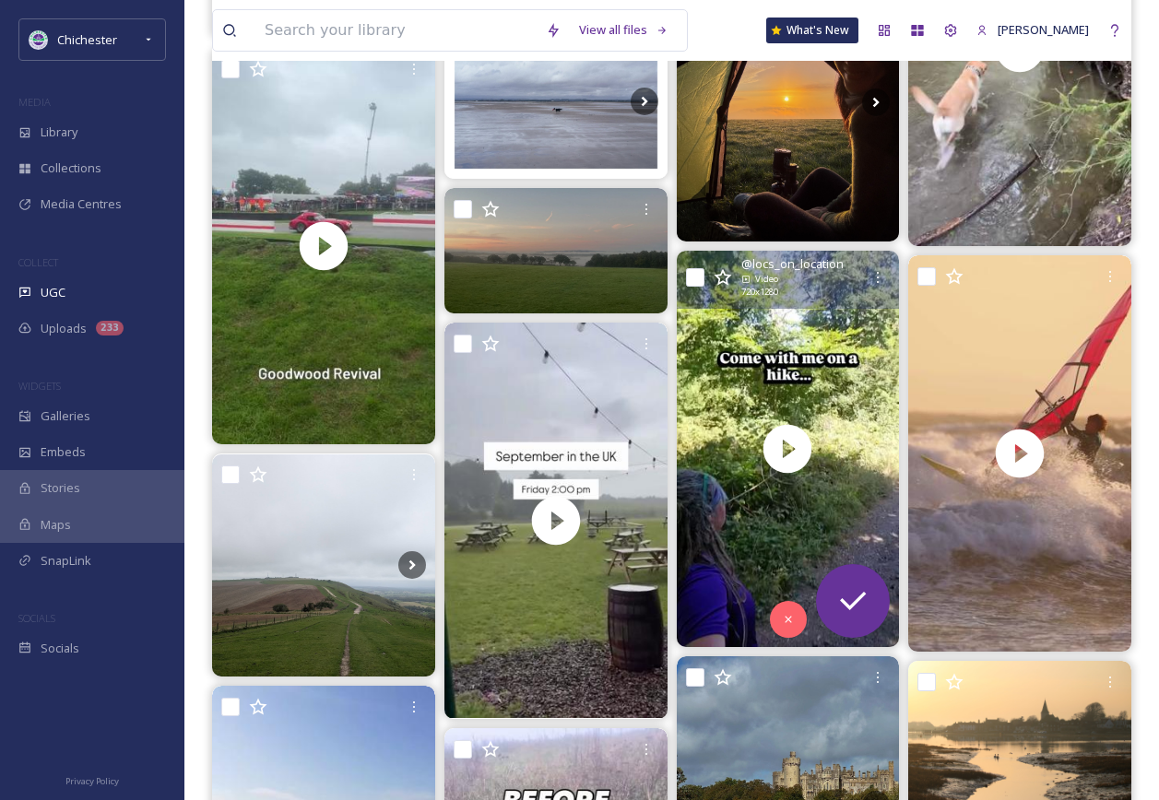
scroll to position [5125, 0]
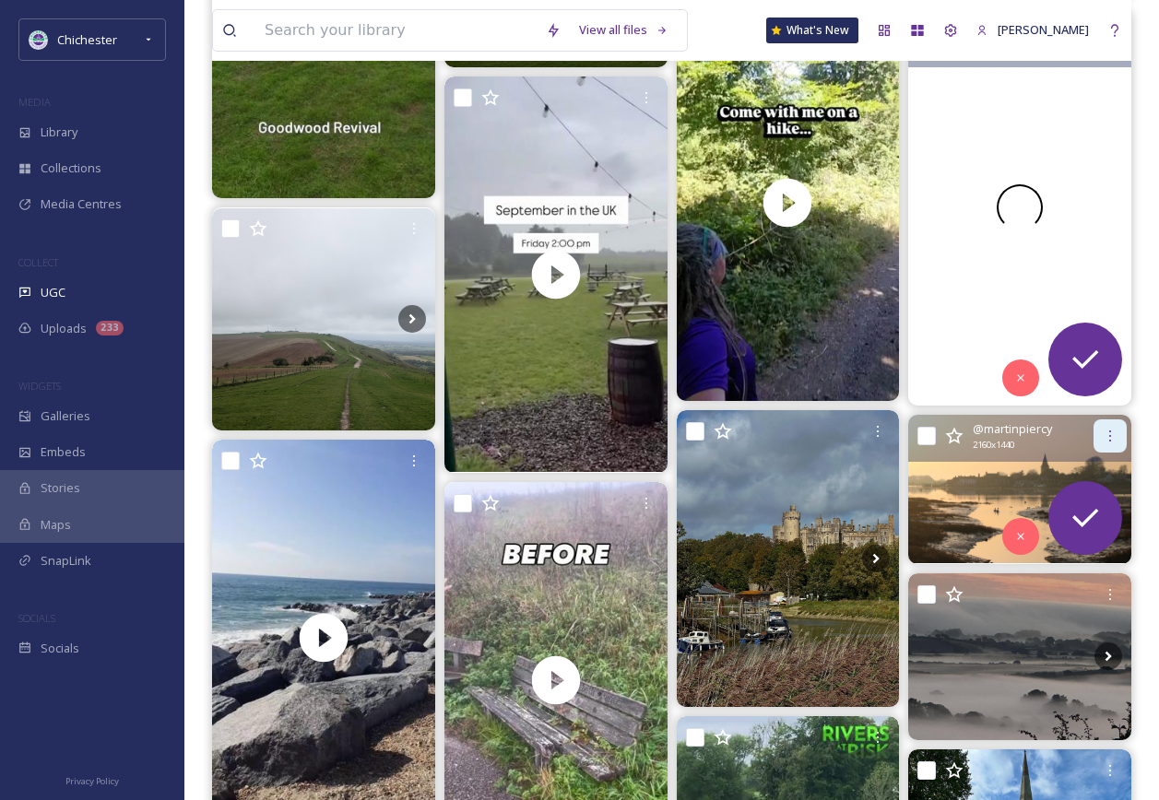
click at [1106, 432] on icon at bounding box center [1110, 436] width 15 height 15
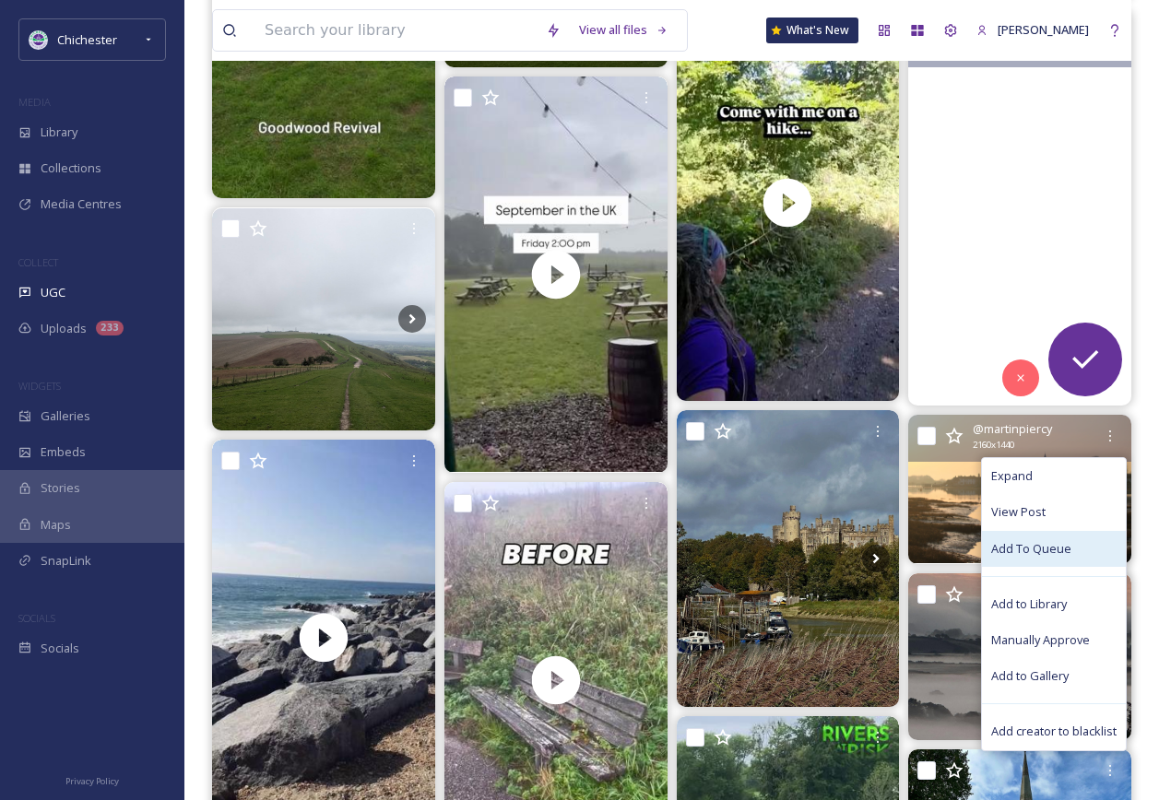
click at [1022, 549] on span "Add To Queue" at bounding box center [1031, 549] width 80 height 18
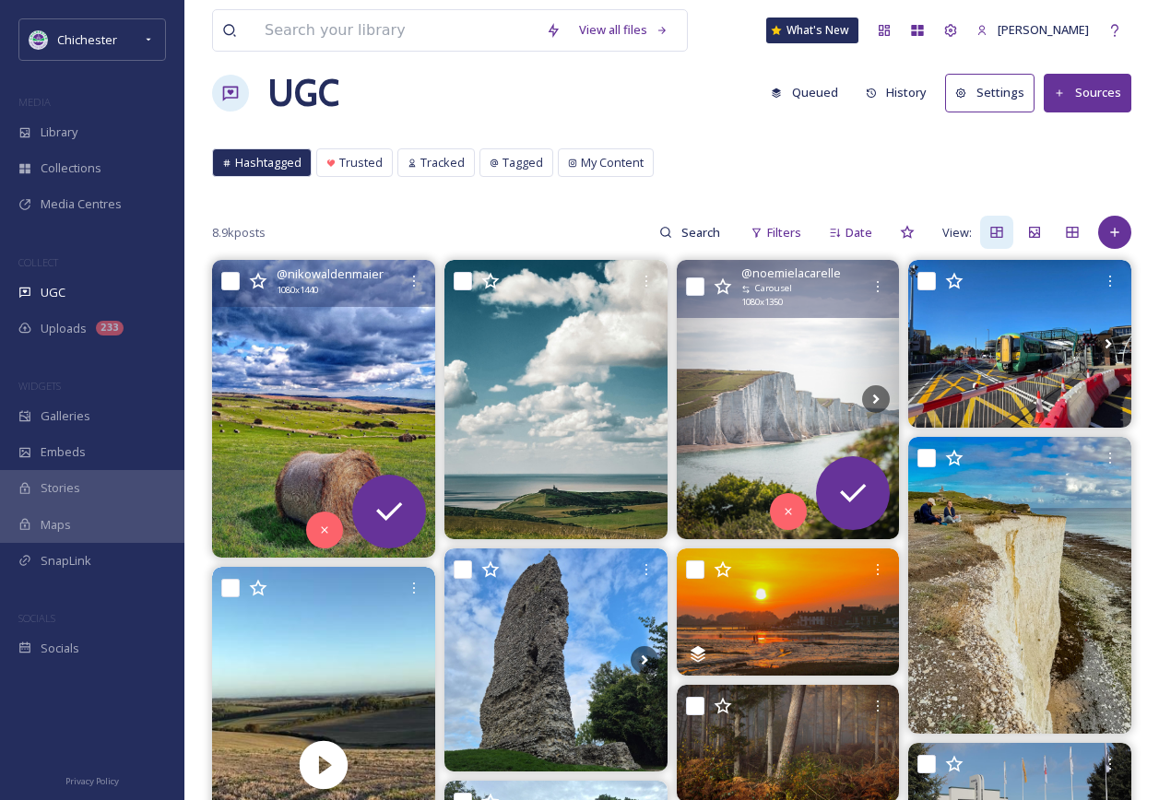
scroll to position [0, 0]
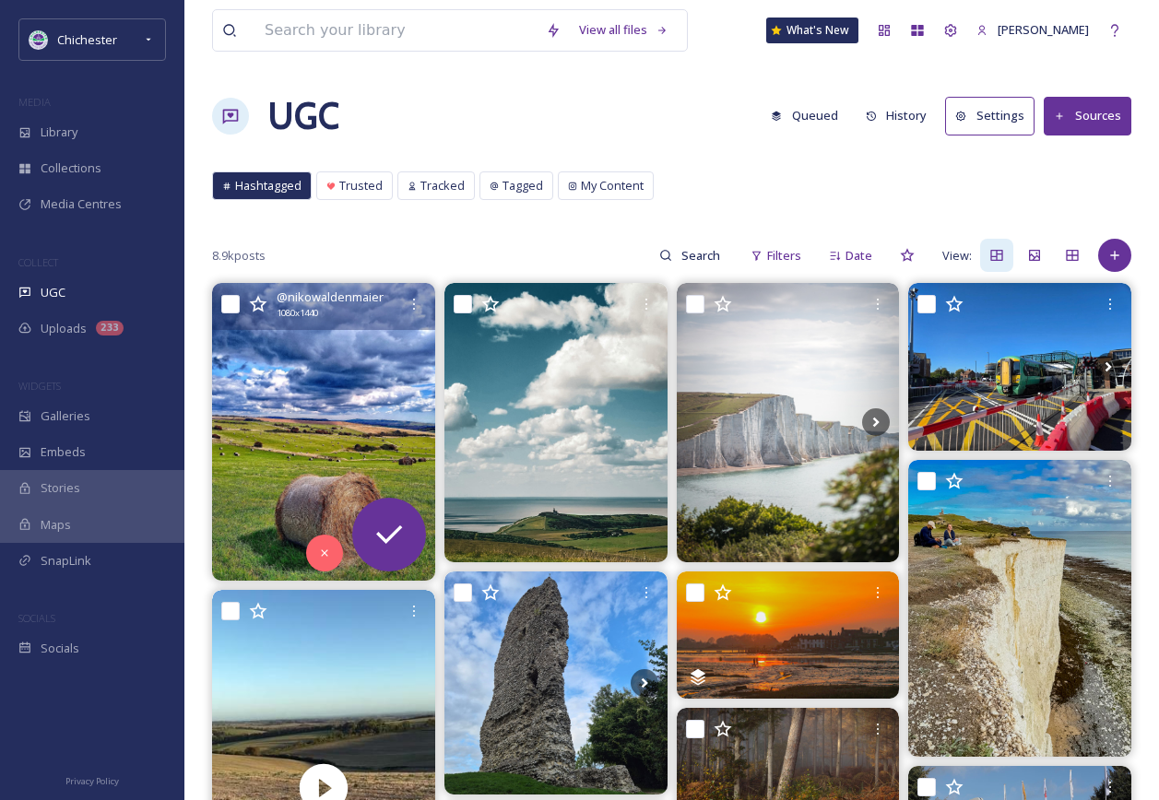
click at [372, 201] on div "Hashtagged Trusted Tracked Tagged My Content Hashtagged Trusted Tracked Tagged …" at bounding box center [671, 190] width 919 height 38
click at [368, 196] on div "Trusted" at bounding box center [354, 185] width 75 height 27
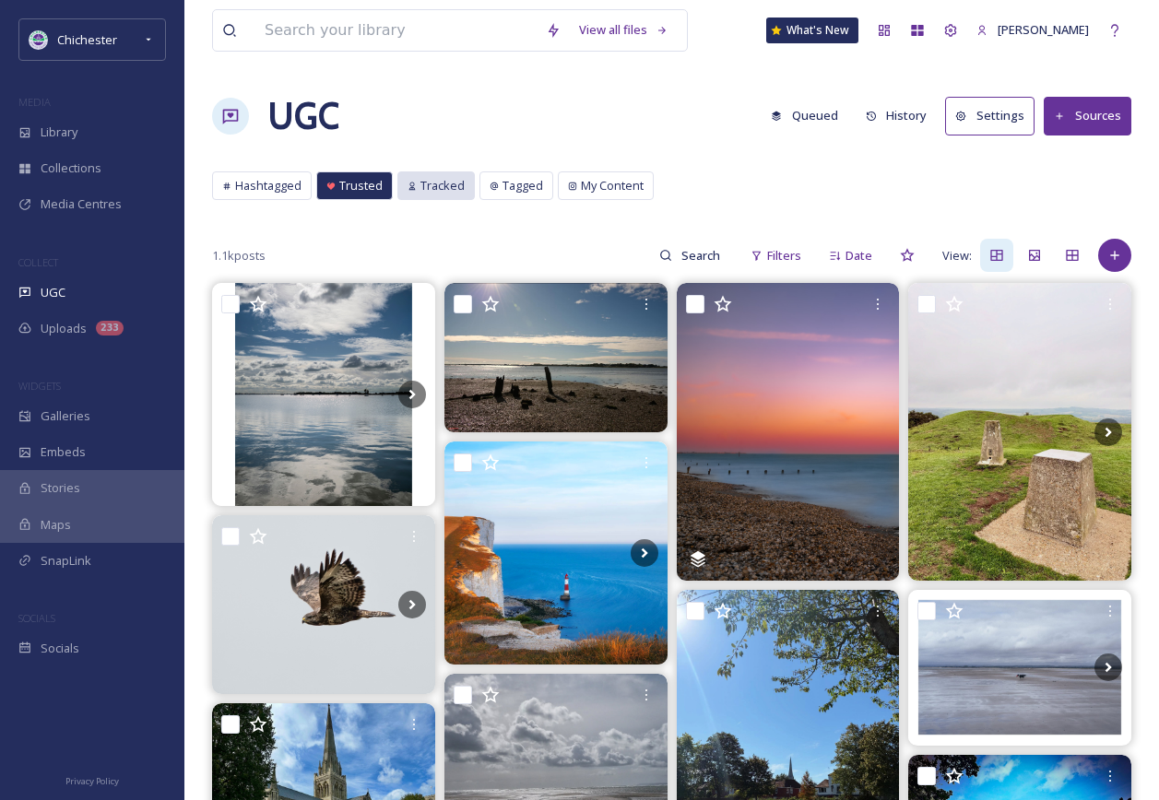
click at [432, 177] on span "Tracked" at bounding box center [442, 186] width 44 height 18
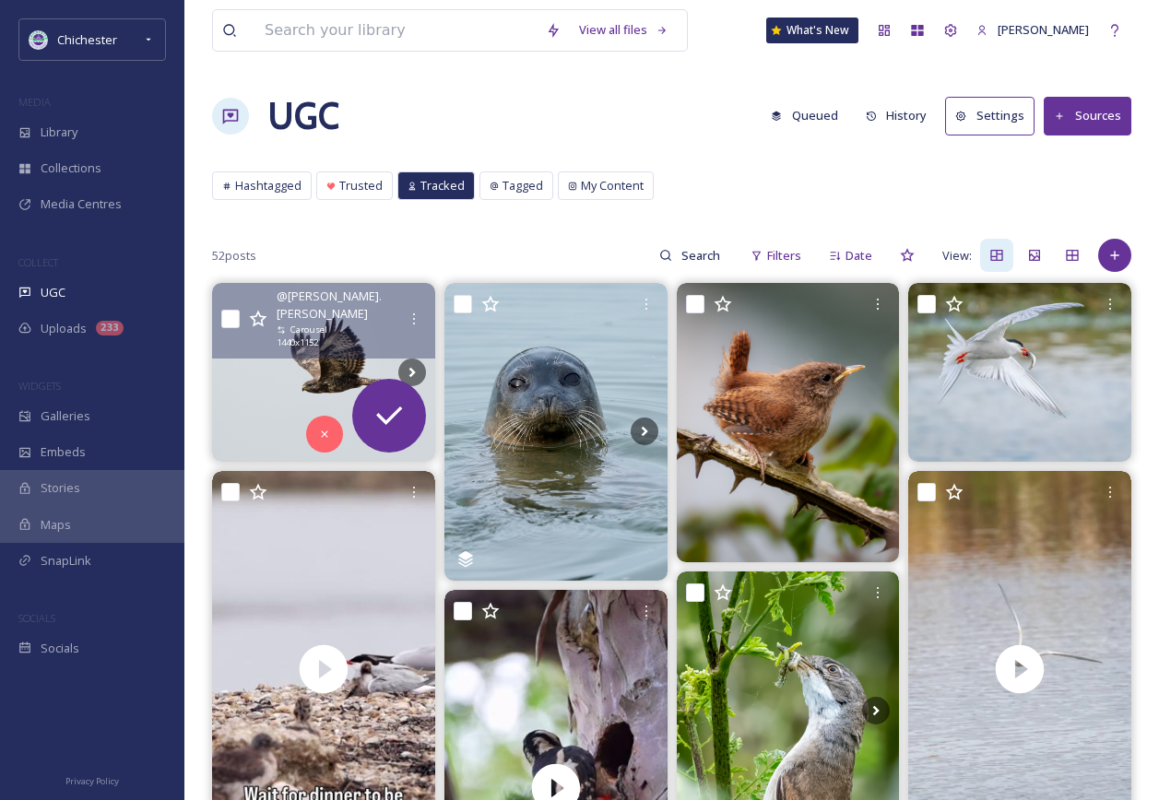
click at [318, 347] on img at bounding box center [323, 372] width 223 height 178
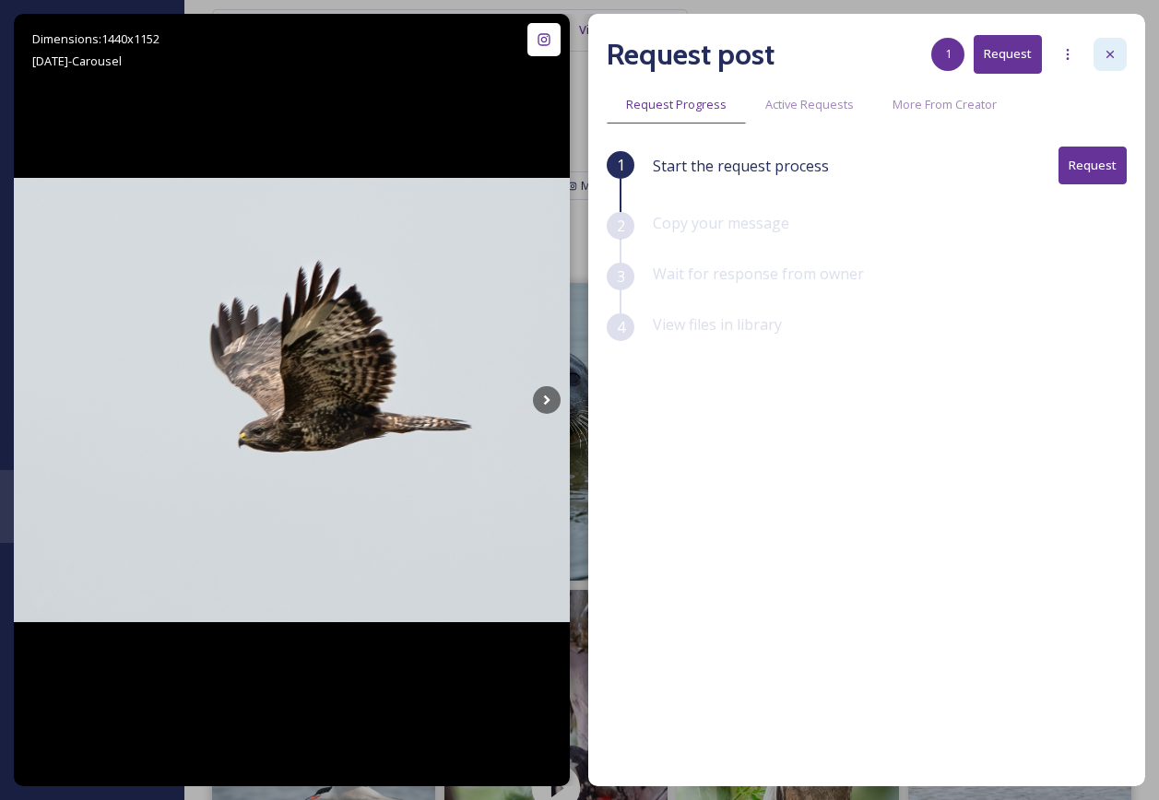
drag, startPoint x: 1120, startPoint y: 50, endPoint x: 1010, endPoint y: 106, distance: 123.3
click at [1119, 50] on div at bounding box center [1109, 54] width 33 height 33
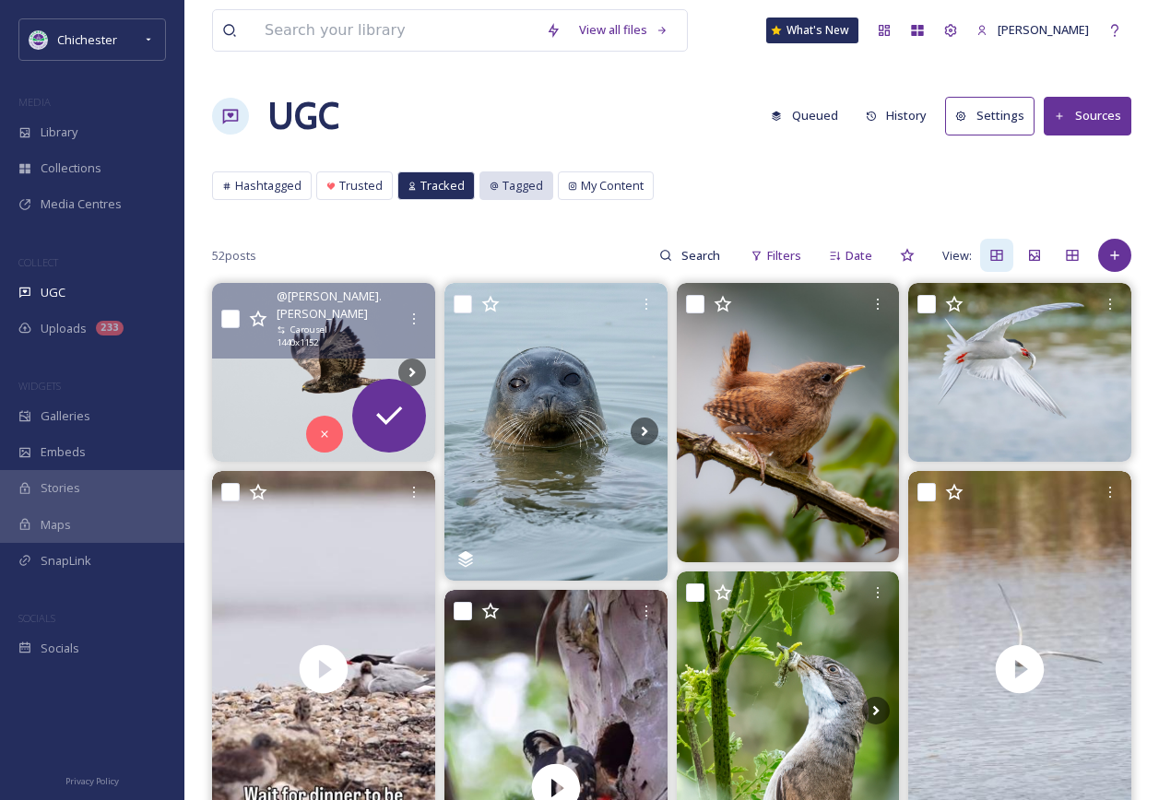
click at [530, 180] on span "Tagged" at bounding box center [522, 186] width 41 height 18
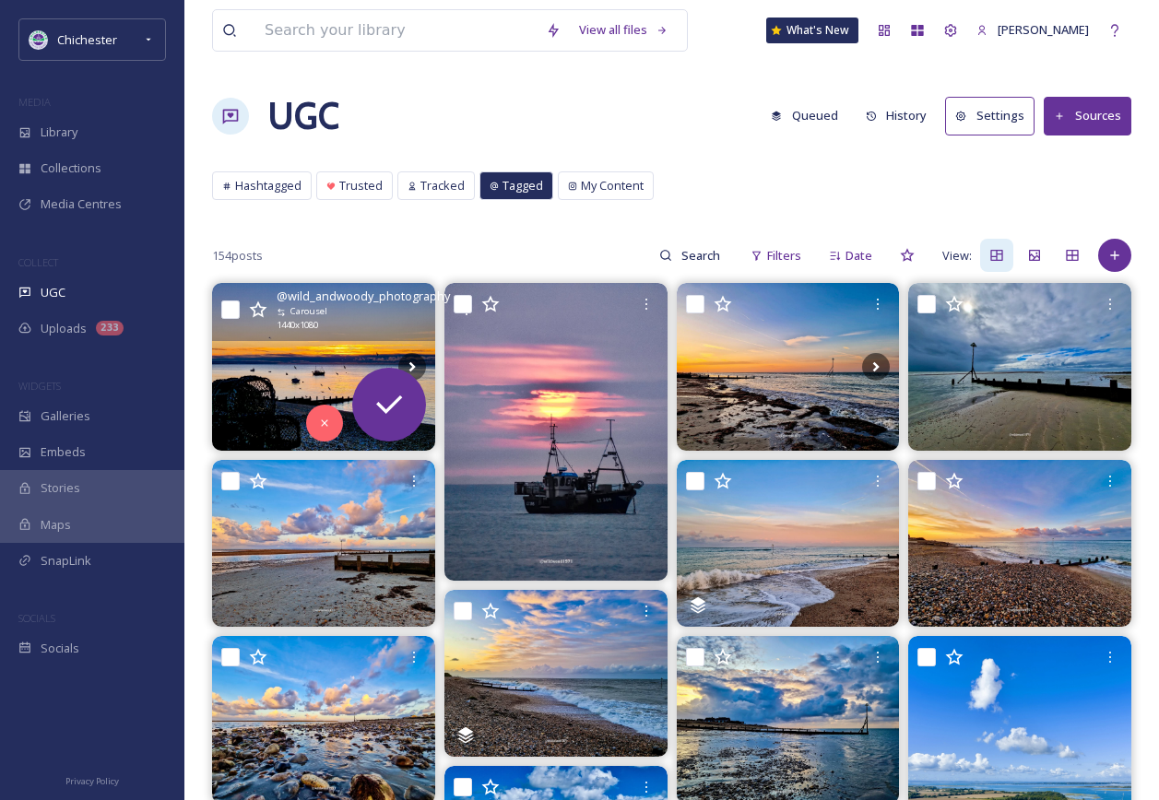
click at [315, 355] on img at bounding box center [323, 366] width 223 height 167
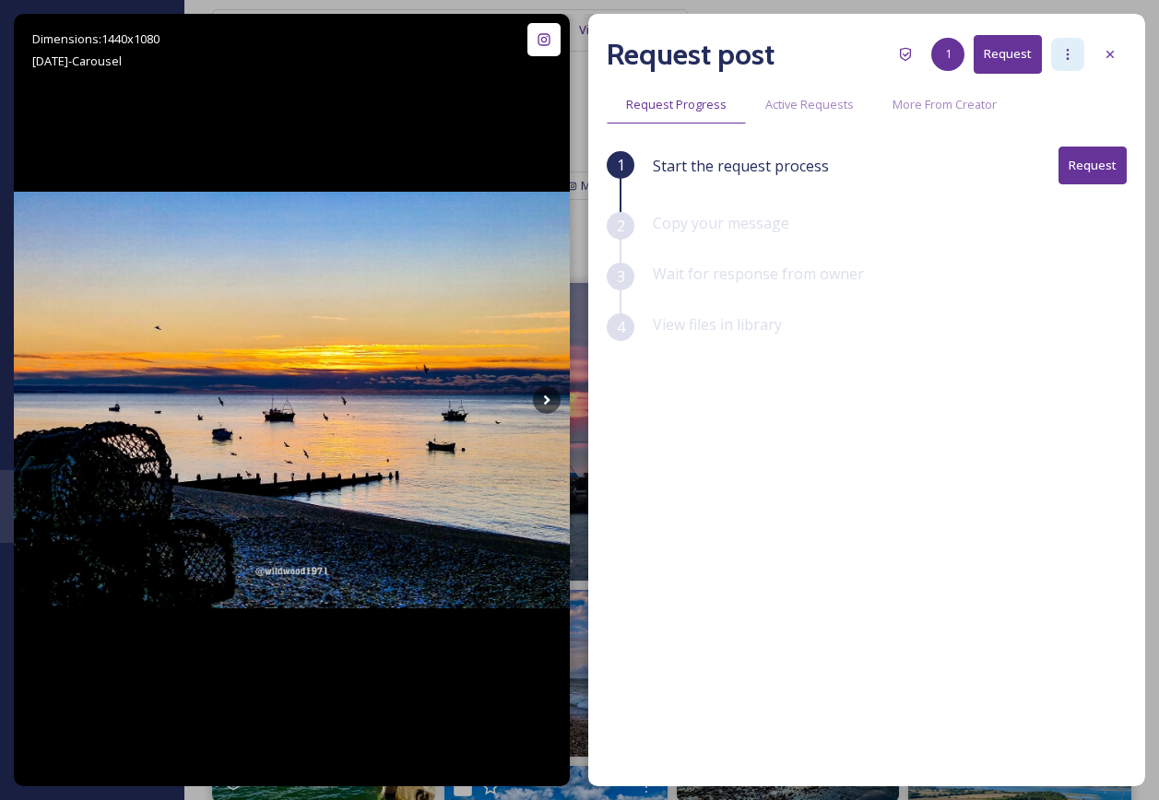
click at [1073, 68] on div at bounding box center [1067, 54] width 33 height 33
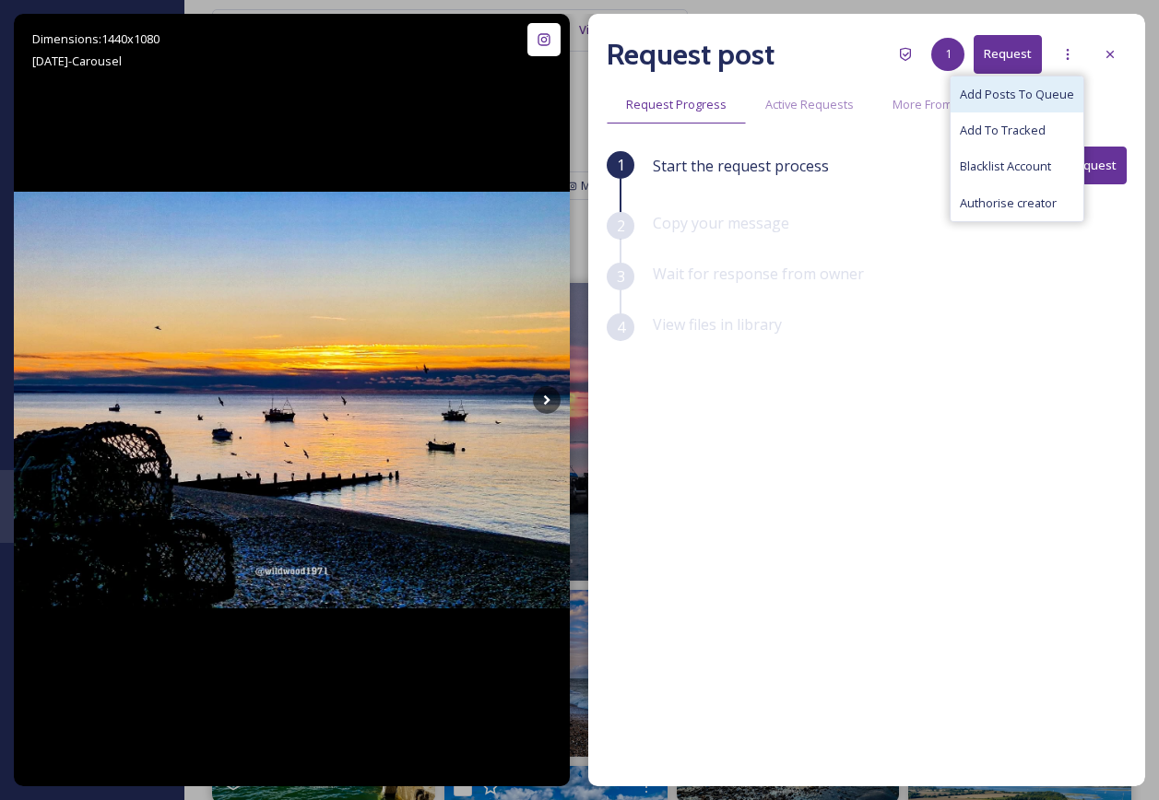
click at [1050, 106] on div "Add Posts To Queue" at bounding box center [1017, 95] width 133 height 36
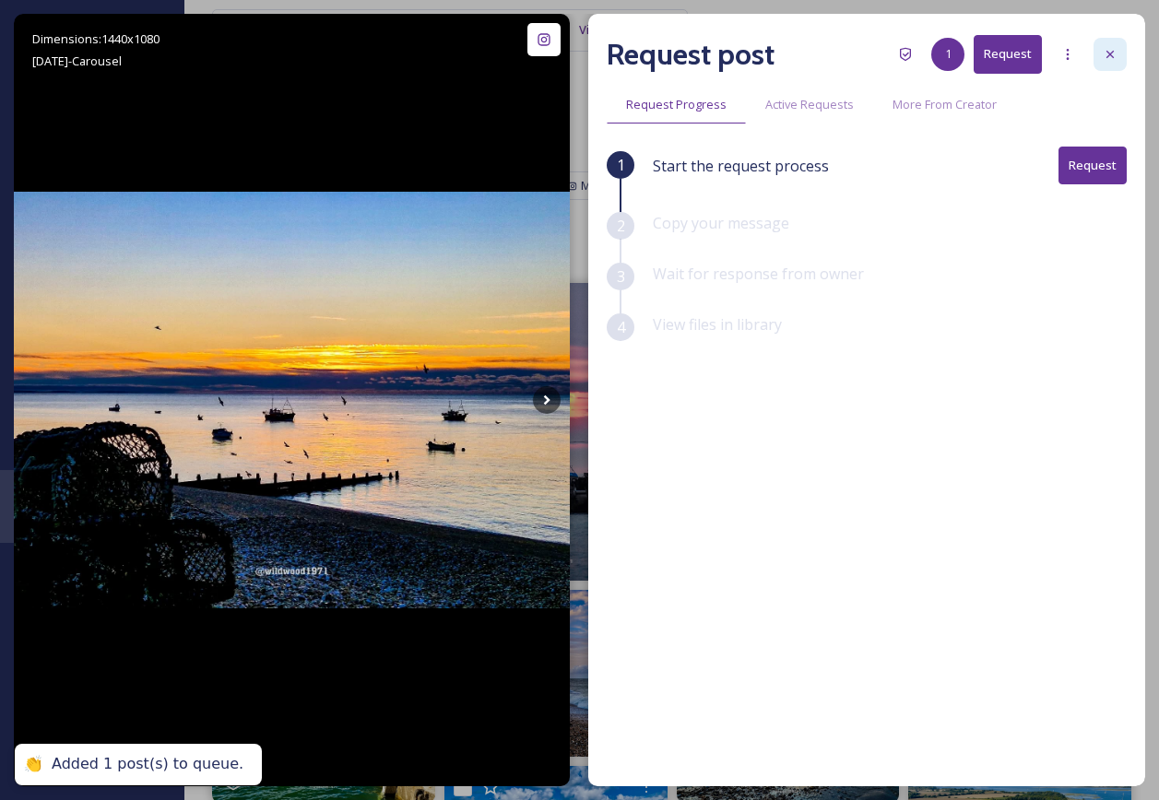
click at [1105, 62] on div at bounding box center [1109, 54] width 33 height 33
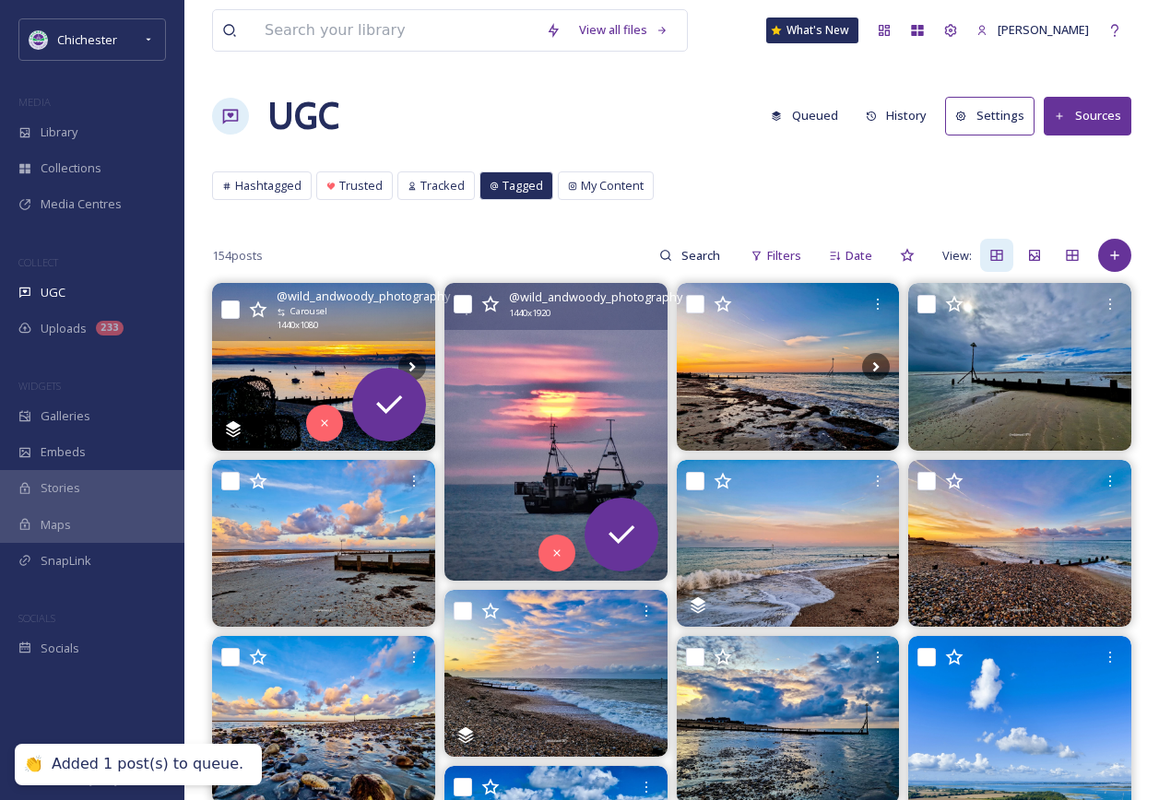
click at [506, 423] on img at bounding box center [555, 431] width 223 height 297
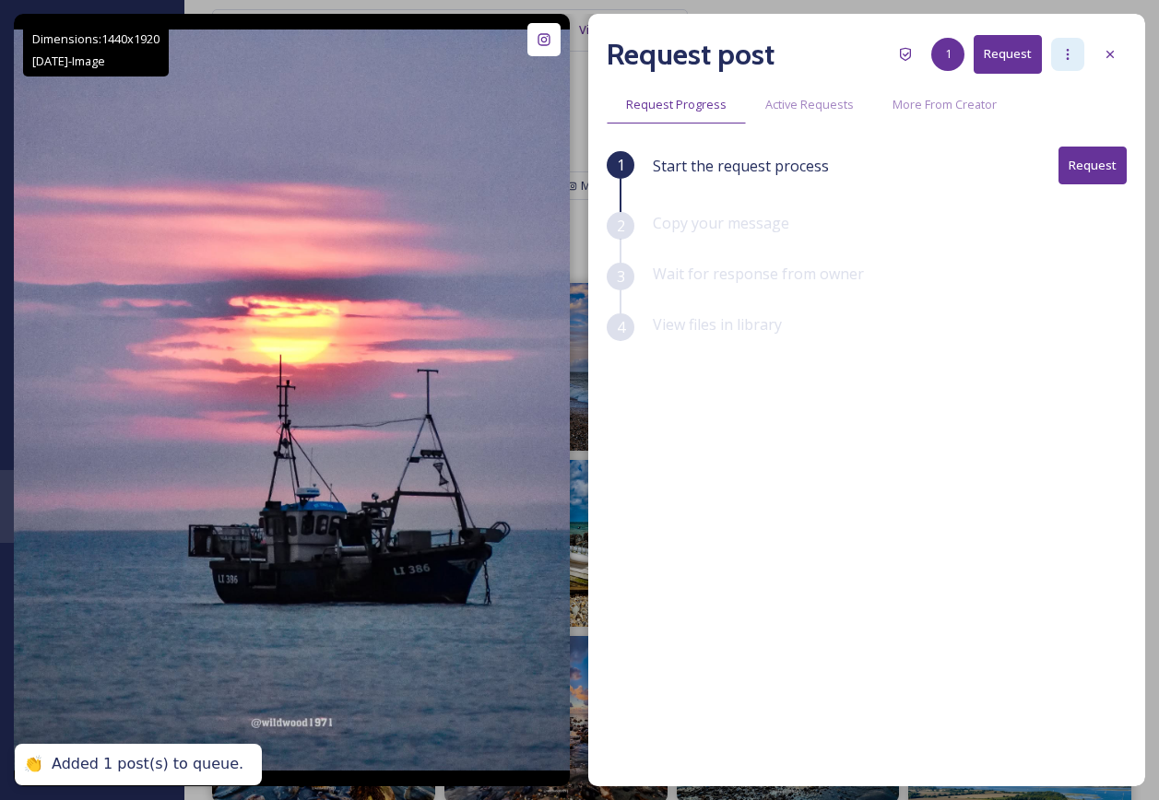
click at [1072, 66] on div at bounding box center [1067, 54] width 33 height 33
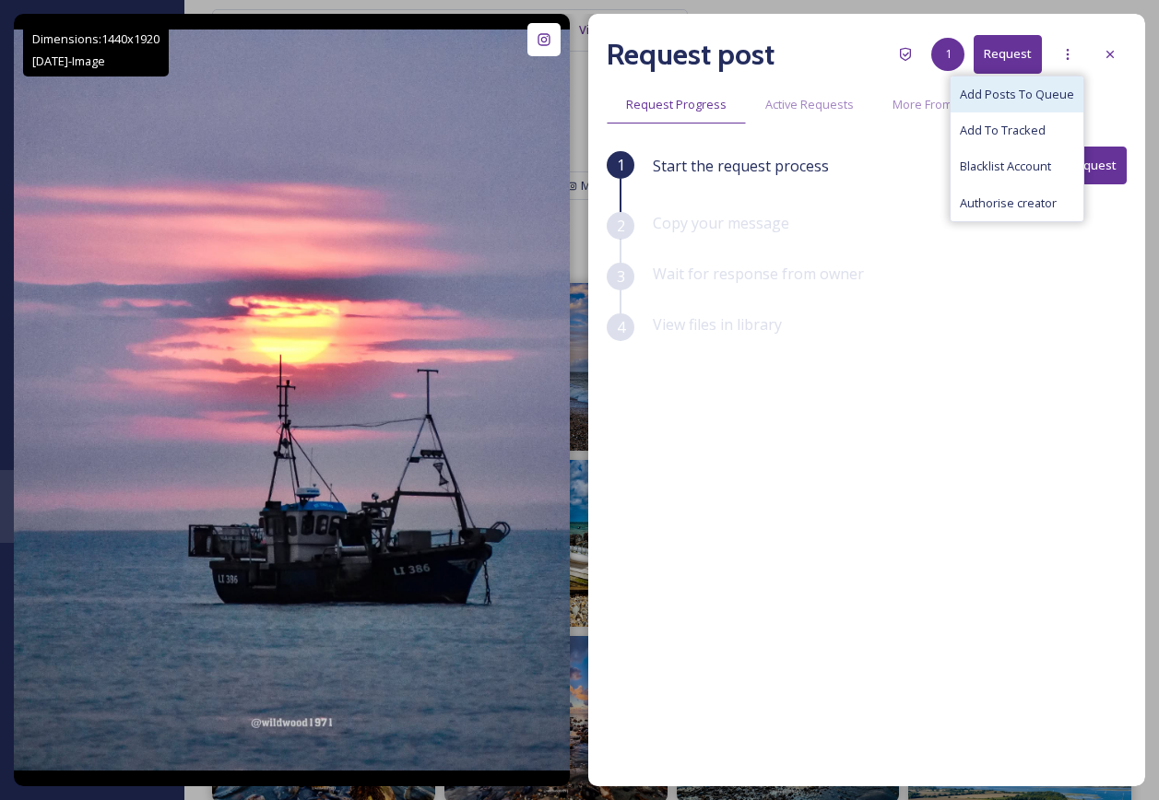
click at [1062, 95] on span "Add Posts To Queue" at bounding box center [1017, 95] width 114 height 18
click at [1116, 55] on icon at bounding box center [1110, 54] width 15 height 15
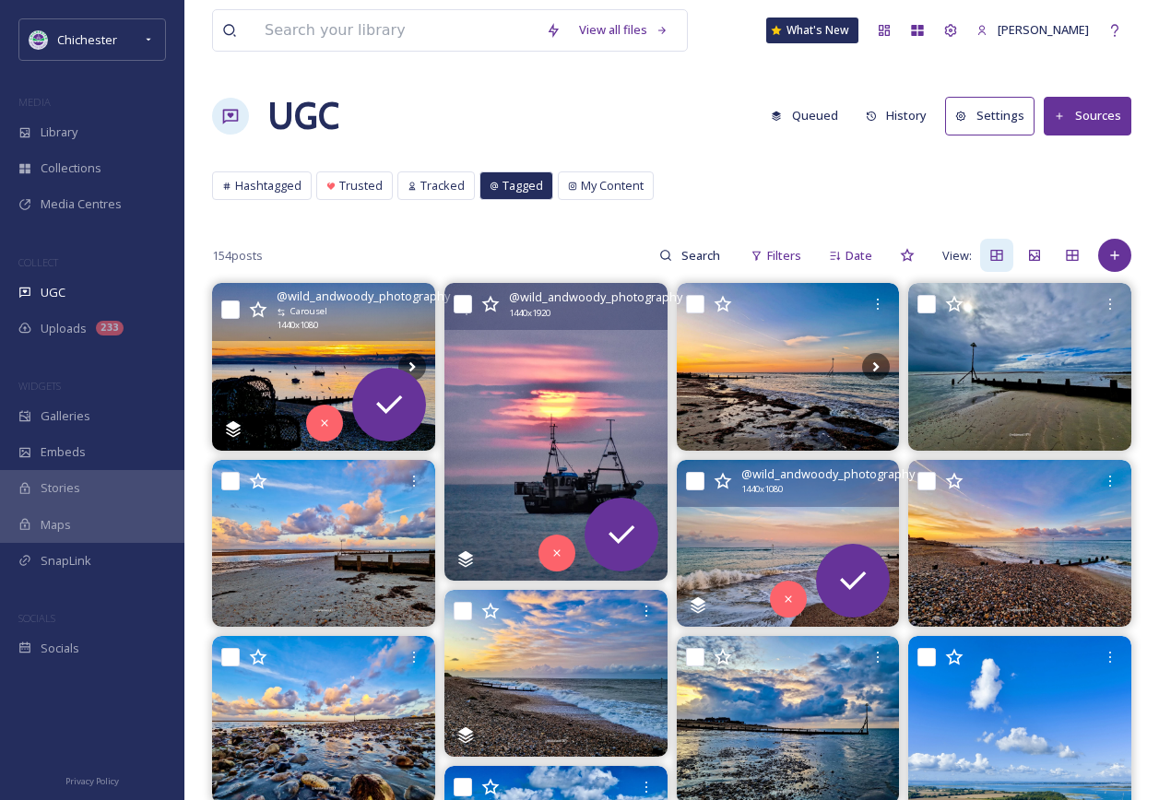
click at [747, 535] on img at bounding box center [788, 543] width 223 height 167
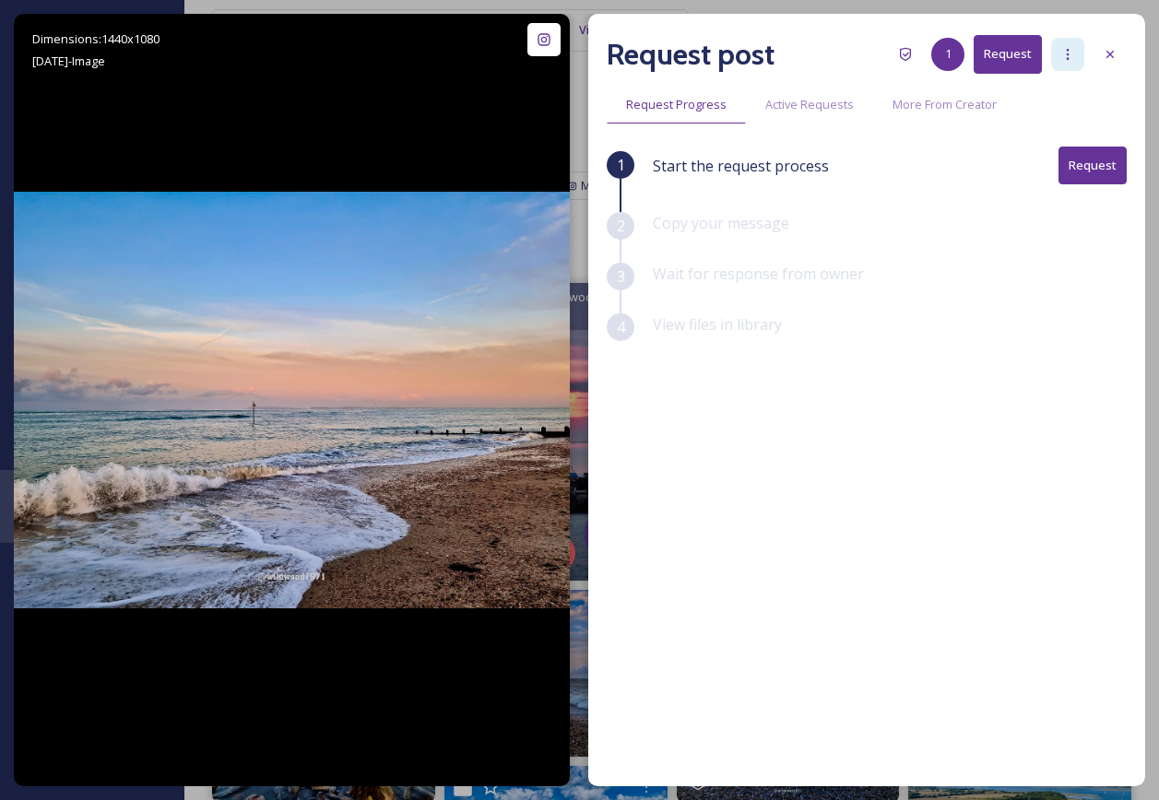
click at [1052, 49] on div at bounding box center [1067, 54] width 33 height 33
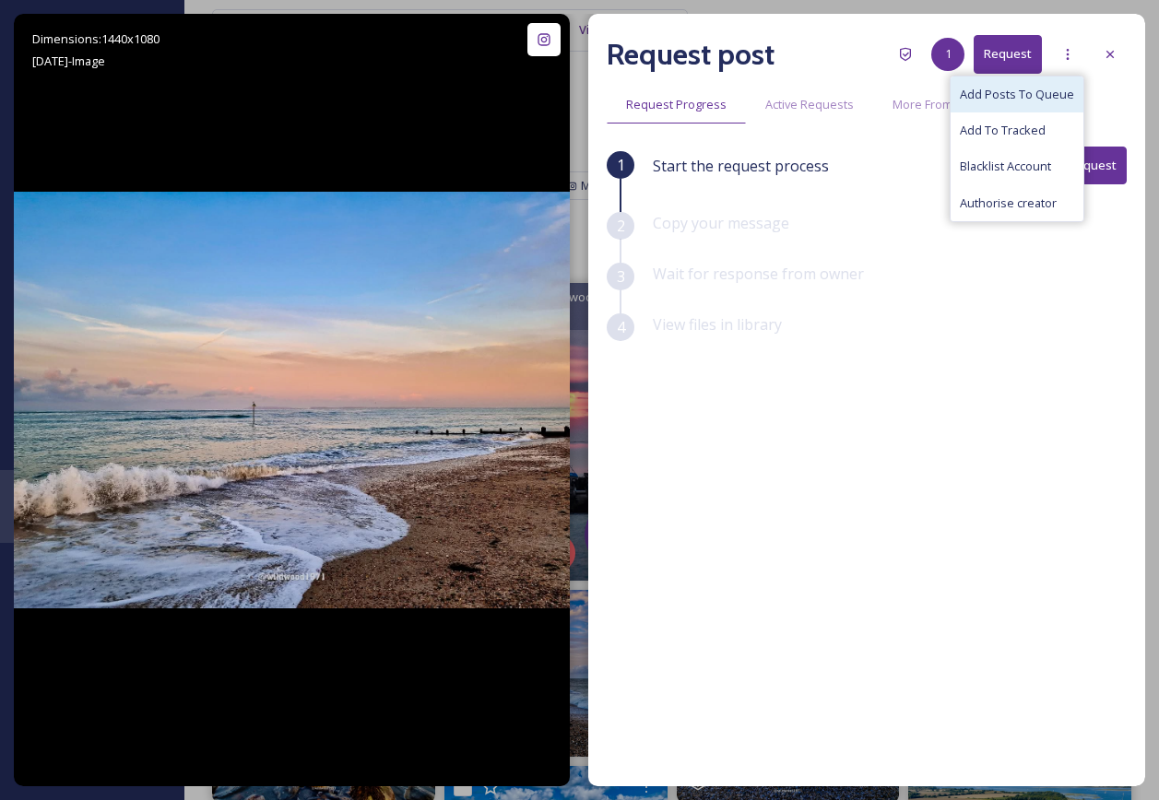
click at [1029, 104] on div "Add Posts To Queue" at bounding box center [1017, 95] width 133 height 36
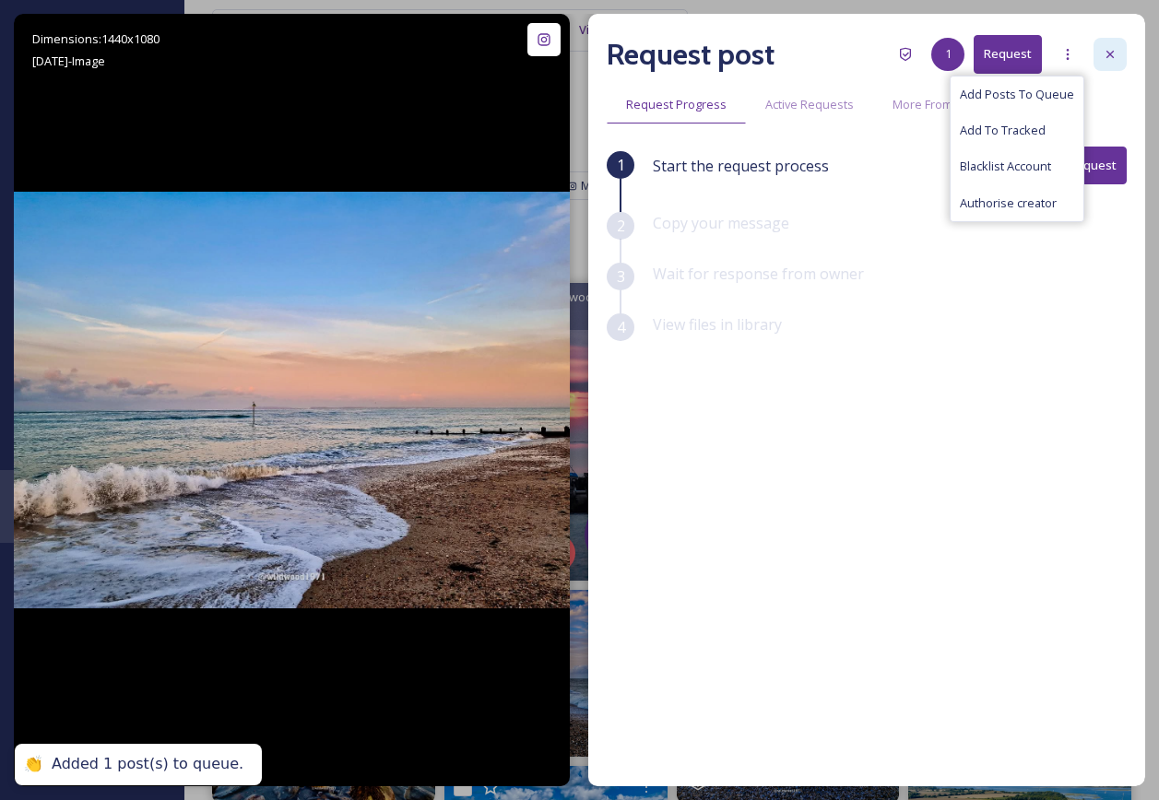
click at [1122, 47] on div at bounding box center [1109, 54] width 33 height 33
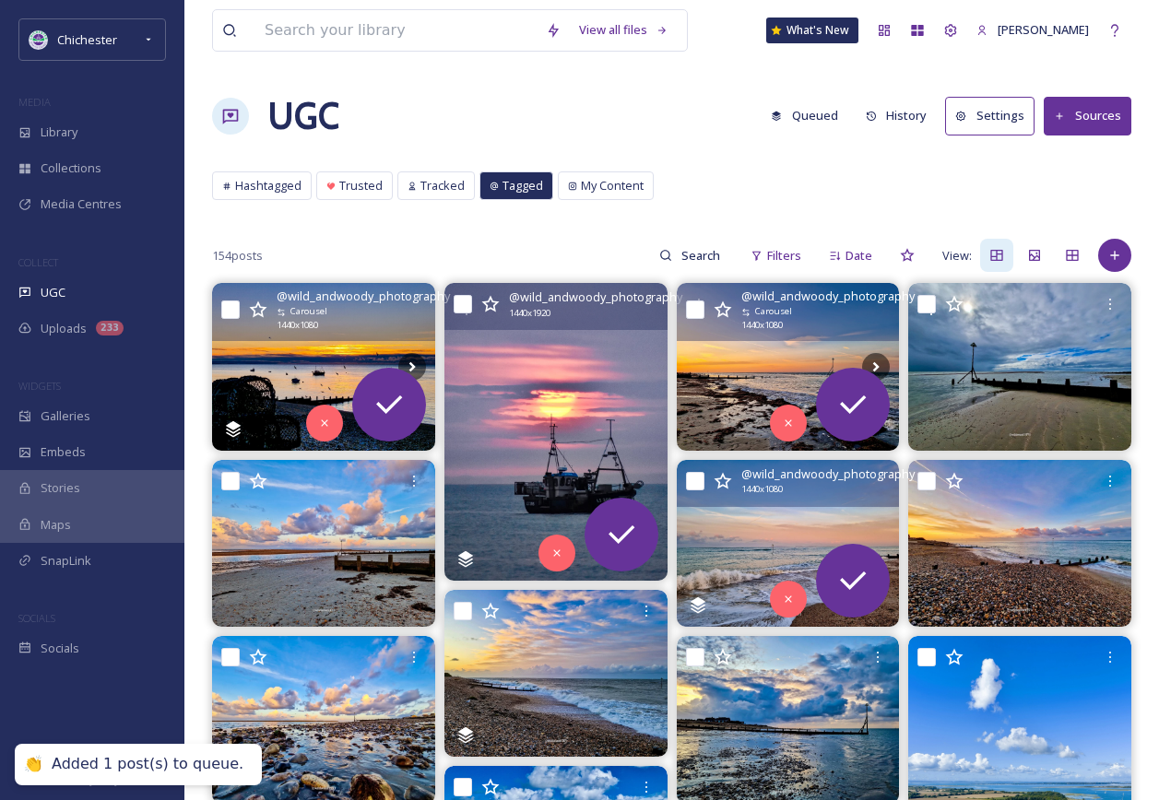
click at [774, 363] on img at bounding box center [788, 366] width 223 height 167
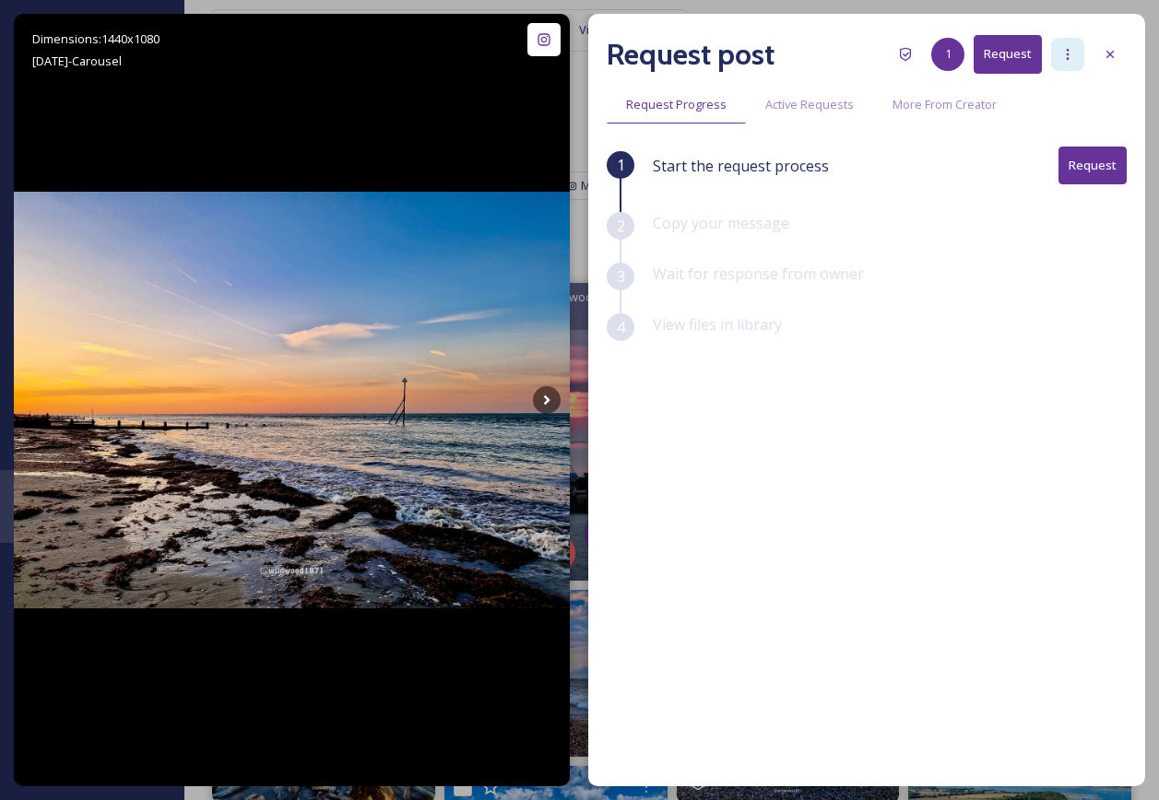
click at [1063, 46] on div at bounding box center [1067, 54] width 33 height 33
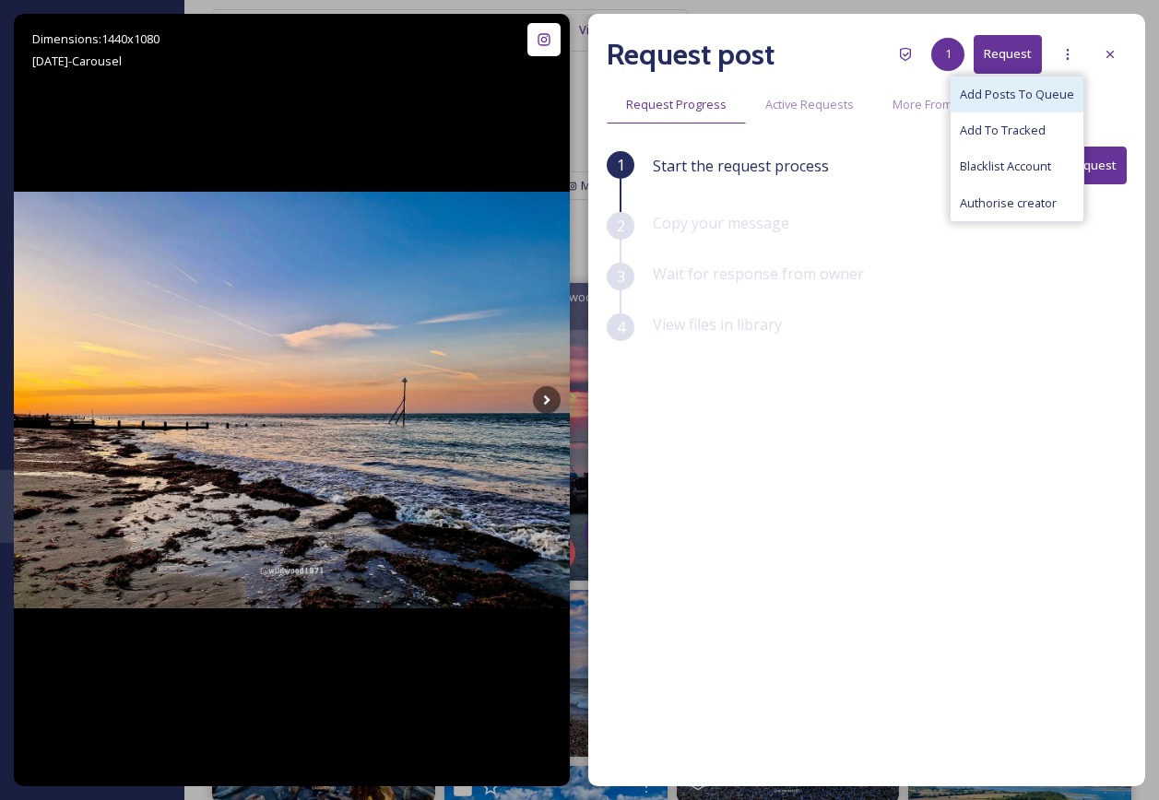
click at [1052, 88] on span "Add Posts To Queue" at bounding box center [1017, 95] width 114 height 18
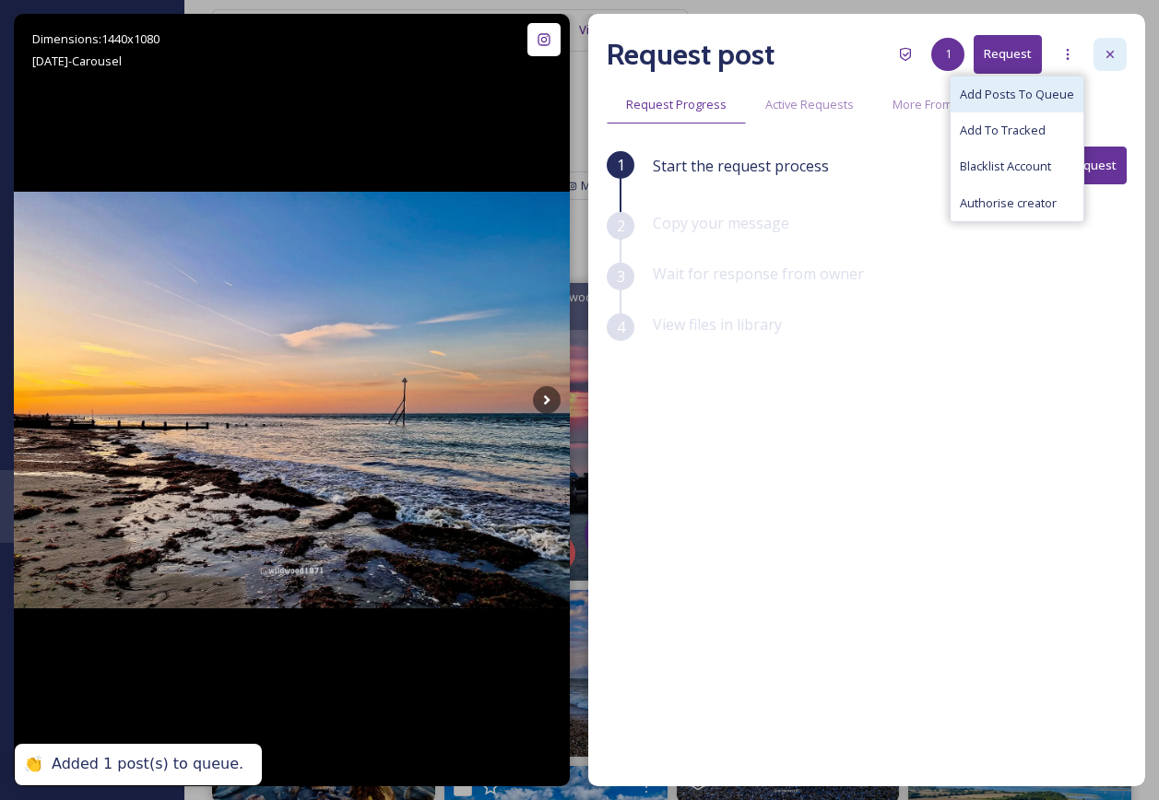
click at [1105, 66] on div at bounding box center [1109, 54] width 33 height 33
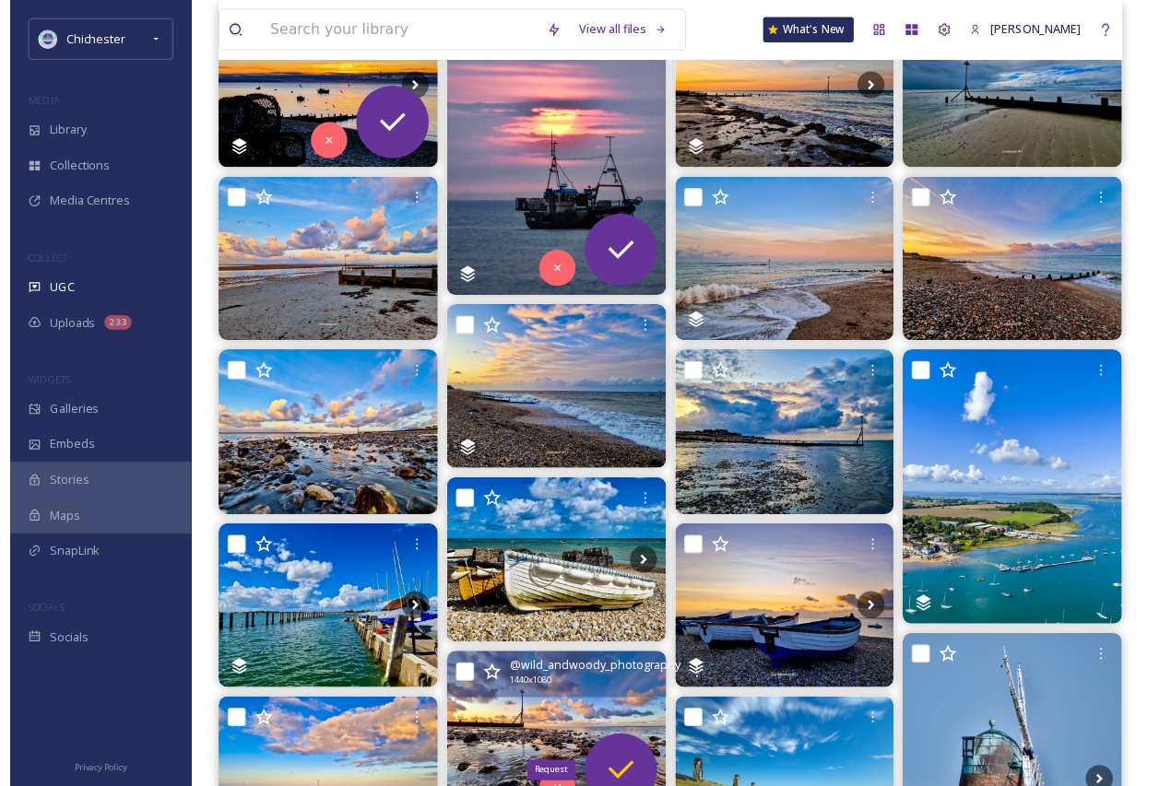
scroll to position [277, 0]
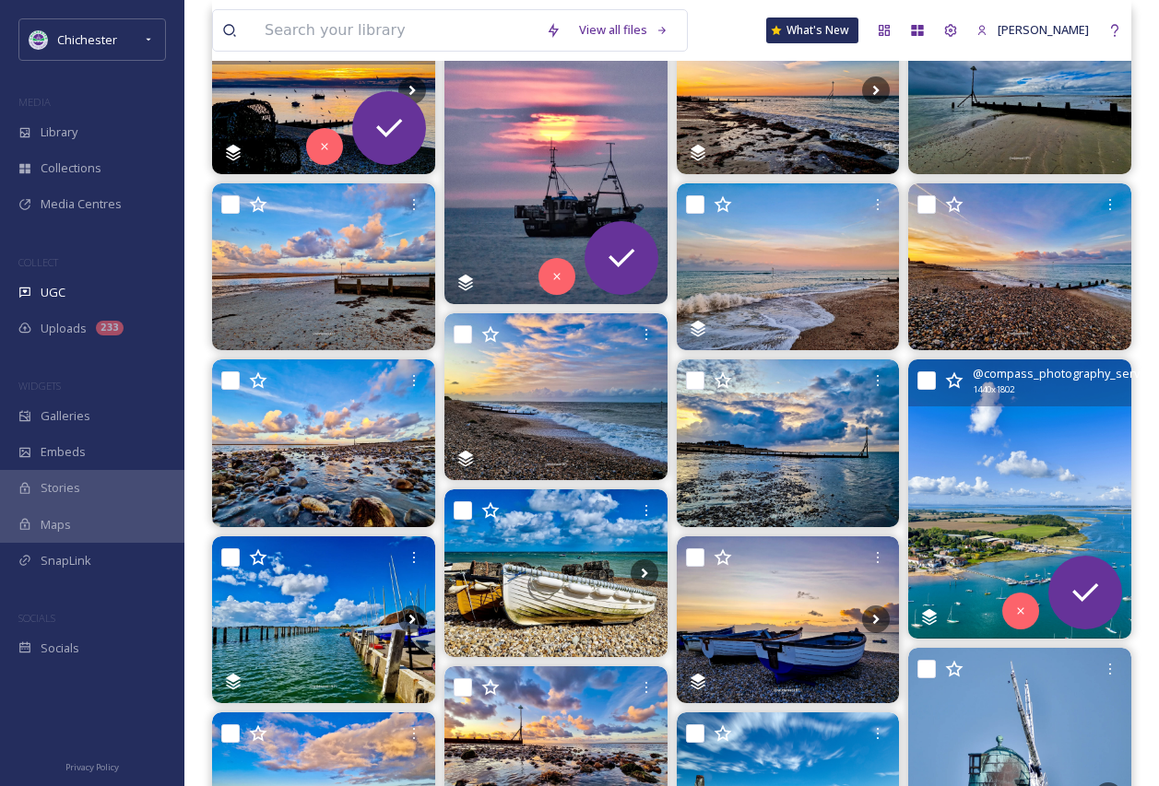
click at [1012, 440] on img at bounding box center [1019, 499] width 223 height 279
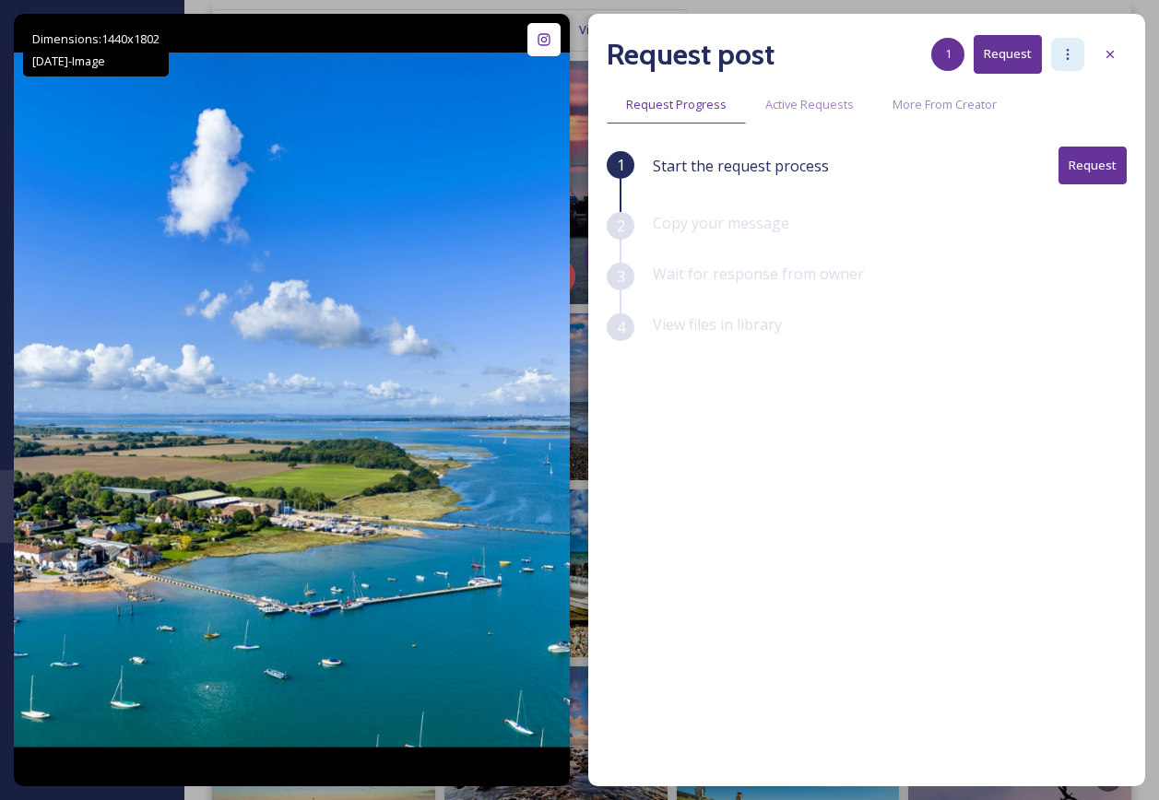
click at [1076, 49] on div at bounding box center [1067, 54] width 33 height 33
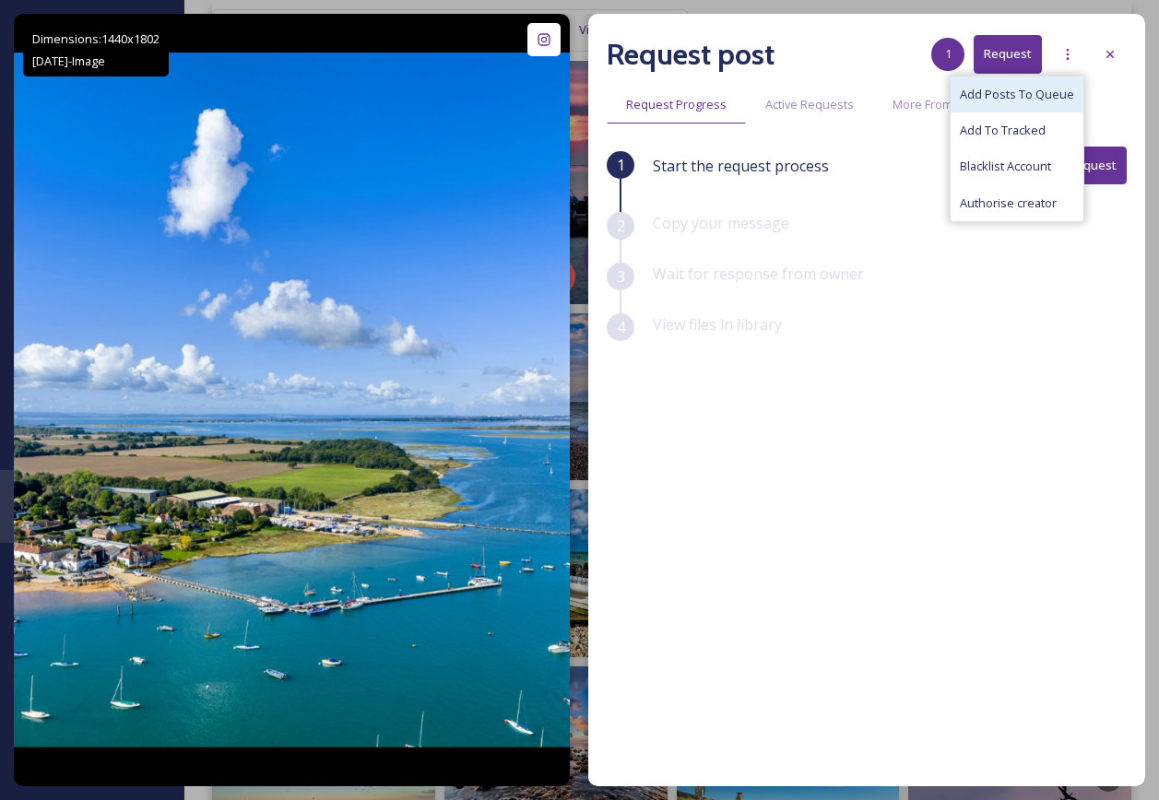
click at [1060, 81] on div "Add Posts To Queue" at bounding box center [1017, 95] width 133 height 36
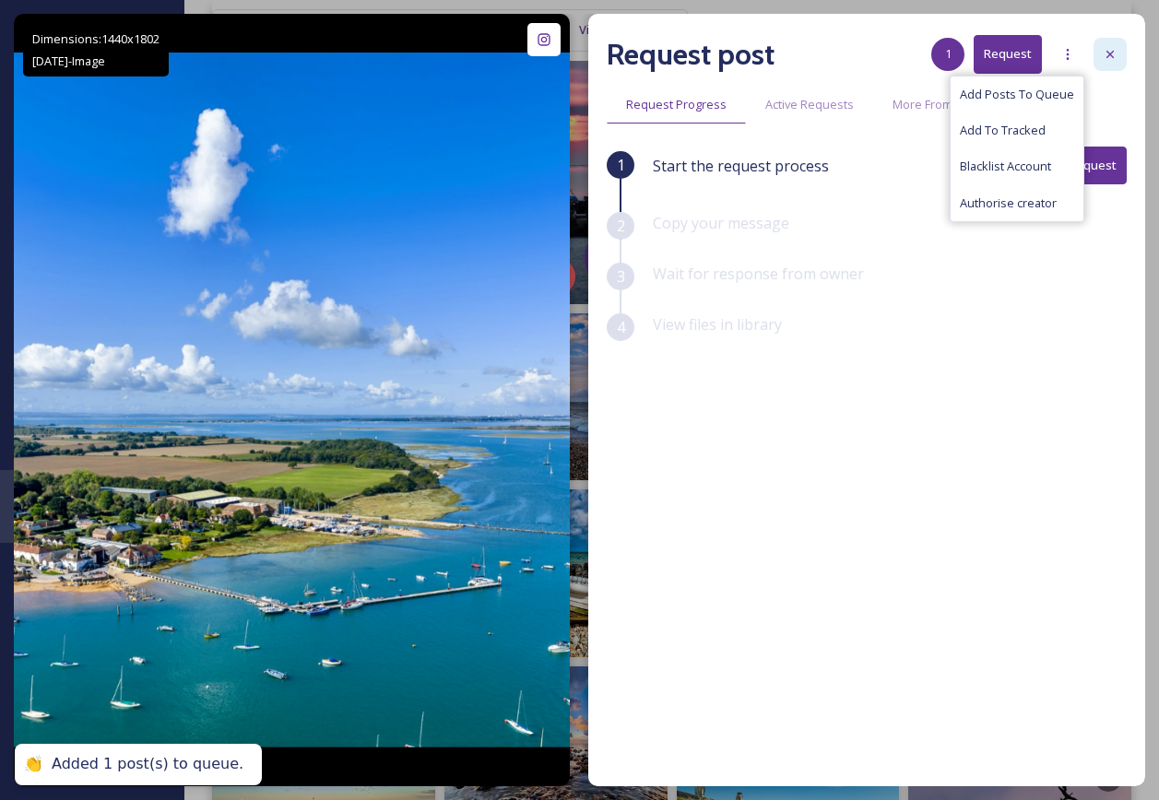
click at [1104, 60] on icon at bounding box center [1110, 54] width 15 height 15
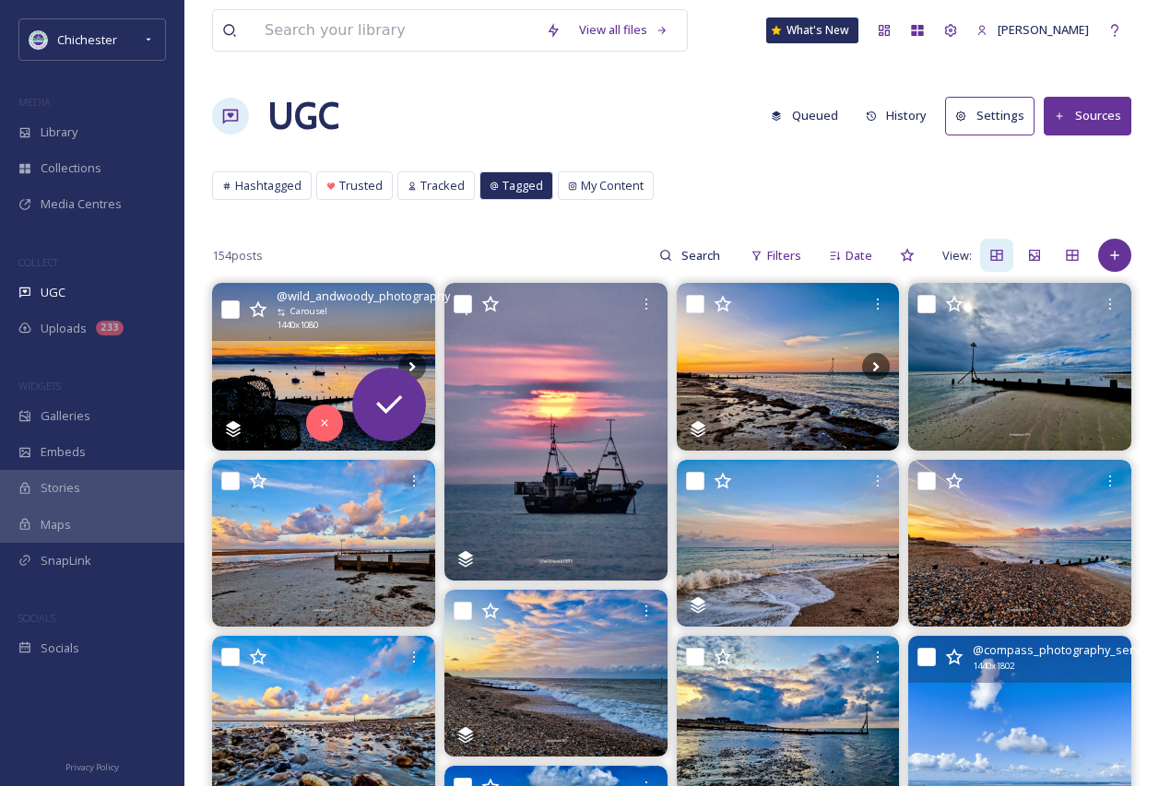
click at [924, 111] on button "History" at bounding box center [896, 116] width 80 height 36
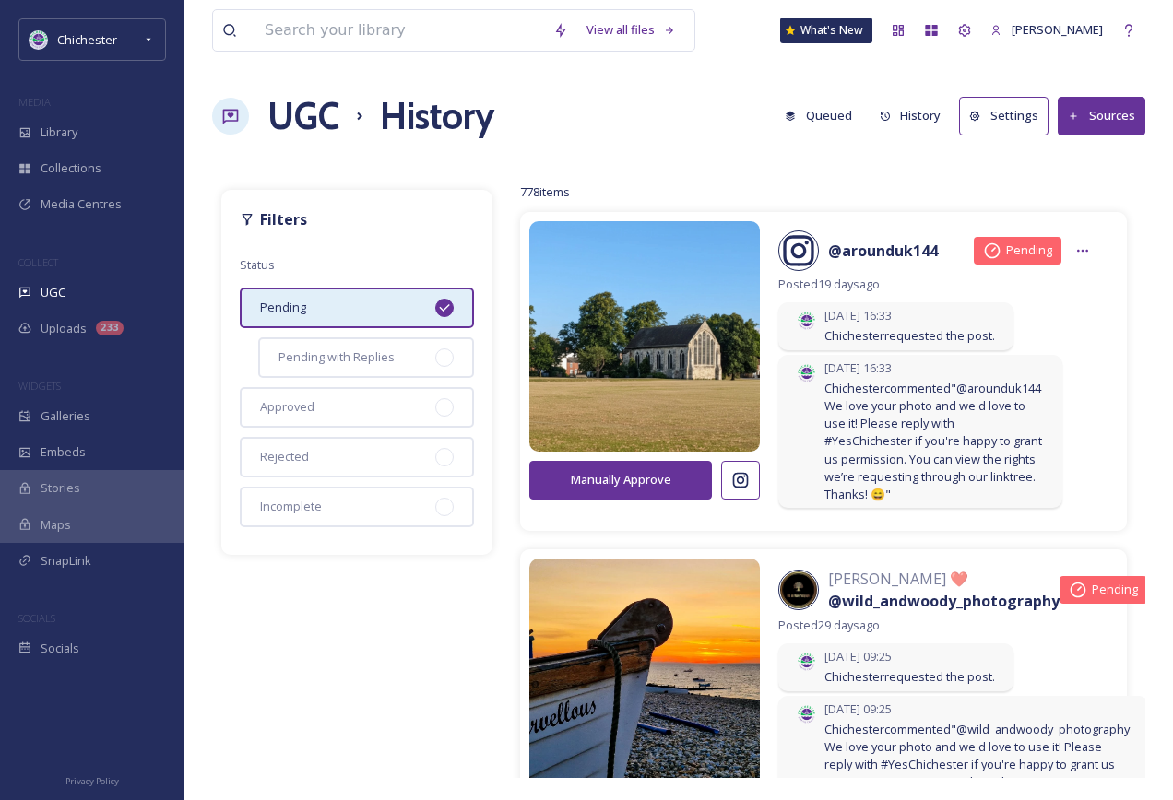
click at [850, 116] on button "Queued" at bounding box center [818, 116] width 86 height 36
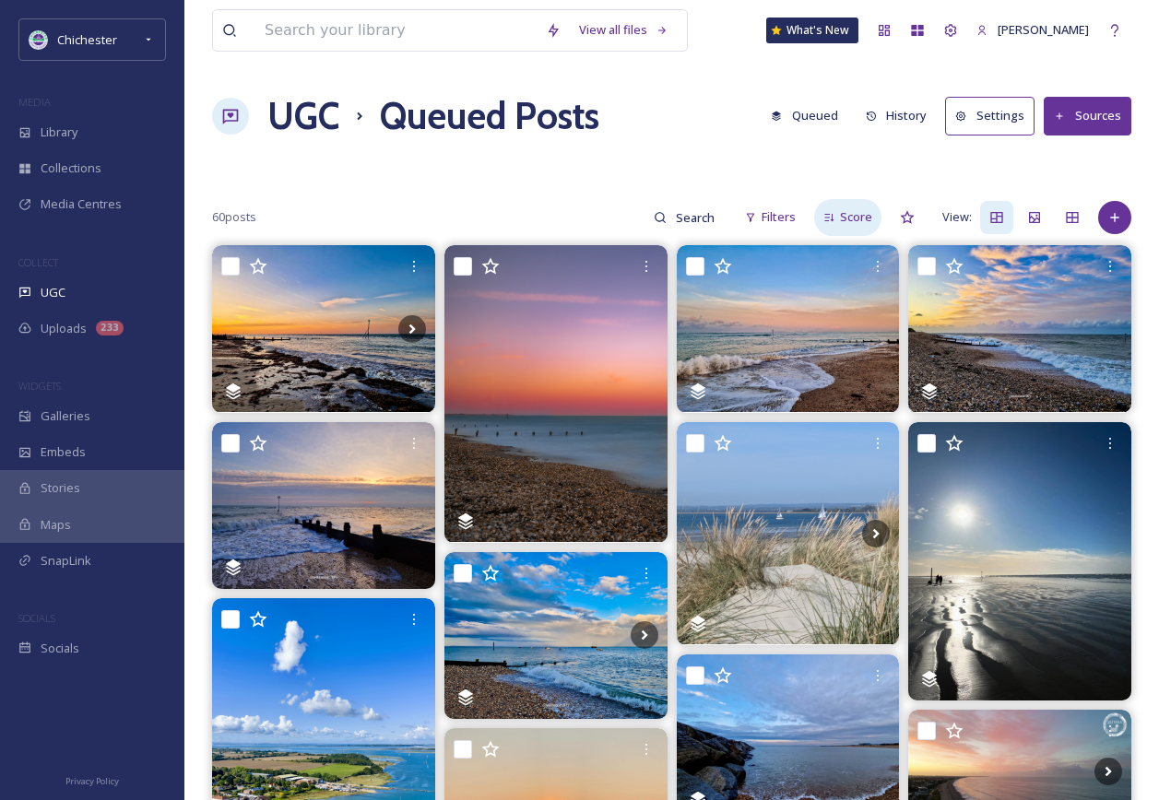
click at [860, 218] on span "Score" at bounding box center [856, 217] width 32 height 18
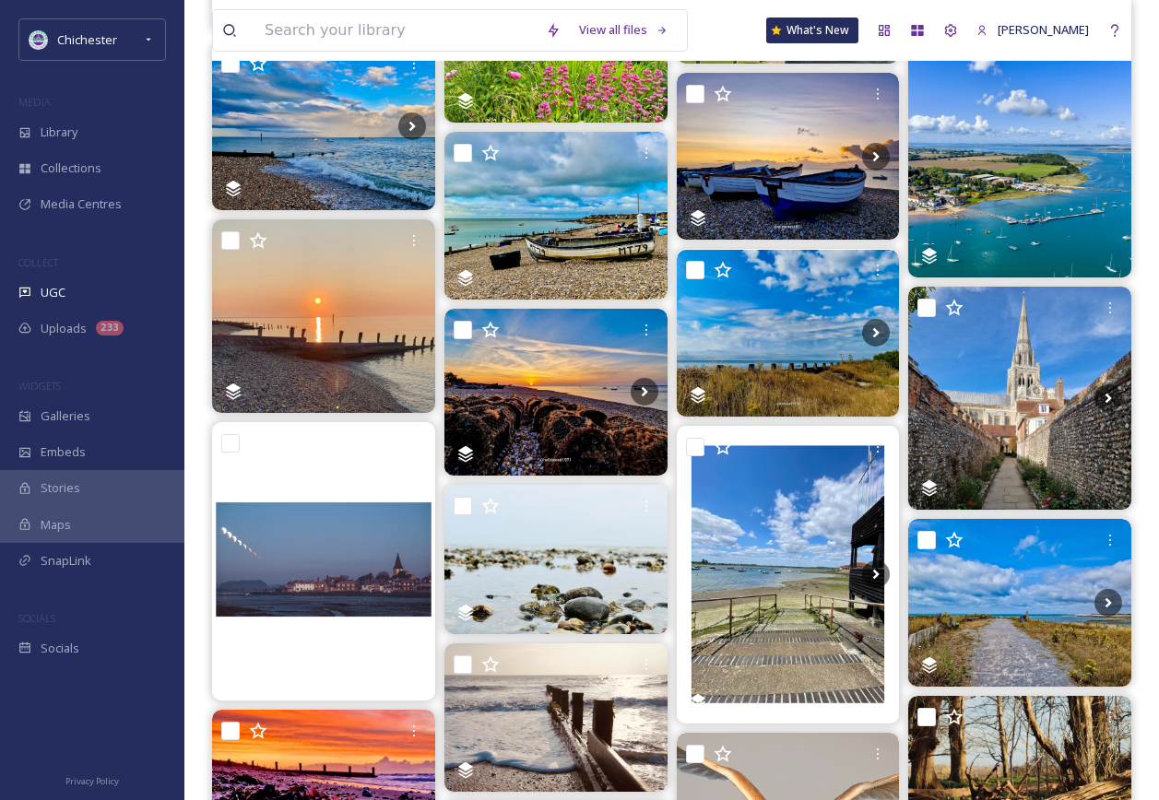
scroll to position [1106, 0]
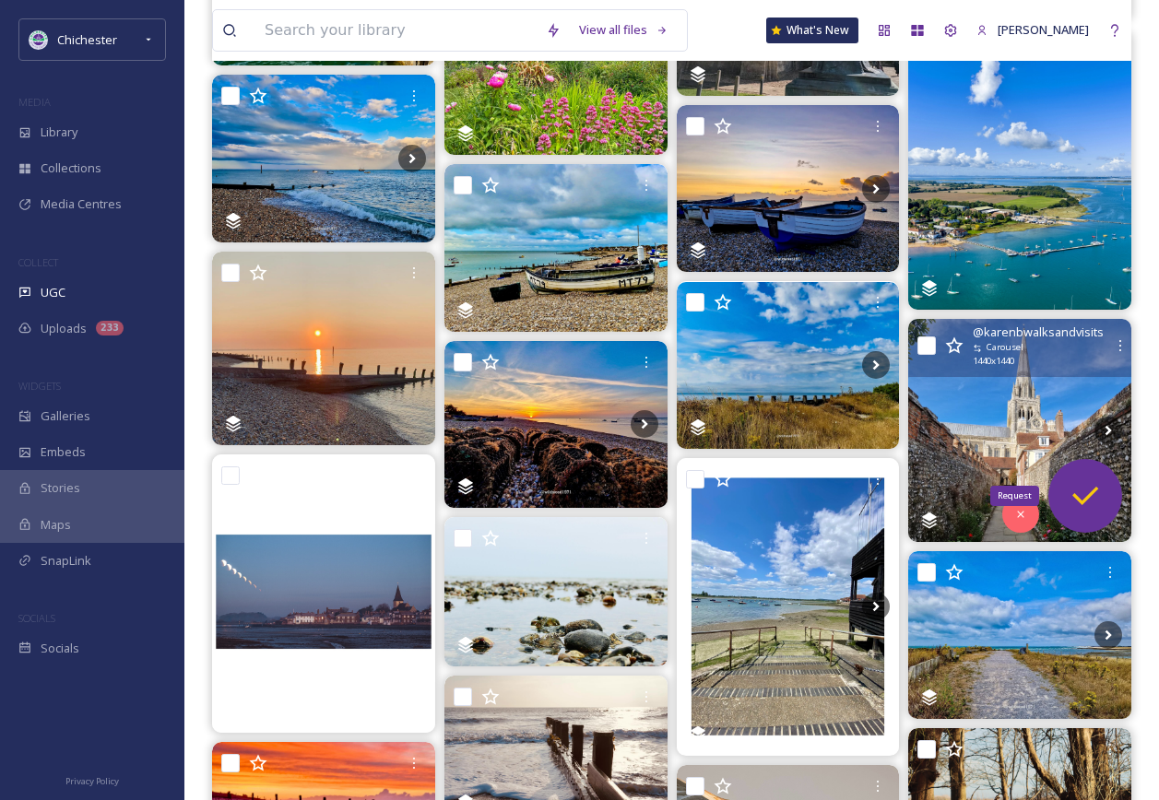
click at [1083, 490] on icon at bounding box center [1085, 496] width 37 height 37
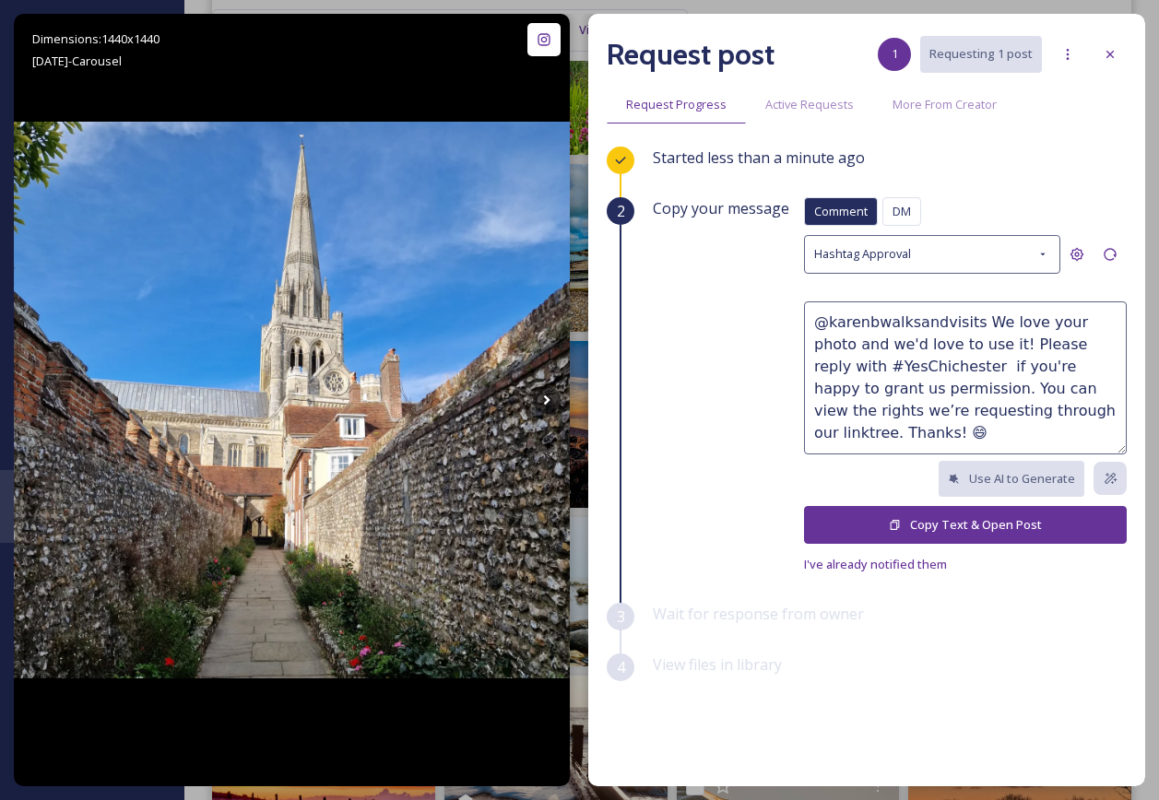
click at [1003, 506] on button "Copy Text & Open Post" at bounding box center [965, 525] width 323 height 38
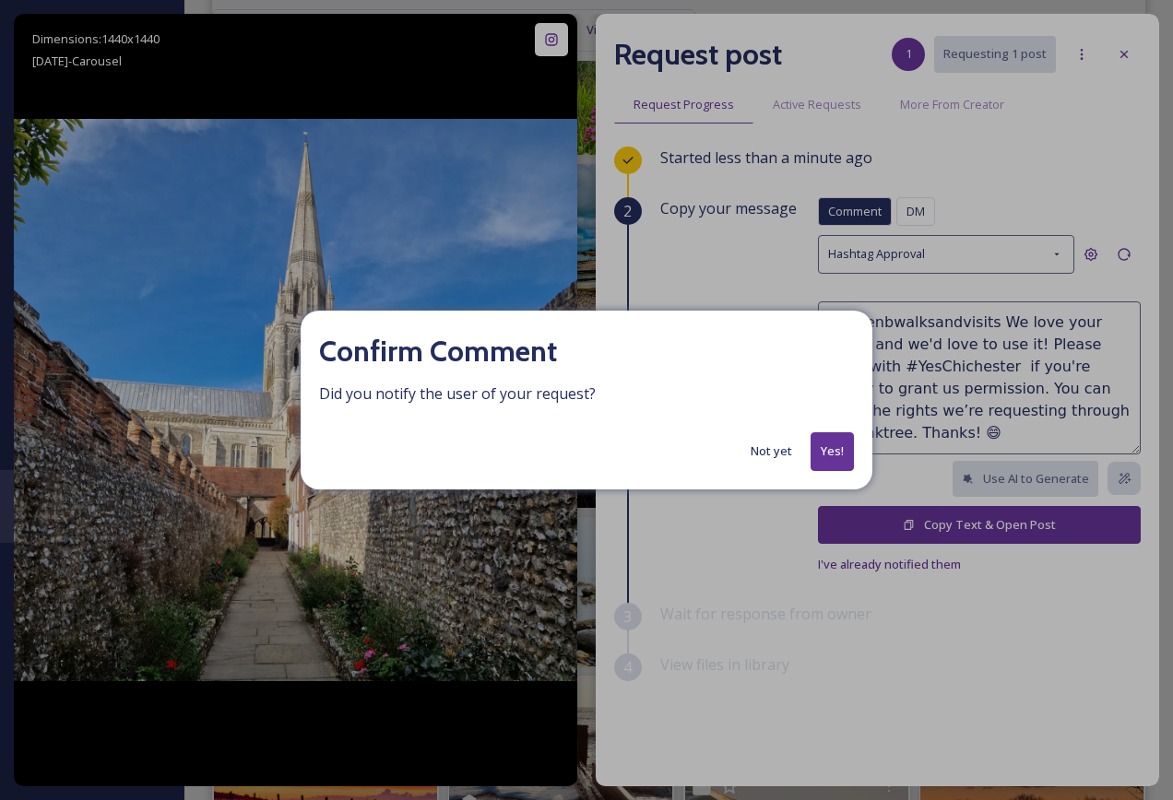
click at [820, 457] on button "Yes!" at bounding box center [831, 451] width 43 height 38
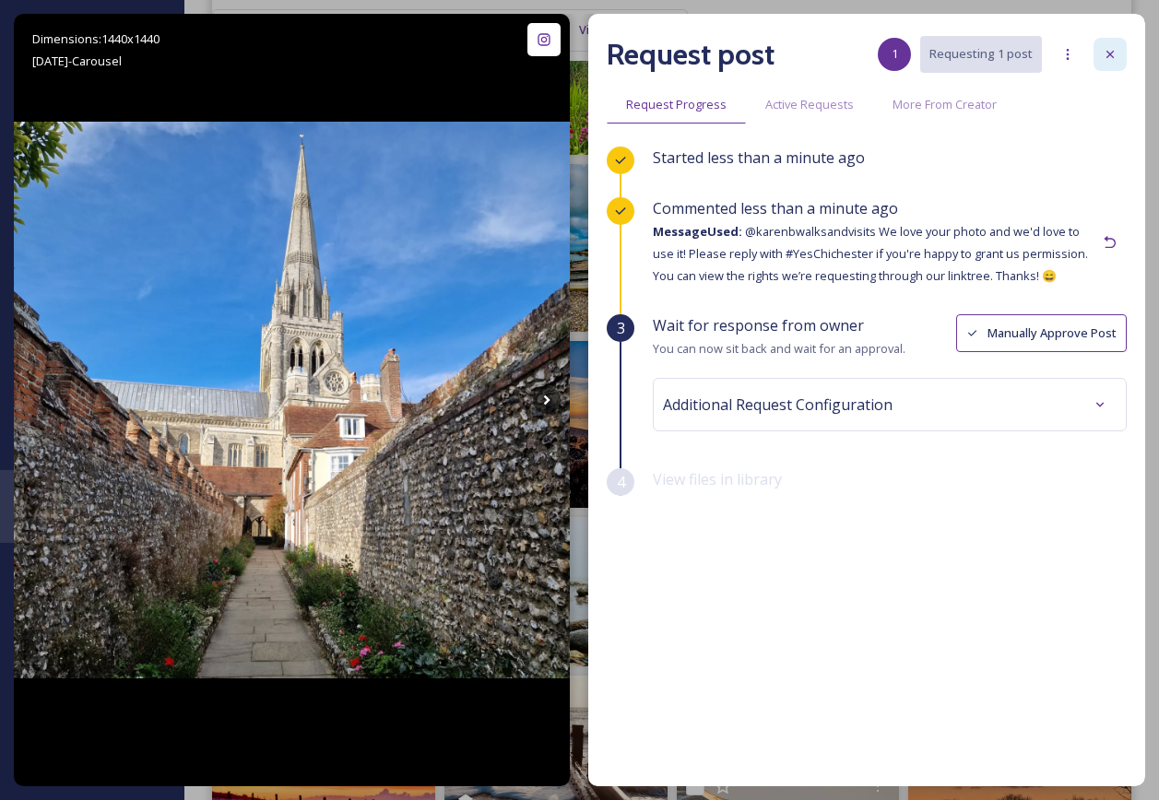
click at [1115, 51] on icon at bounding box center [1110, 54] width 15 height 15
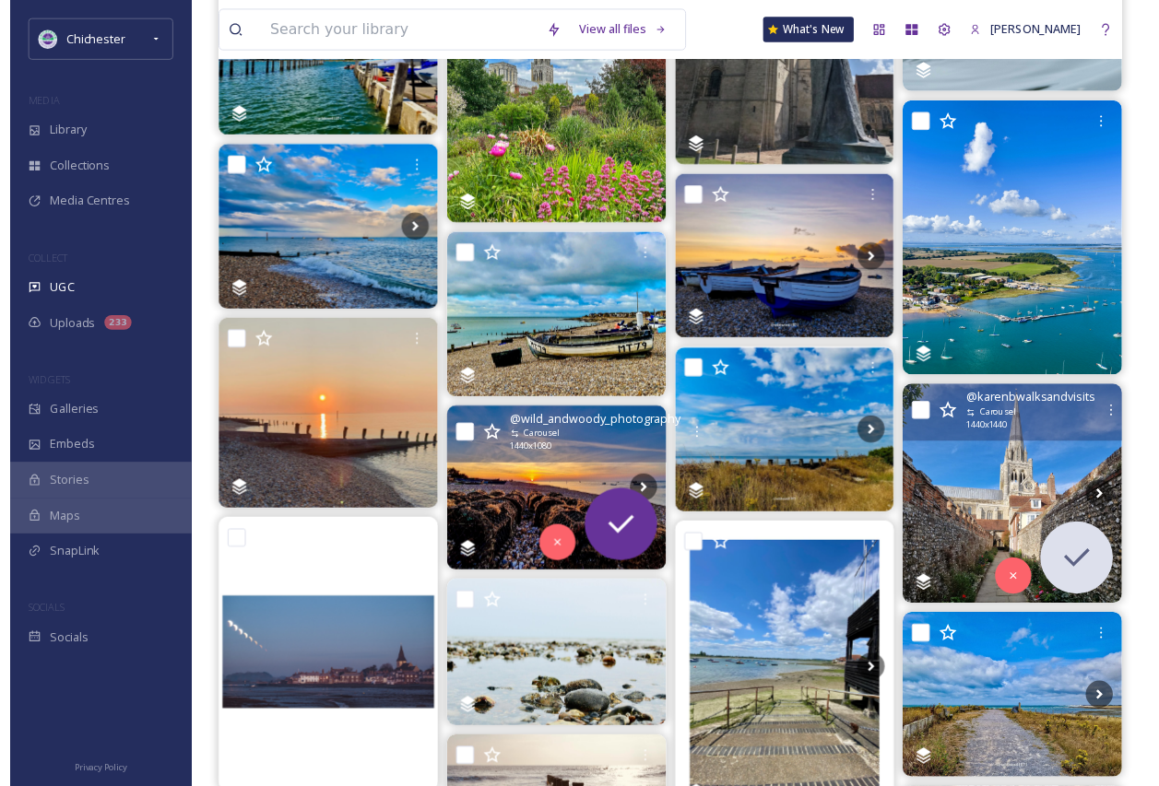
scroll to position [1014, 0]
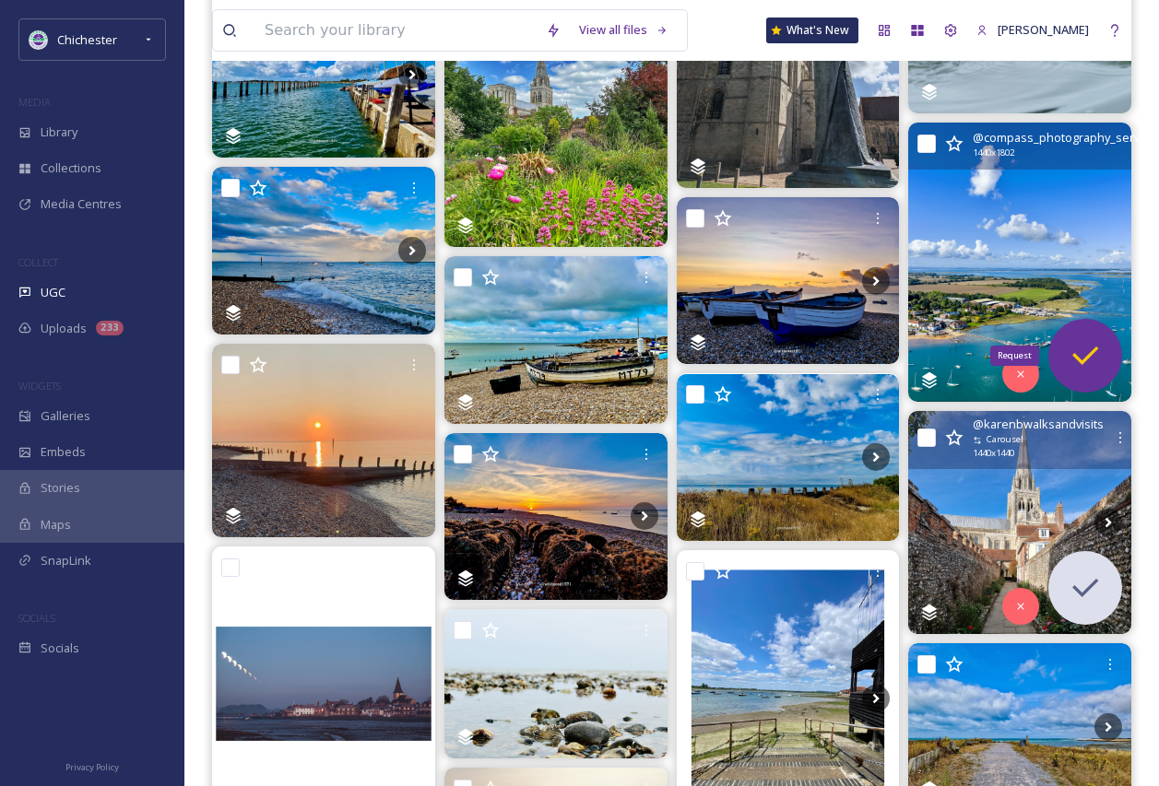
click at [1083, 354] on icon at bounding box center [1085, 355] width 37 height 37
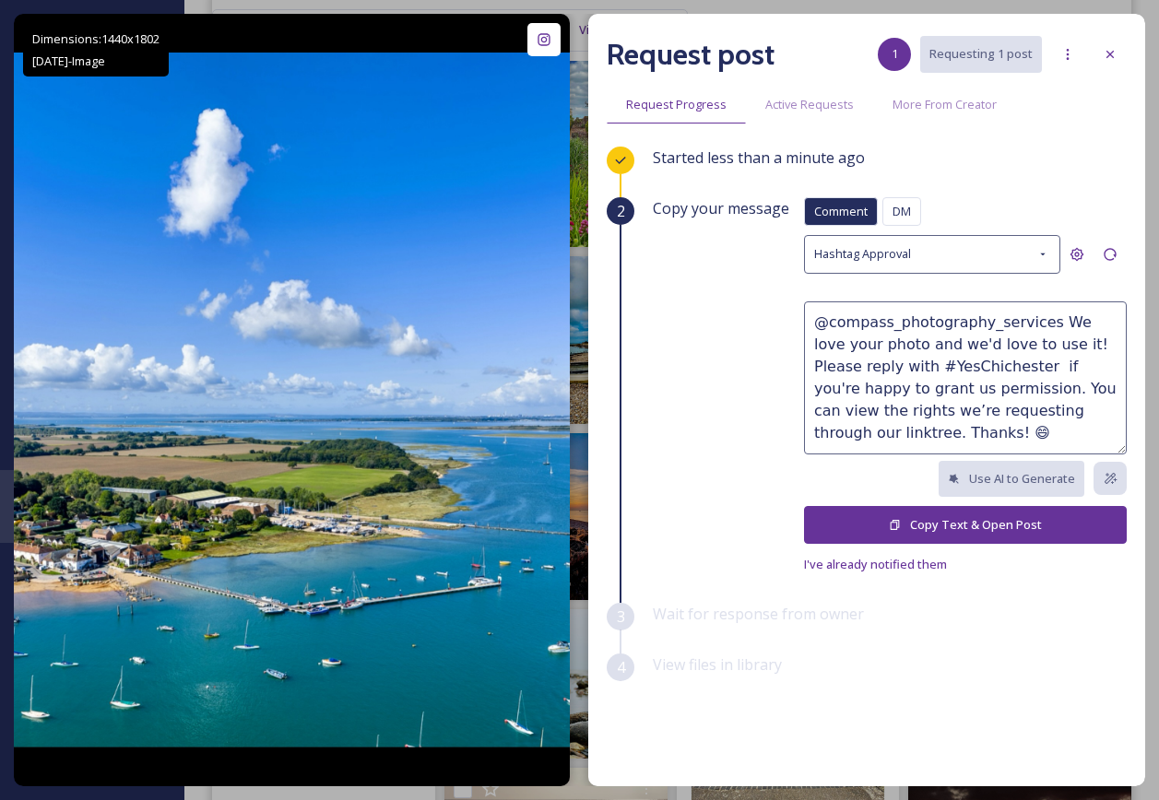
click at [943, 521] on button "Copy Text & Open Post" at bounding box center [965, 525] width 323 height 38
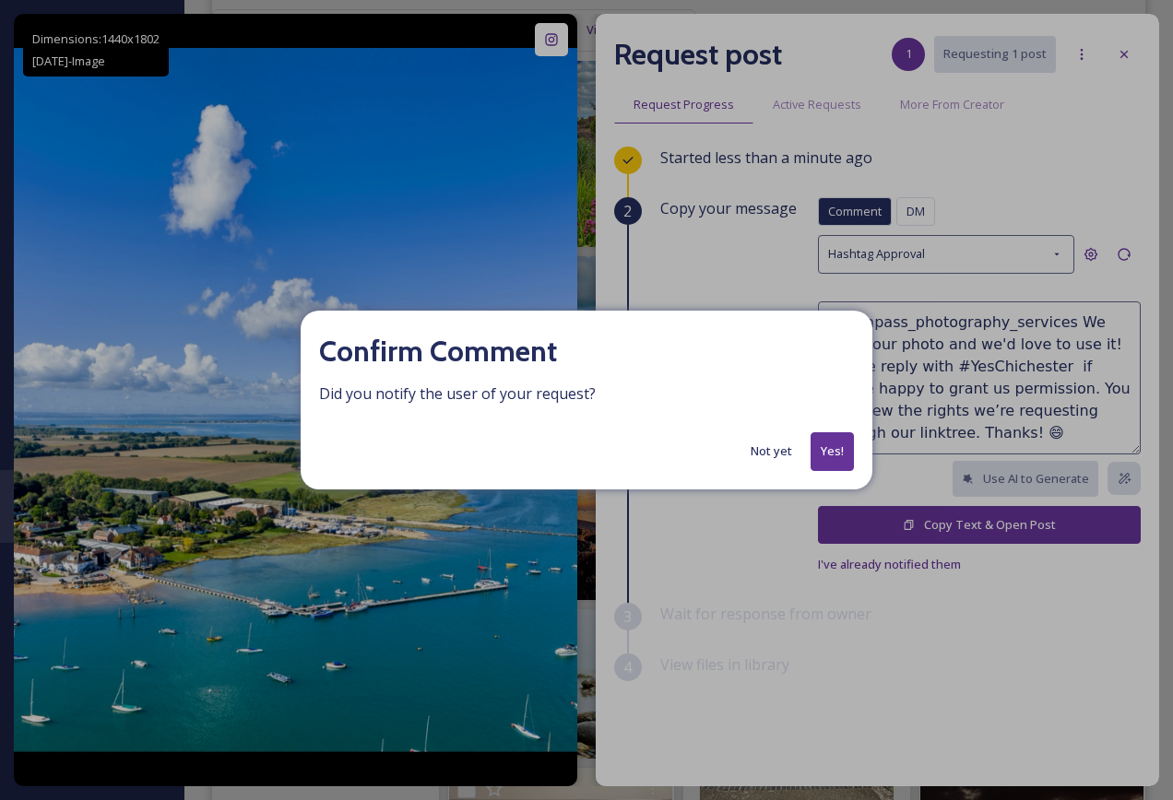
click at [844, 441] on button "Yes!" at bounding box center [831, 451] width 43 height 38
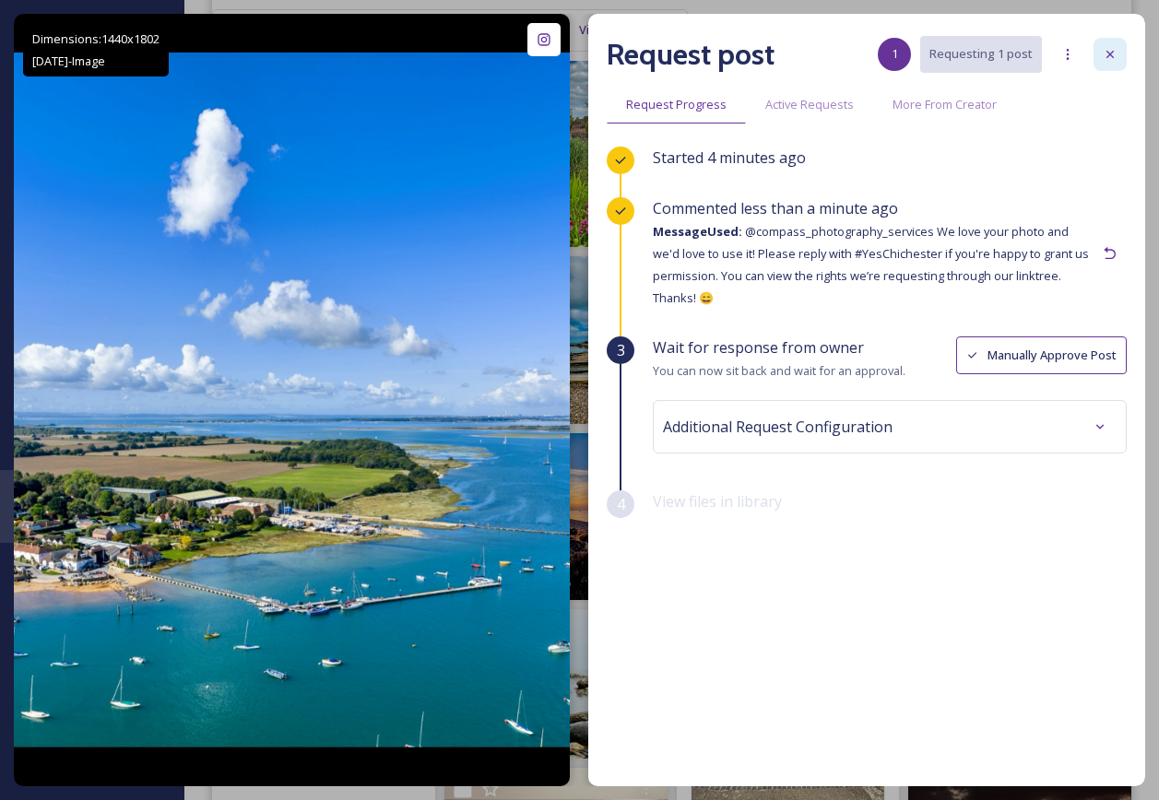
click at [1118, 43] on div at bounding box center [1109, 54] width 33 height 33
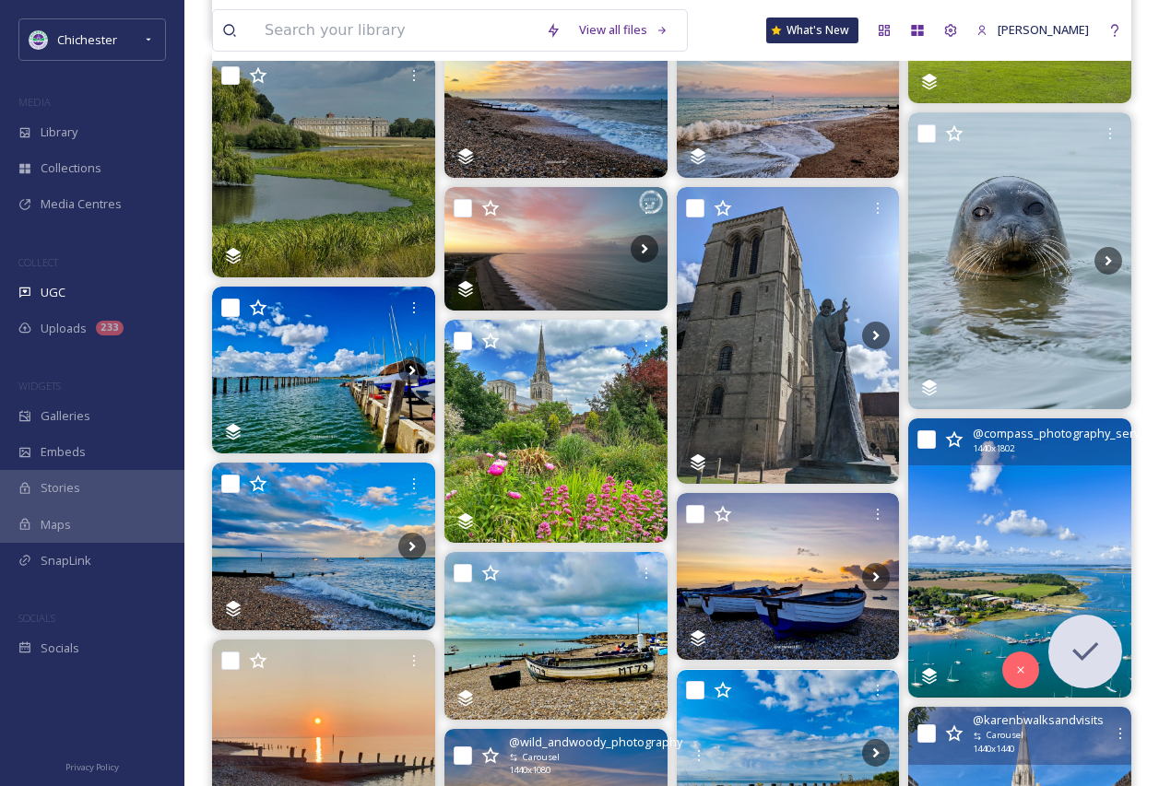
scroll to position [645, 0]
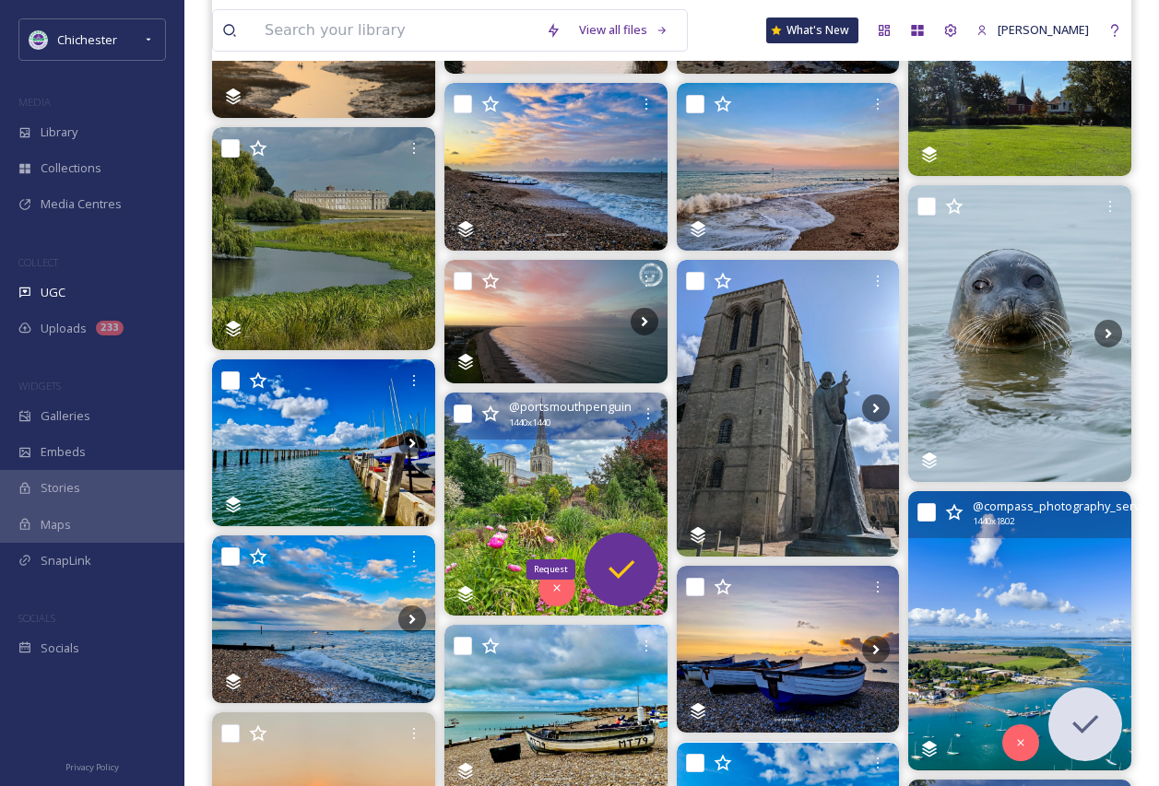
click at [619, 548] on div "Request" at bounding box center [622, 570] width 74 height 74
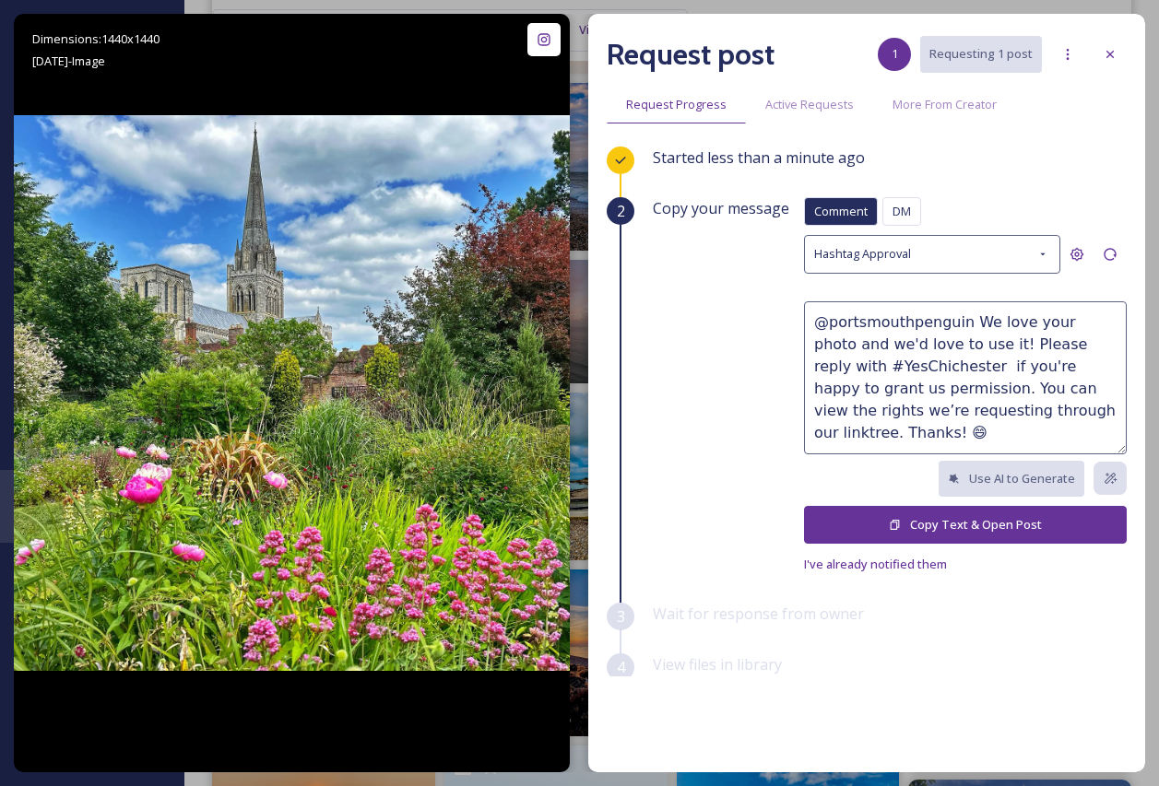
click at [947, 526] on button "Copy Text & Open Post" at bounding box center [965, 525] width 323 height 38
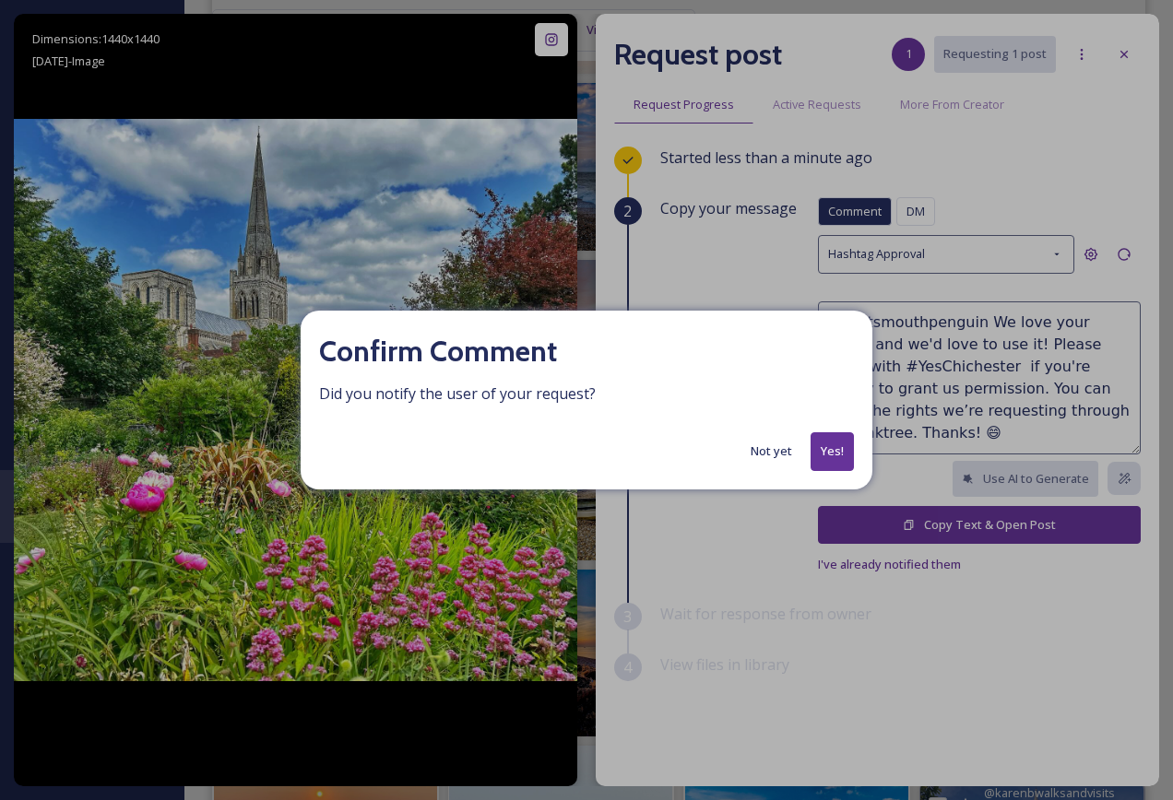
click at [838, 453] on button "Yes!" at bounding box center [831, 451] width 43 height 38
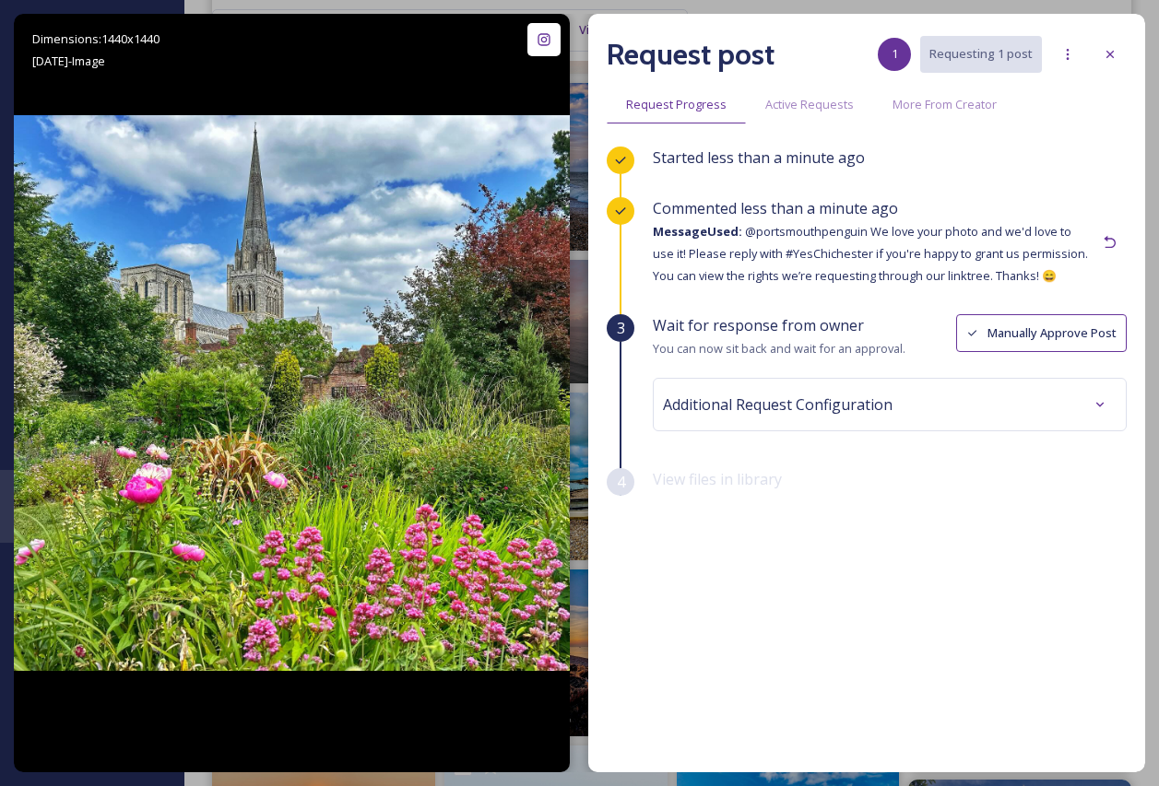
click at [1117, 43] on div at bounding box center [1109, 54] width 33 height 33
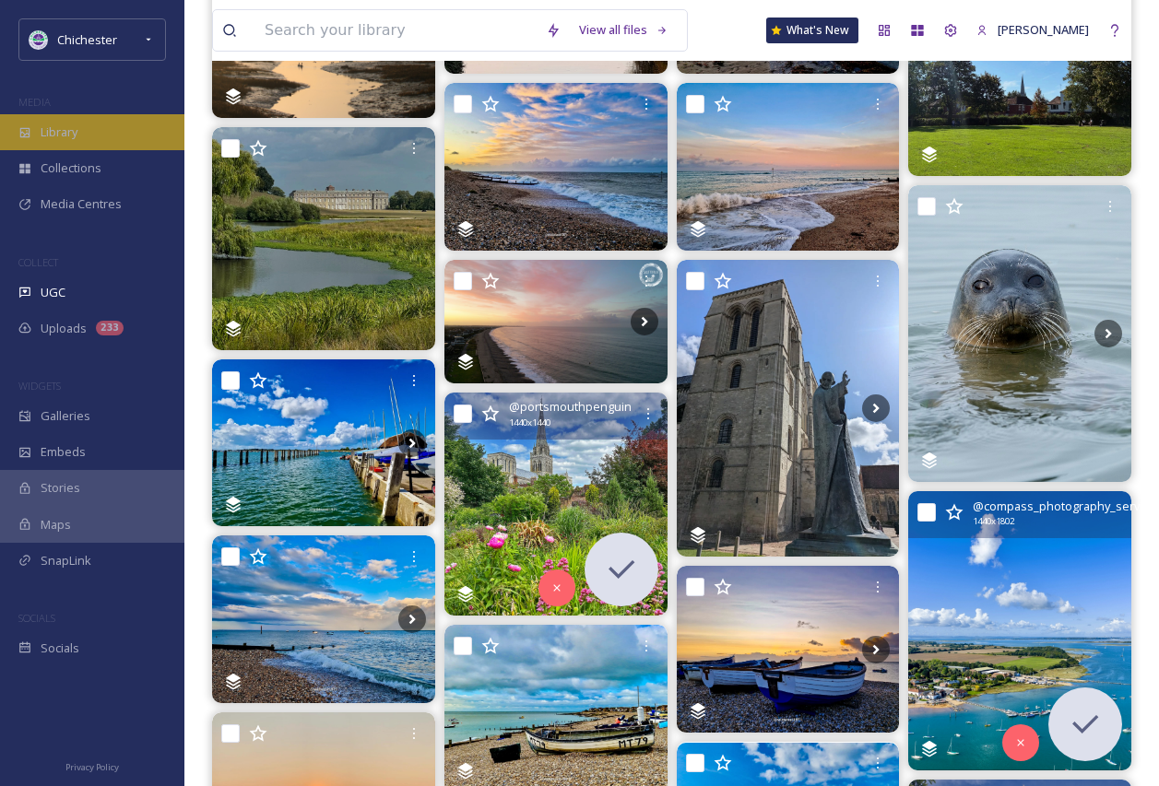
click at [59, 124] on span "Library" at bounding box center [59, 133] width 37 height 18
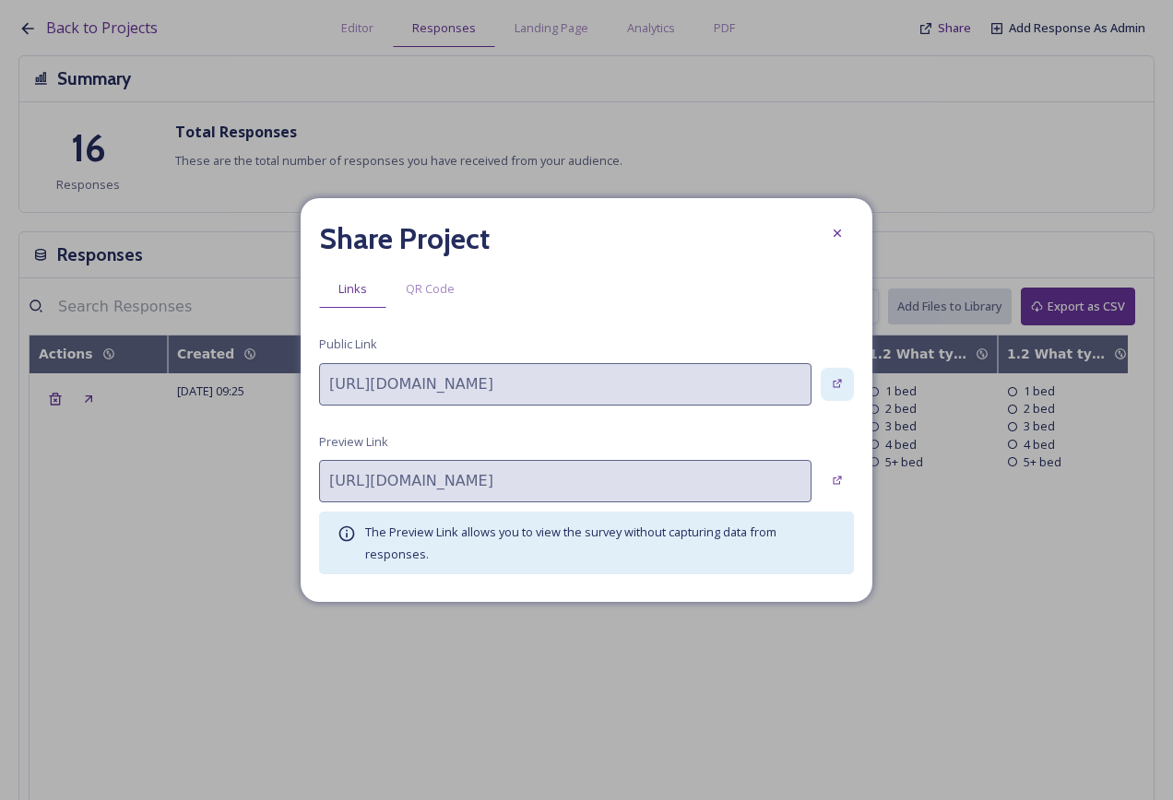
click at [827, 376] on div at bounding box center [837, 384] width 33 height 33
click at [840, 239] on icon at bounding box center [837, 233] width 15 height 15
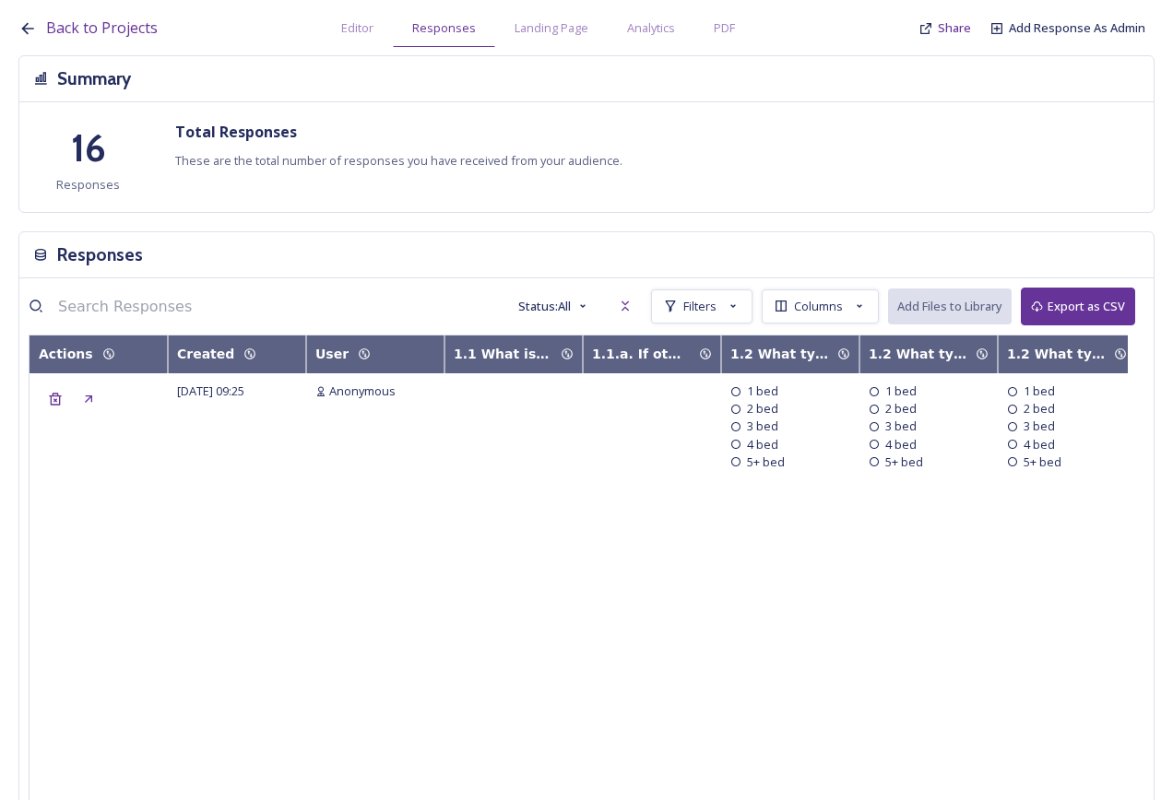
drag, startPoint x: 402, startPoint y: 1, endPoint x: 605, endPoint y: 594, distance: 626.5
click at [608, 626] on td at bounding box center [652, 700] width 138 height 655
click at [974, 30] on div "Back to Projects Editor Responses Landing Page Analytics PDF Share Add Response…" at bounding box center [590, 23] width 1145 height 47
click at [970, 30] on span "Share" at bounding box center [954, 27] width 33 height 17
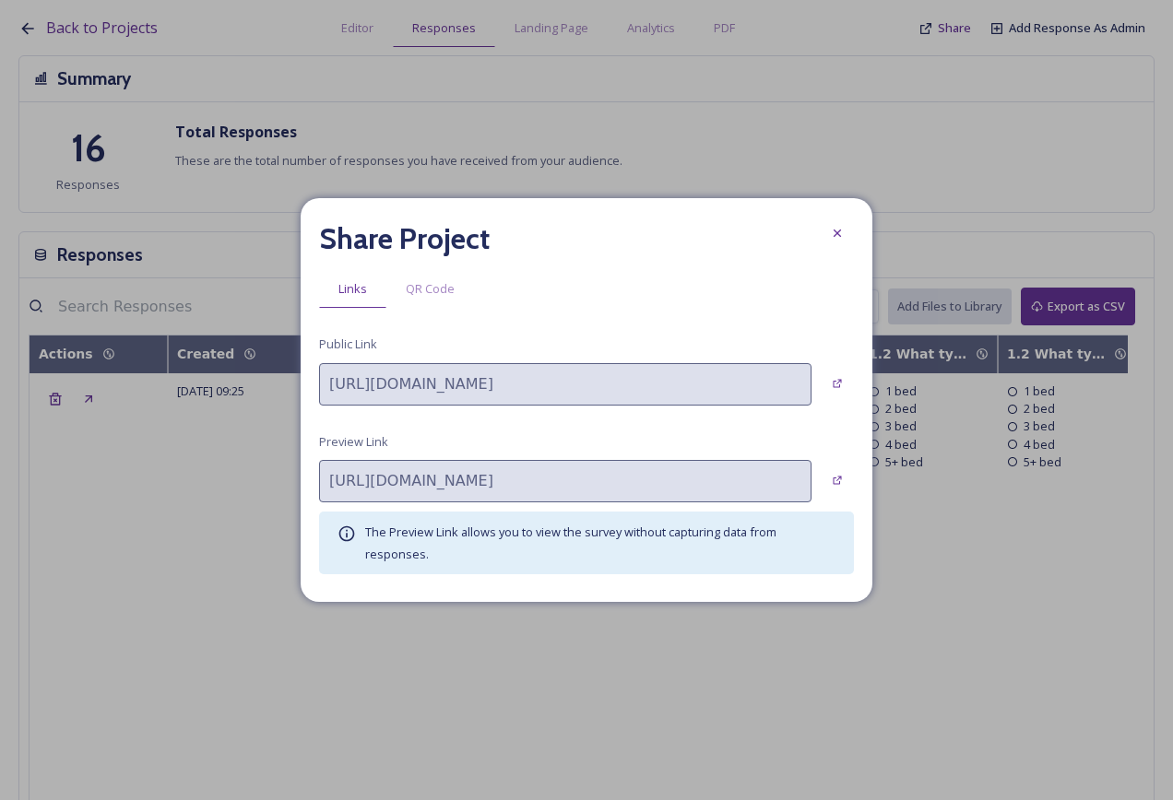
click at [456, 285] on div "QR Code" at bounding box center [430, 289] width 88 height 38
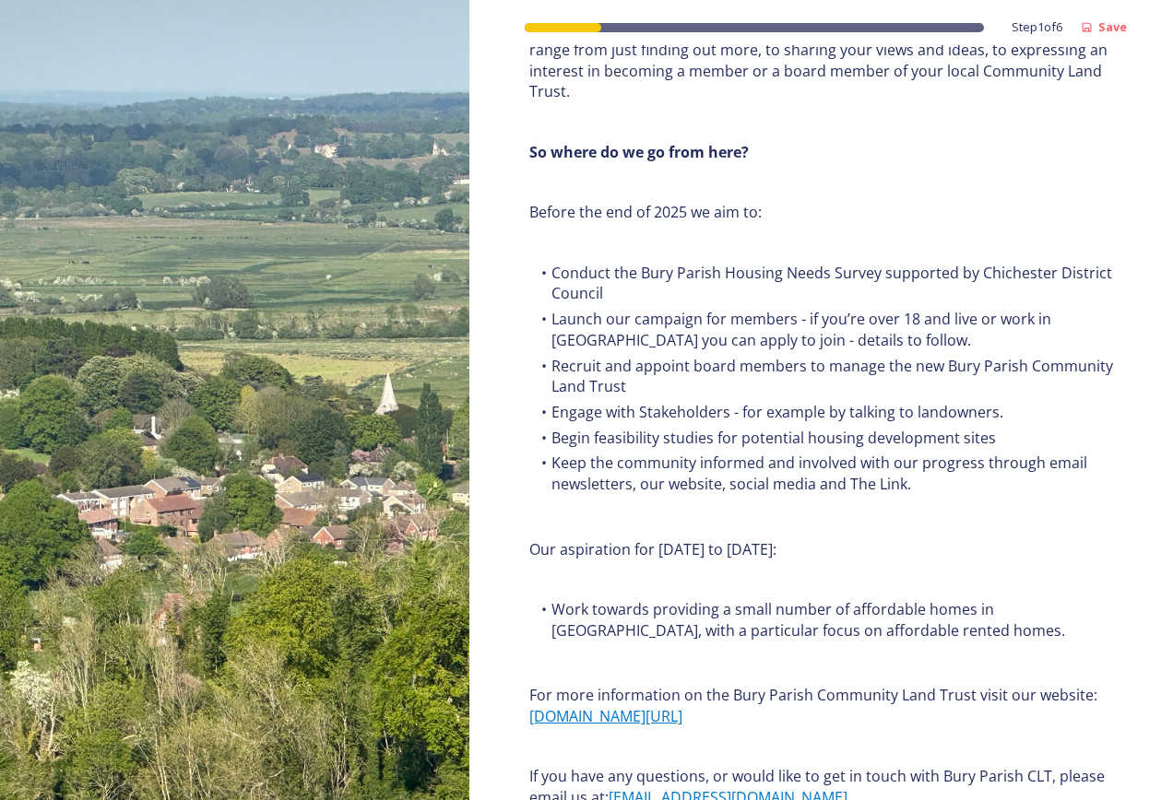
scroll to position [2141, 0]
